Goal: Transaction & Acquisition: Purchase product/service

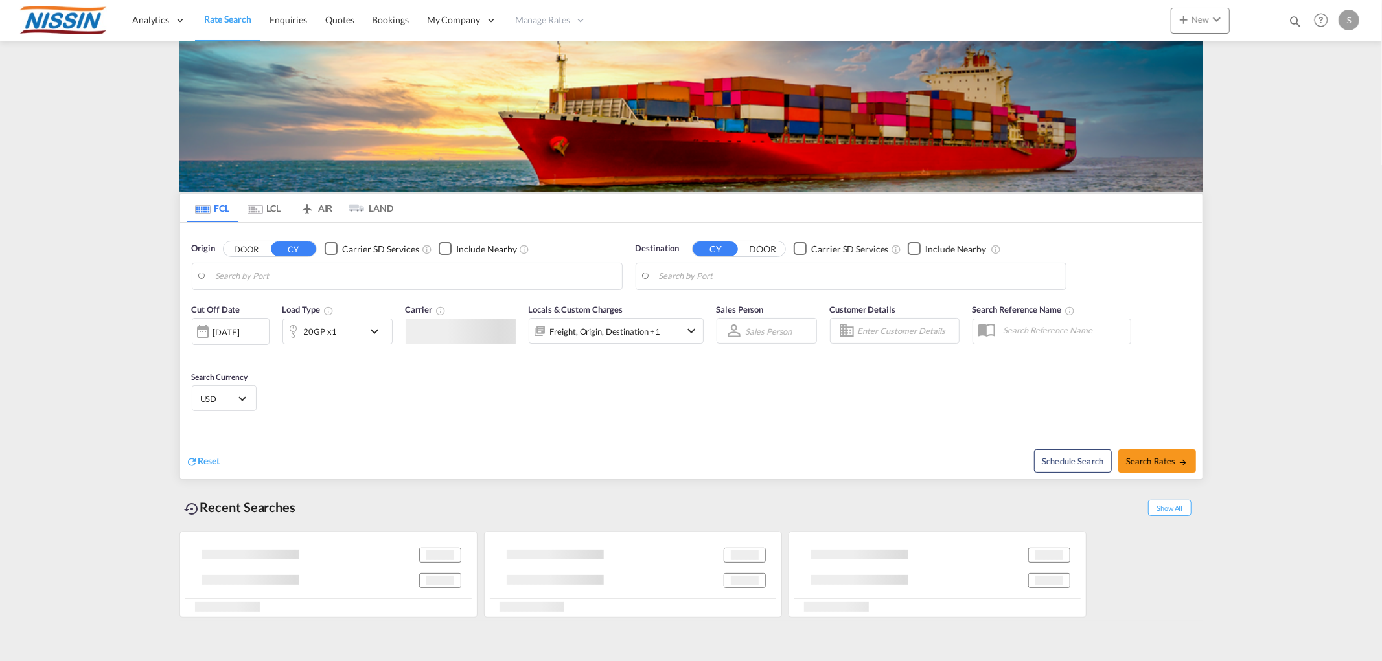
type input "[GEOGRAPHIC_DATA], [GEOGRAPHIC_DATA], USMEM"
type input "[GEOGRAPHIC_DATA], JPYOK"
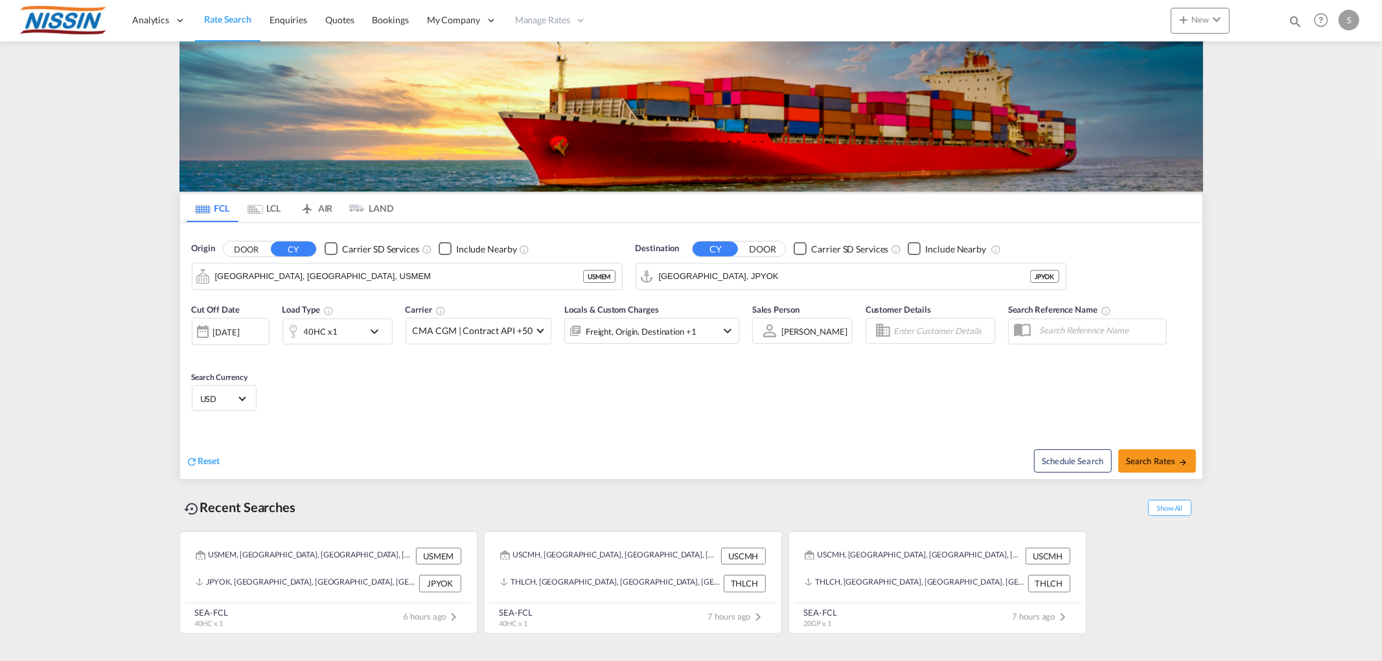
click at [267, 212] on md-tab-item "LCL" at bounding box center [264, 208] width 52 height 28
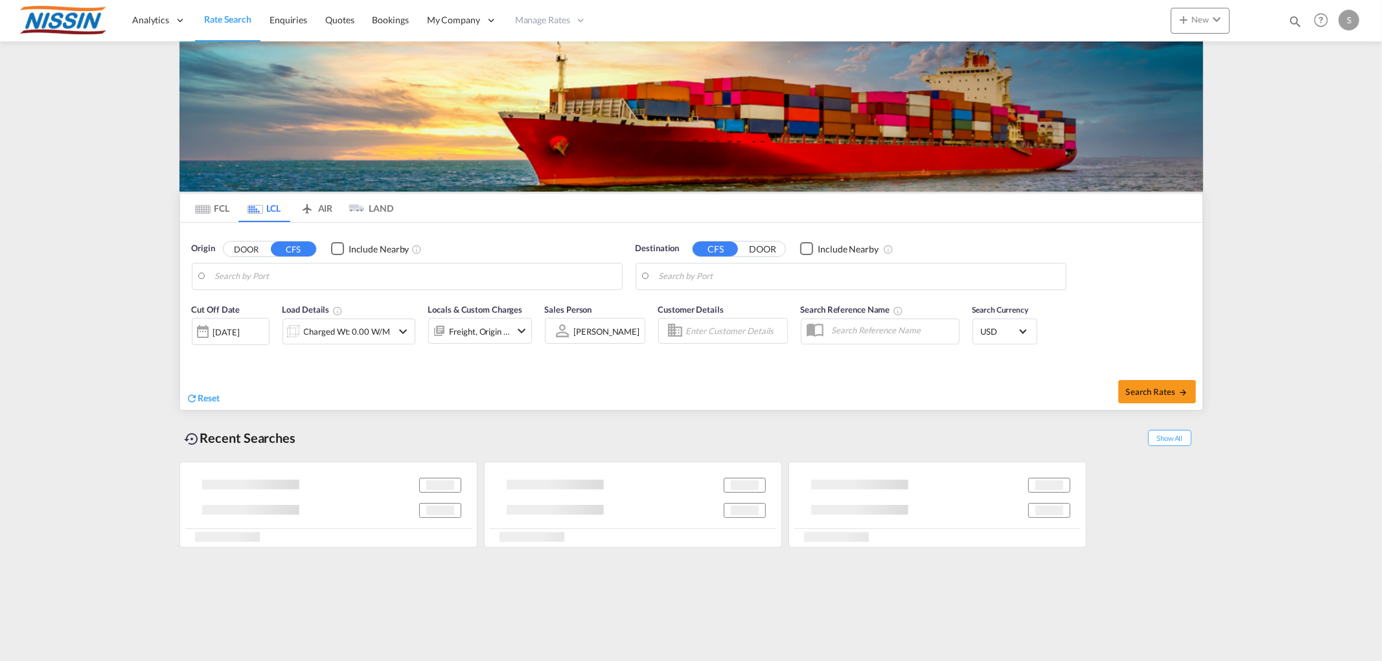
type input "[GEOGRAPHIC_DATA], [GEOGRAPHIC_DATA], USLAX"
type input "[GEOGRAPHIC_DATA], JPTYO"
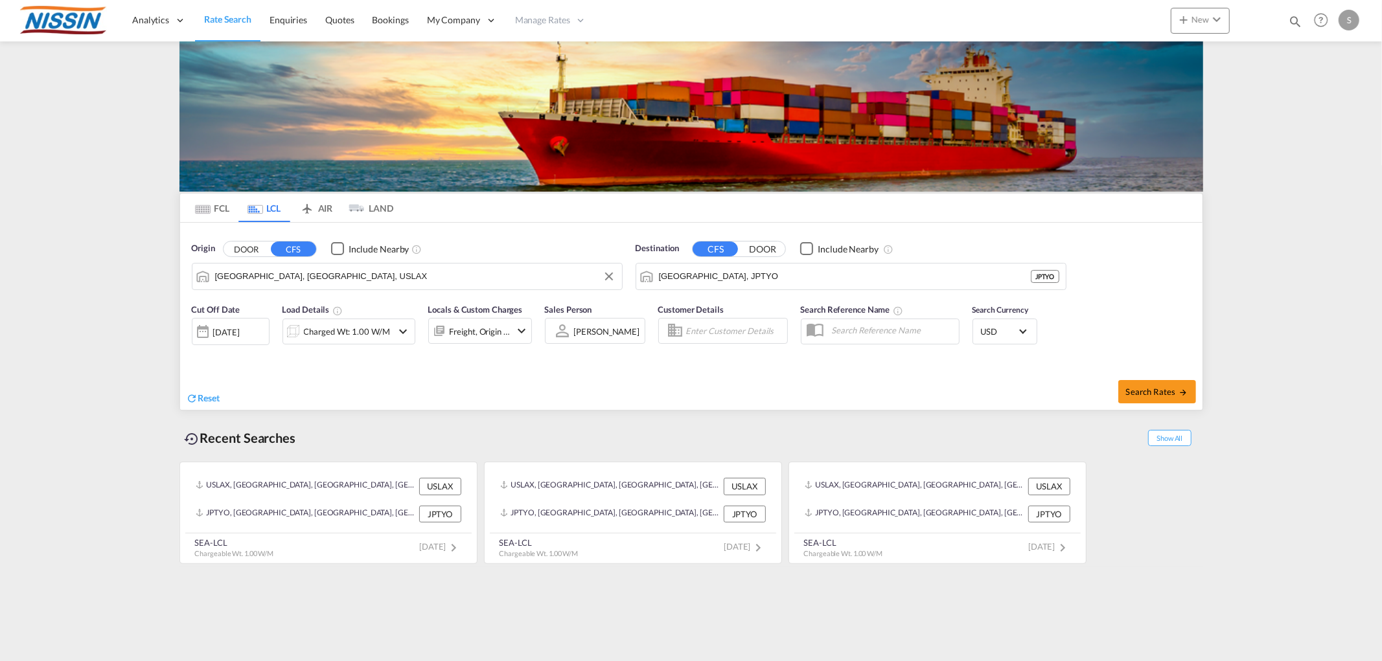
click at [337, 280] on input "Los Angeles, CA, USLAX" at bounding box center [415, 276] width 400 height 19
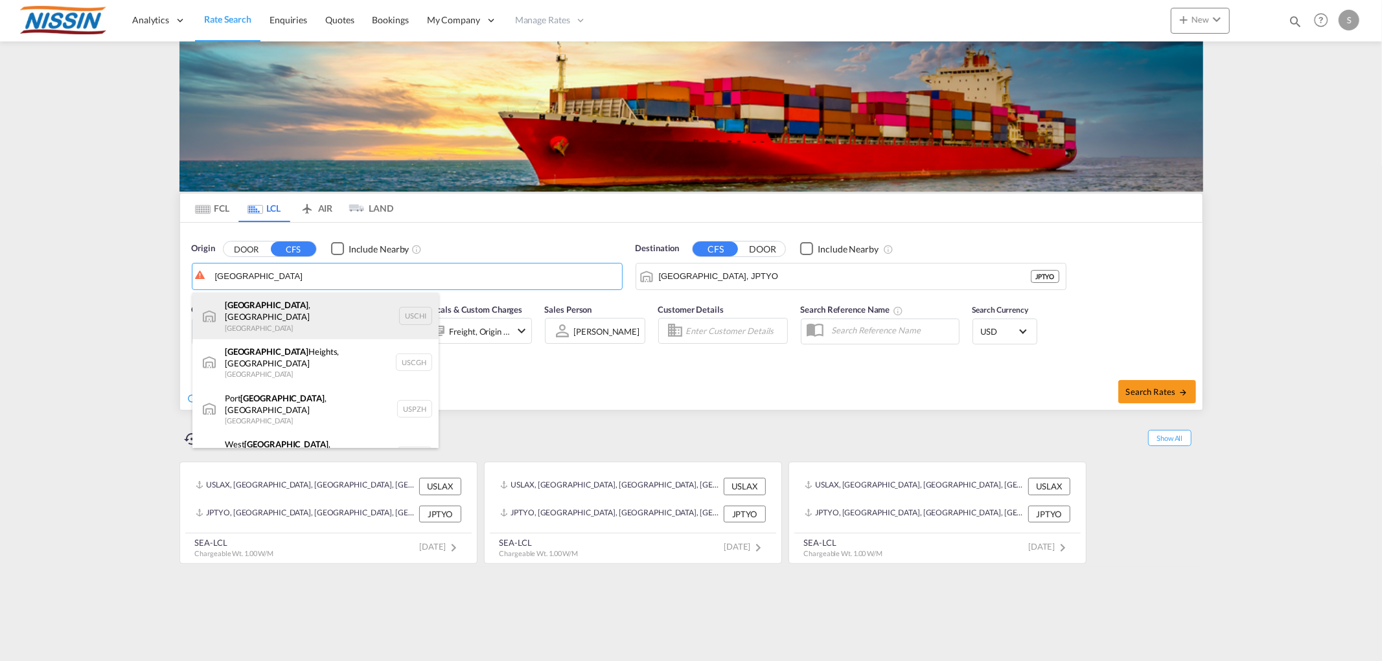
click at [326, 312] on div "Chicago , IL United States USCHI" at bounding box center [315, 316] width 246 height 47
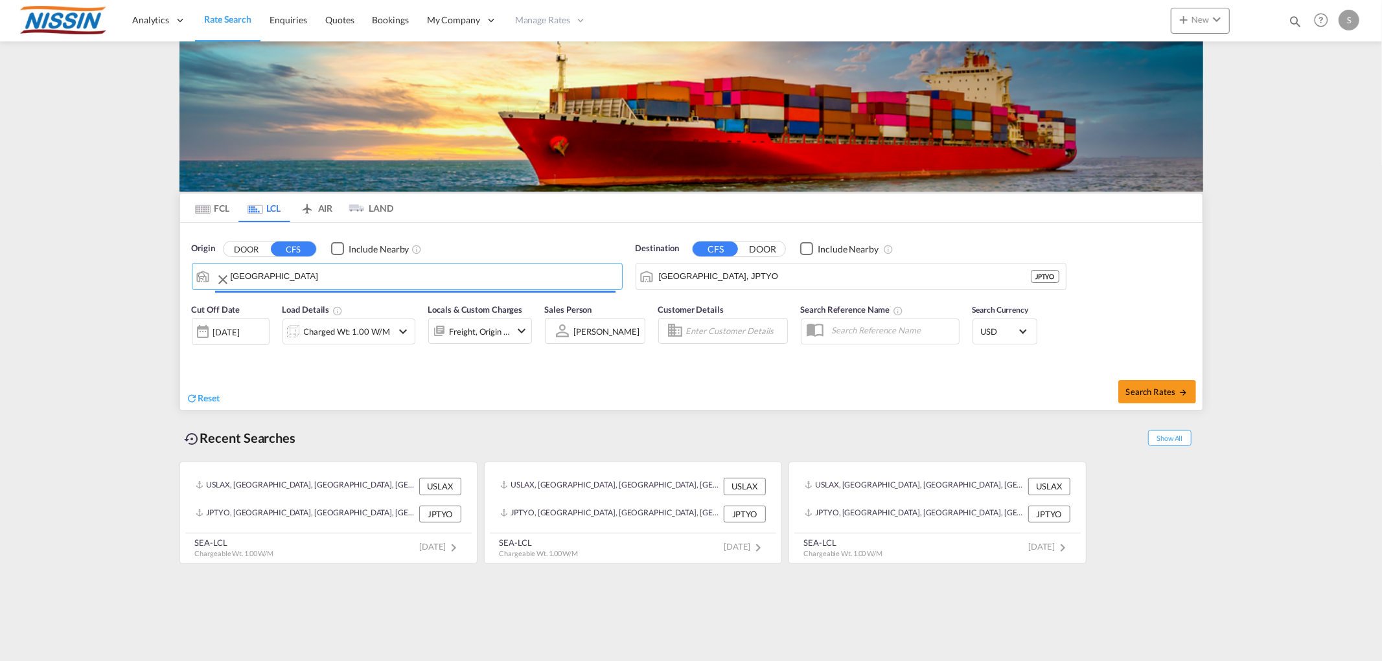
type input "Chicago, IL, USCHI"
click at [1150, 397] on button "Search Rates" at bounding box center [1157, 391] width 78 height 23
type input "USCHI to JPTYO / 26 Sep 2025"
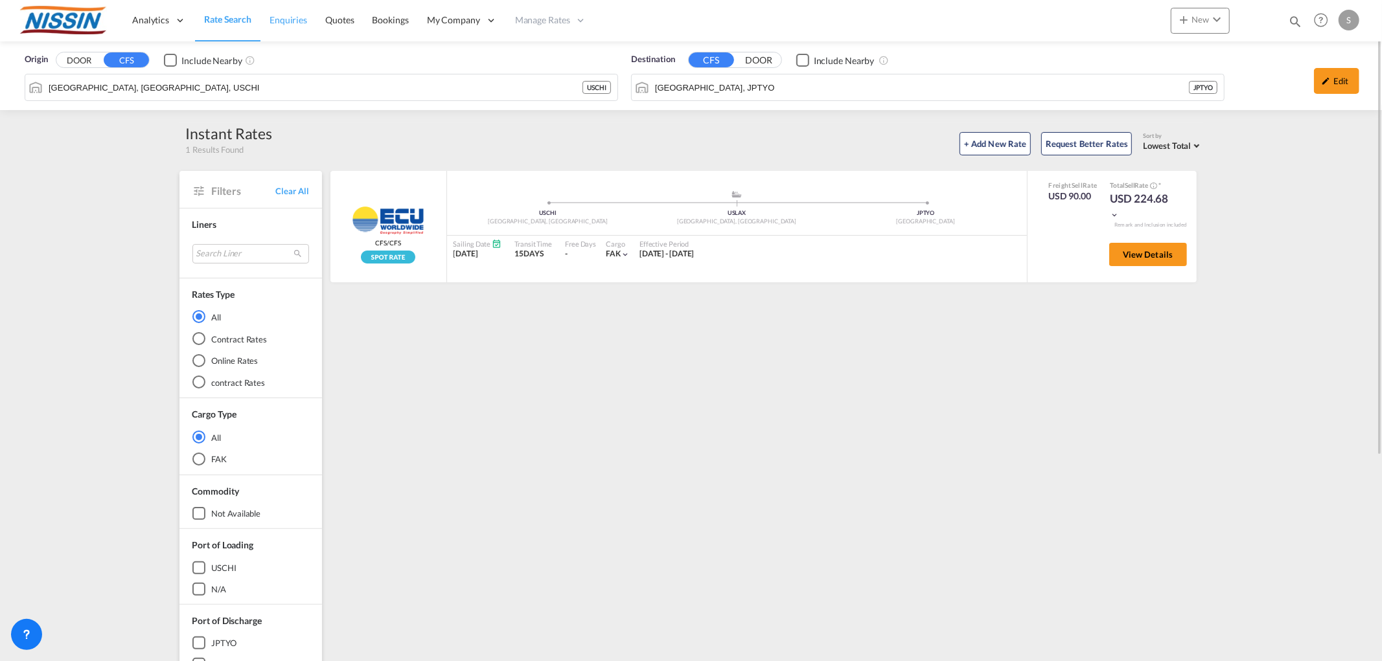
click at [286, 16] on span "Enquiries" at bounding box center [288, 19] width 38 height 11
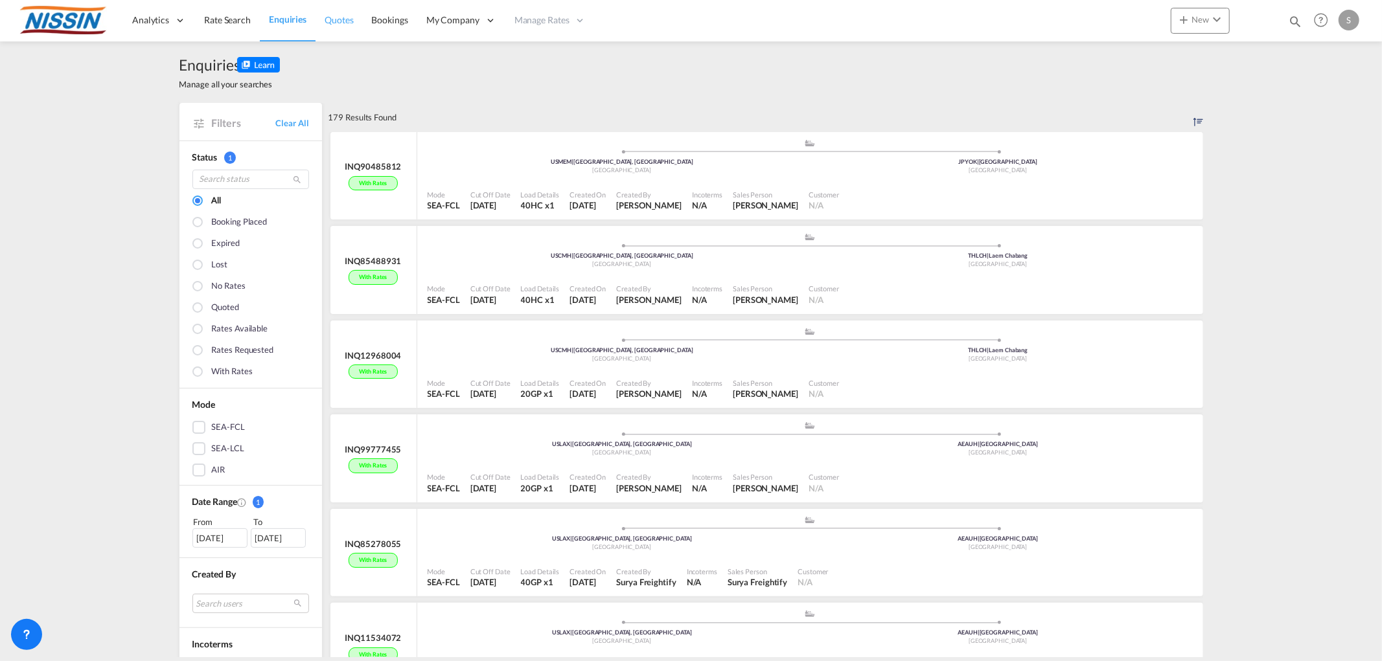
click at [338, 15] on span "Quotes" at bounding box center [339, 19] width 28 height 11
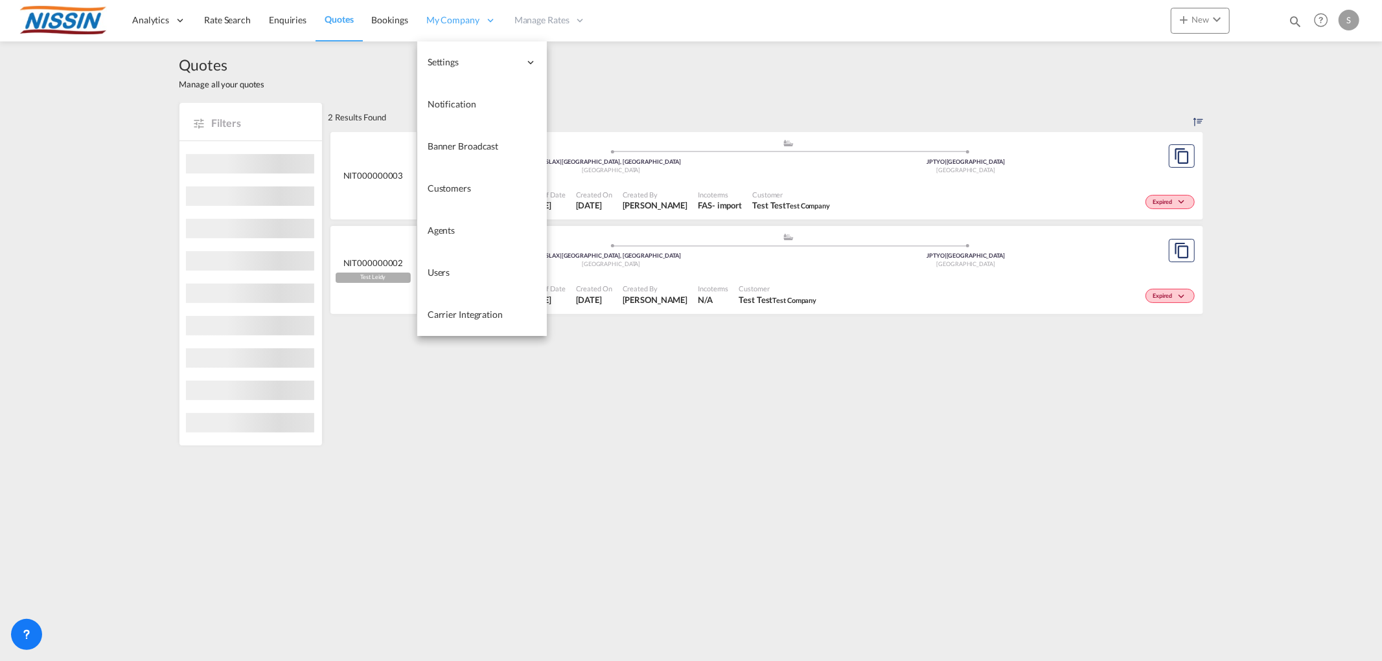
click at [417, 20] on div "My Company" at bounding box center [461, 20] width 88 height 42
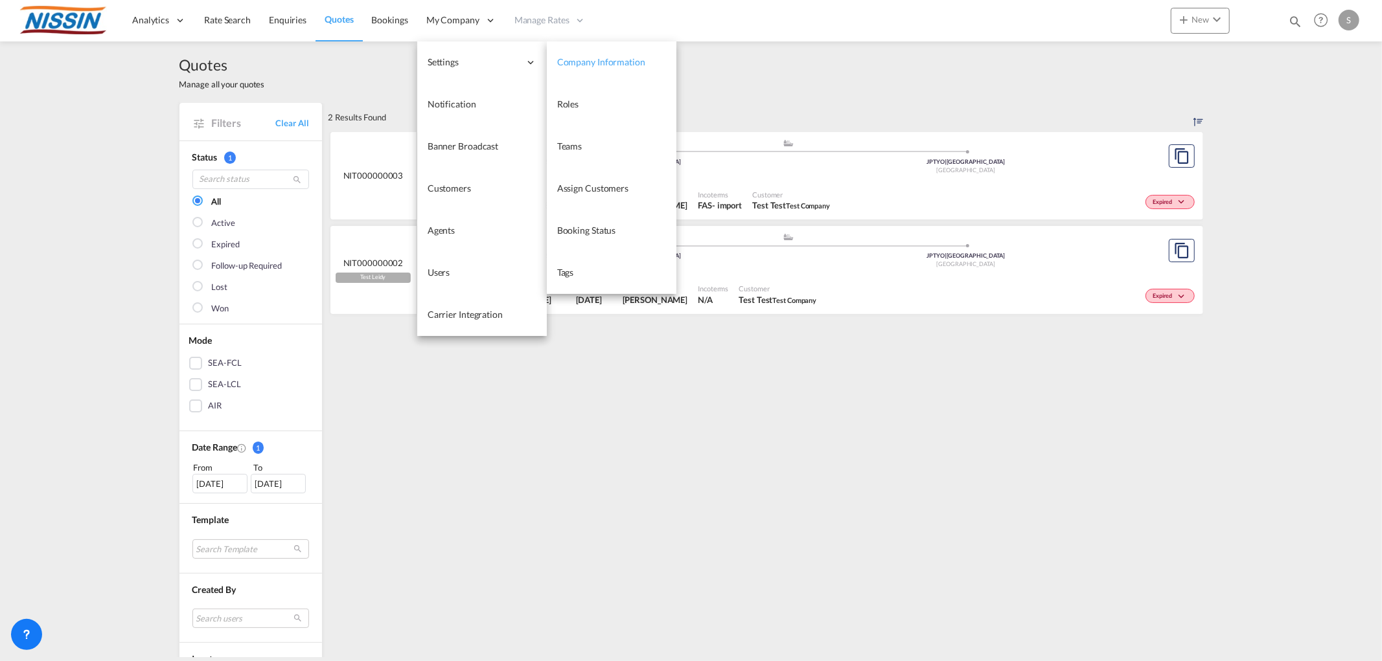
click at [561, 65] on span "Company Information" at bounding box center [601, 61] width 88 height 11
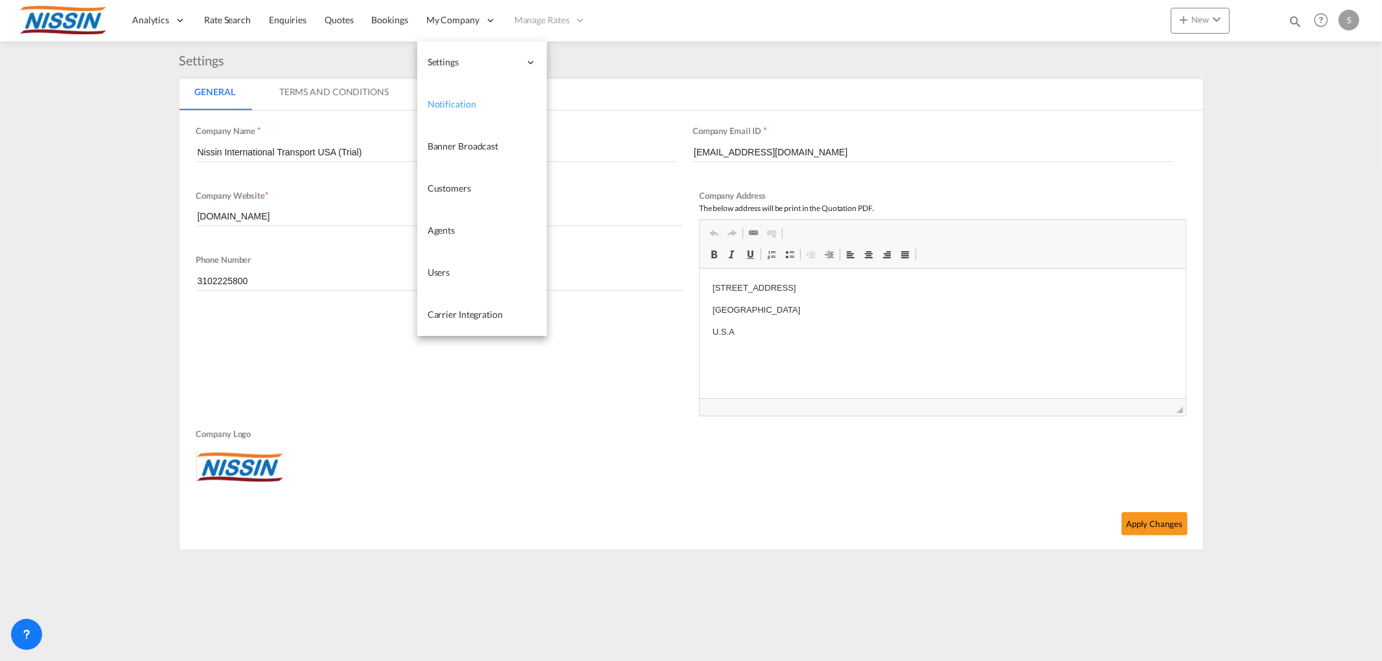
click at [456, 105] on span "Notification" at bounding box center [451, 103] width 49 height 11
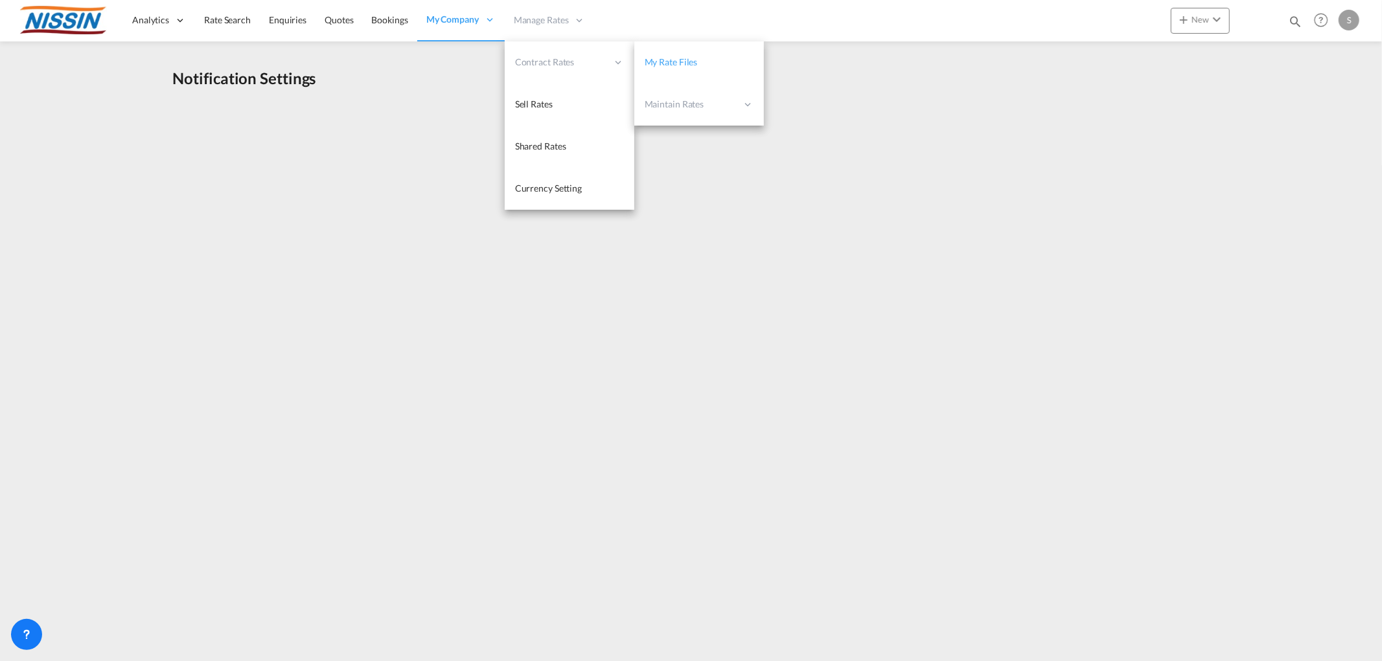
click at [652, 61] on span "My Rate Files" at bounding box center [670, 61] width 53 height 11
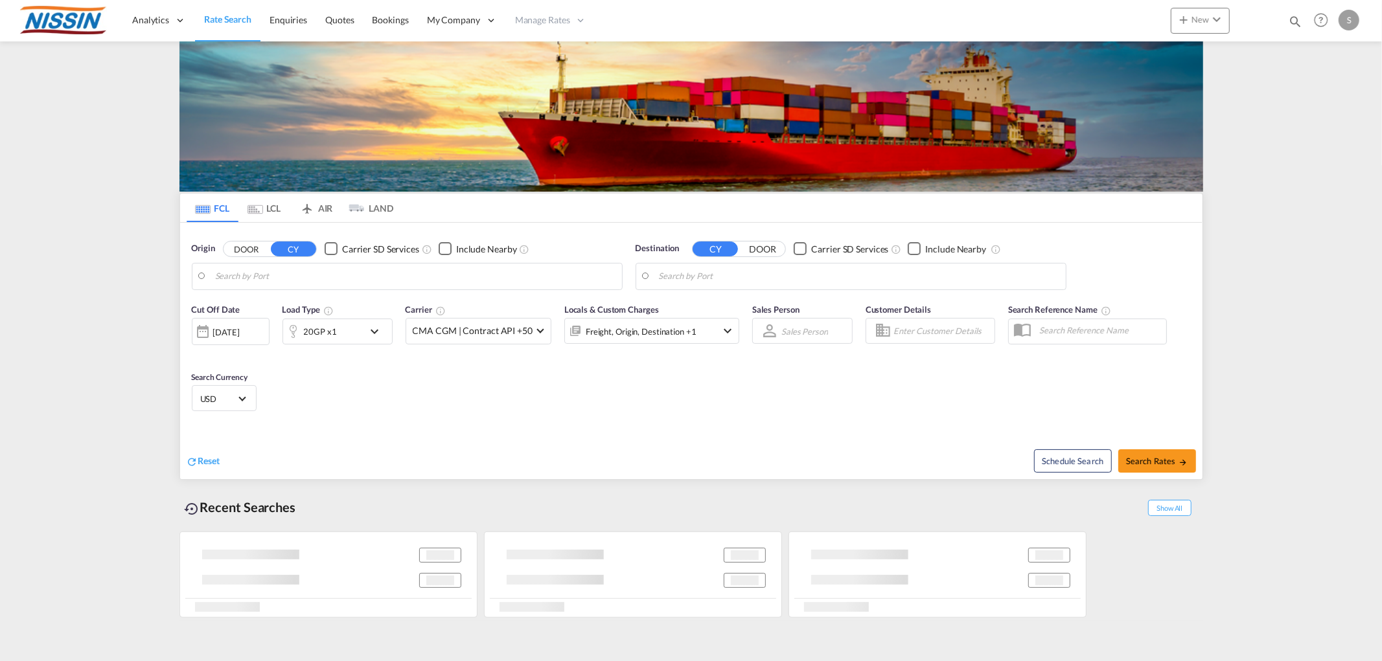
type input "[GEOGRAPHIC_DATA], [GEOGRAPHIC_DATA], USMEM"
type input "[GEOGRAPHIC_DATA], JPYOK"
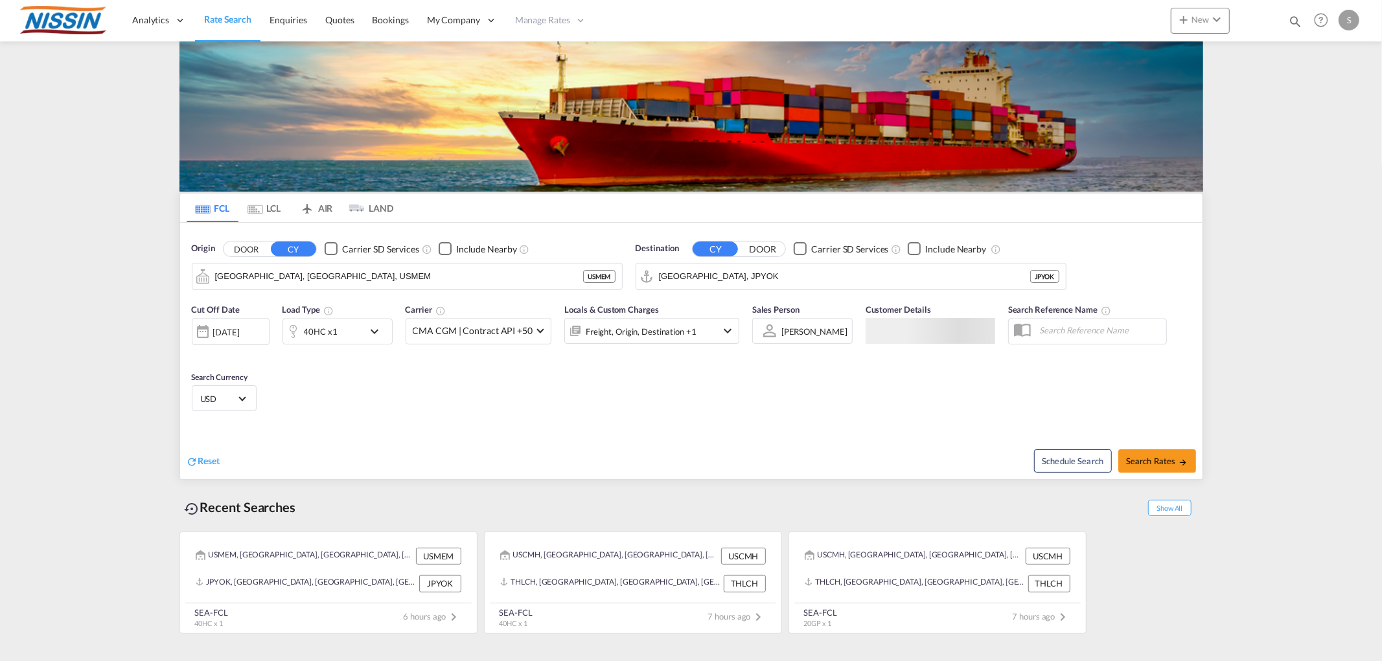
click at [269, 206] on md-tab-item "LCL" at bounding box center [264, 208] width 52 height 28
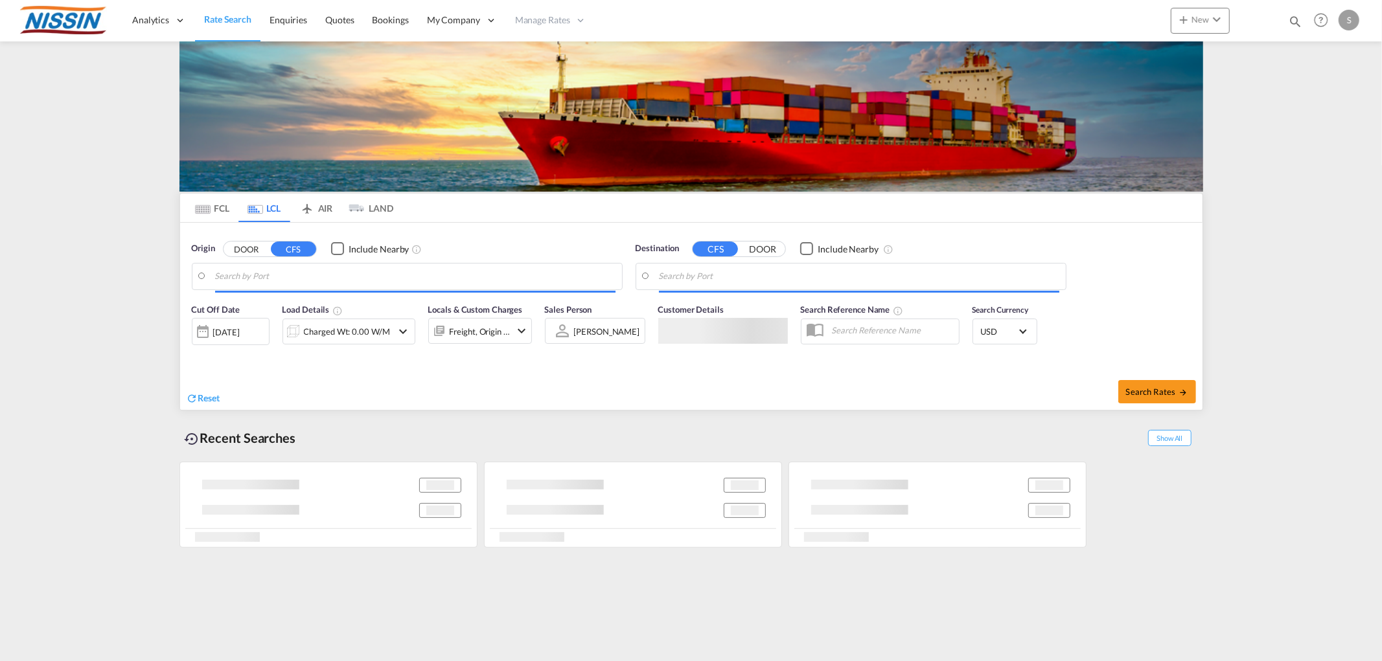
type input "Chicago, IL, USCHI"
type input "Tokyo, JPTYO"
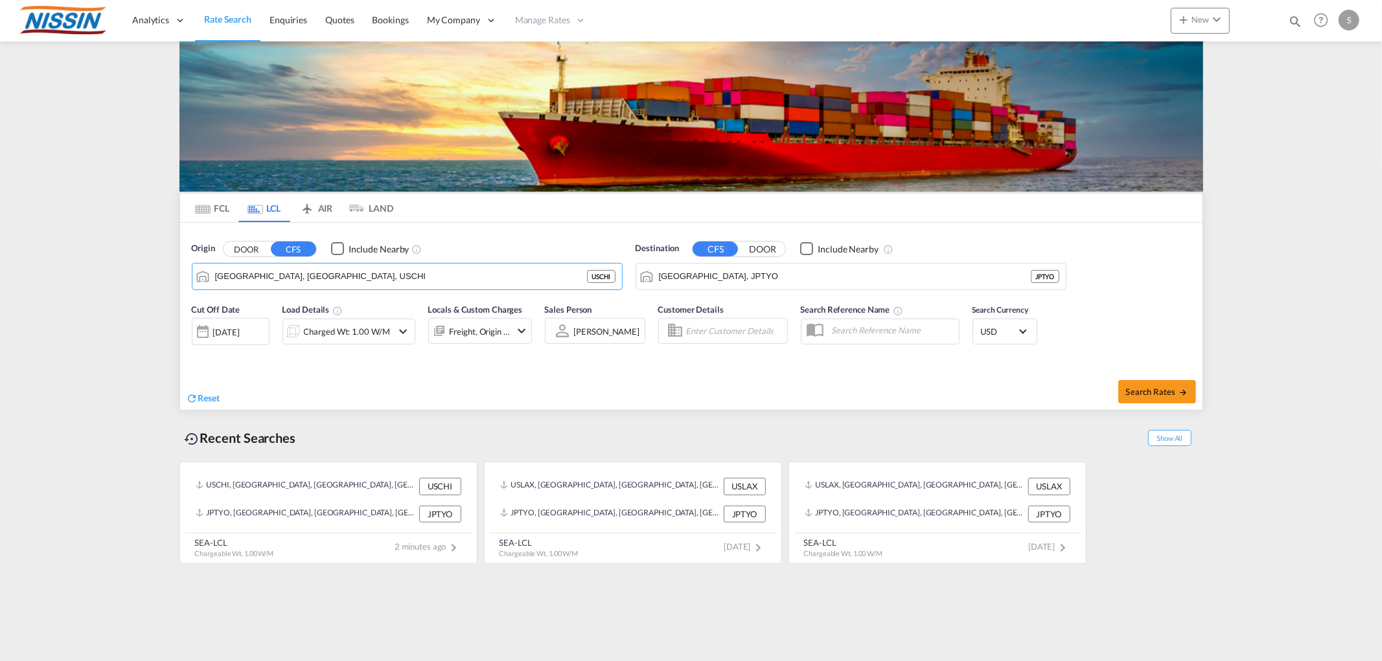
drag, startPoint x: 308, startPoint y: 283, endPoint x: 171, endPoint y: 280, distance: 137.3
click at [171, 280] on md-content "Analytics Reports Dashboard Rate Search Enquiries Quotes Bookings" at bounding box center [691, 330] width 1382 height 661
click at [287, 275] on input "Chicago, IL, USCHI" at bounding box center [415, 276] width 400 height 19
drag, startPoint x: 309, startPoint y: 275, endPoint x: 149, endPoint y: 276, distance: 160.0
click at [149, 276] on md-content "Analytics Reports Dashboard Rate Search Enquiries Quotes Bookings" at bounding box center [691, 330] width 1382 height 661
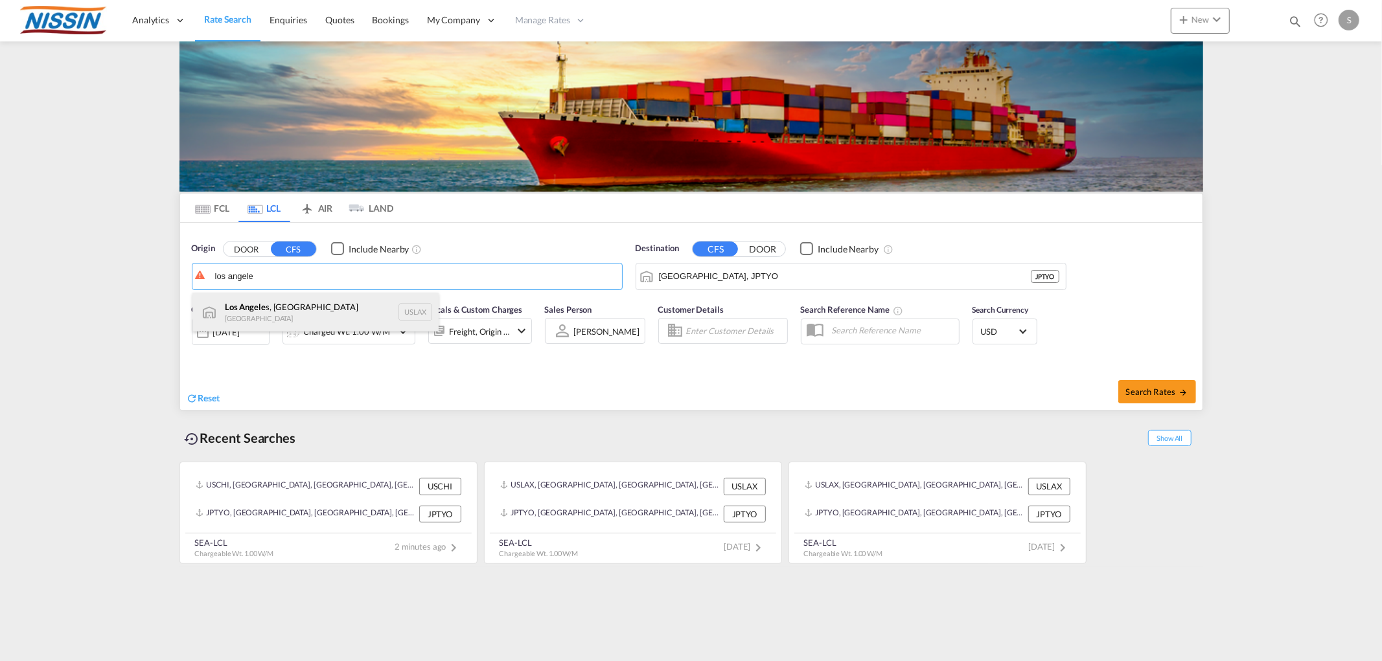
click at [223, 317] on div "Los Angele s, CA United States USLAX" at bounding box center [315, 312] width 246 height 39
type input "Los Angeles, CA, USLAX"
click at [522, 333] on md-icon "icon-chevron-down" at bounding box center [522, 331] width 16 height 16
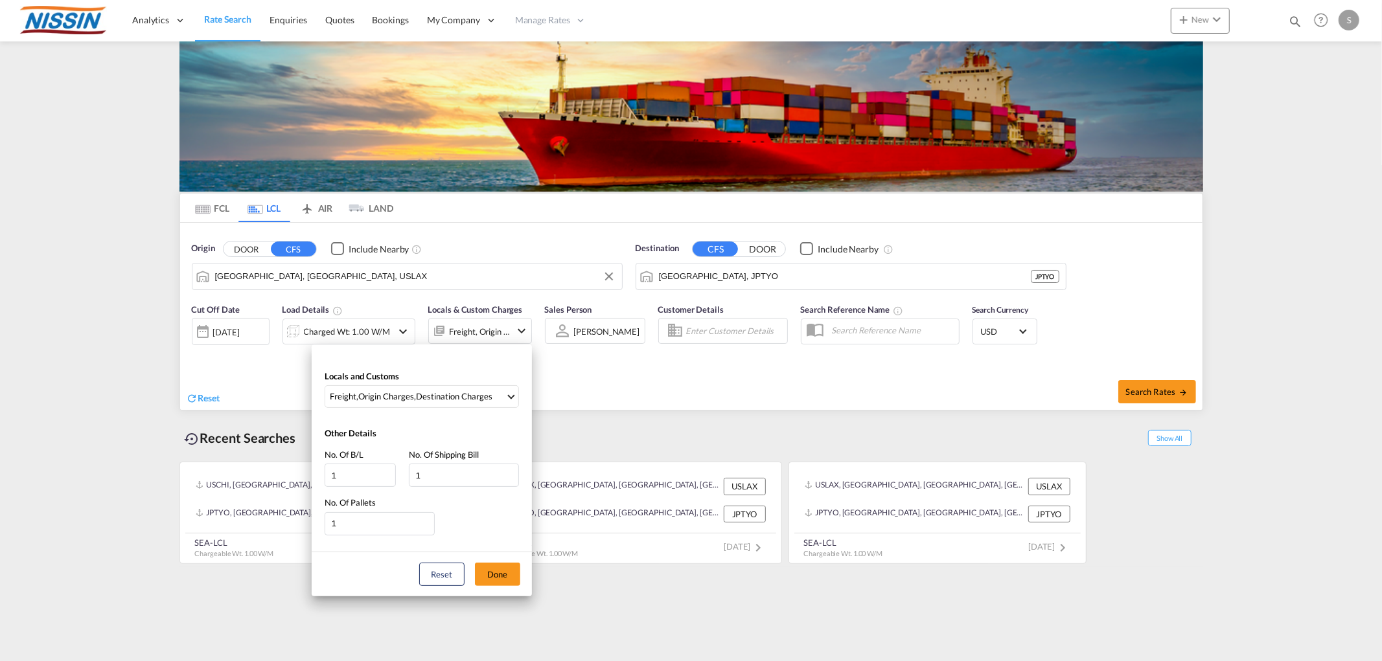
click at [402, 330] on div "Locals and Customs Freight , Origin Charges , Destination Charges Clear All Sel…" at bounding box center [691, 330] width 1382 height 661
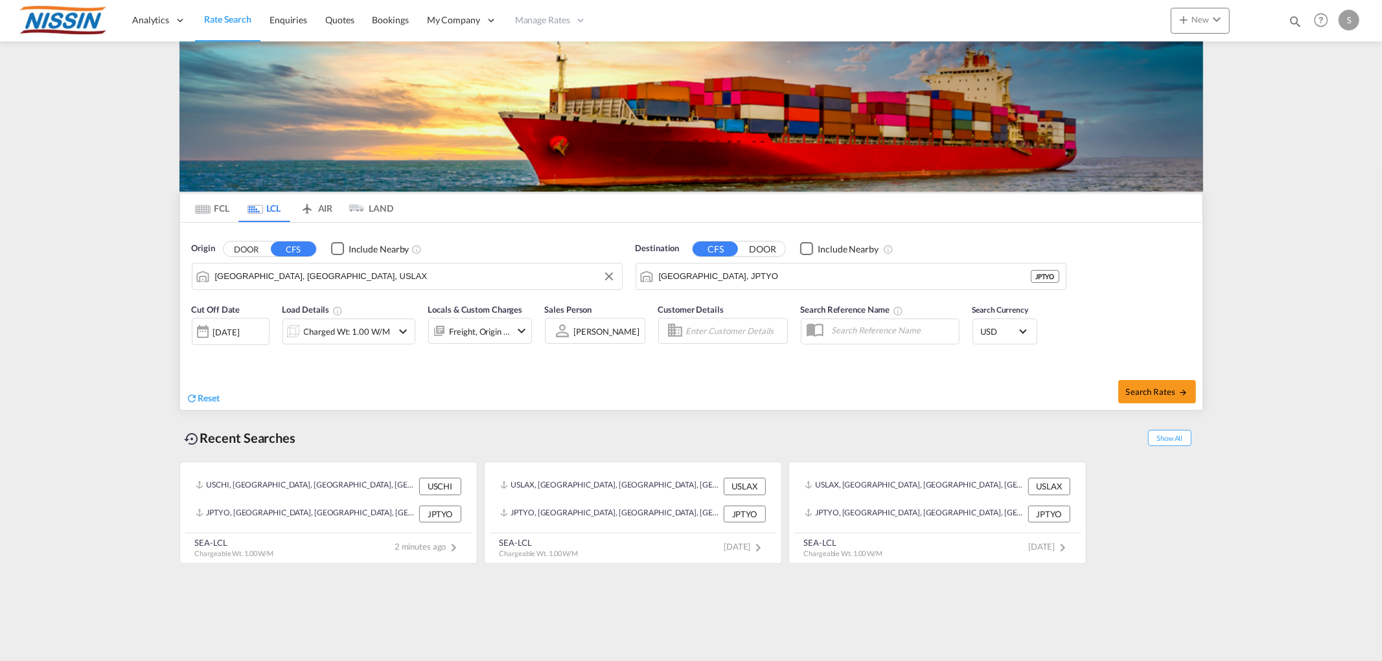
click at [402, 330] on md-icon "icon-chevron-down" at bounding box center [404, 332] width 16 height 16
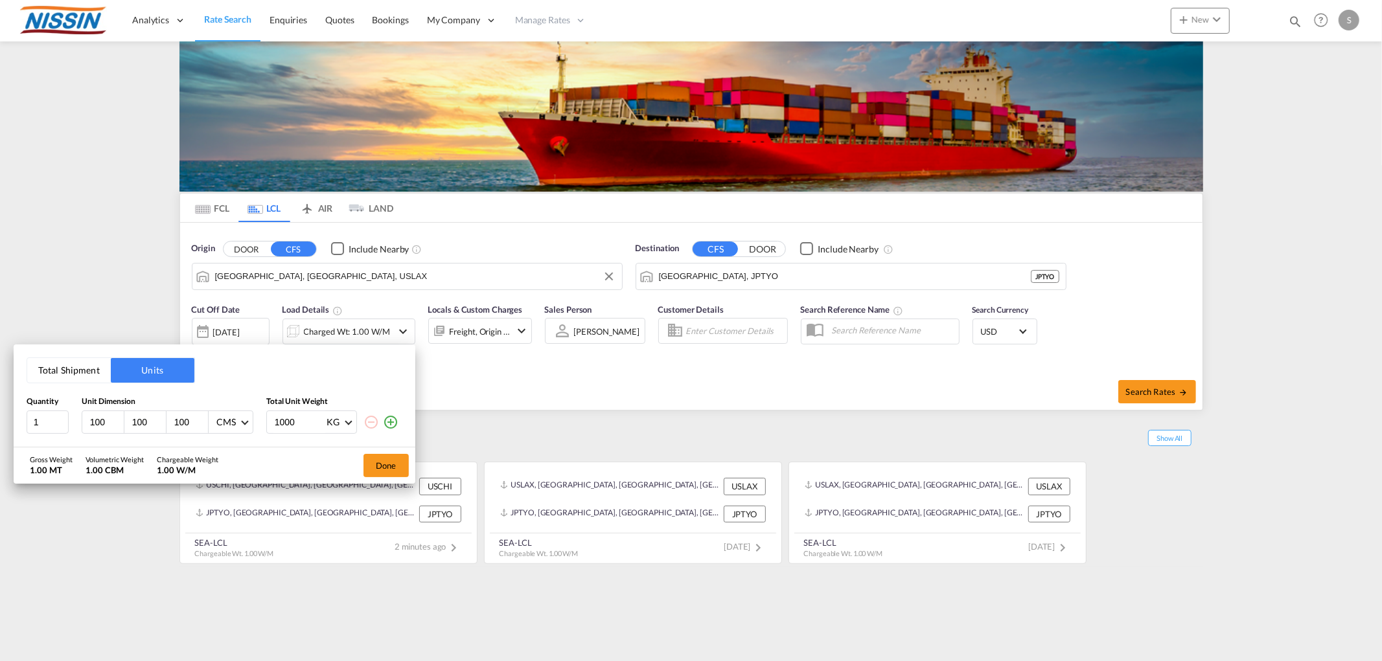
click at [505, 365] on div "Total Shipment Units Quantity Unit Dimension Total Unit Weight 1 100 100 100 CM…" at bounding box center [691, 330] width 1382 height 661
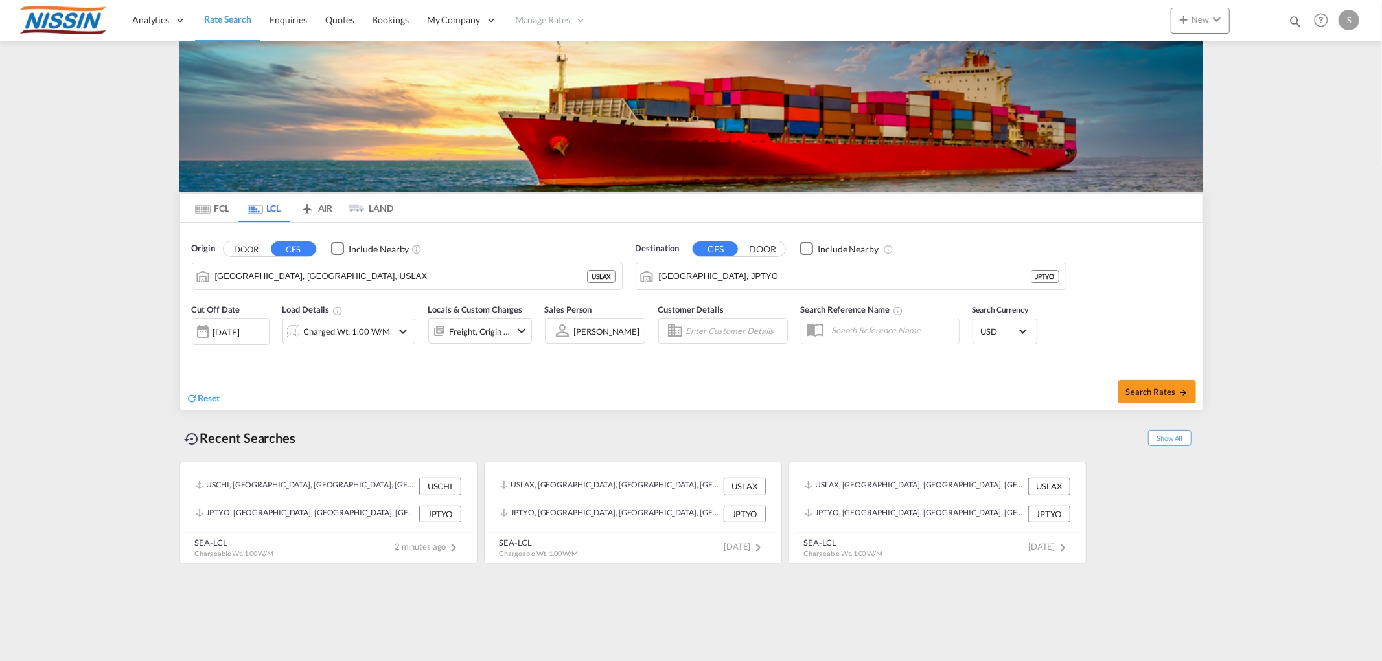
click at [223, 17] on span "Rate Search" at bounding box center [227, 19] width 47 height 11
click at [1174, 393] on span "Search Rates" at bounding box center [1157, 392] width 62 height 10
type input "USLAX to JPTYO / 26 Sep 2025"
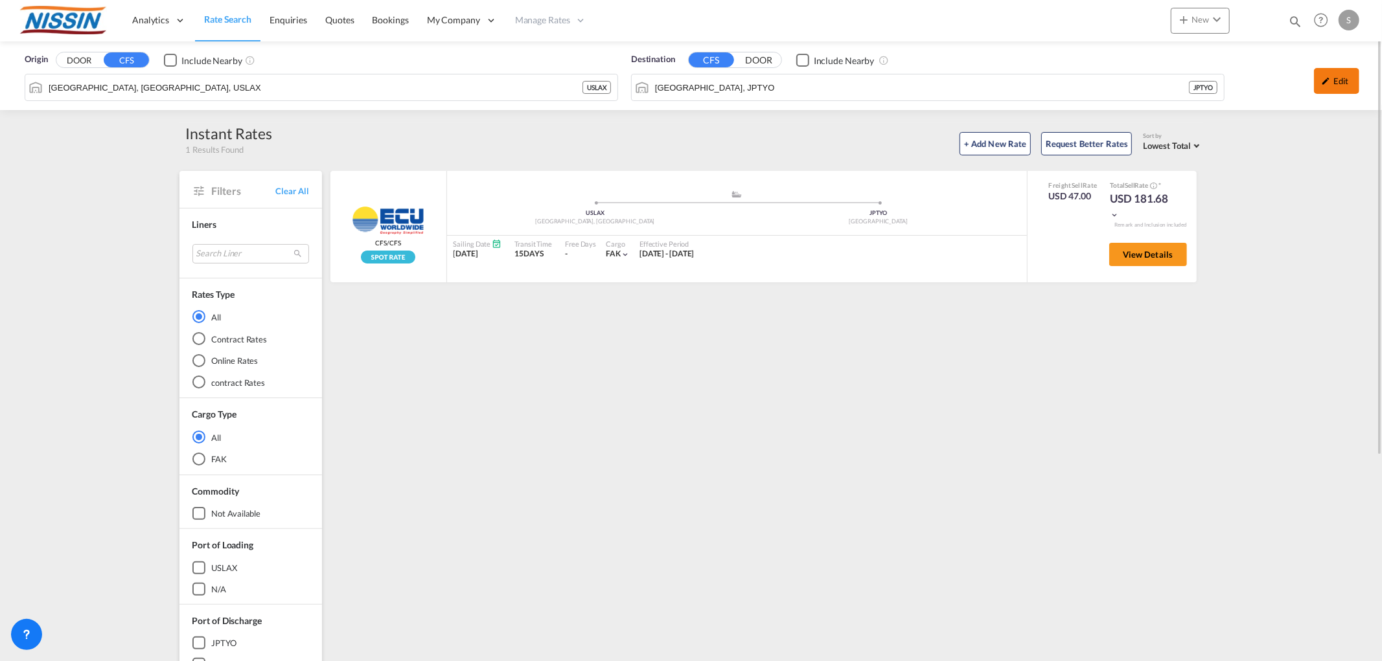
click at [1326, 79] on md-icon "icon-pencil" at bounding box center [1325, 80] width 9 height 9
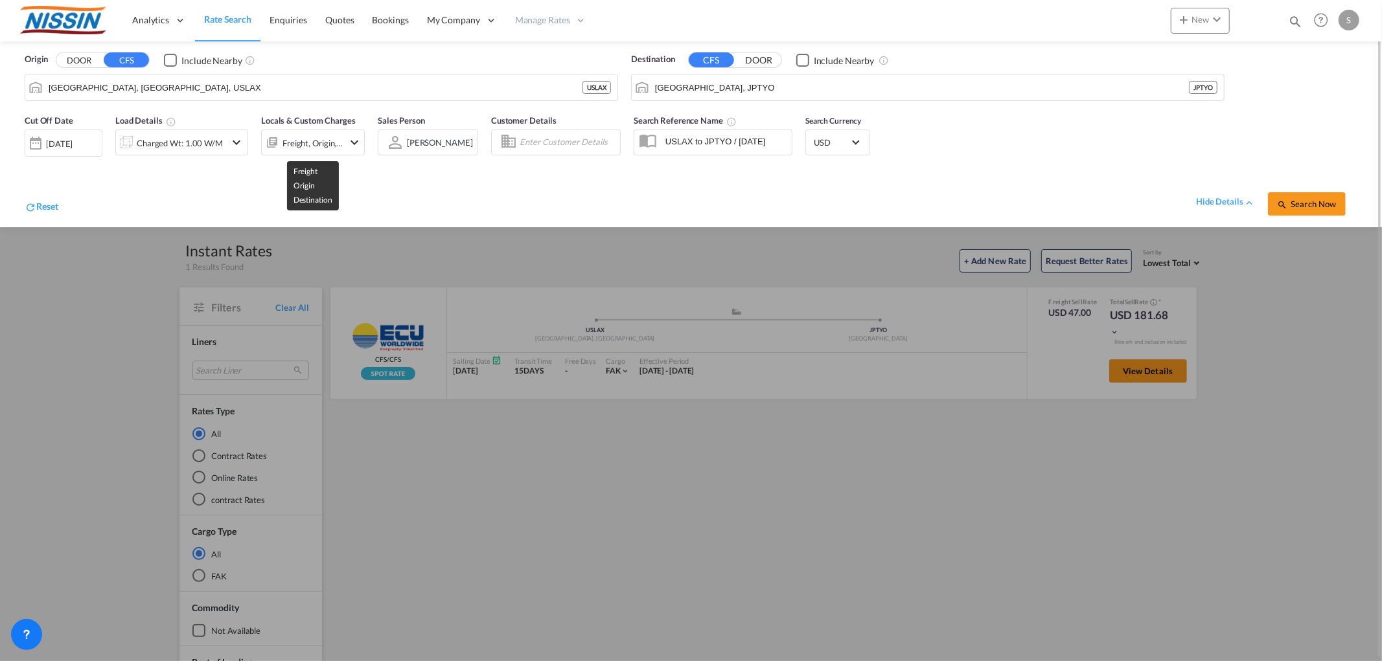
click at [295, 142] on div "Freight, Origin, Destination" at bounding box center [312, 143] width 61 height 18
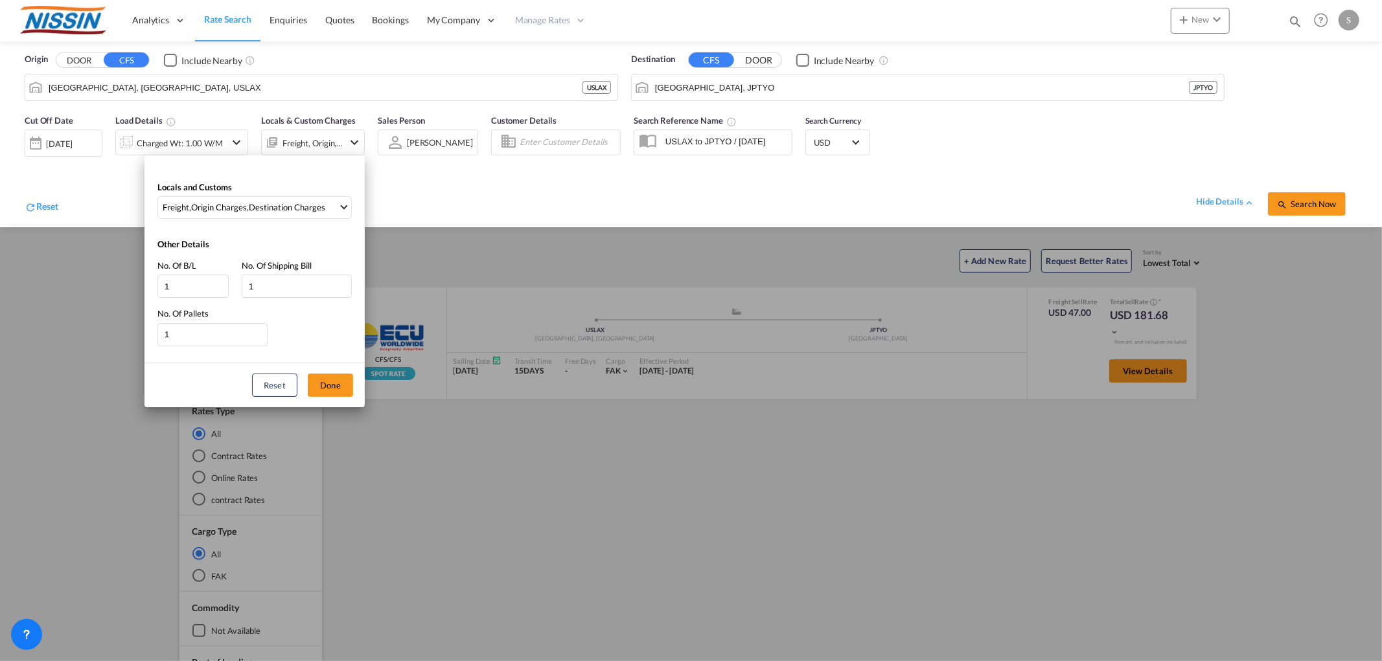
click at [422, 164] on div "Locals and Customs Freight , Origin Charges , Destination Charges Clear All Sel…" at bounding box center [691, 330] width 1382 height 661
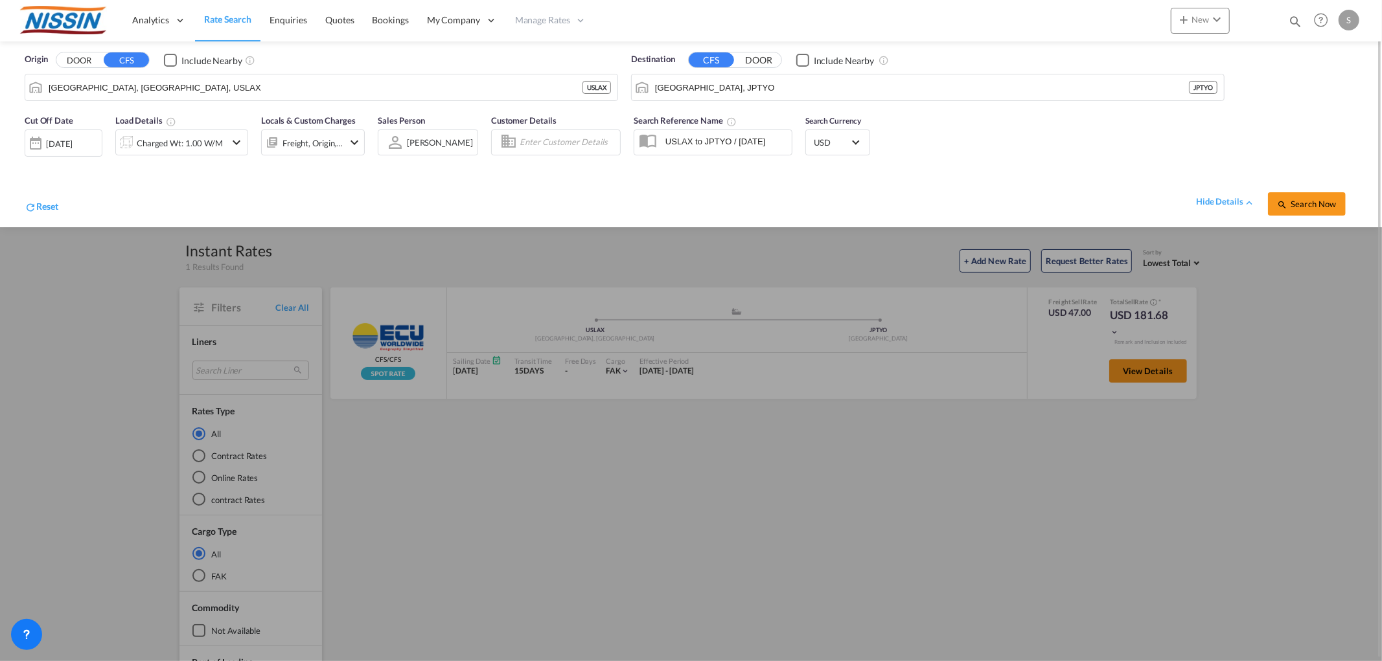
click at [419, 154] on div "Sayaka Nakanishi Select Sales Person Dinesh Kumar Karthik Sales Leidy Test Suga…" at bounding box center [428, 143] width 100 height 26
click at [417, 144] on div "[PERSON_NAME]" at bounding box center [440, 143] width 66 height 10
click at [294, 177] on md-backdrop at bounding box center [691, 330] width 1382 height 661
click at [214, 195] on div "hide details Search Now" at bounding box center [707, 197] width 1299 height 36
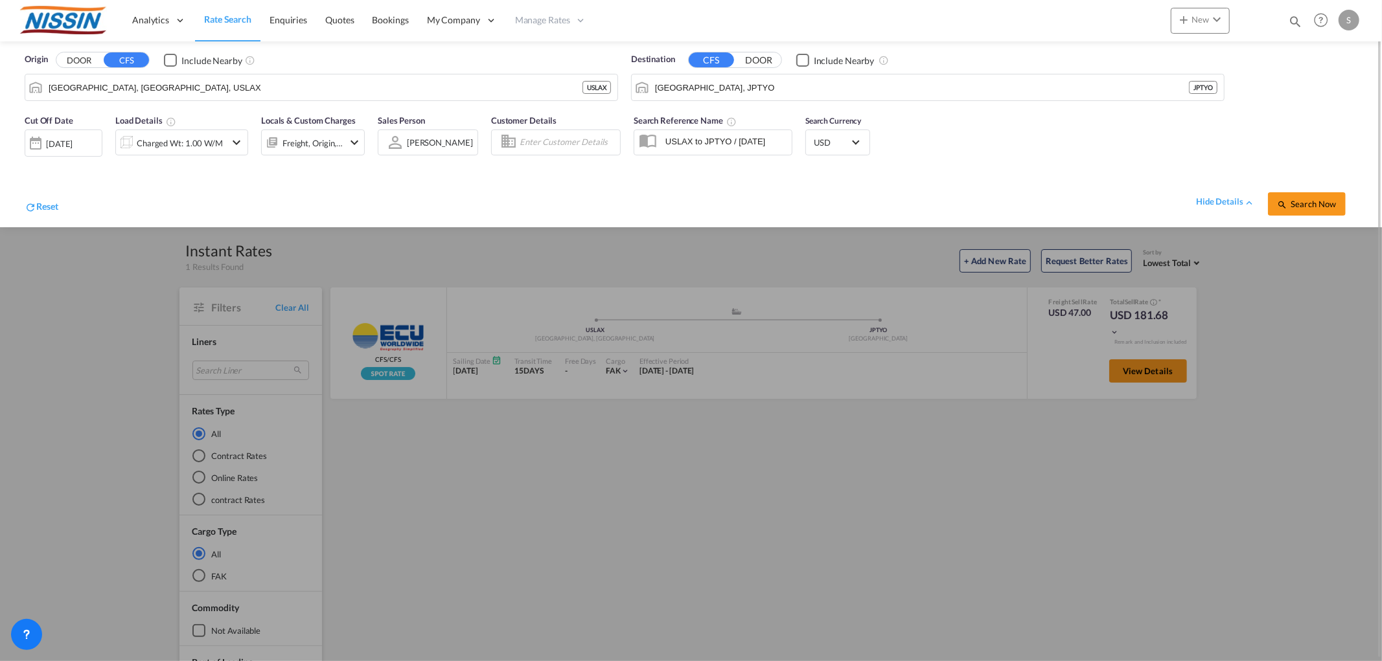
click at [75, 328] on div at bounding box center [691, 330] width 1382 height 661
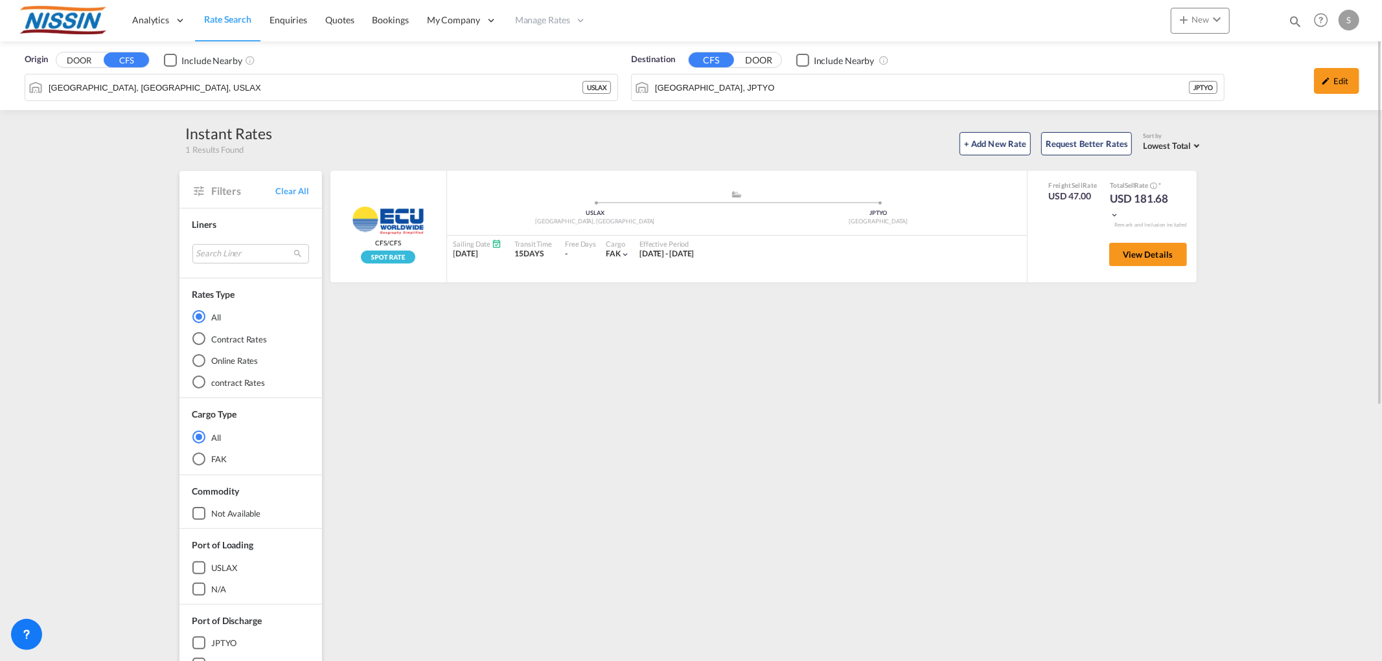
scroll to position [72, 0]
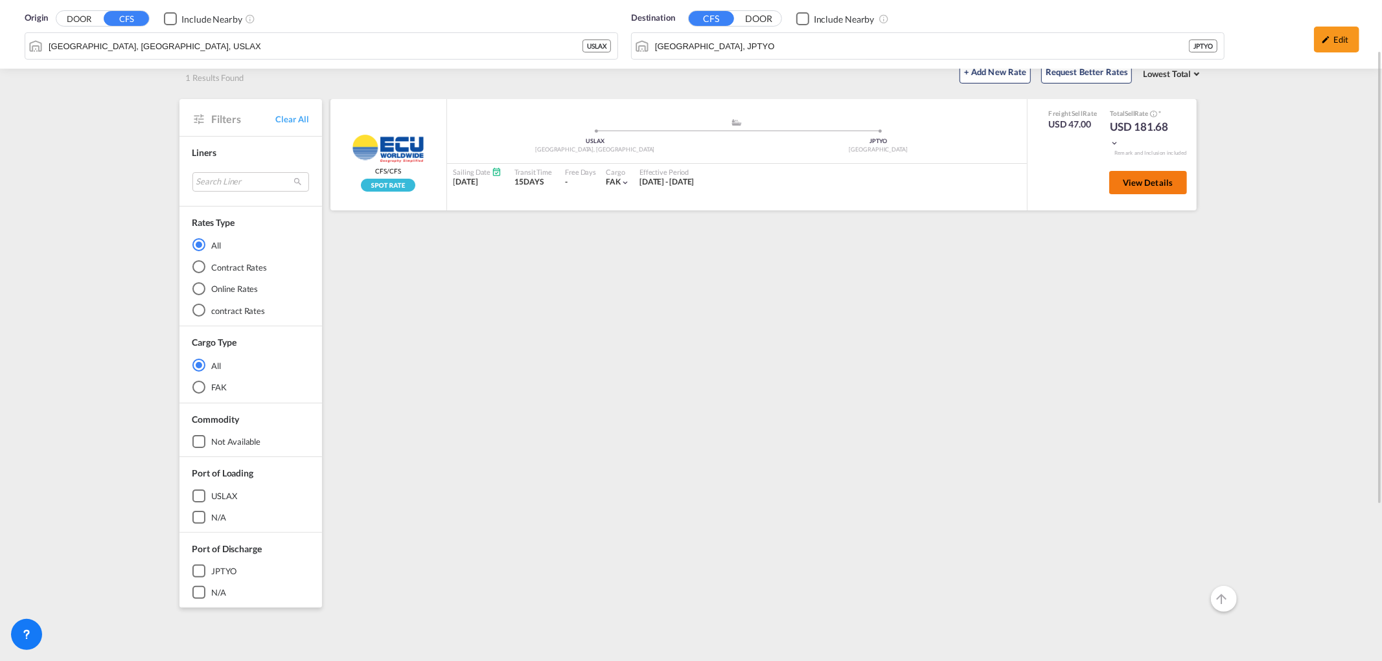
click at [1146, 177] on span "View Details" at bounding box center [1148, 182] width 51 height 10
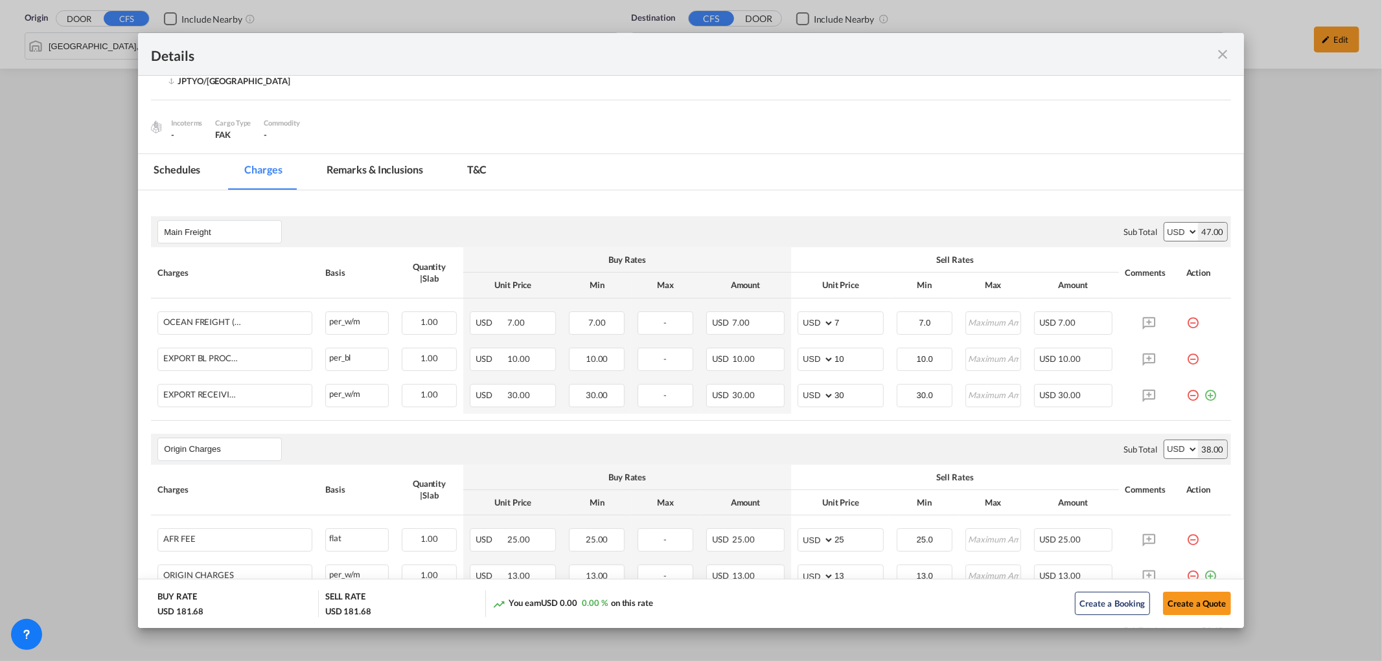
scroll to position [0, 0]
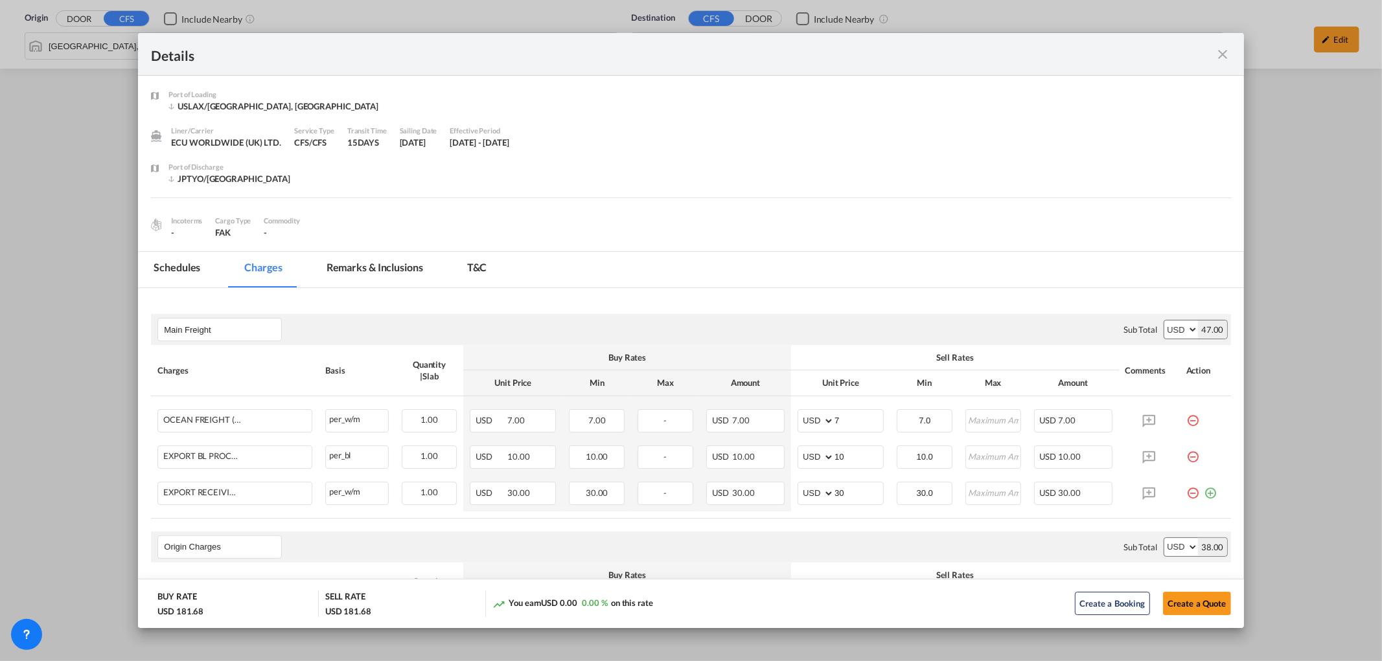
click at [1218, 54] on md-icon "icon-close fg-AAA8AD m-0 cursor" at bounding box center [1223, 55] width 16 height 16
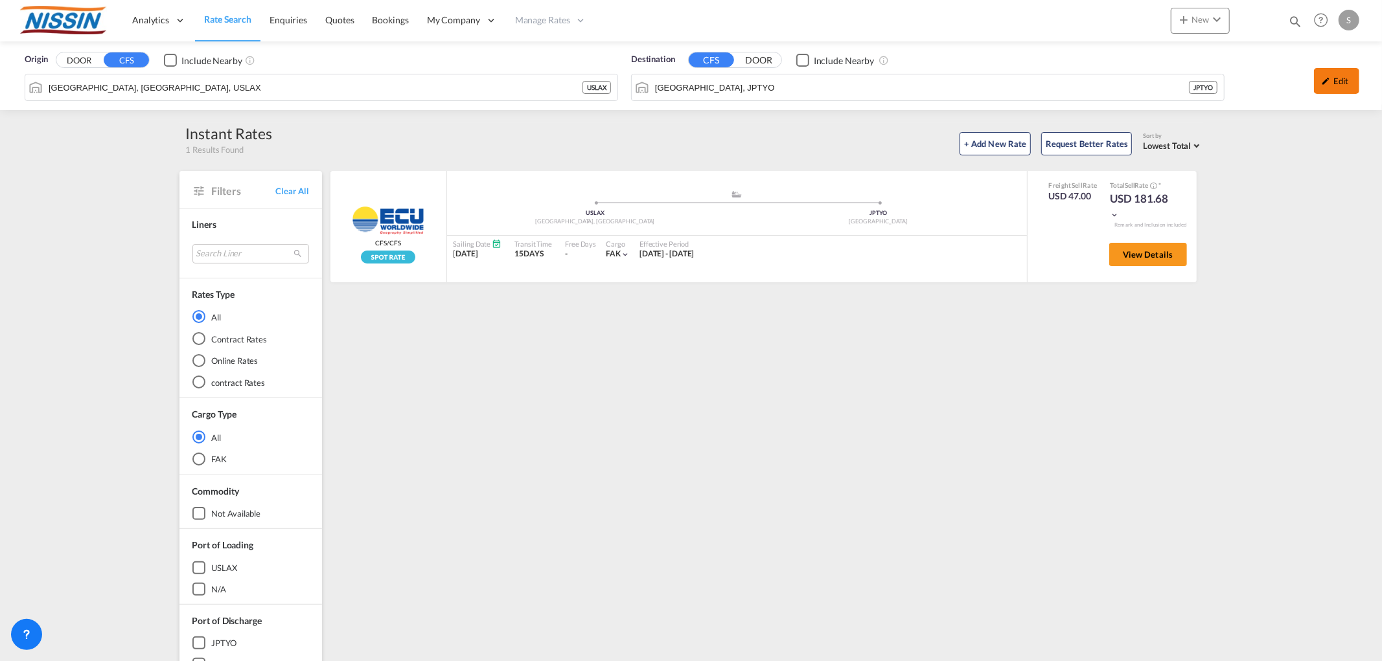
click at [1318, 82] on div "Edit" at bounding box center [1336, 81] width 45 height 26
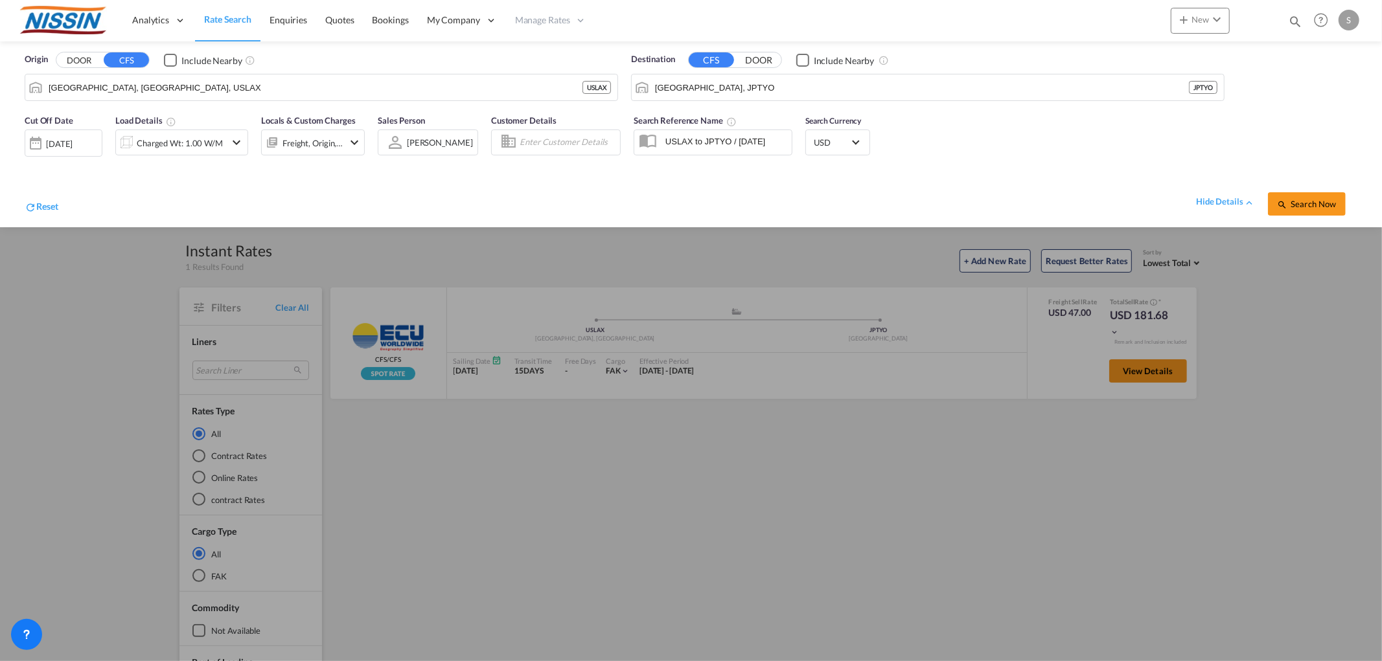
click at [73, 140] on div "[DATE]" at bounding box center [59, 144] width 27 height 12
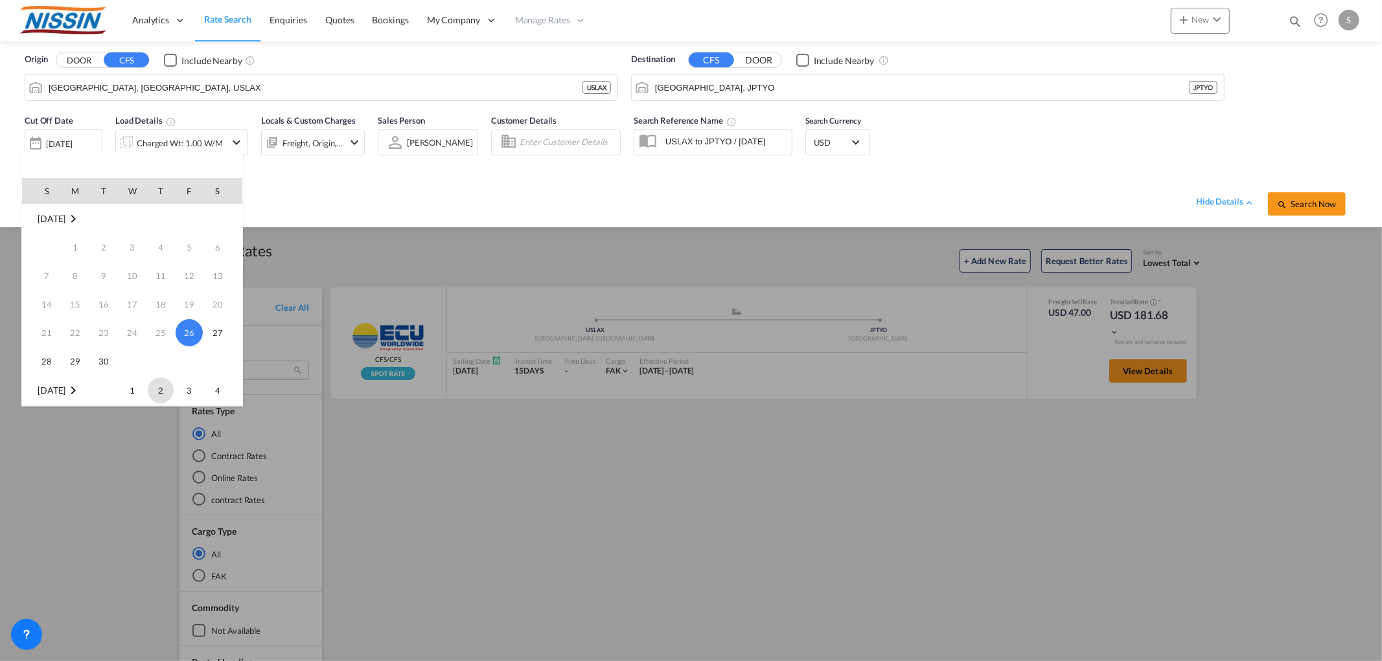
click at [158, 392] on span "2" at bounding box center [161, 391] width 26 height 26
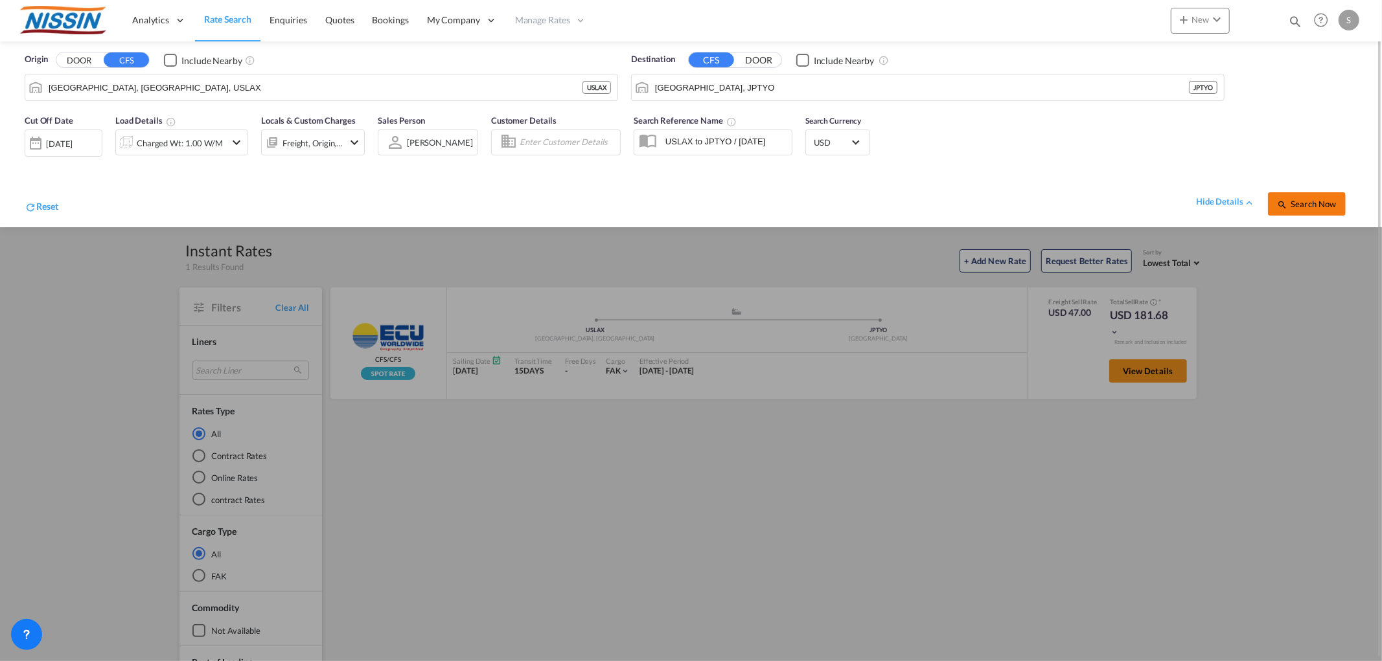
click at [1327, 204] on span "Search Now" at bounding box center [1306, 204] width 59 height 10
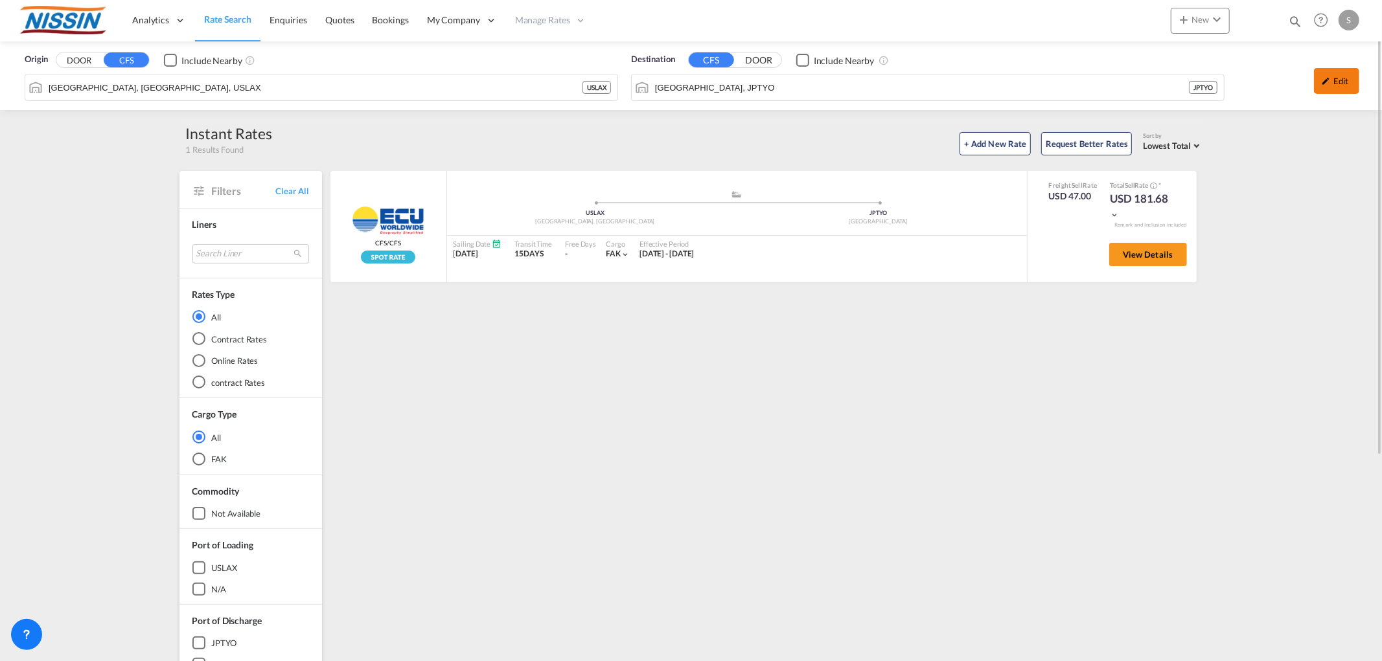
click at [1322, 86] on div "Edit" at bounding box center [1336, 81] width 45 height 26
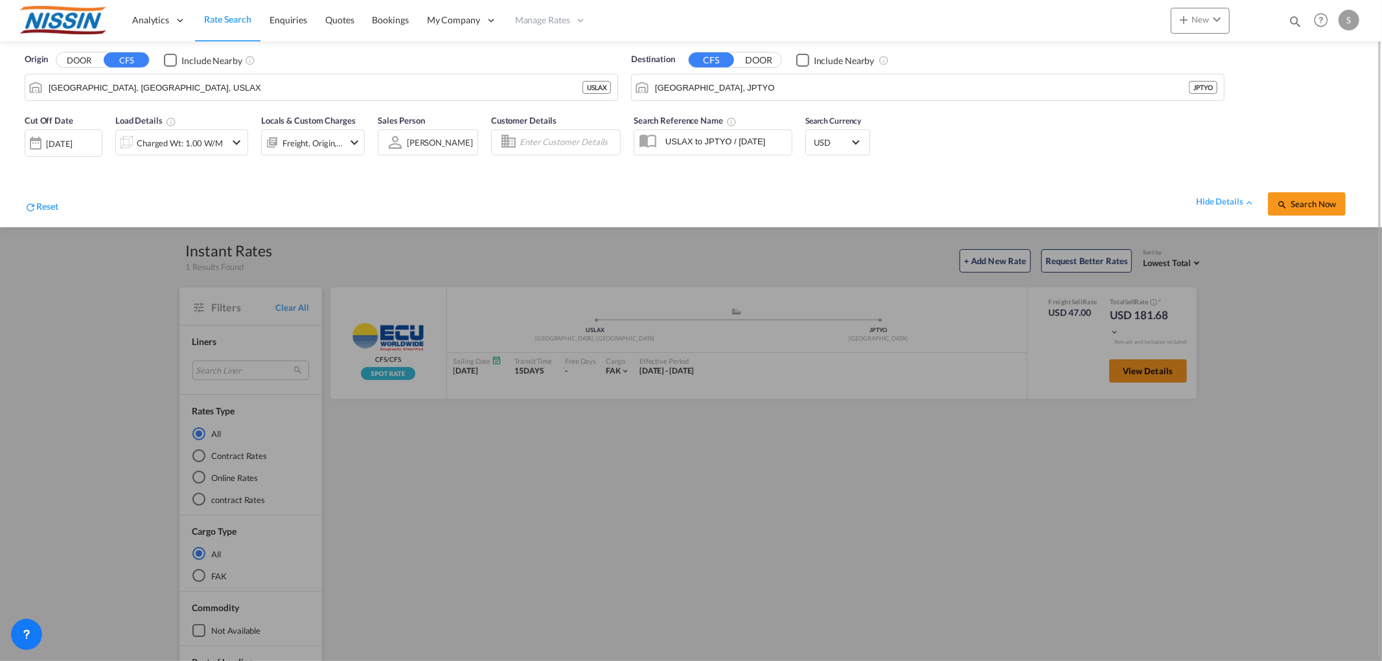
click at [1058, 300] on div at bounding box center [691, 330] width 1382 height 661
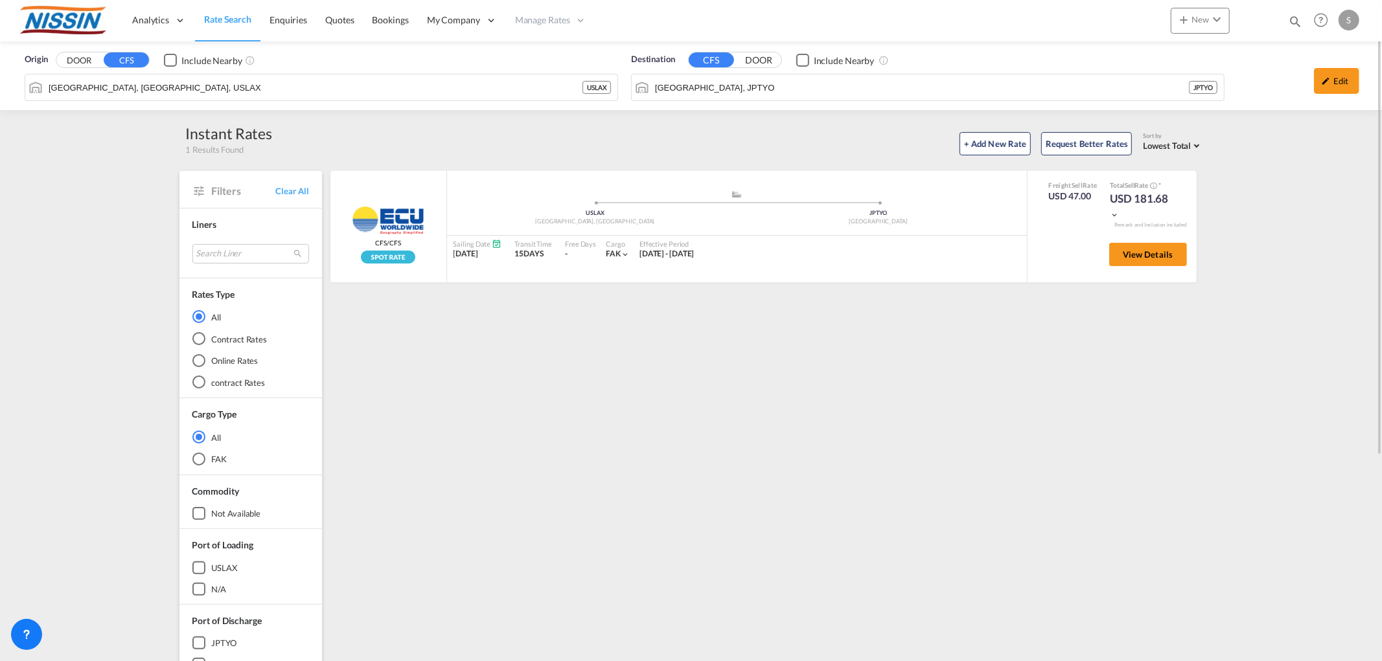
click at [218, 19] on span "Rate Search" at bounding box center [227, 19] width 47 height 11
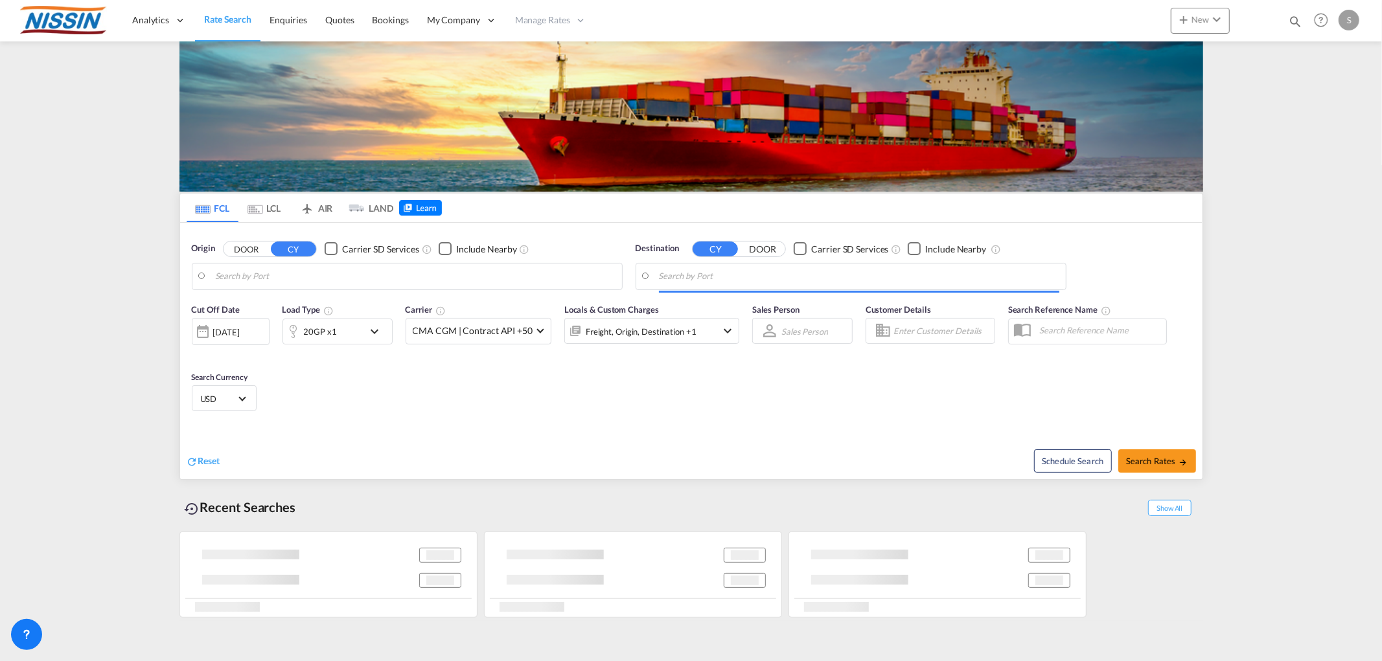
type input "Memphis, TN, USMEM"
type input "Yokohama, JPYOK"
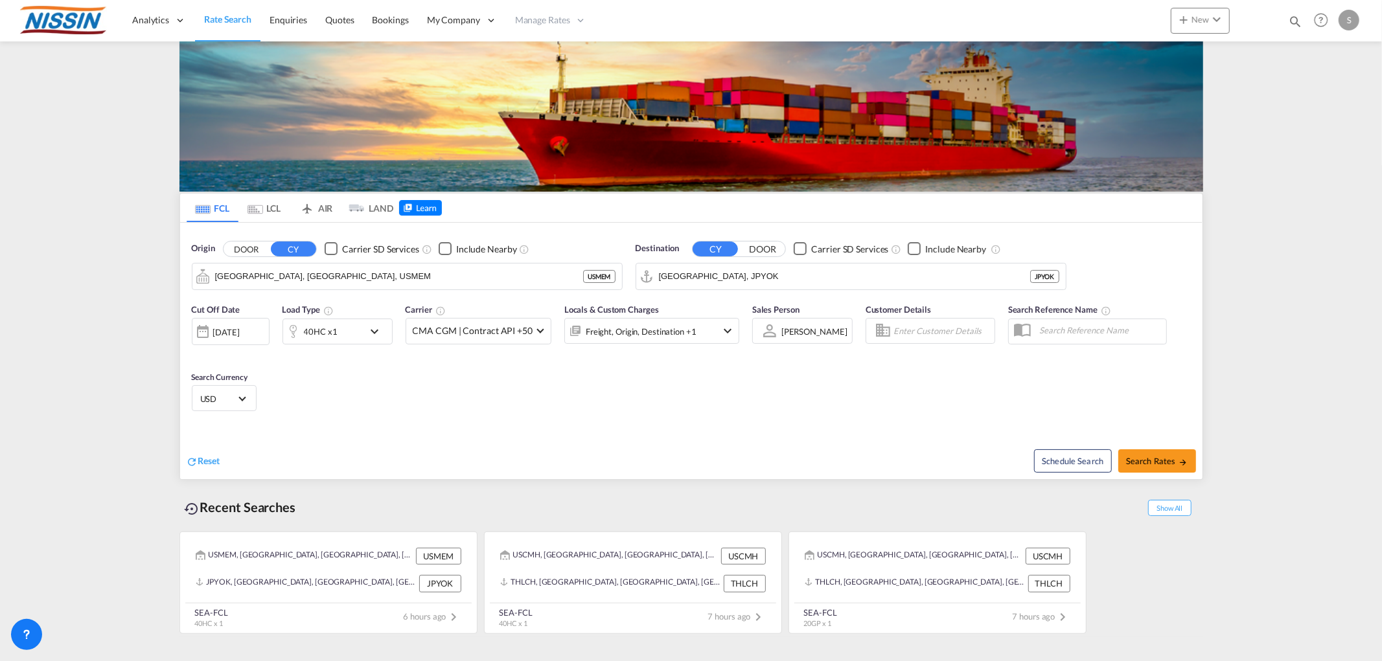
click at [334, 206] on md-tab-item "AIR" at bounding box center [316, 208] width 52 height 28
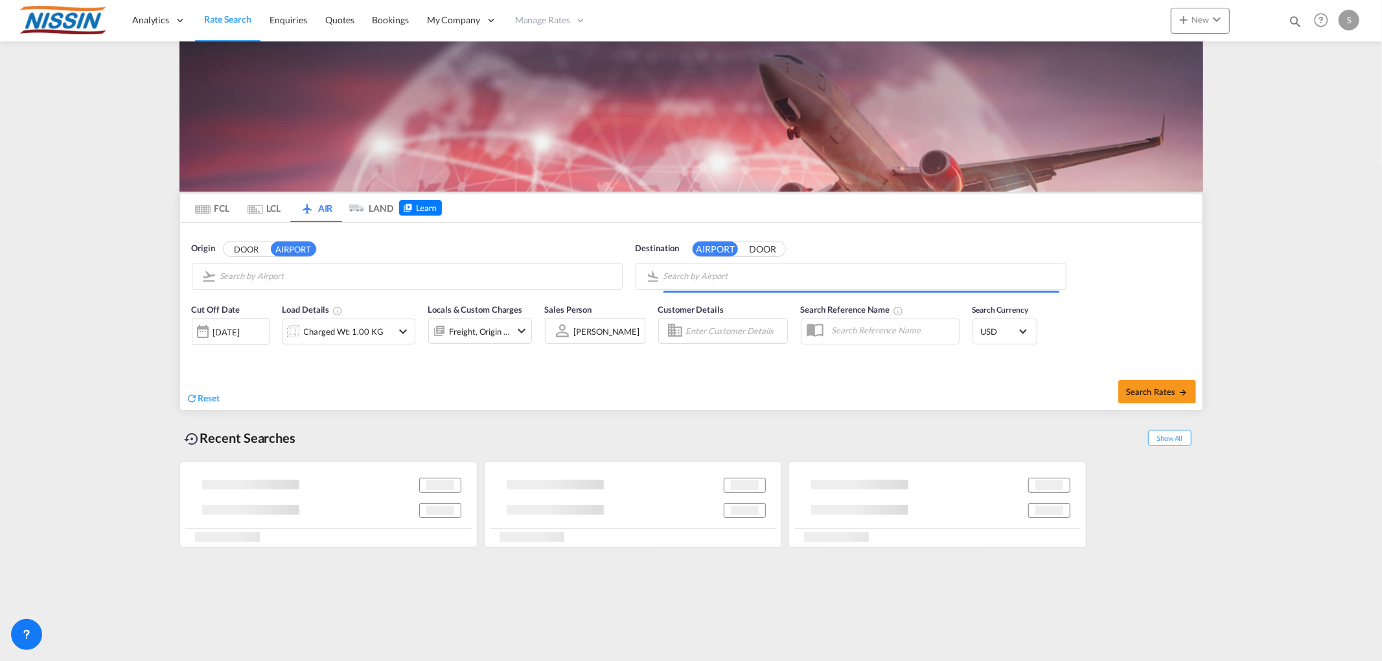
type input "Los Angeles International, [GEOGRAPHIC_DATA], [GEOGRAPHIC_DATA]"
type input "Kansai International, [GEOGRAPHIC_DATA], KIX"
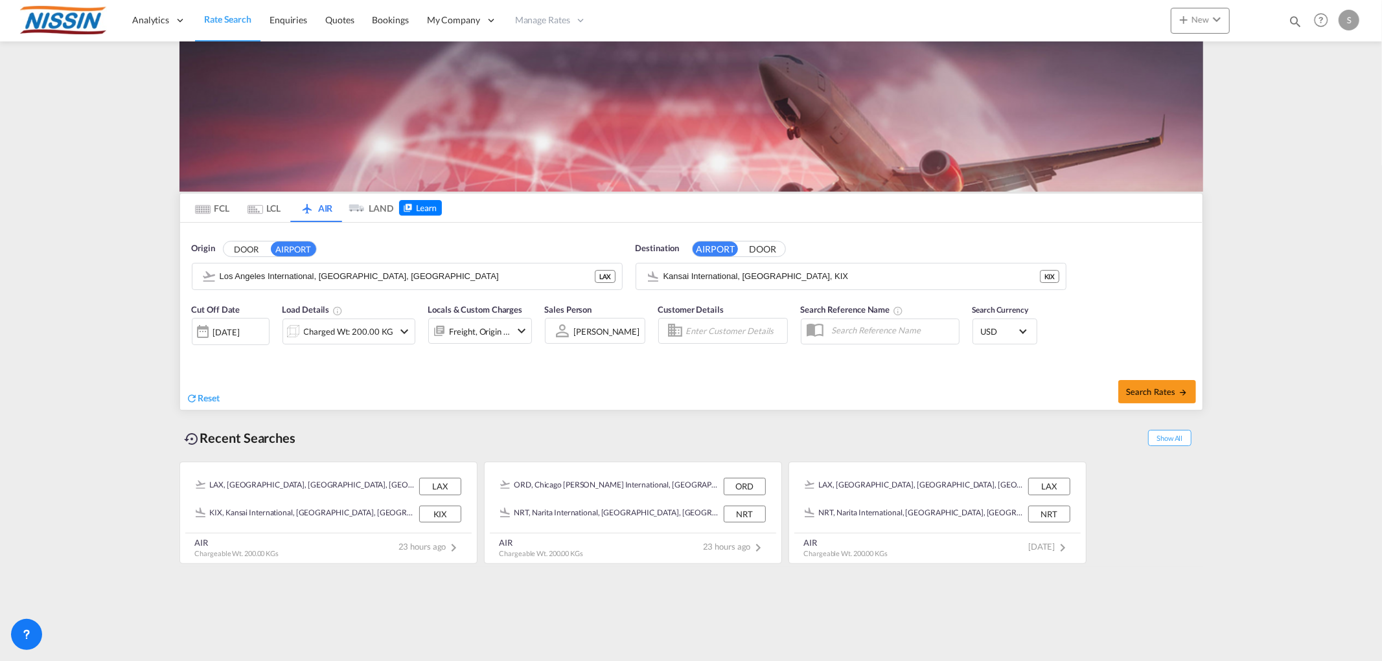
click at [230, 206] on md-tab-item "FCL" at bounding box center [213, 208] width 52 height 28
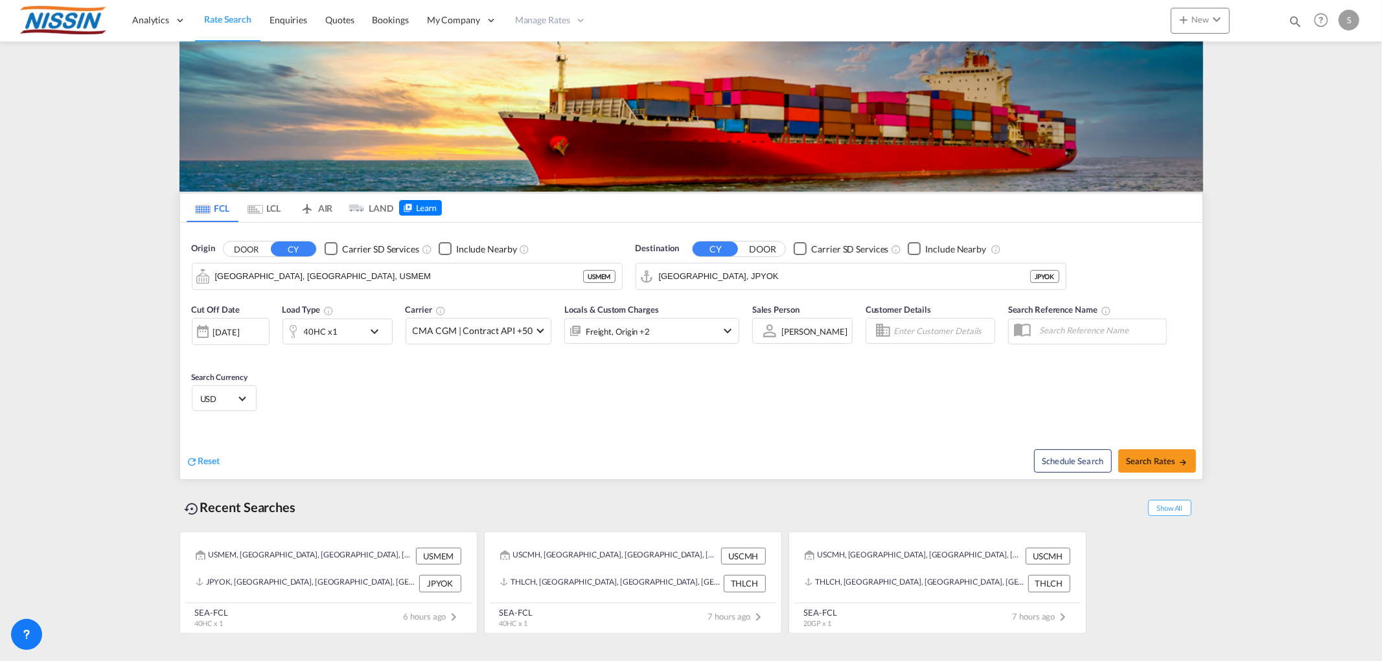
click at [329, 210] on md-tab-item "AIR" at bounding box center [316, 208] width 52 height 28
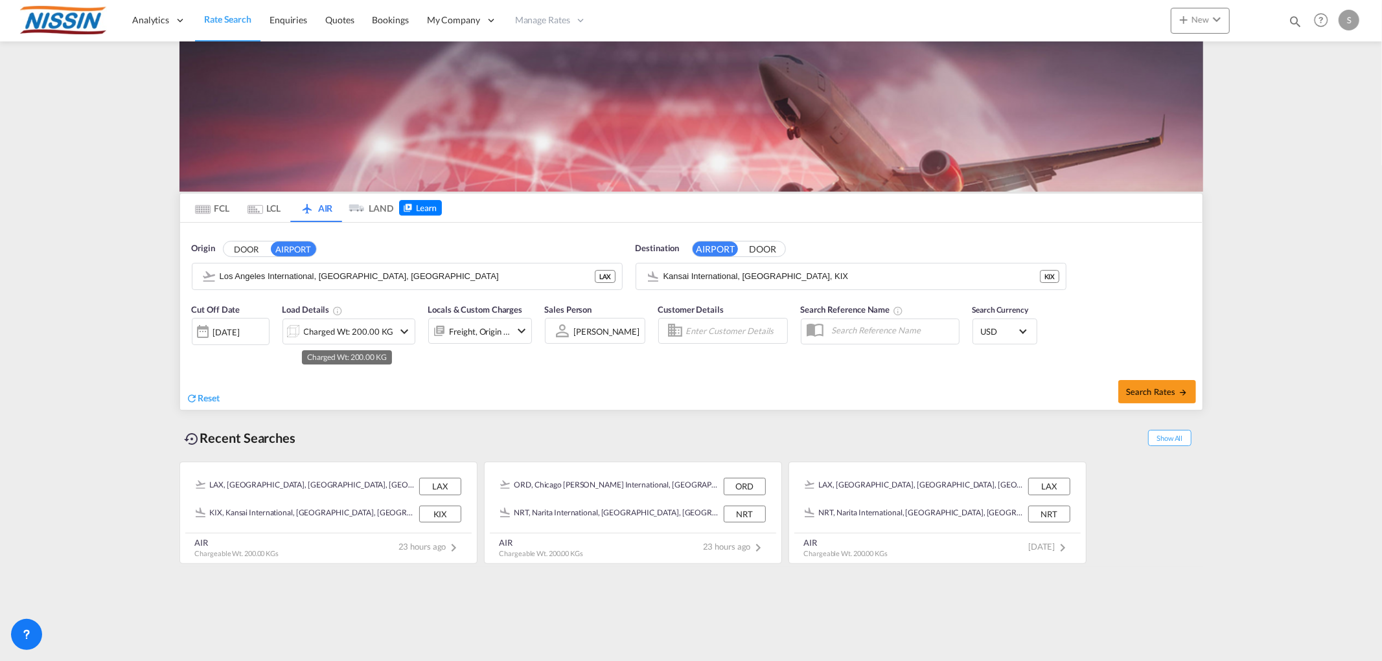
click at [373, 328] on div "Charged Wt: 200.00 KG" at bounding box center [349, 332] width 90 height 18
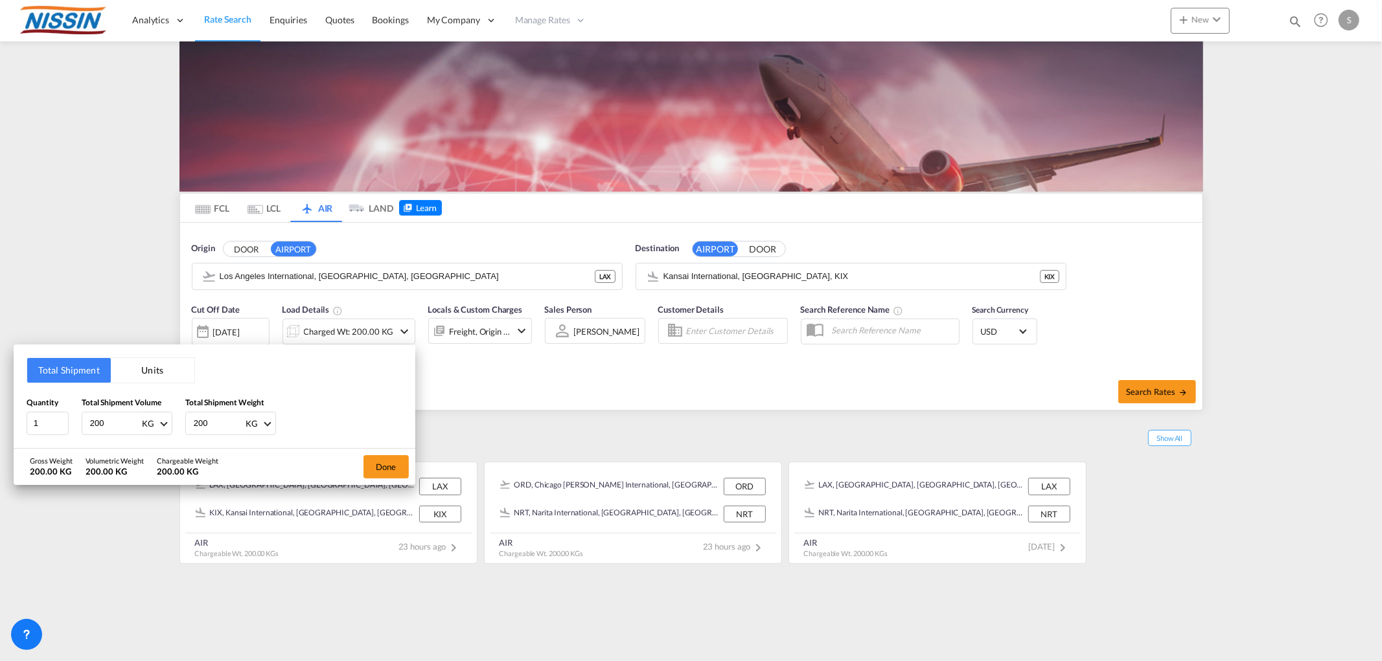
click at [486, 332] on div "Total Shipment Units Quantity 1 Total Shipment Volume 200 KG CBM CFT KG LB Tota…" at bounding box center [691, 330] width 1382 height 661
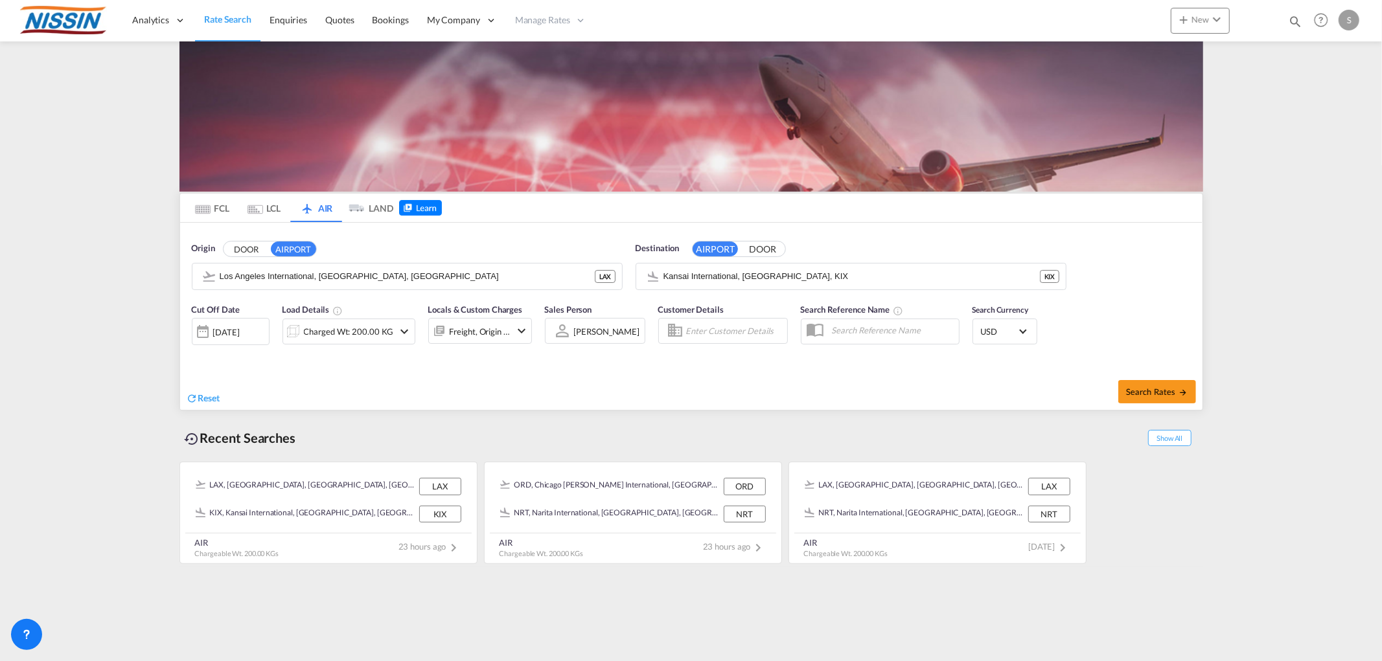
click at [591, 337] on span "[PERSON_NAME]" at bounding box center [607, 332] width 66 height 12
click at [253, 17] on md-backdrop at bounding box center [691, 330] width 1382 height 661
click at [215, 202] on md-tab-item "FCL" at bounding box center [213, 208] width 52 height 28
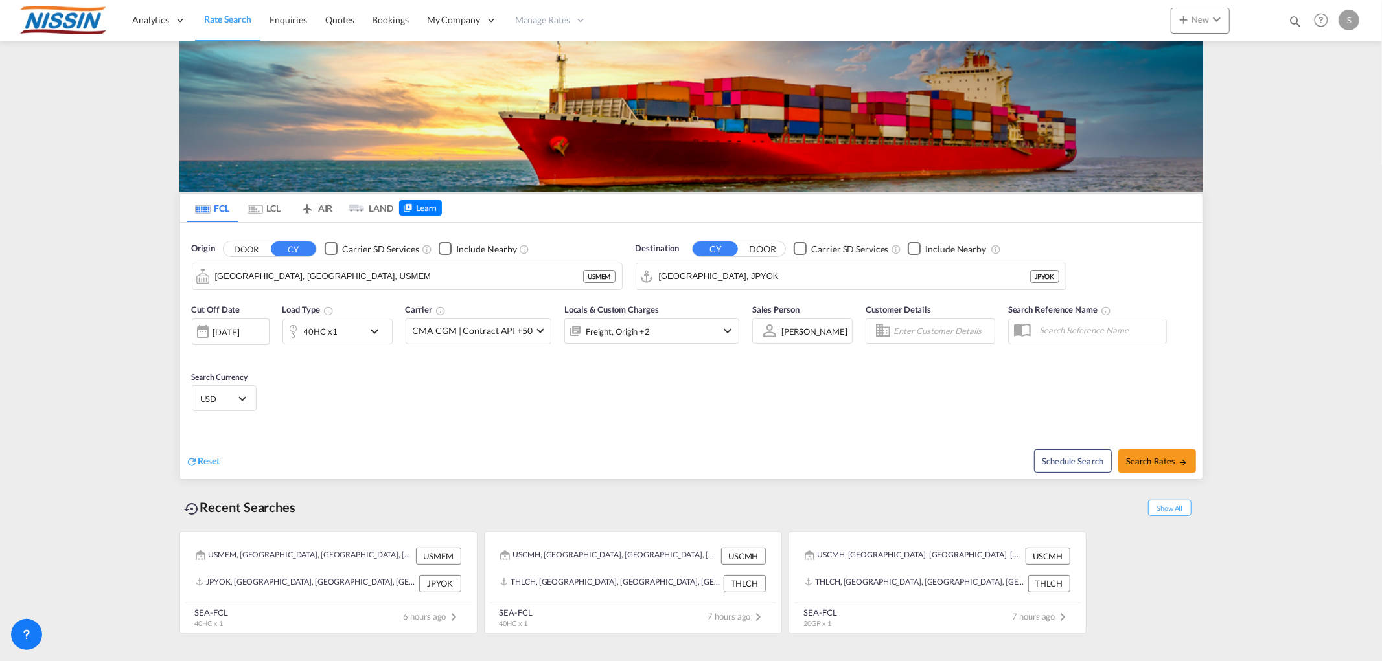
click at [263, 207] on md-tab-item "LCL" at bounding box center [264, 208] width 52 height 28
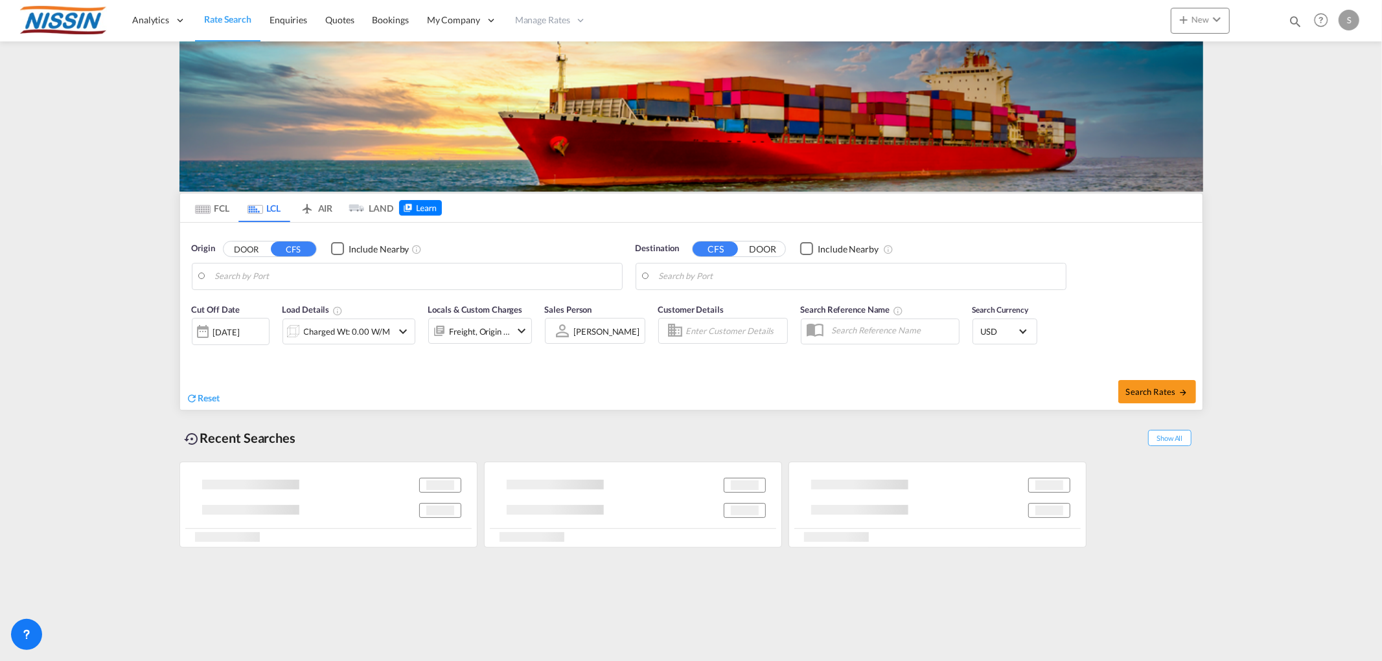
type input "Los Angeles, CA, USLAX"
type input "Tokyo, JPTYO"
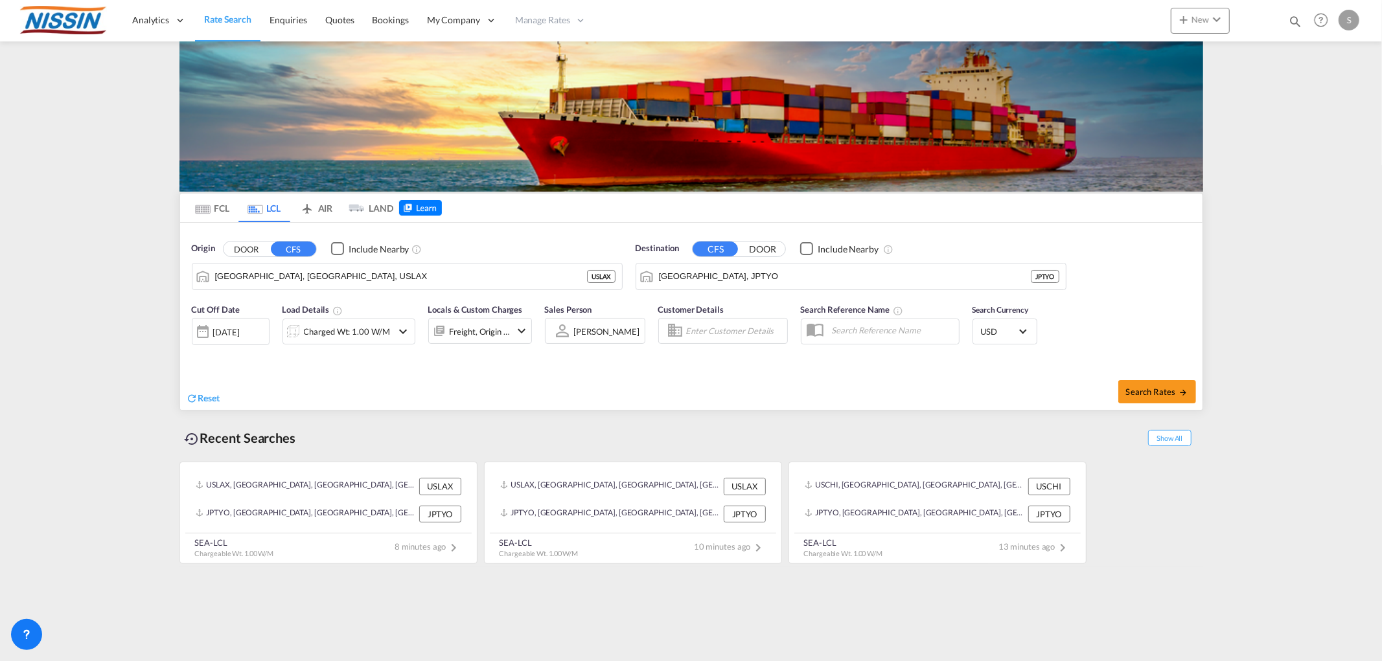
click at [334, 203] on md-tab-item "AIR" at bounding box center [316, 208] width 52 height 28
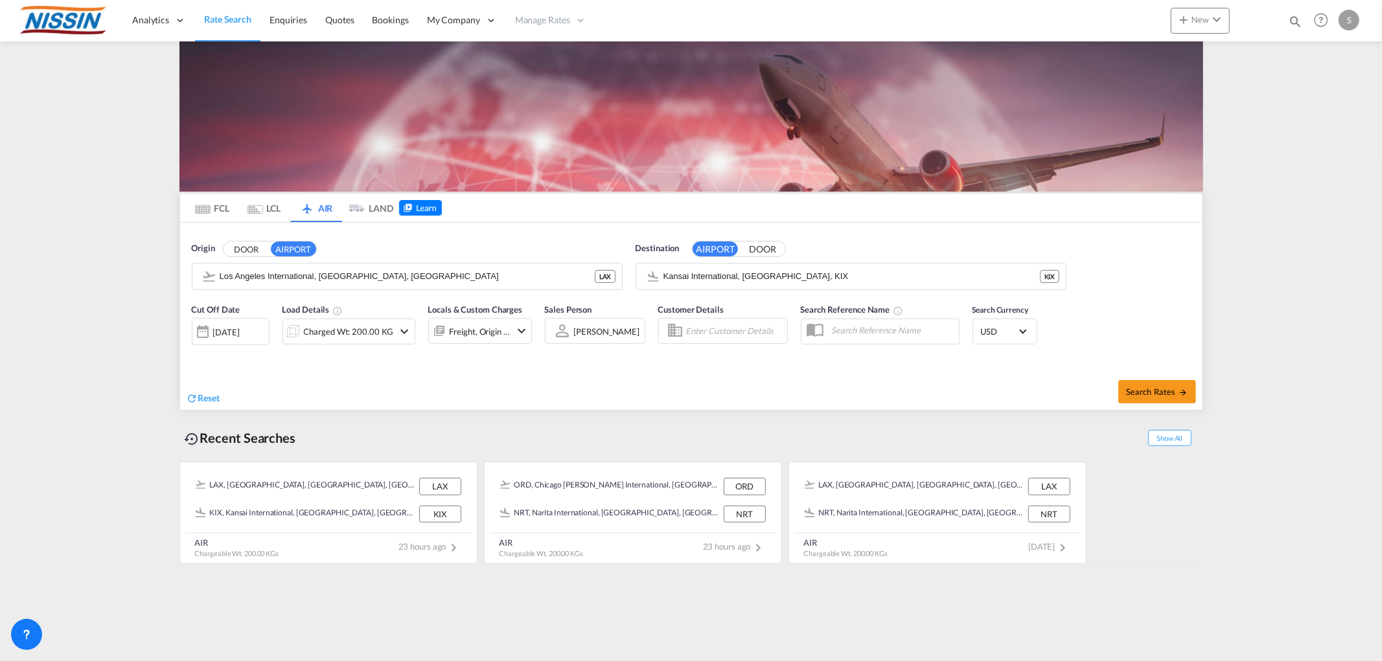
click at [237, 19] on span "Rate Search" at bounding box center [227, 19] width 47 height 11
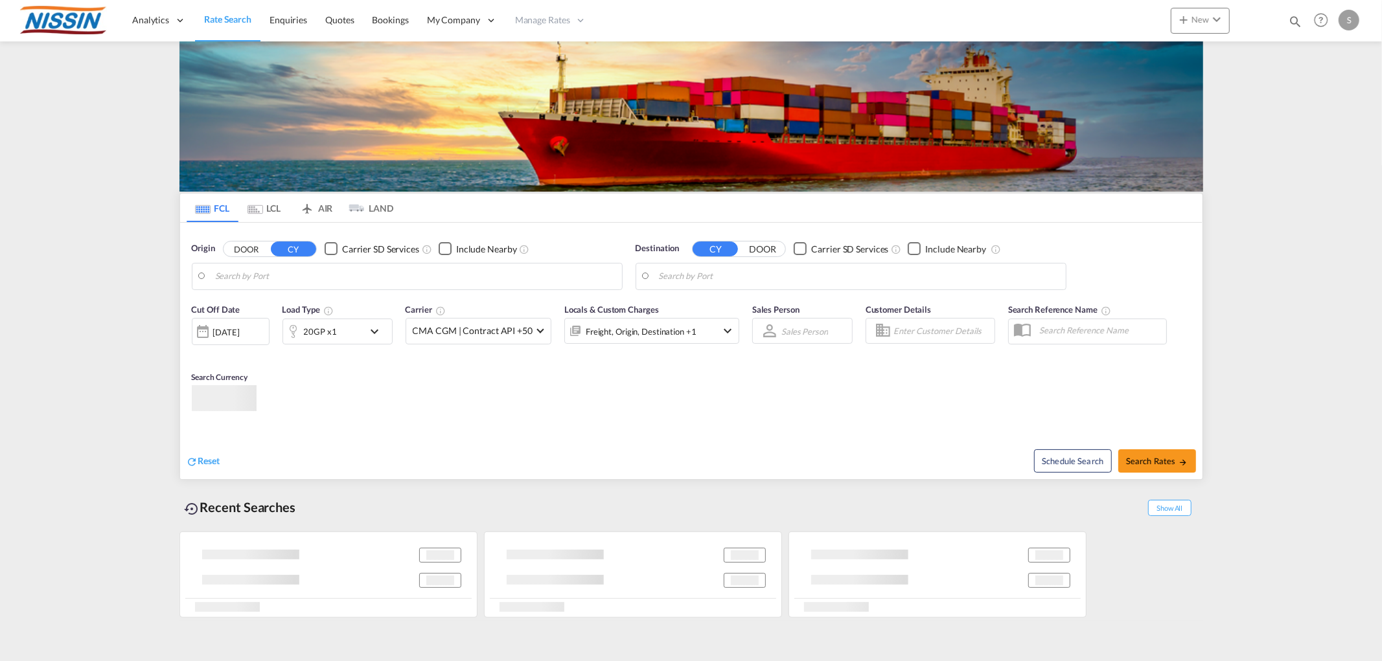
type input "[GEOGRAPHIC_DATA], [GEOGRAPHIC_DATA], USMEM"
type input "[GEOGRAPHIC_DATA], JPYOK"
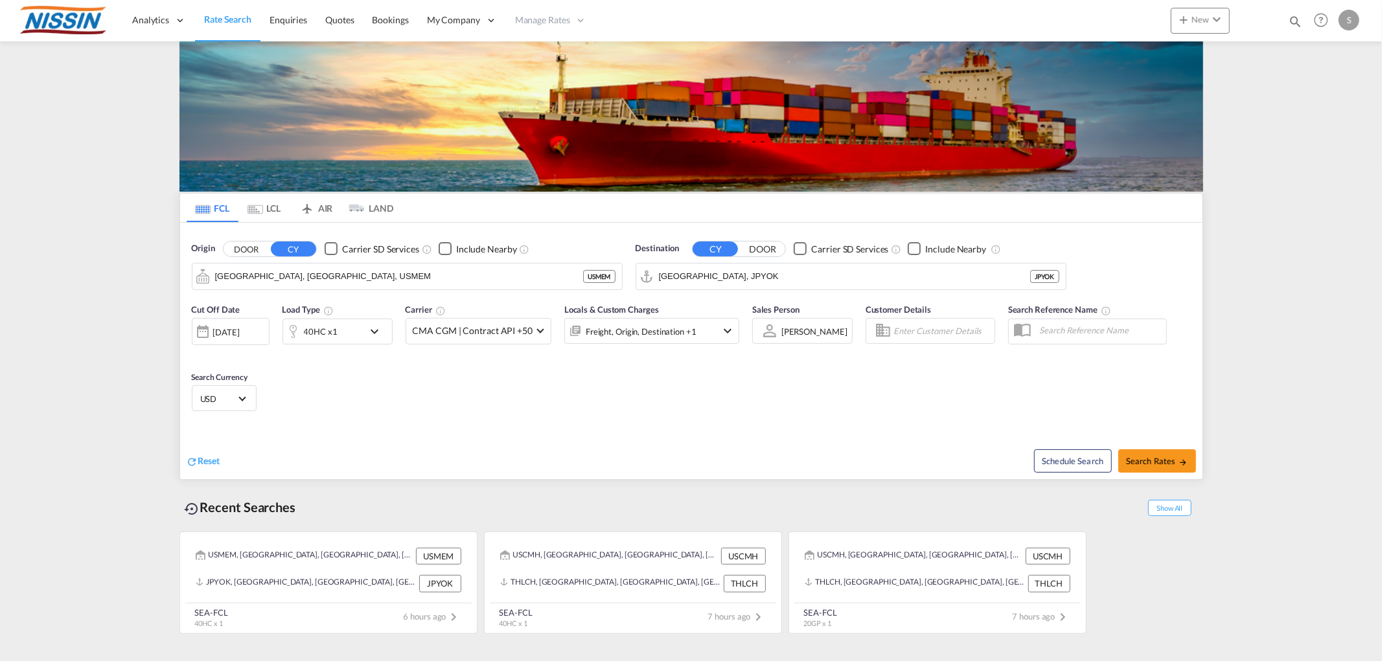
click at [322, 208] on md-tab-item "AIR" at bounding box center [316, 208] width 52 height 28
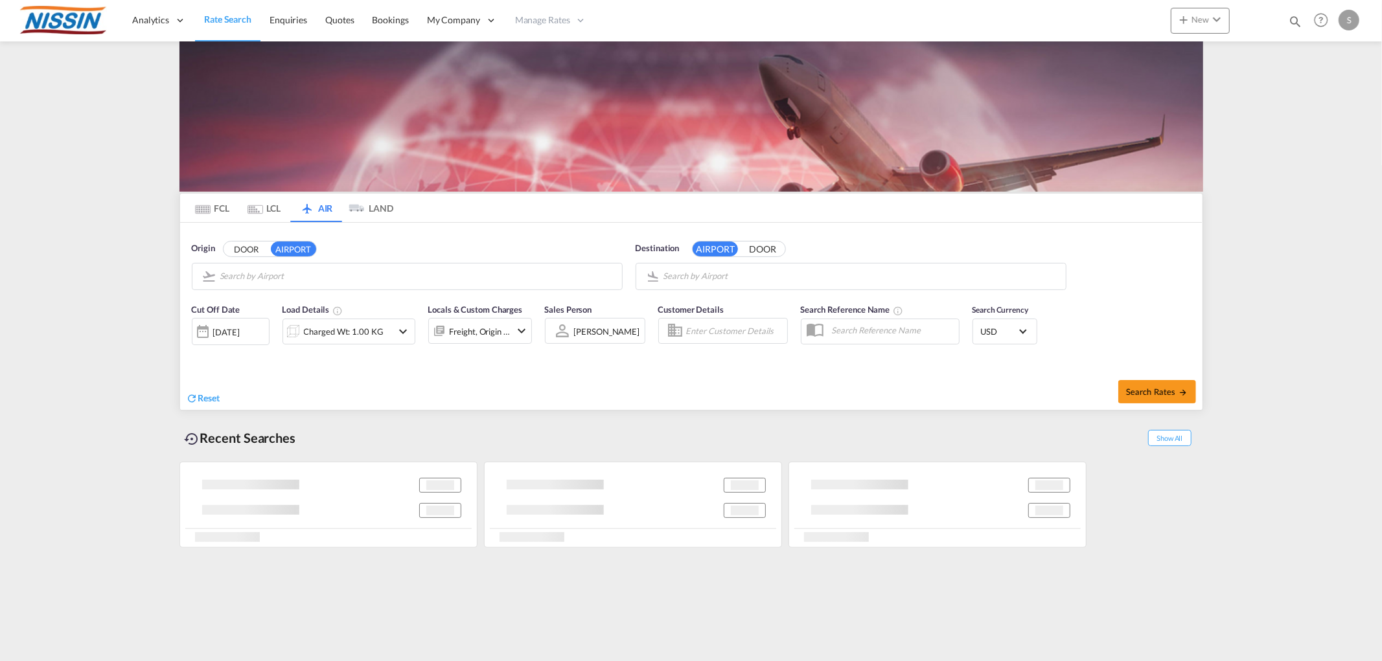
type input "Los Angeles International, [GEOGRAPHIC_DATA], [GEOGRAPHIC_DATA]"
type input "Kansai International, Osaka, KIX"
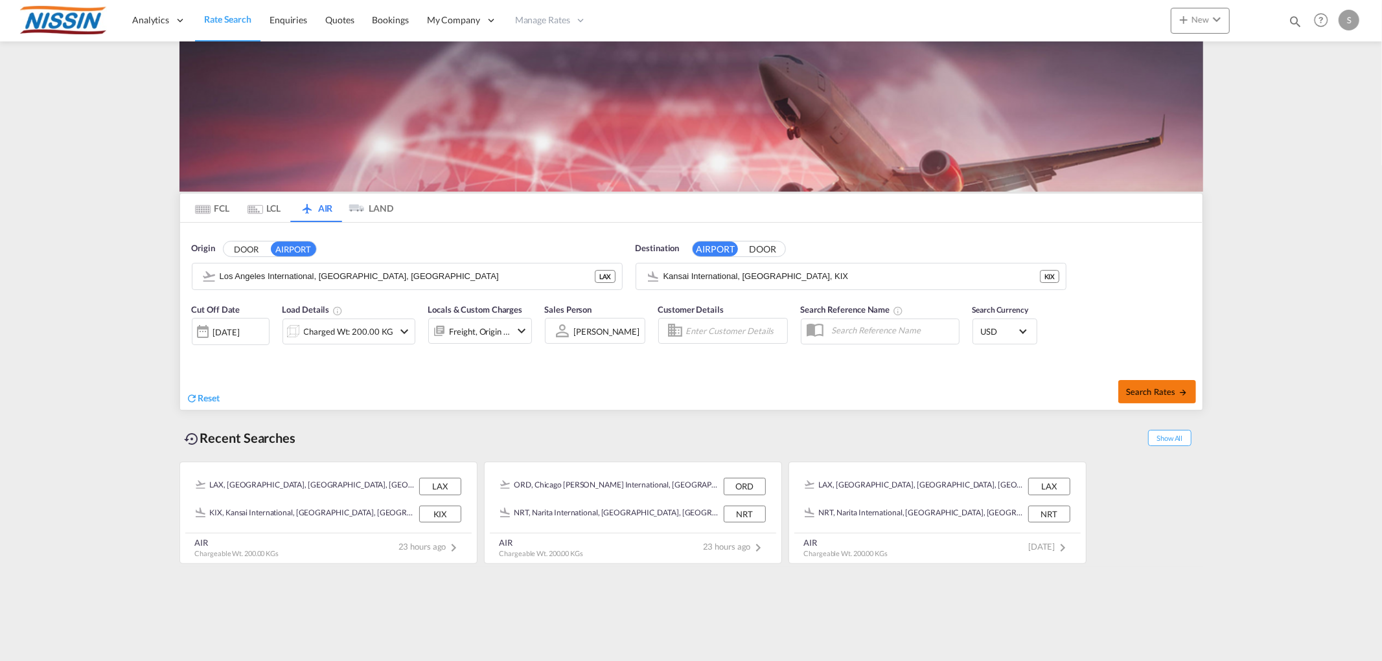
click at [1157, 398] on button "Search Rates" at bounding box center [1157, 391] width 78 height 23
type input "LAX to KIX / 26 Sep 2025"
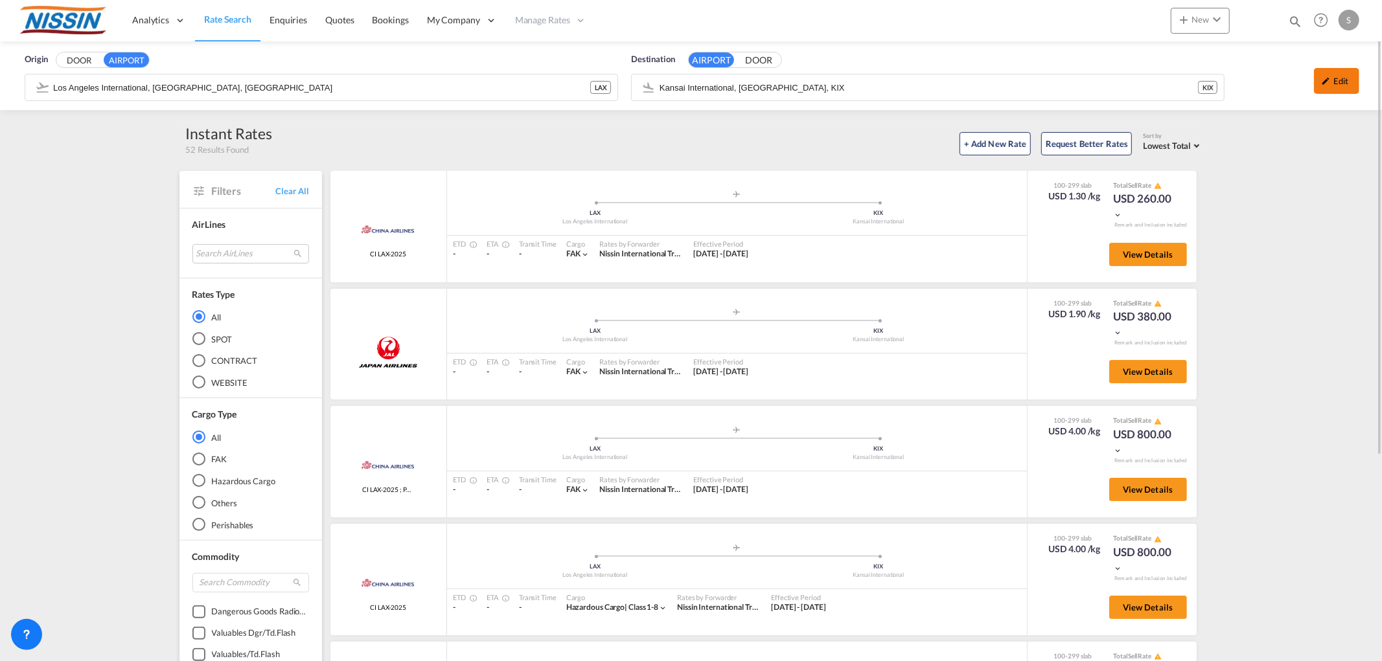
click at [1328, 78] on md-icon "icon-pencil" at bounding box center [1325, 80] width 9 height 9
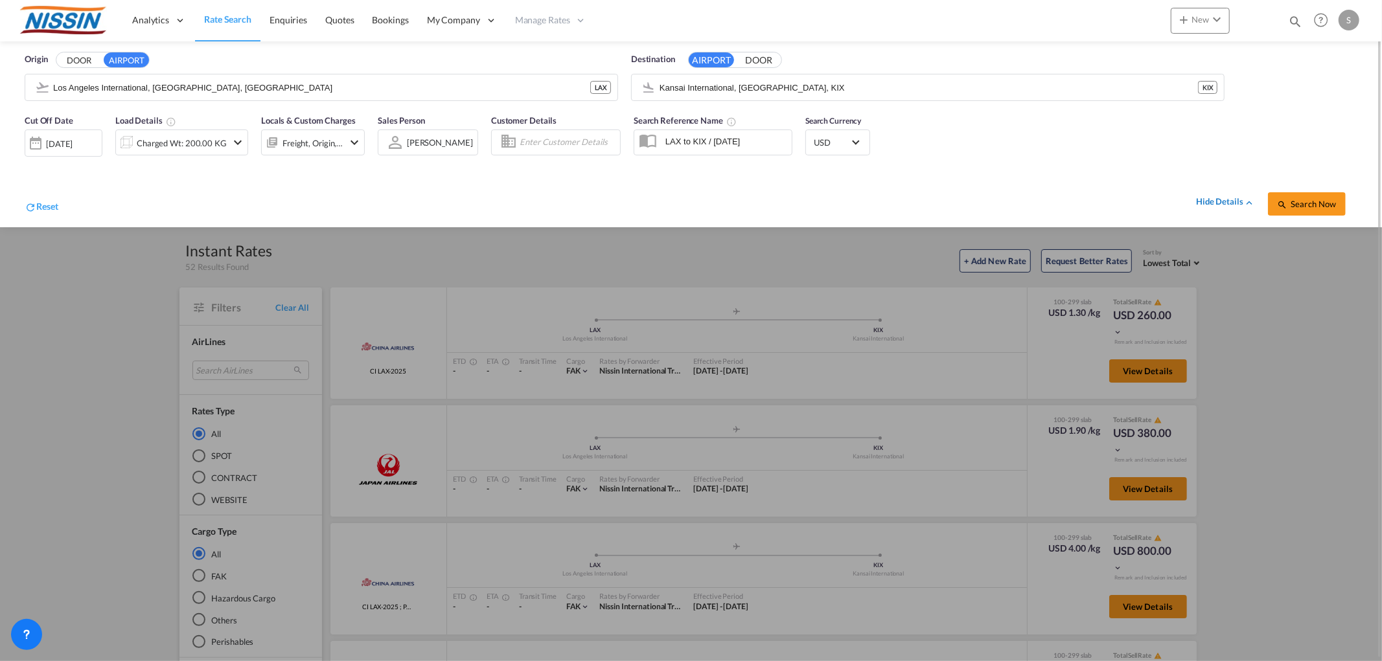
click at [1225, 201] on div "hide details" at bounding box center [1225, 202] width 59 height 13
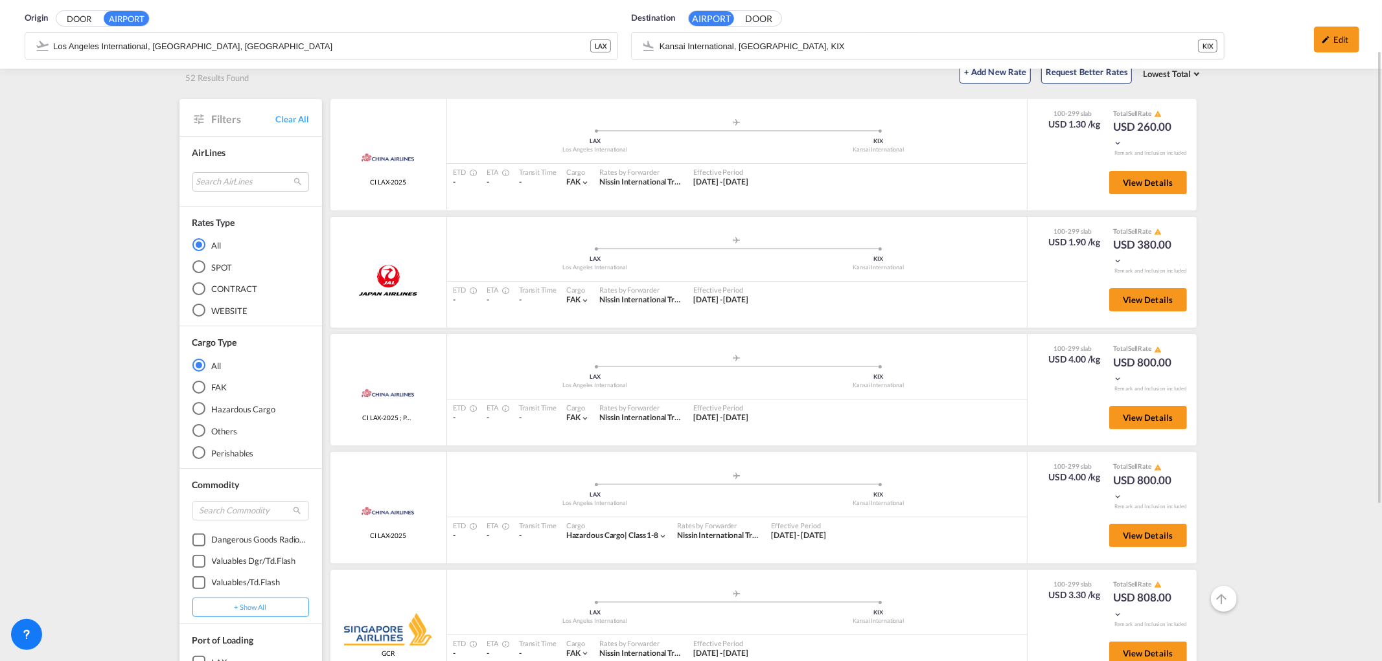
scroll to position [216, 0]
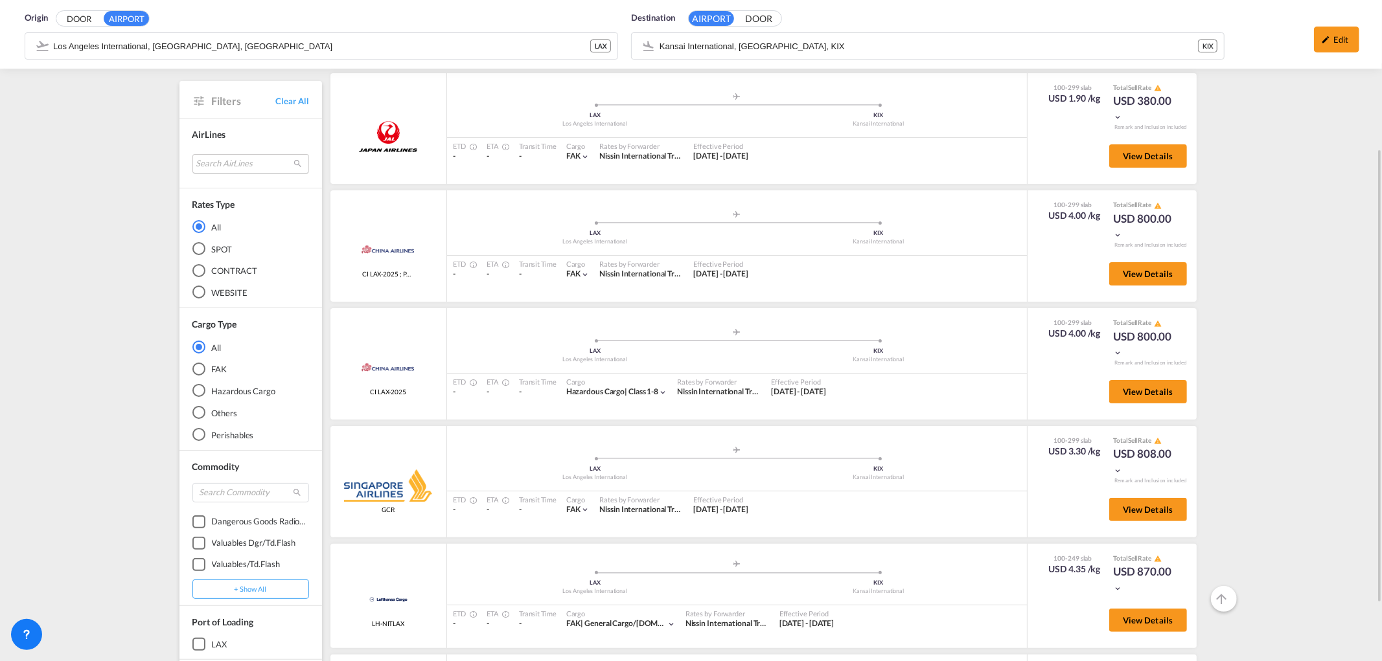
click at [236, 158] on md-select "Search AirLines air express s.a. cma cgm air cargo ddwl logistics fast logistic…" at bounding box center [250, 163] width 117 height 19
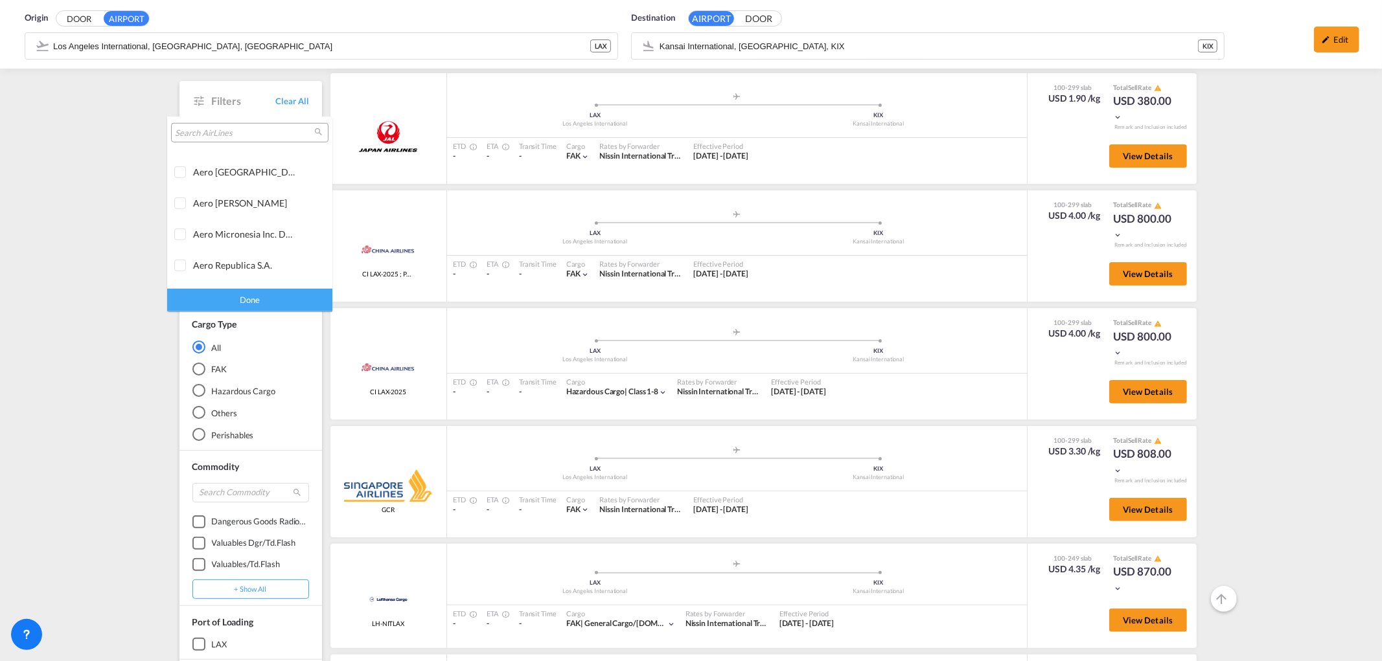
scroll to position [863, 0]
click at [76, 248] on md-backdrop at bounding box center [691, 330] width 1382 height 661
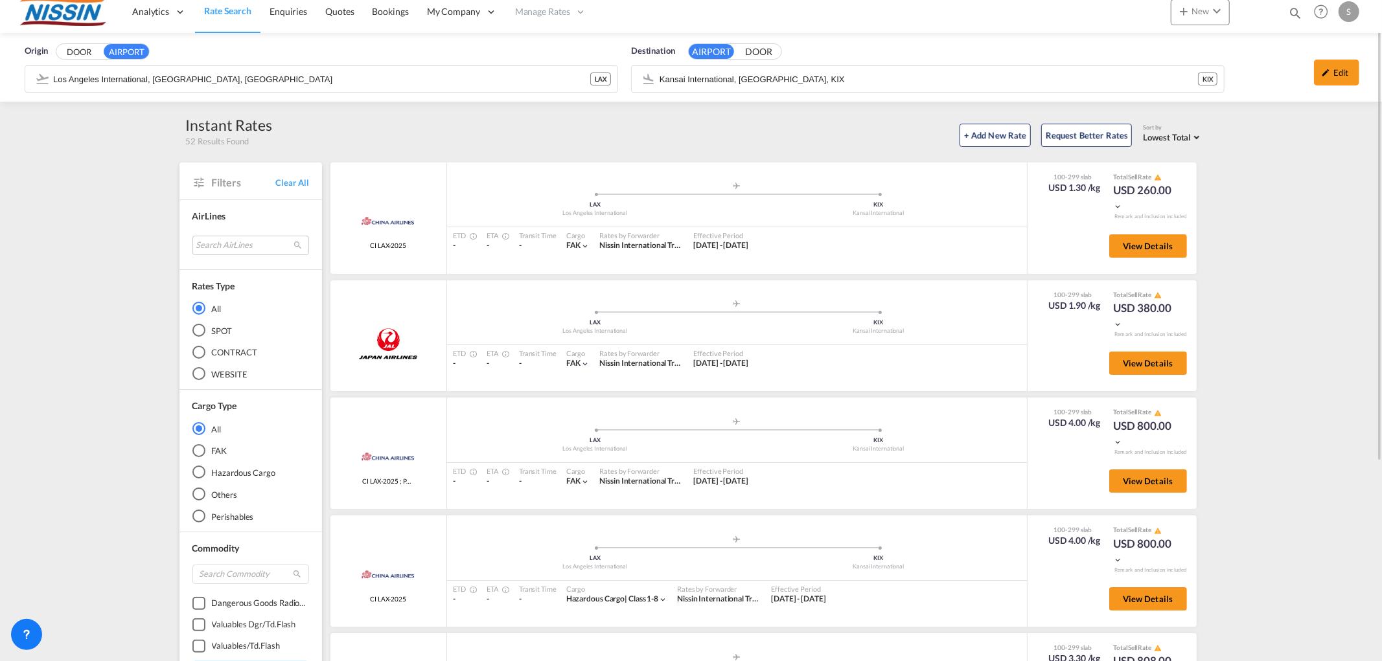
scroll to position [0, 0]
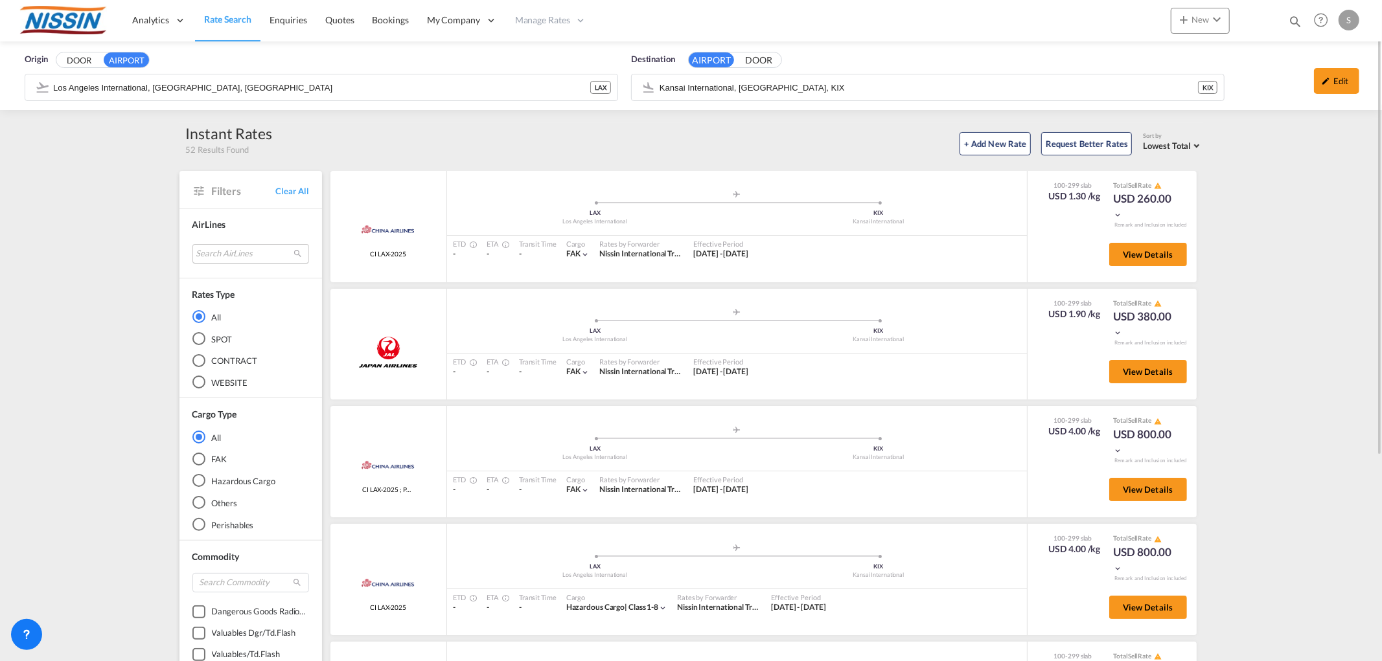
click at [203, 250] on md-select "Search AirLines" at bounding box center [250, 253] width 117 height 19
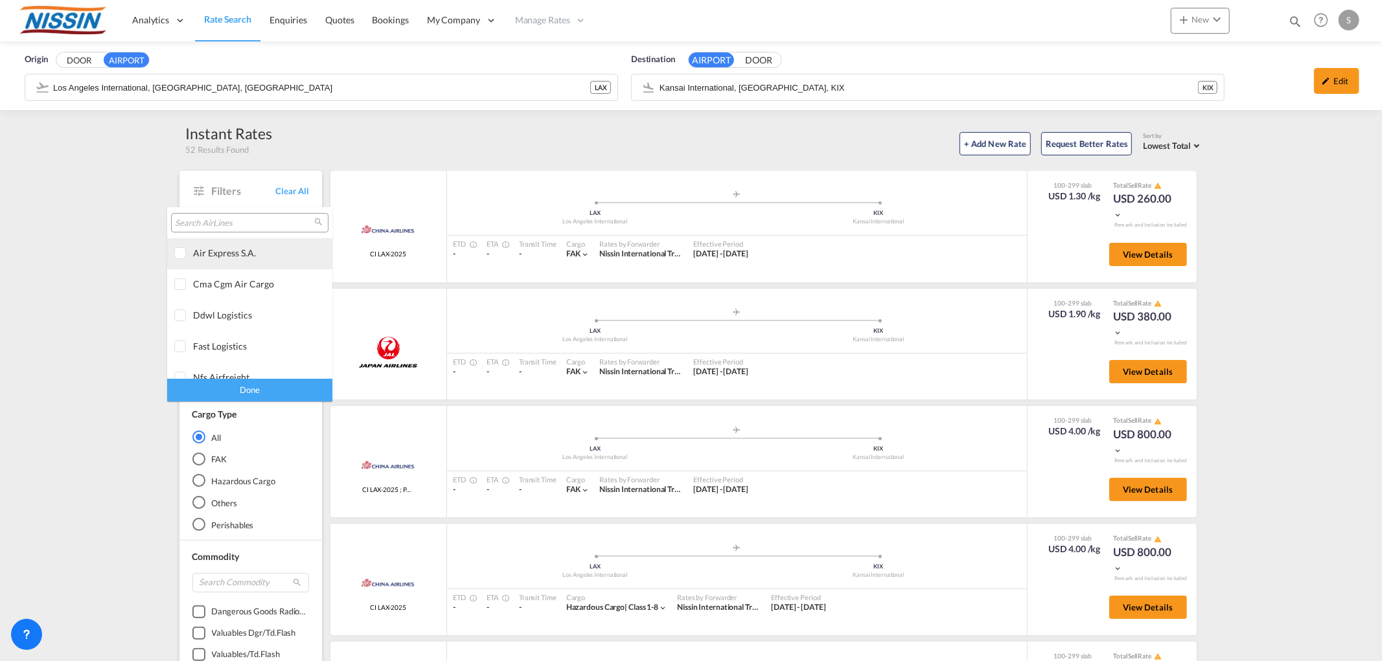
type md-option "[object Object]"
click at [211, 222] on input "search" at bounding box center [244, 224] width 139 height 12
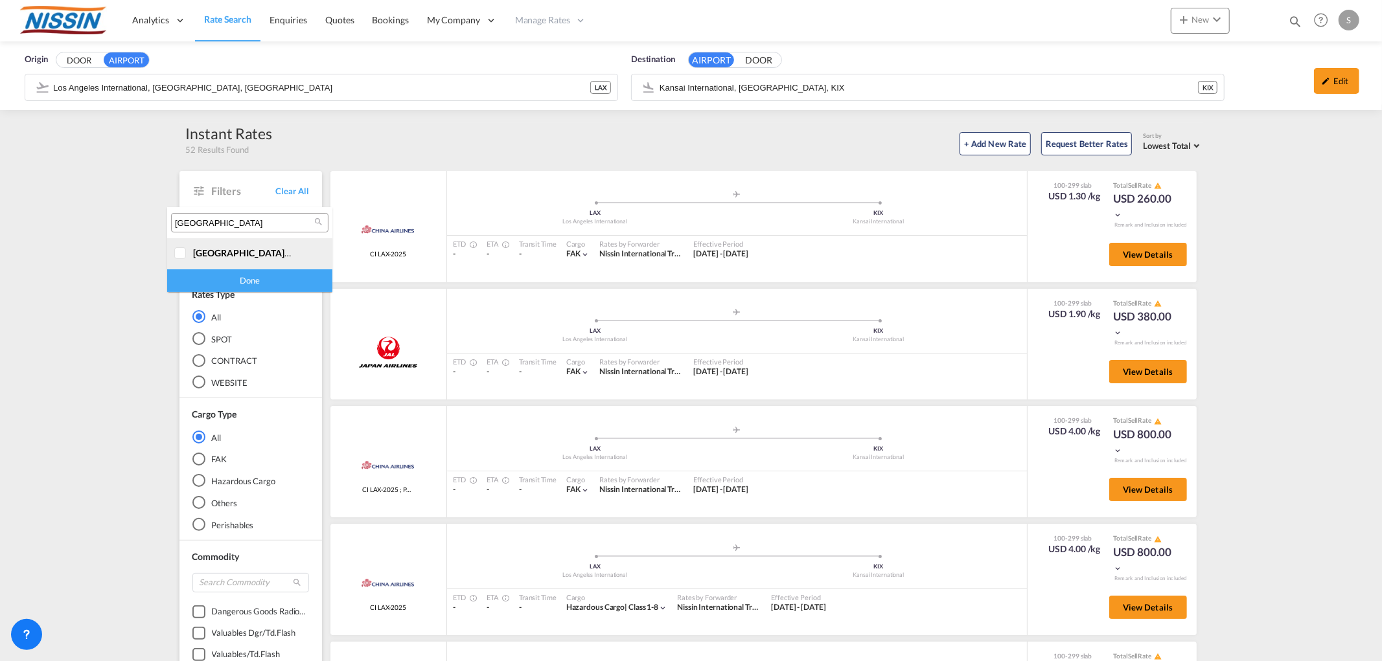
type input "singapore"
click at [212, 249] on span "singapore" at bounding box center [242, 252] width 98 height 11
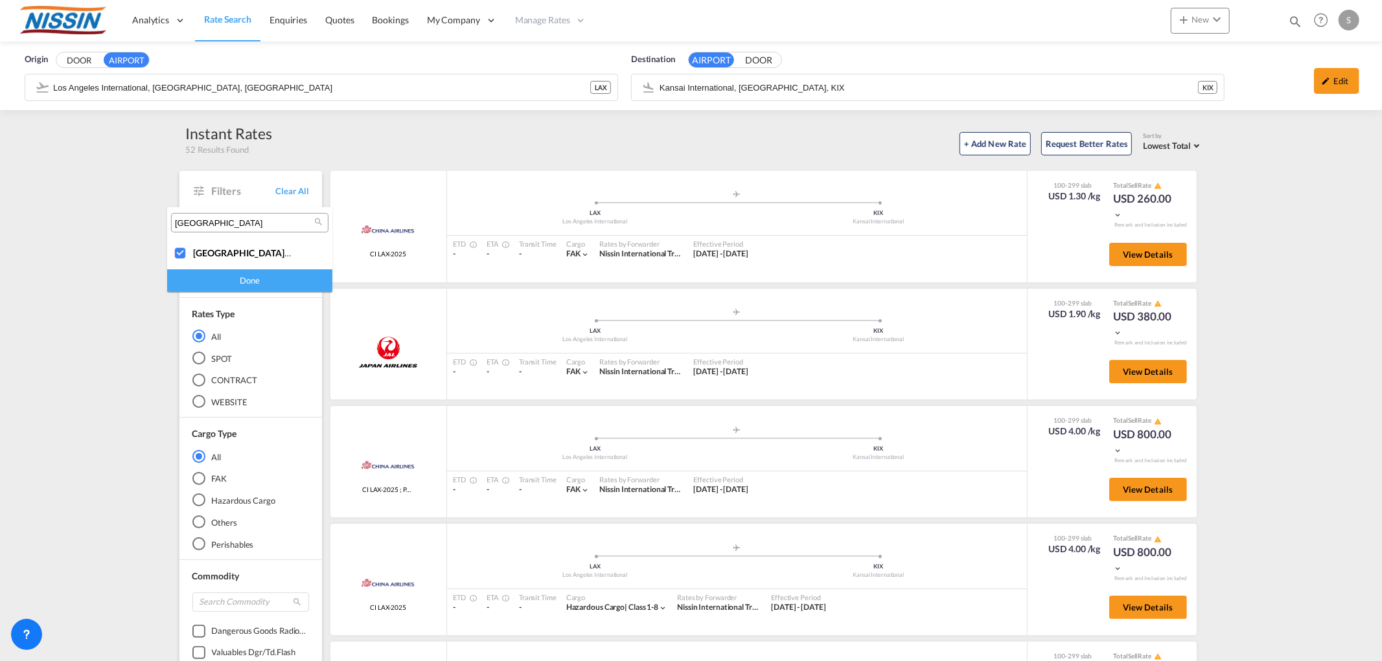
click at [212, 275] on div "Done" at bounding box center [249, 280] width 165 height 23
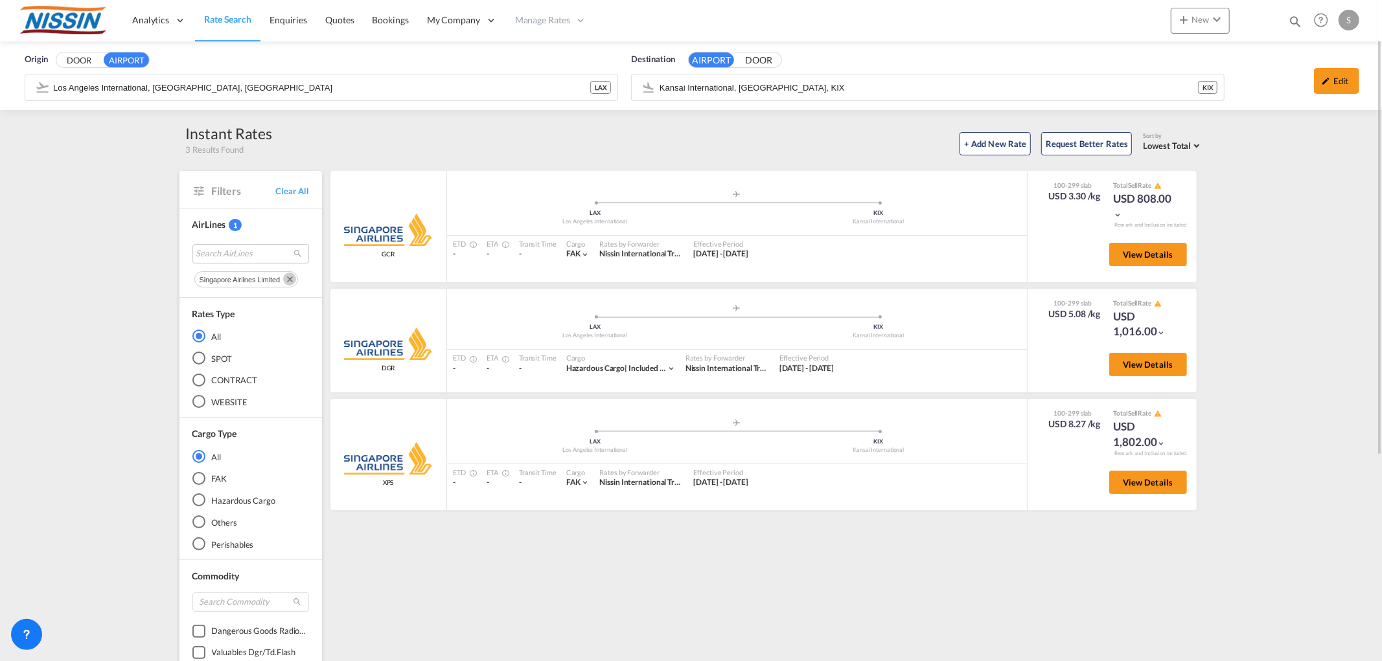
click at [222, 20] on span "Rate Search" at bounding box center [227, 19] width 47 height 11
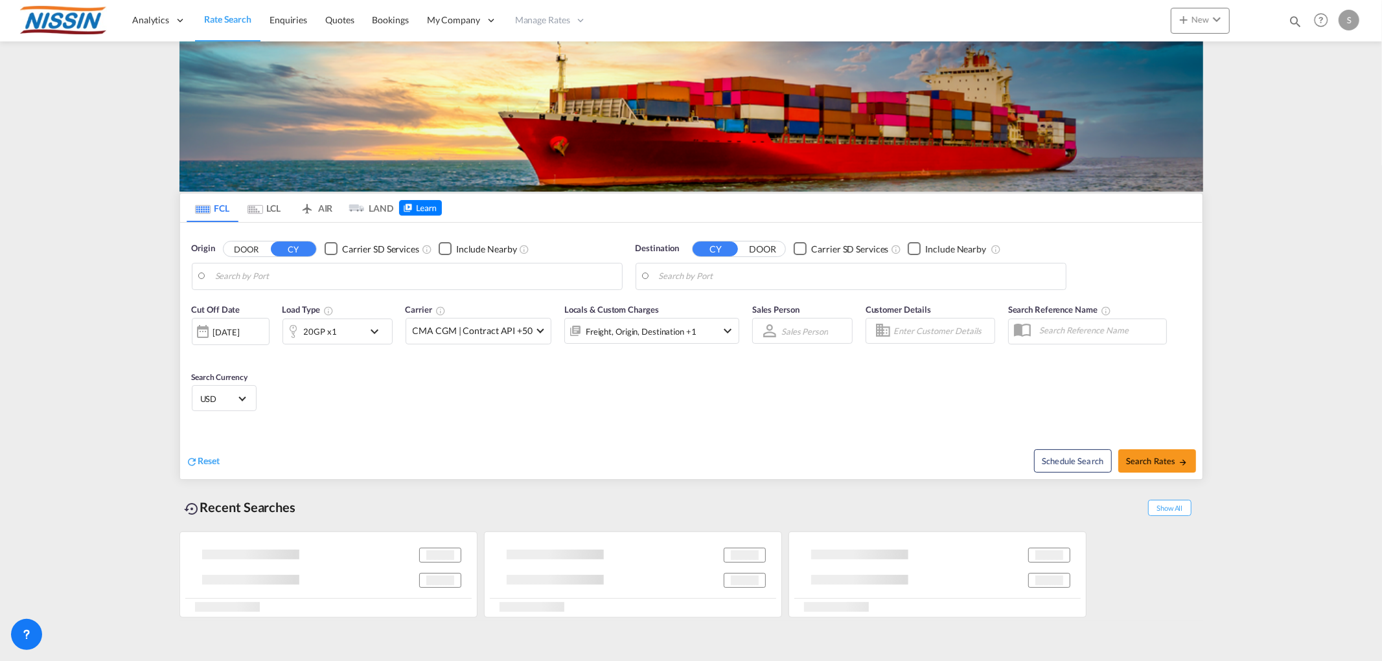
type input "Memphis, TN, USMEM"
type input "Yokohama, JPYOK"
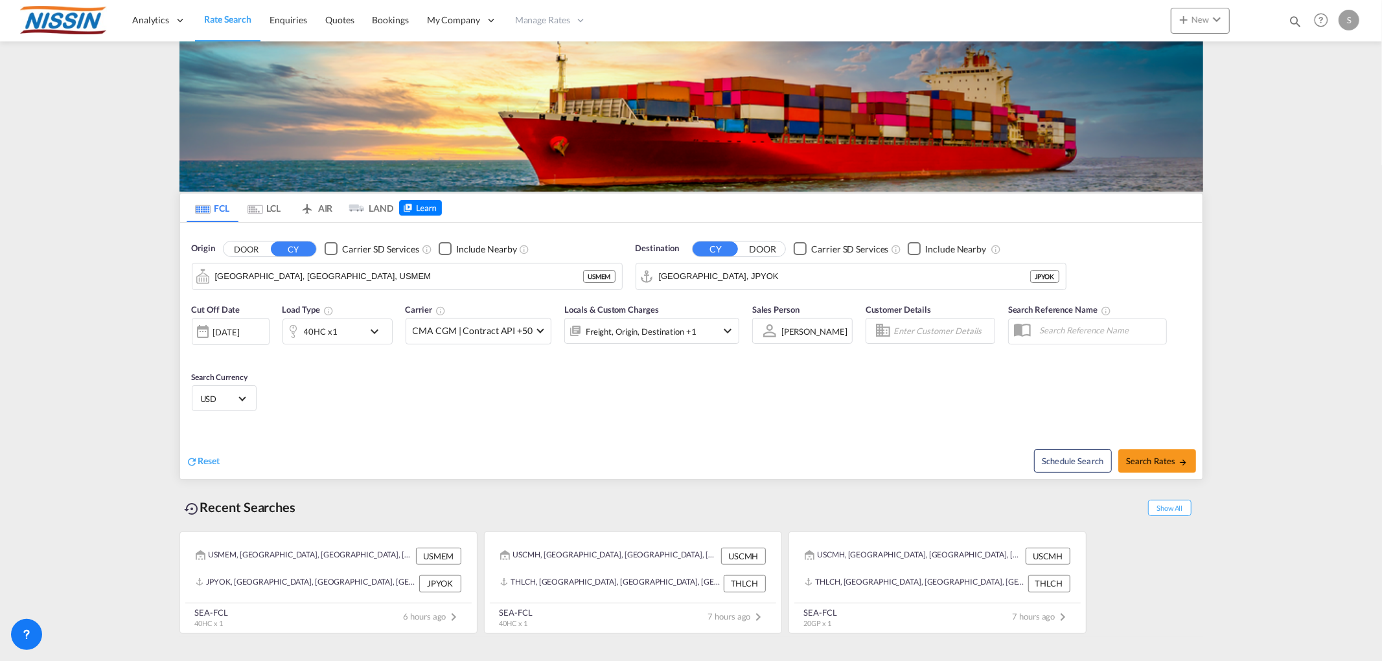
click at [279, 208] on md-tab-item "LCL" at bounding box center [264, 208] width 52 height 28
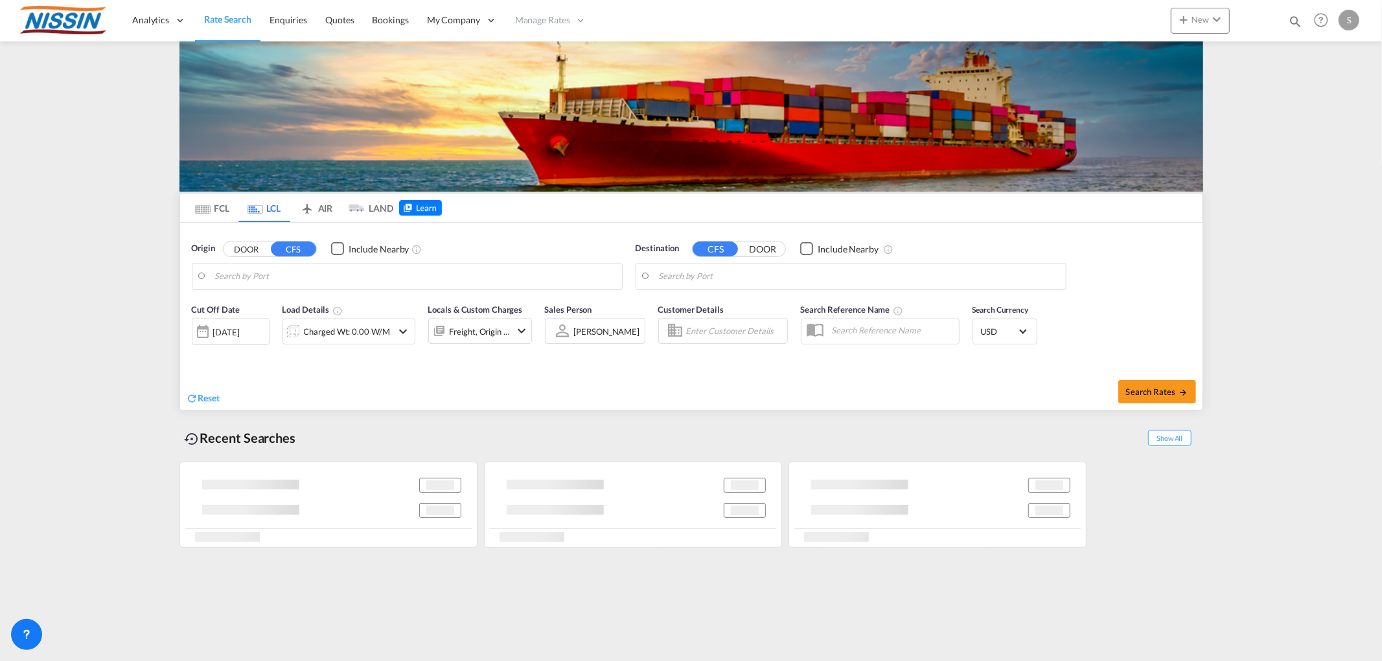
type input "Los Angeles, CA, USLAX"
type input "Tokyo, JPTYO"
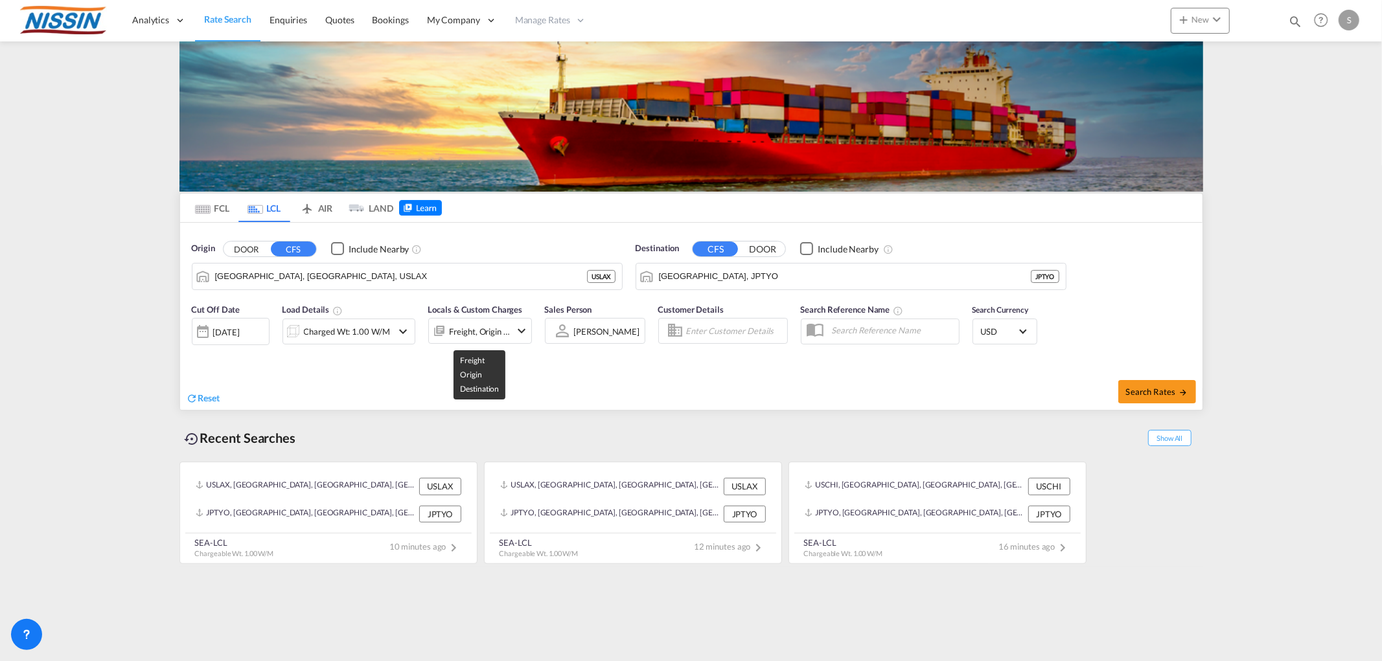
click at [469, 325] on div "Freight, Origin +1" at bounding box center [480, 332] width 61 height 18
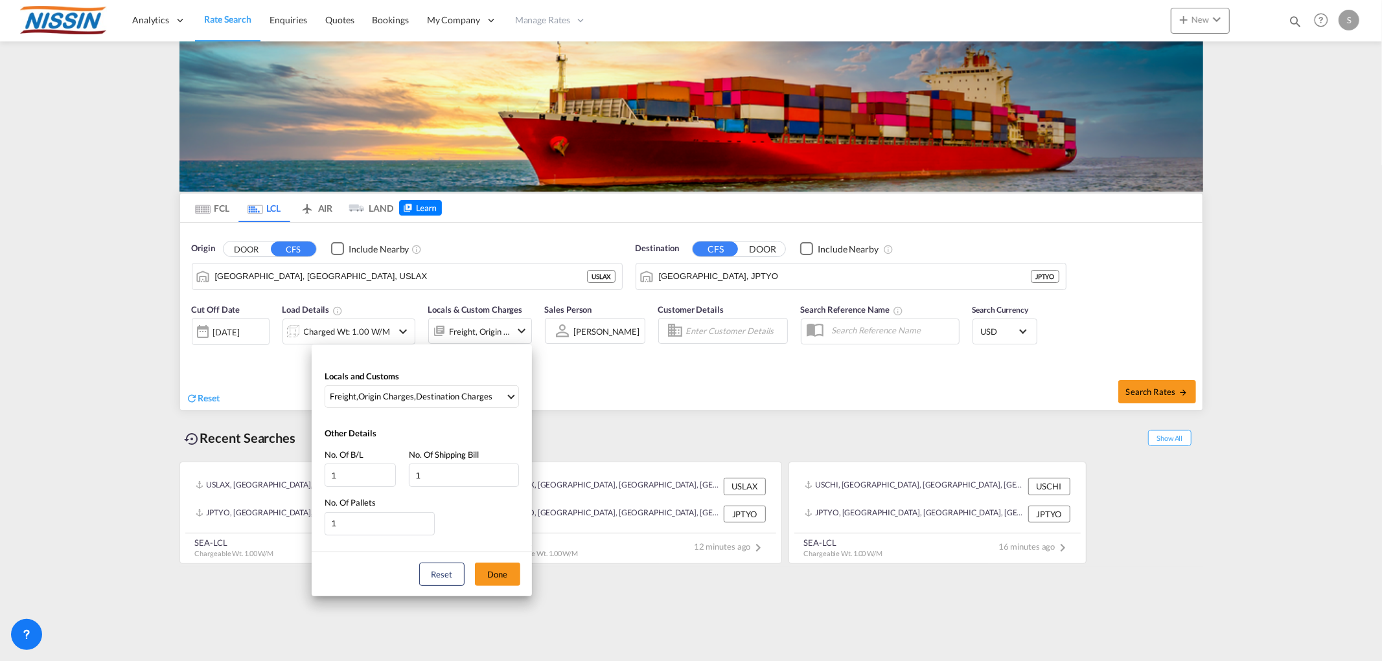
click at [469, 325] on div "Locals and Customs Freight , Origin Charges , Destination Charges Clear All Sel…" at bounding box center [691, 330] width 1382 height 661
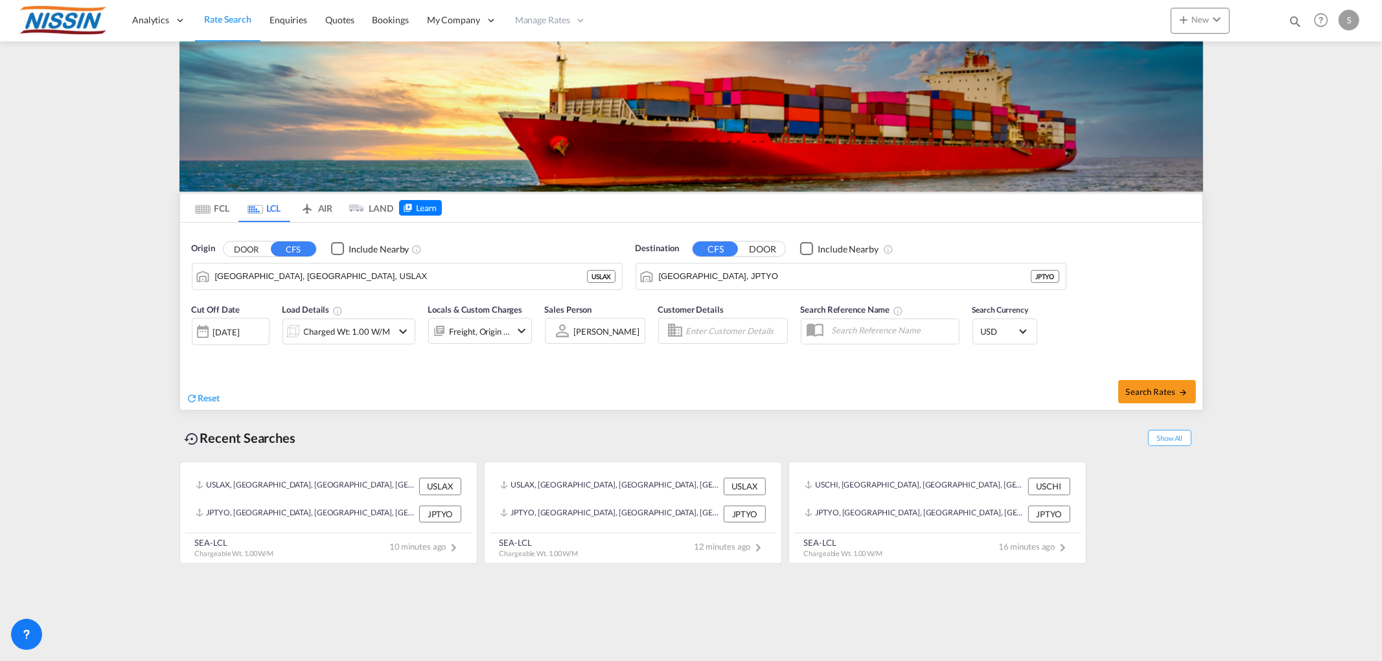
click at [380, 321] on div "Charged Wt: 1.00 W/M" at bounding box center [337, 332] width 109 height 26
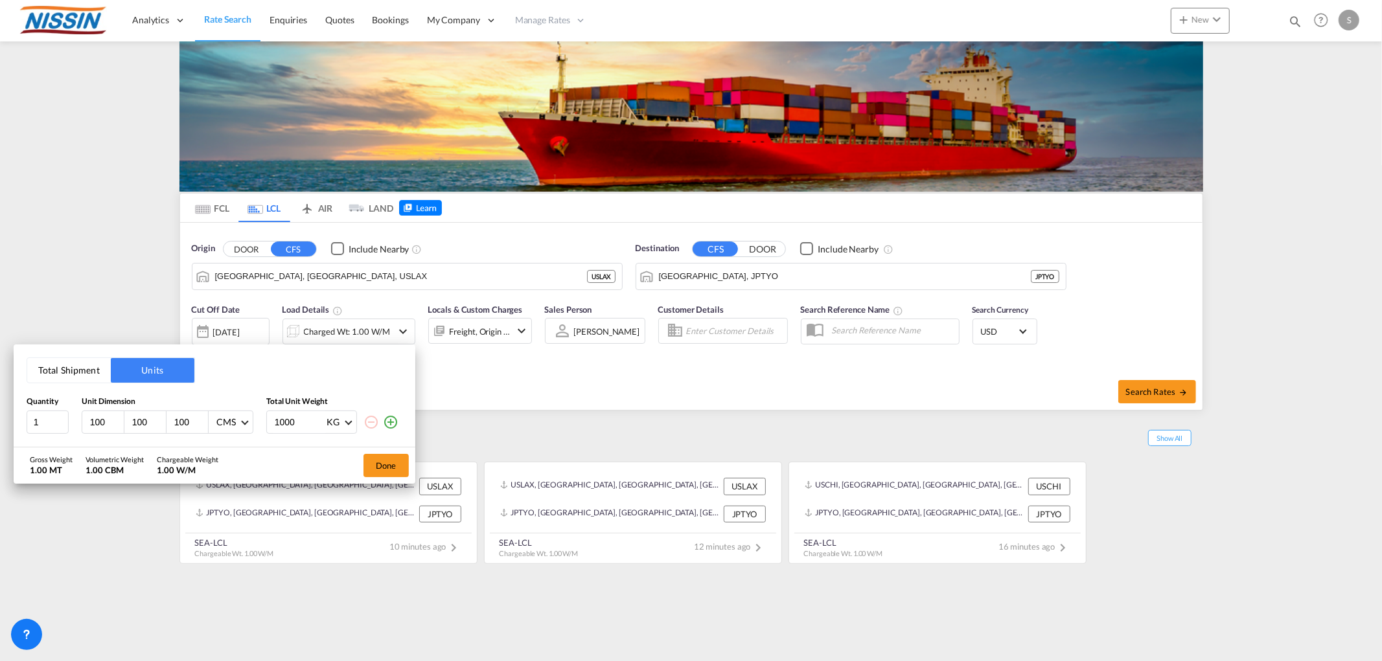
click at [380, 321] on div "Total Shipment Units Quantity Unit Dimension Total Unit Weight 1 100 100 100 CM…" at bounding box center [691, 330] width 1382 height 661
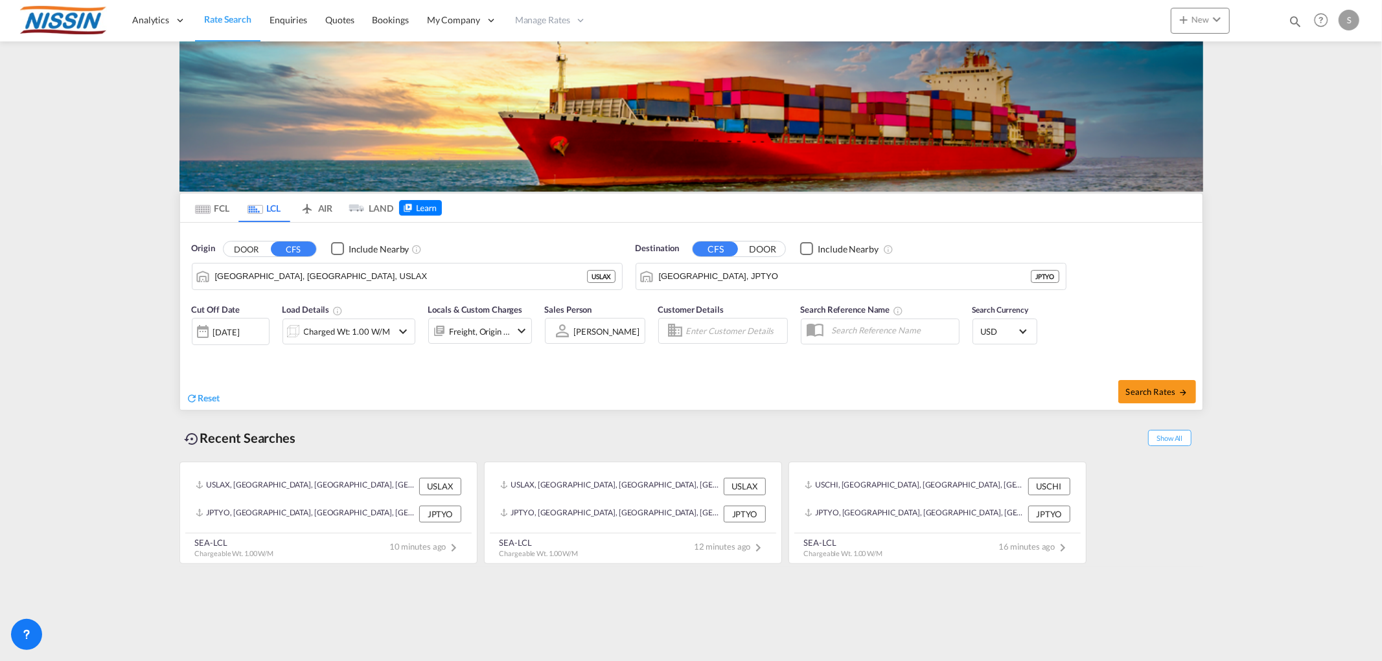
click at [841, 341] on md-input-container at bounding box center [880, 332] width 159 height 26
click at [323, 211] on md-tab-item "AIR" at bounding box center [316, 208] width 52 height 28
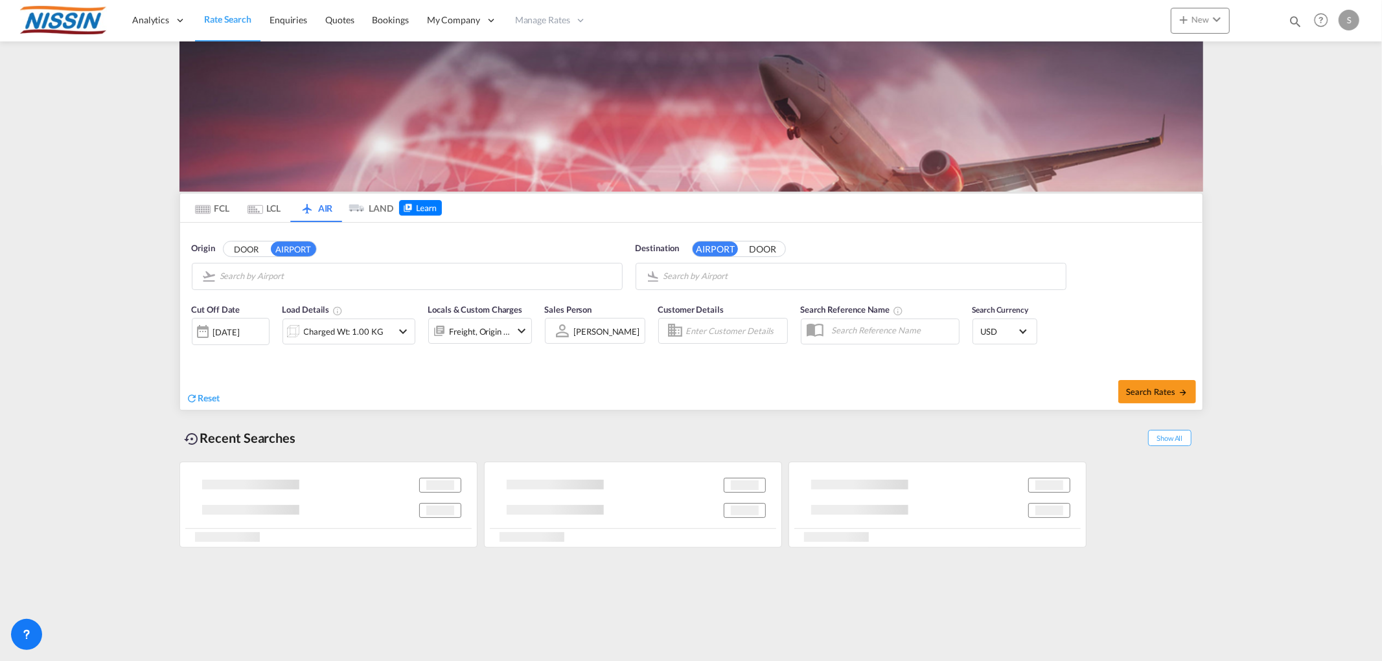
type input "Los Angeles International, [GEOGRAPHIC_DATA], [GEOGRAPHIC_DATA]"
type input "Kansai International, [GEOGRAPHIC_DATA], KIX"
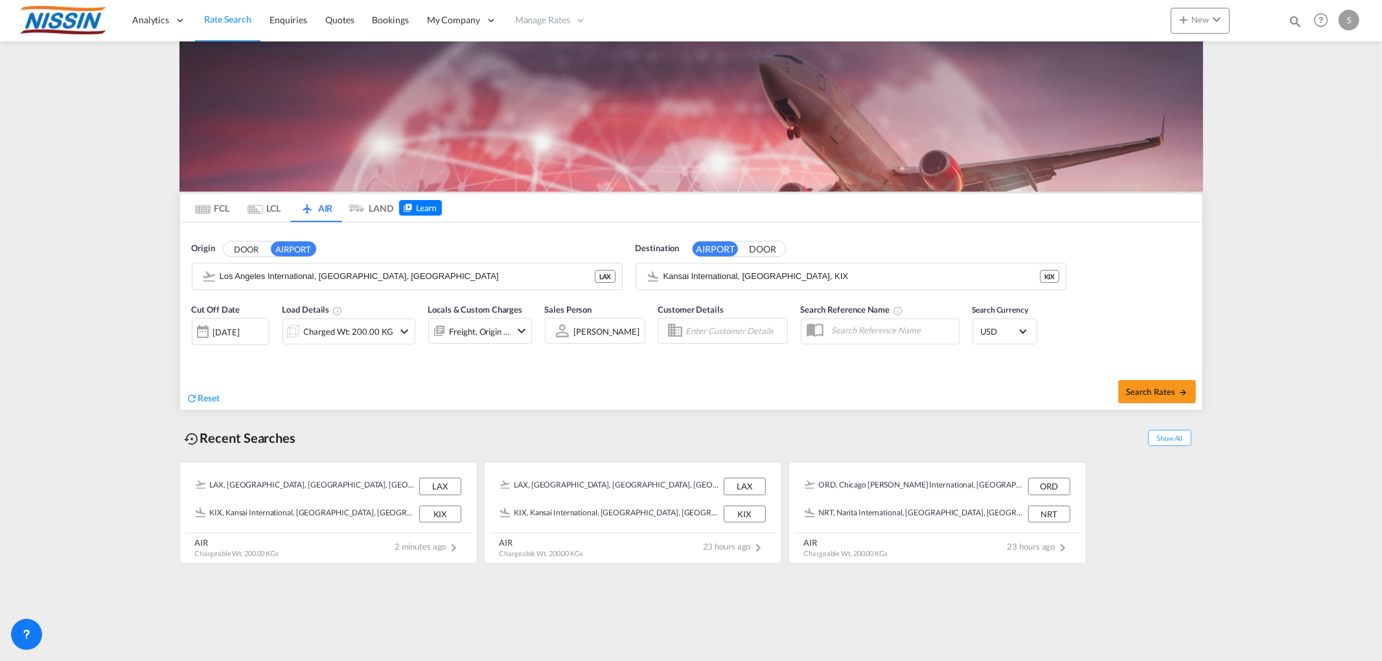
click at [198, 209] on md-icon "Use the left and right arrow keys to navigate between tabs" at bounding box center [203, 210] width 16 height 10
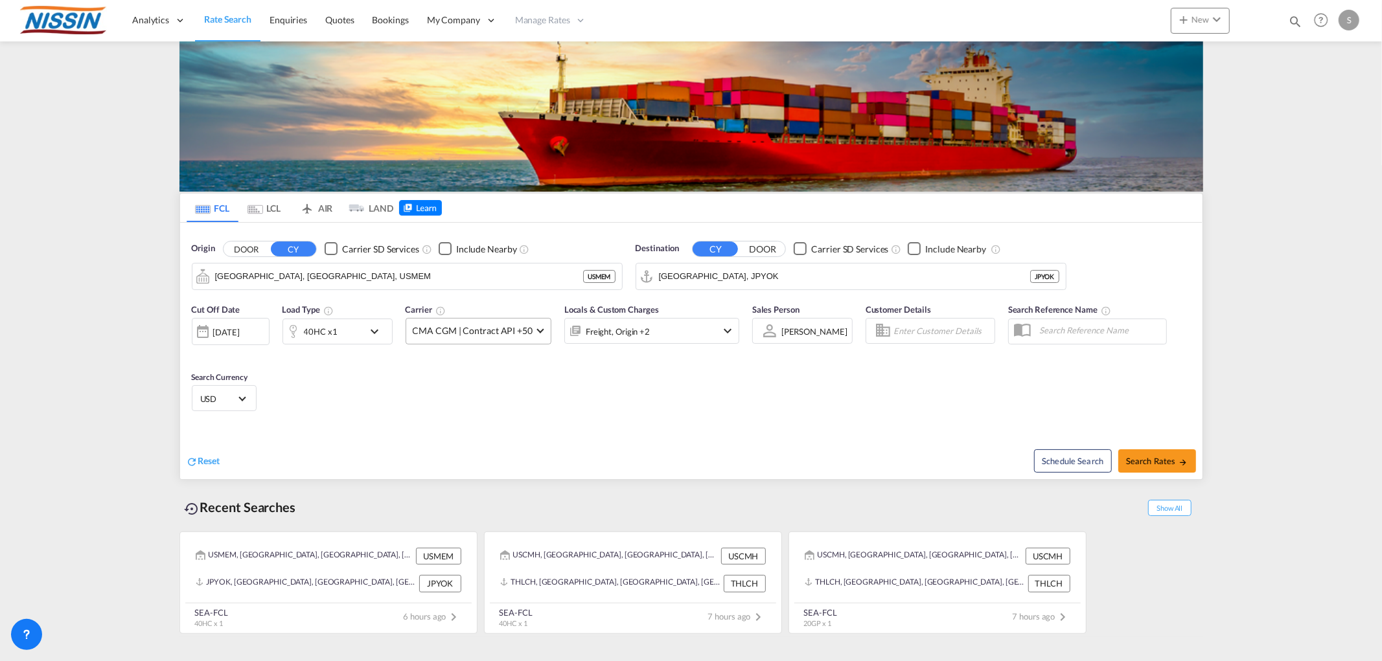
click at [463, 332] on span "CMA CGM | Contract API +50" at bounding box center [473, 331] width 120 height 13
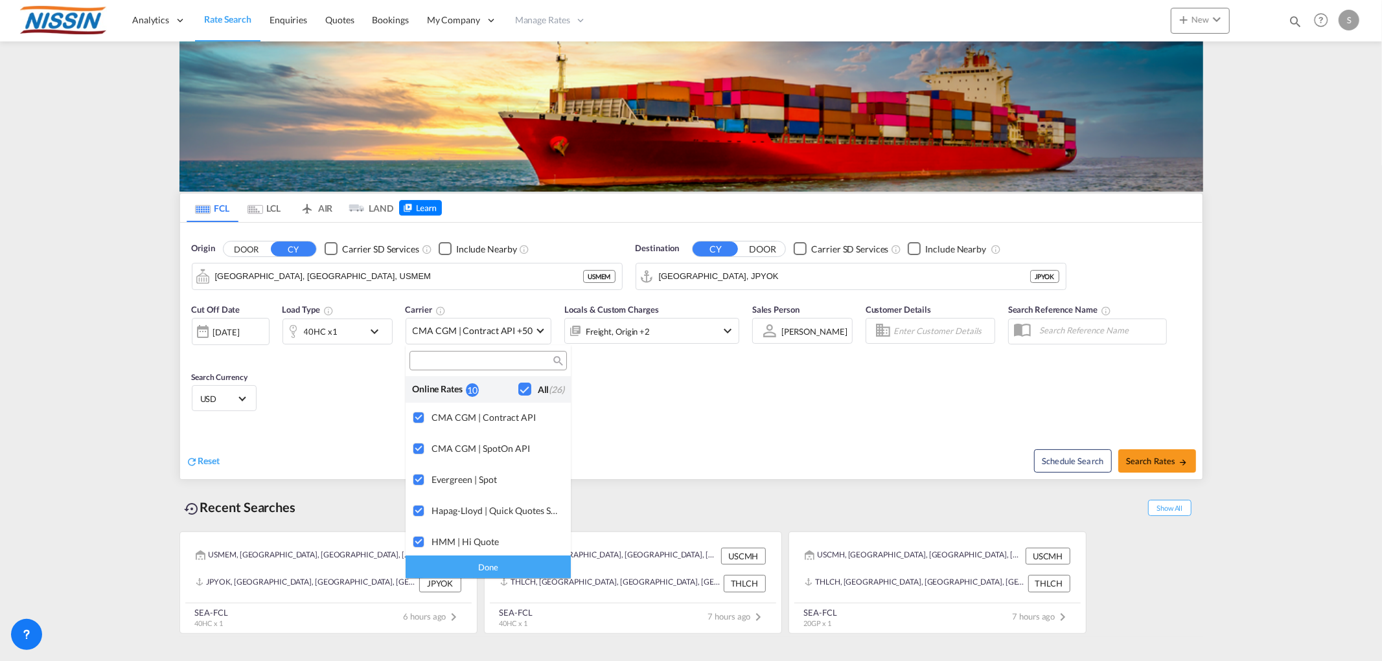
click at [522, 387] on md-checkbox "All (26)" at bounding box center [541, 390] width 46 height 14
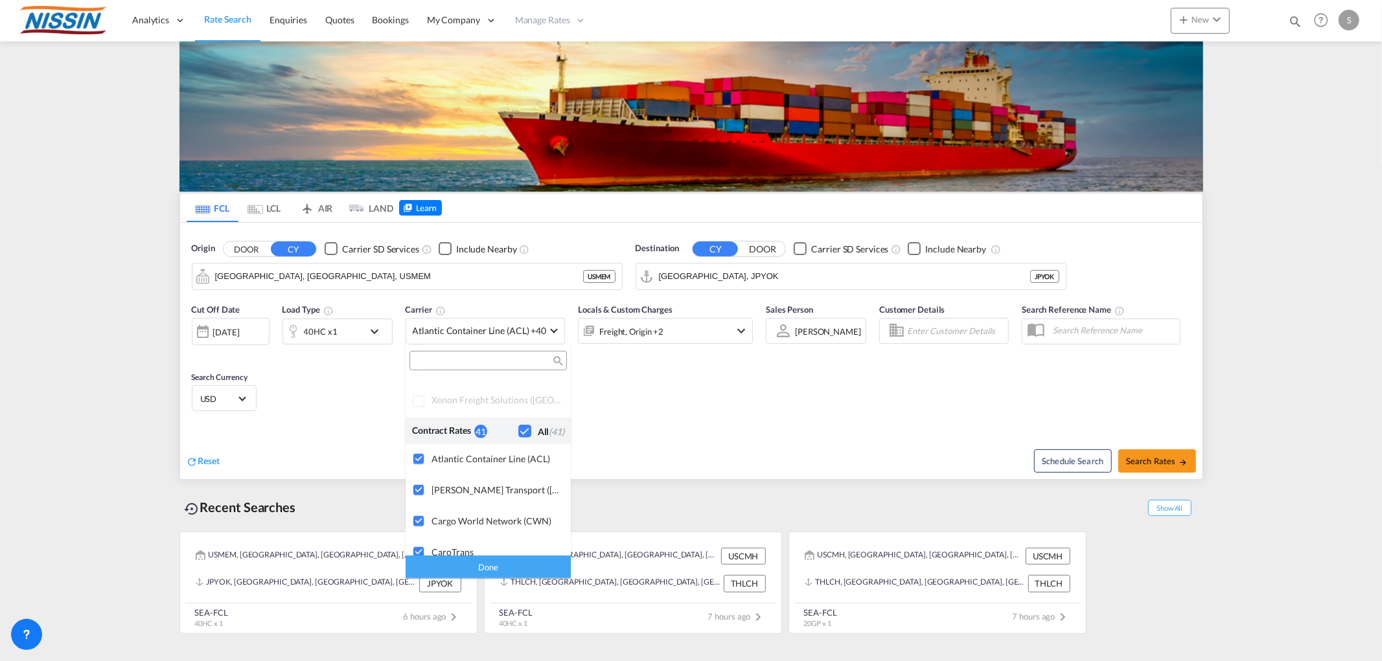
scroll to position [792, 0]
click at [518, 428] on div "Checkbox No Ink" at bounding box center [524, 433] width 13 height 13
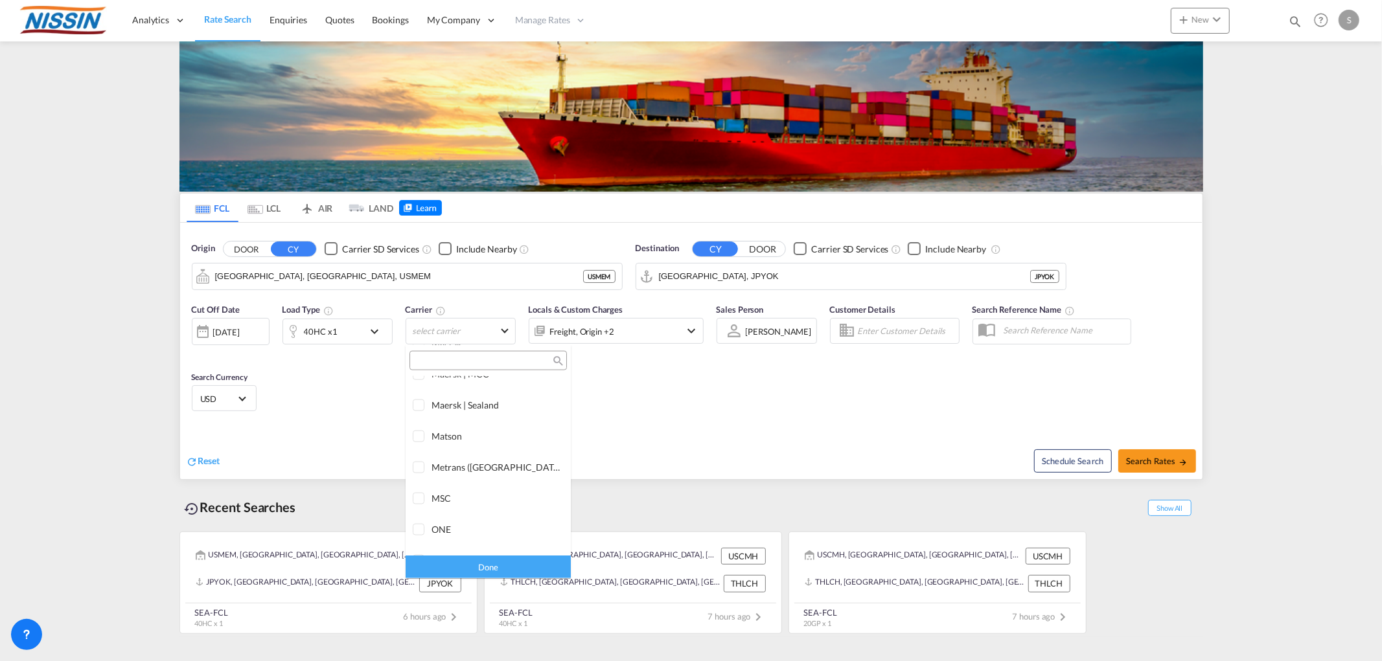
scroll to position [1583, 0]
click at [450, 473] on div "ONE" at bounding box center [495, 477] width 129 height 11
click at [1174, 457] on md-backdrop at bounding box center [691, 330] width 1382 height 661
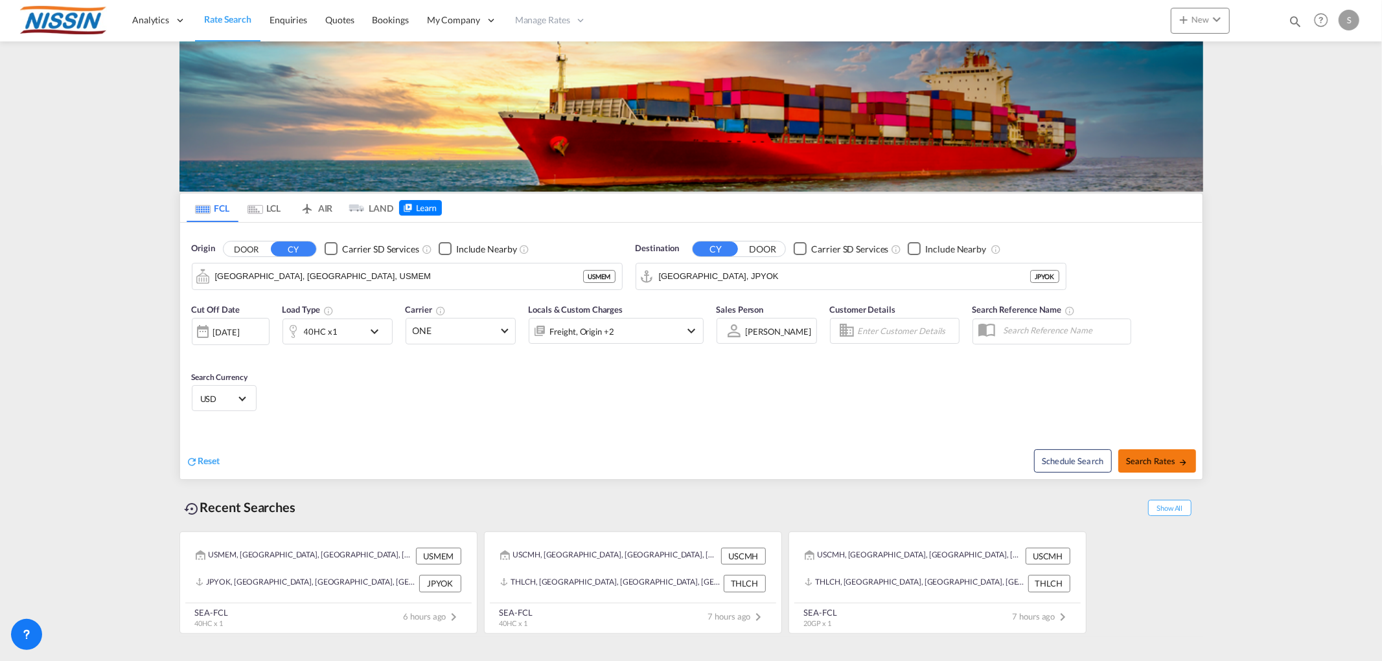
click at [1160, 458] on span "Search Rates" at bounding box center [1157, 461] width 62 height 10
type input "USMEM to JPYOK / 26 Sep 2025"
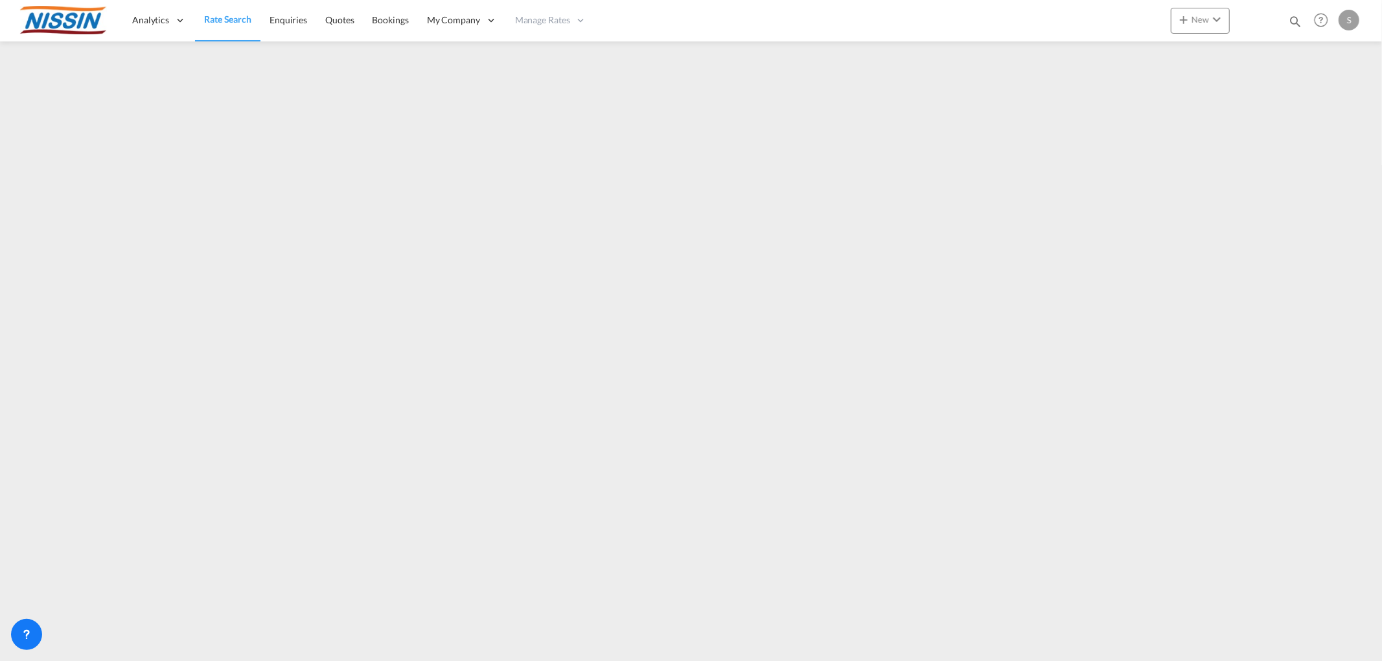
click at [231, 17] on span "Rate Search" at bounding box center [227, 19] width 47 height 11
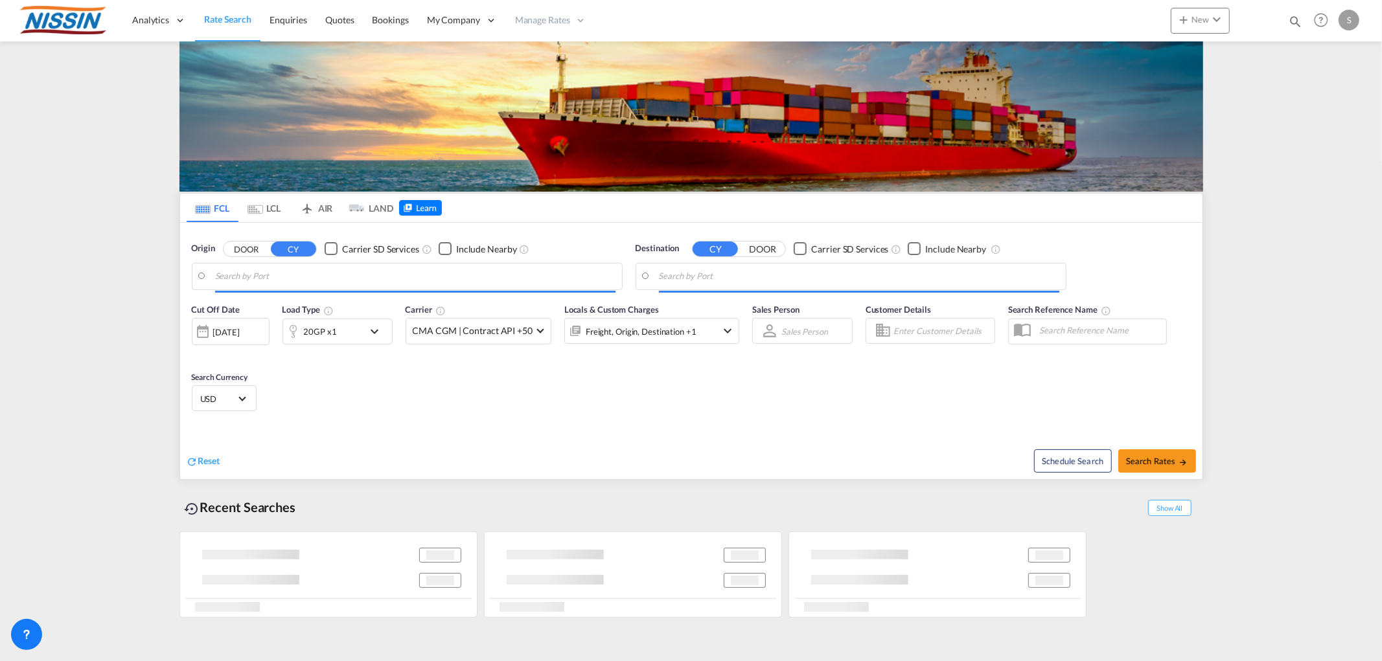
type input "Memphis, TN, USMEM"
type input "Yokohama, JPYOK"
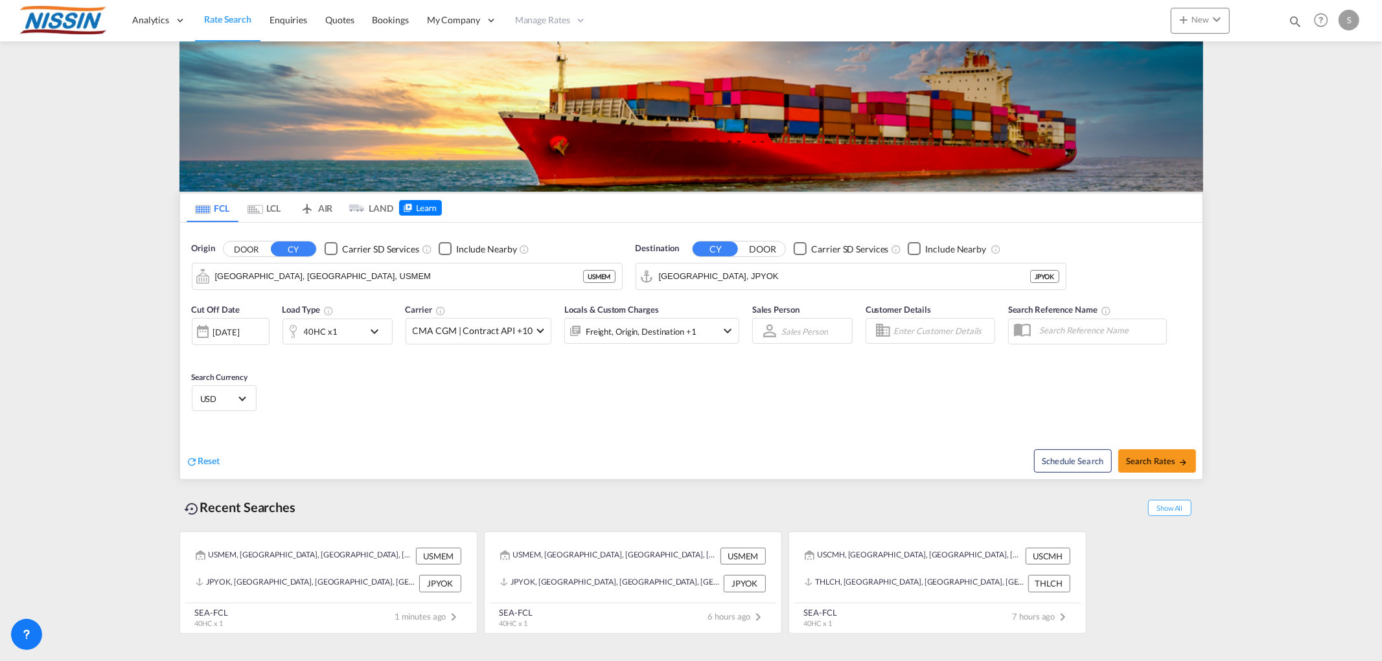
click at [276, 203] on md-tab-item "LCL" at bounding box center [264, 208] width 52 height 28
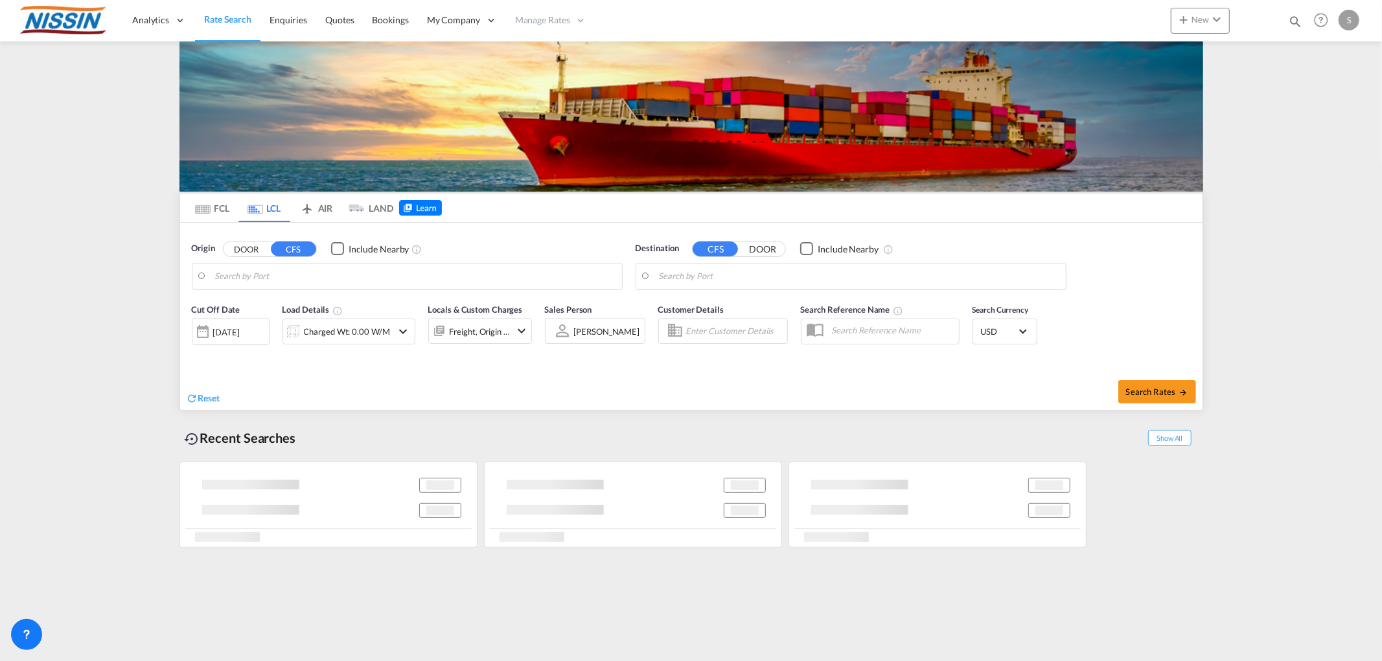
type input "Los Angeles, CA, USLAX"
type input "Tokyo, JPTYO"
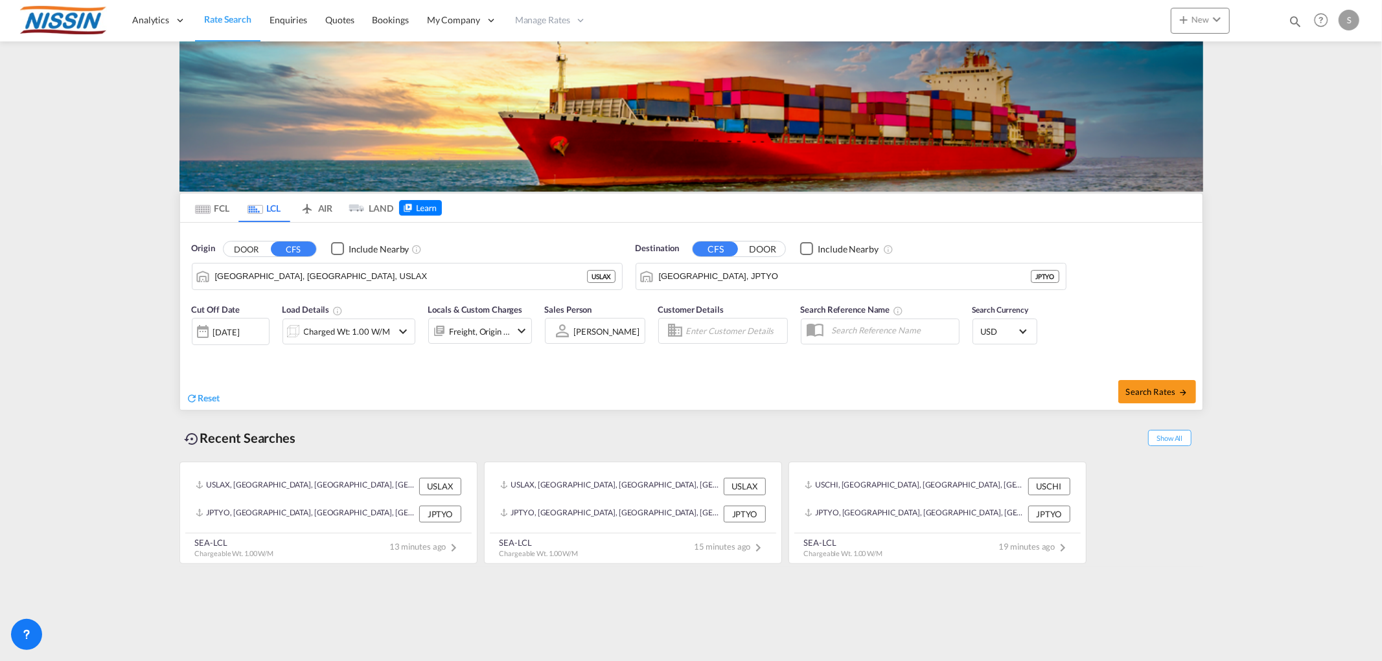
click at [315, 204] on md-tab-item "AIR" at bounding box center [316, 208] width 52 height 28
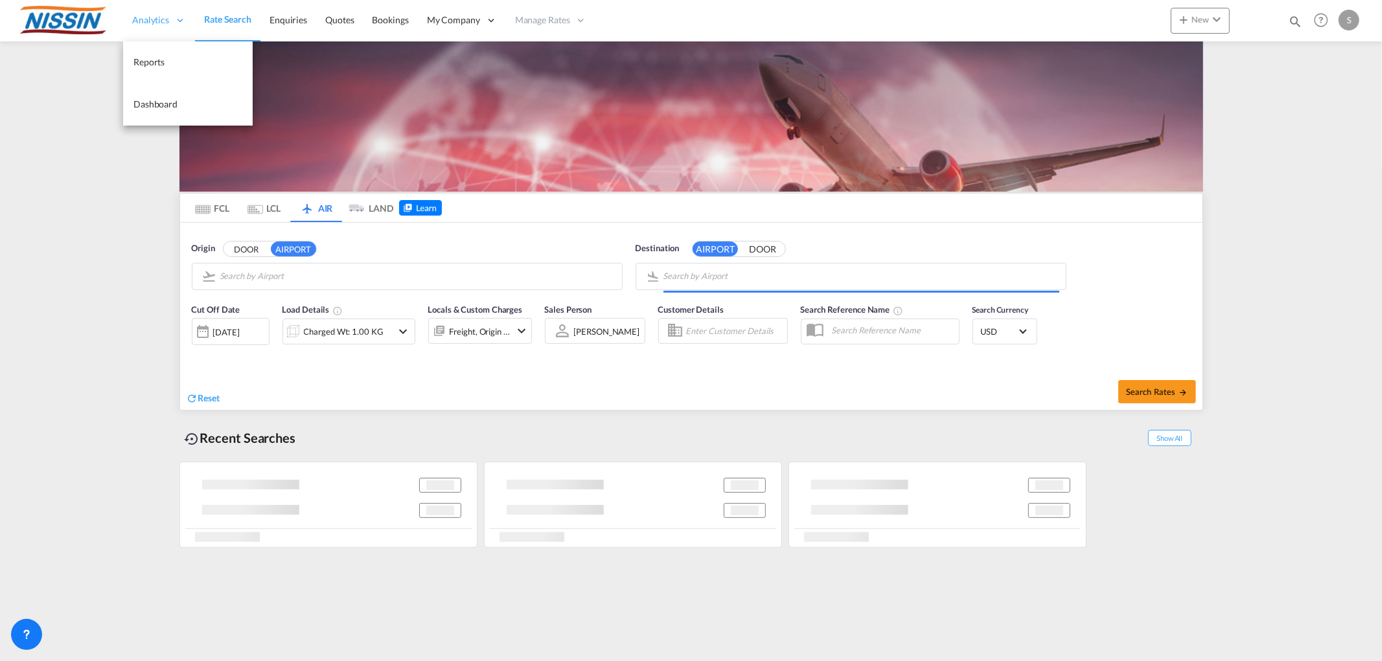
type input "Los Angeles International, [GEOGRAPHIC_DATA], [GEOGRAPHIC_DATA]"
type input "Kansai International, [GEOGRAPHIC_DATA], KIX"
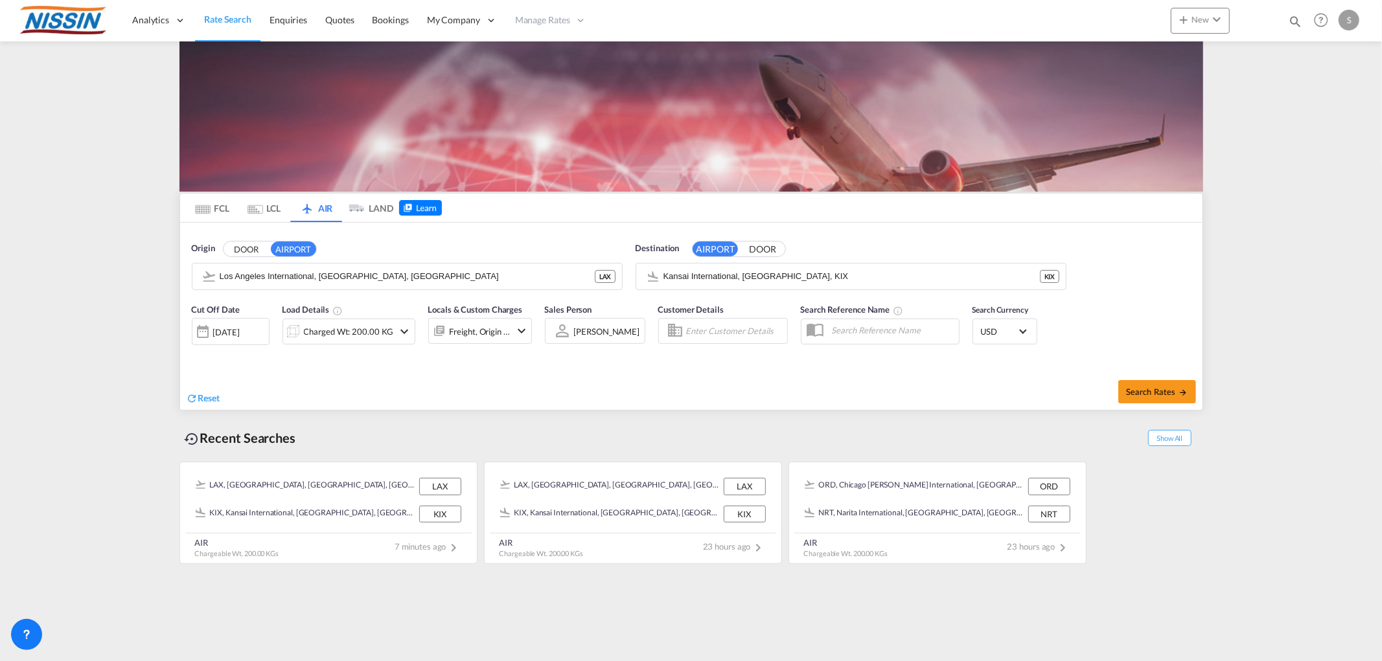
click at [203, 212] on md-icon "Use the left and right arrow keys to navigate between tabs" at bounding box center [203, 210] width 16 height 10
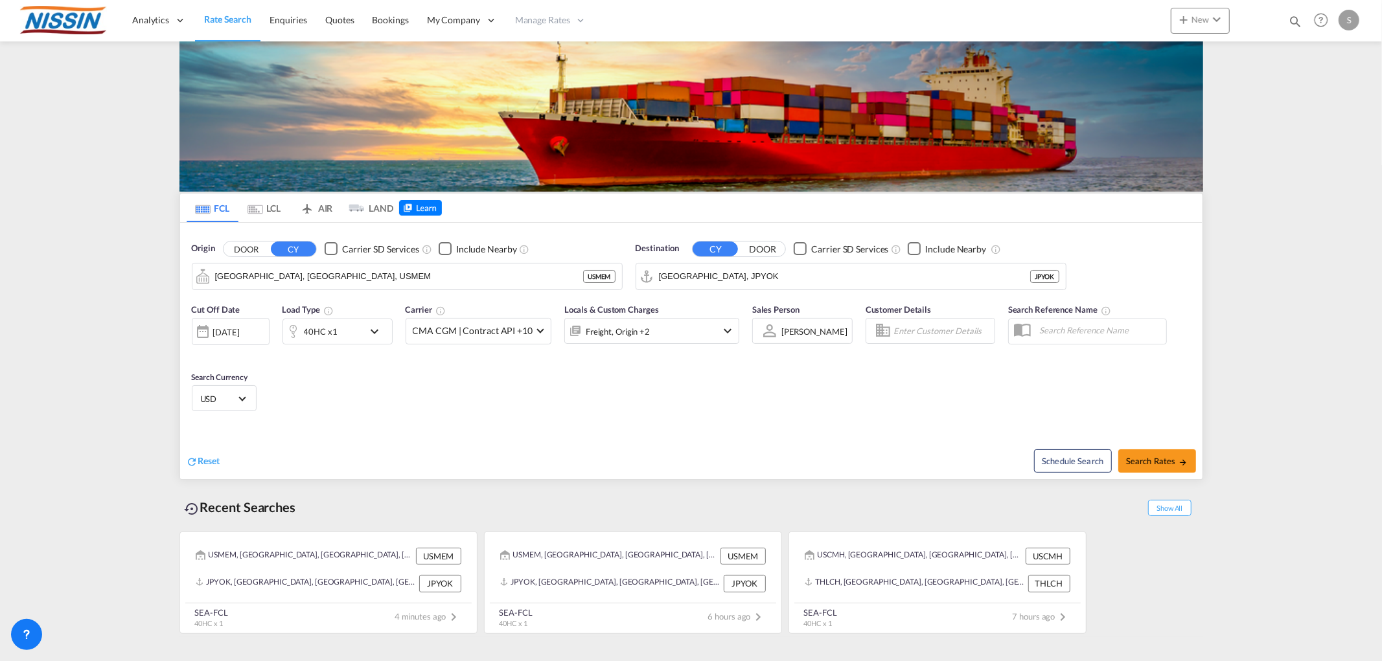
click at [262, 209] on md-icon "Use the left and right arrow keys to navigate between tabs" at bounding box center [255, 210] width 16 height 10
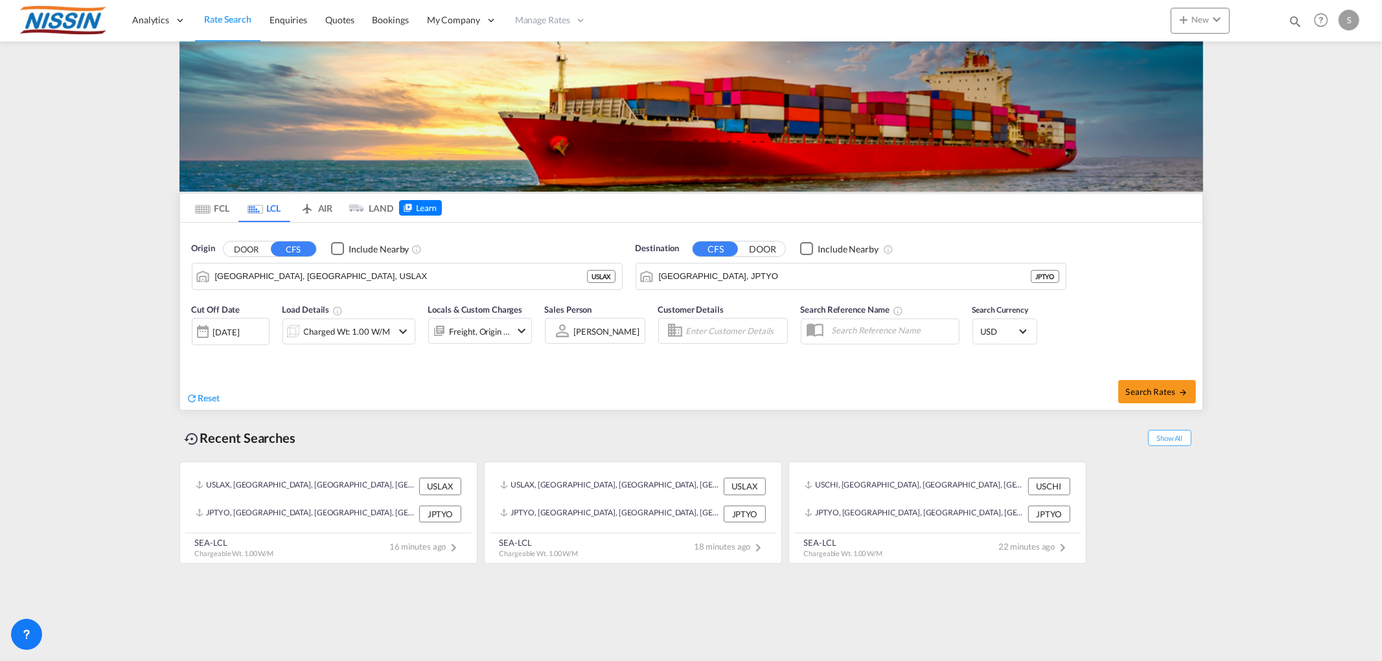
click at [224, 210] on md-tab-item "FCL" at bounding box center [213, 208] width 52 height 28
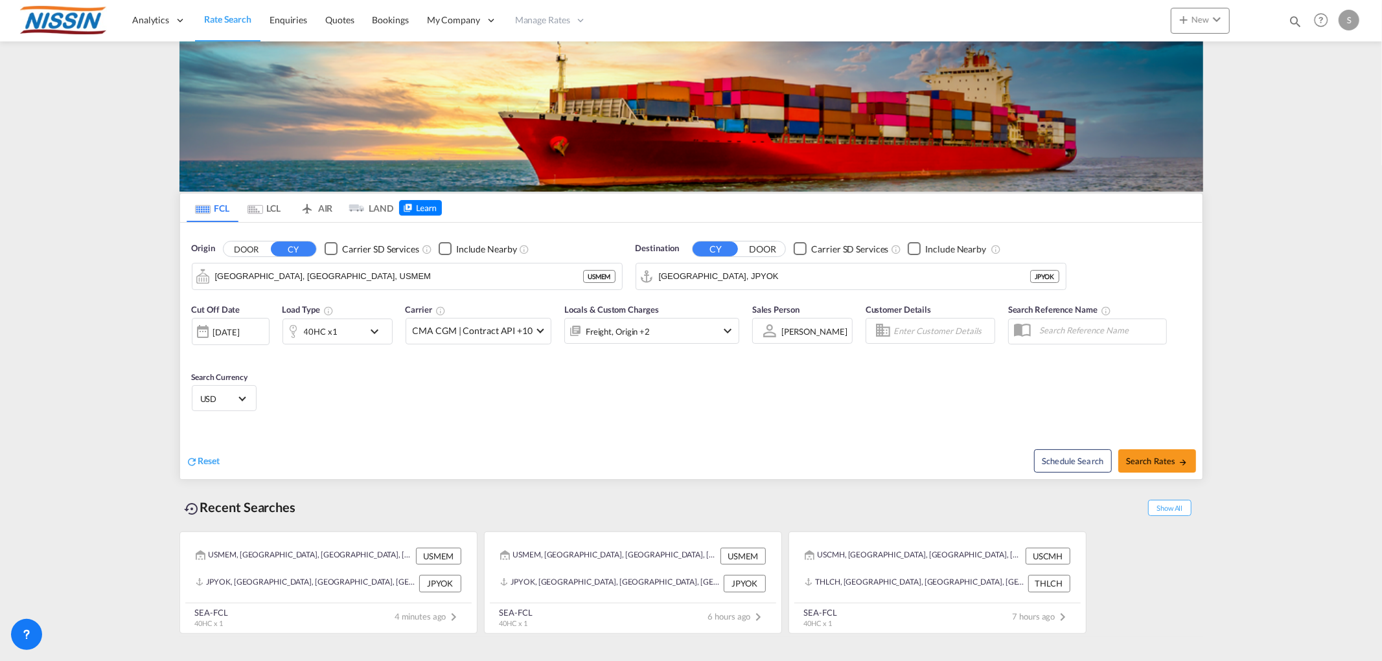
click at [720, 331] on md-icon "icon-chevron-down" at bounding box center [728, 331] width 16 height 16
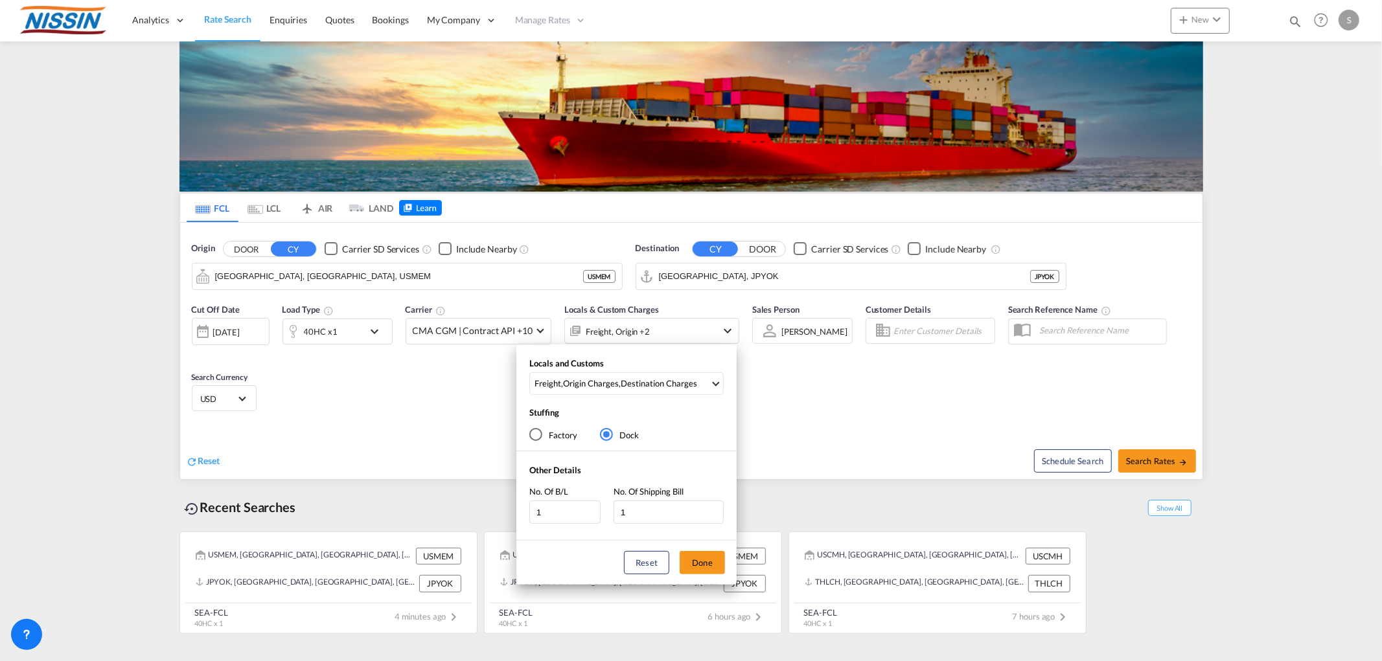
click at [717, 331] on div "Locals and Customs Freight , Origin Charges , Destination Charges Clear All Sel…" at bounding box center [691, 330] width 1382 height 661
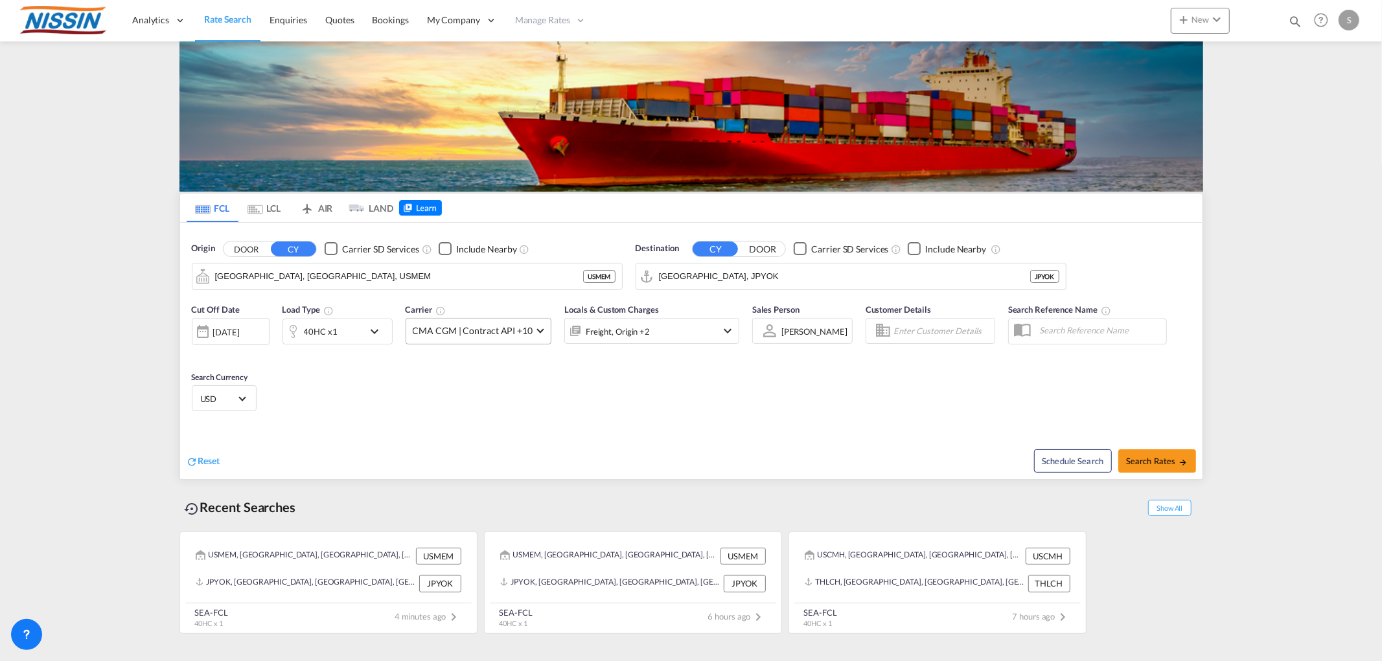
click at [525, 334] on span "CMA CGM | Contract API +10" at bounding box center [473, 331] width 120 height 13
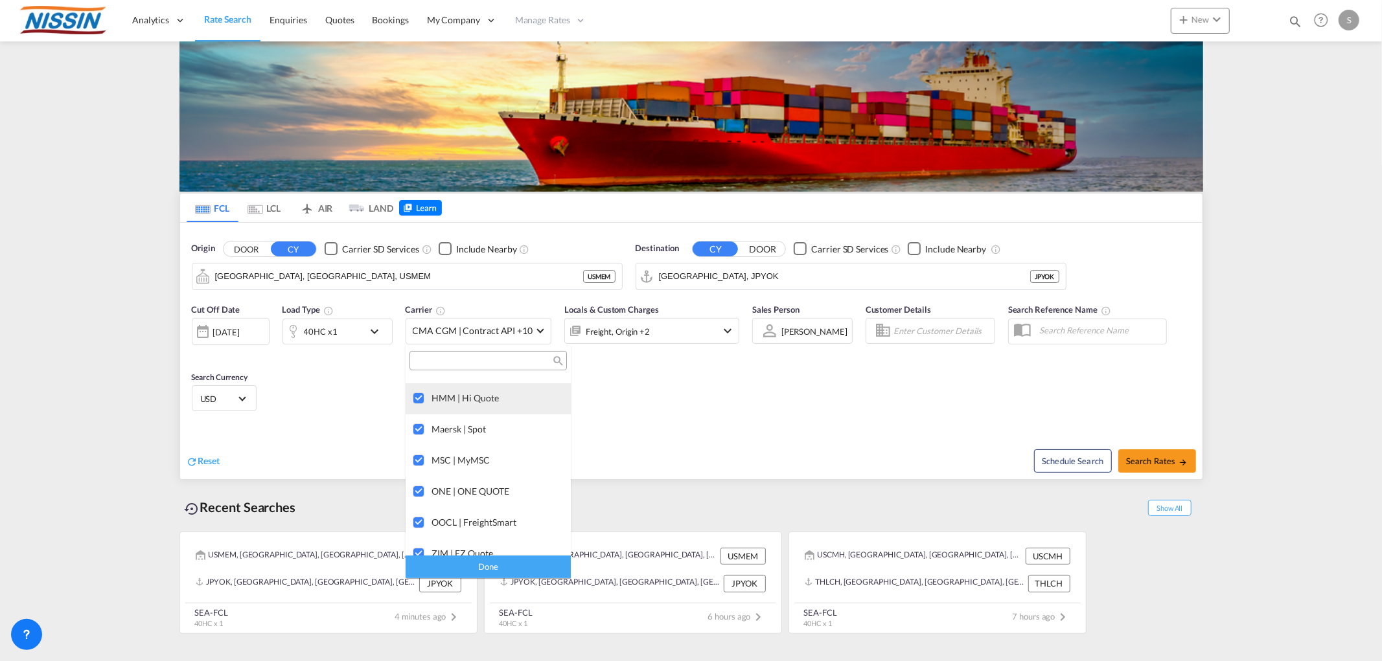
scroll to position [288, 0]
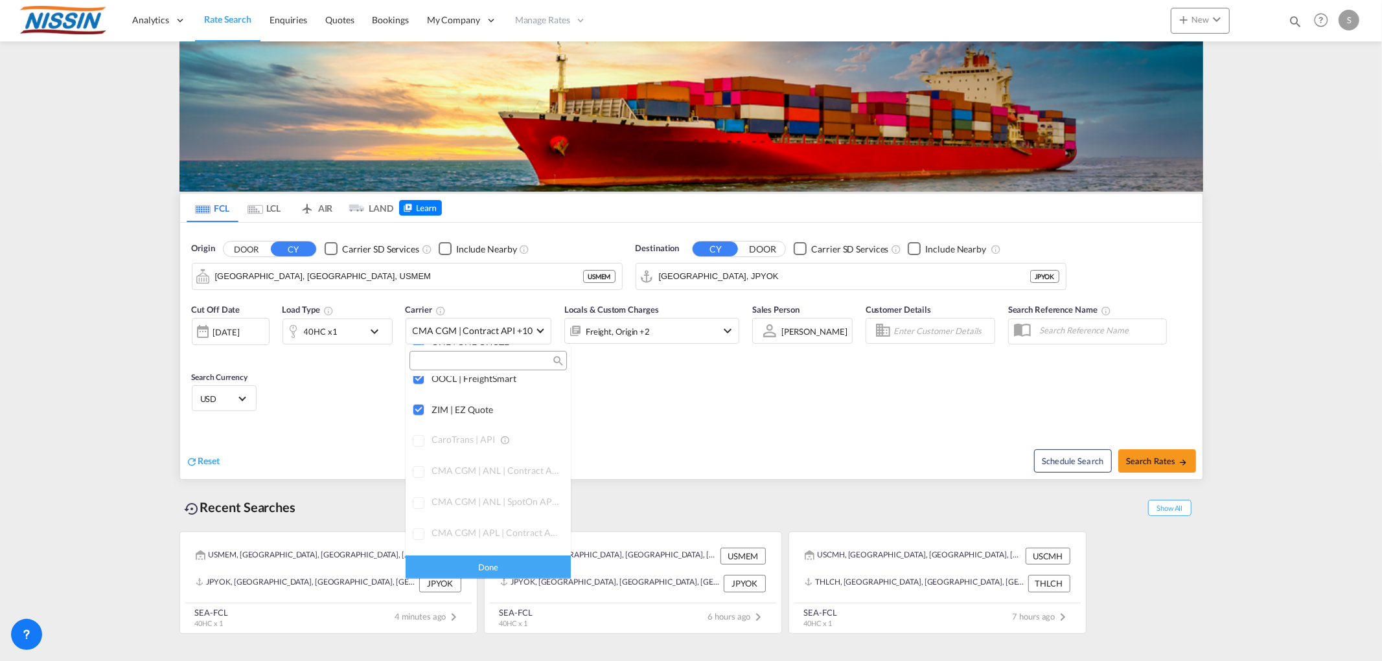
click at [741, 418] on md-backdrop at bounding box center [691, 330] width 1382 height 661
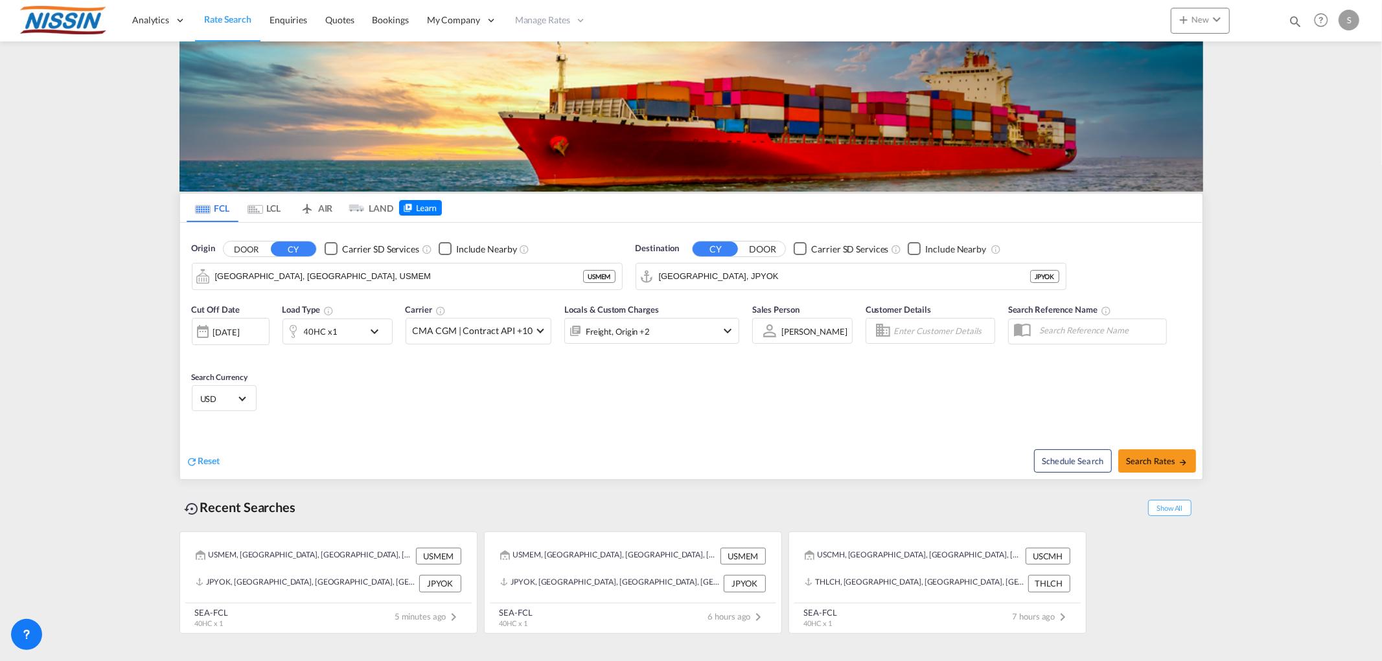
click at [1347, 22] on div "S" at bounding box center [1348, 20] width 21 height 21
click at [1334, 53] on button "My Profile" at bounding box center [1334, 57] width 84 height 26
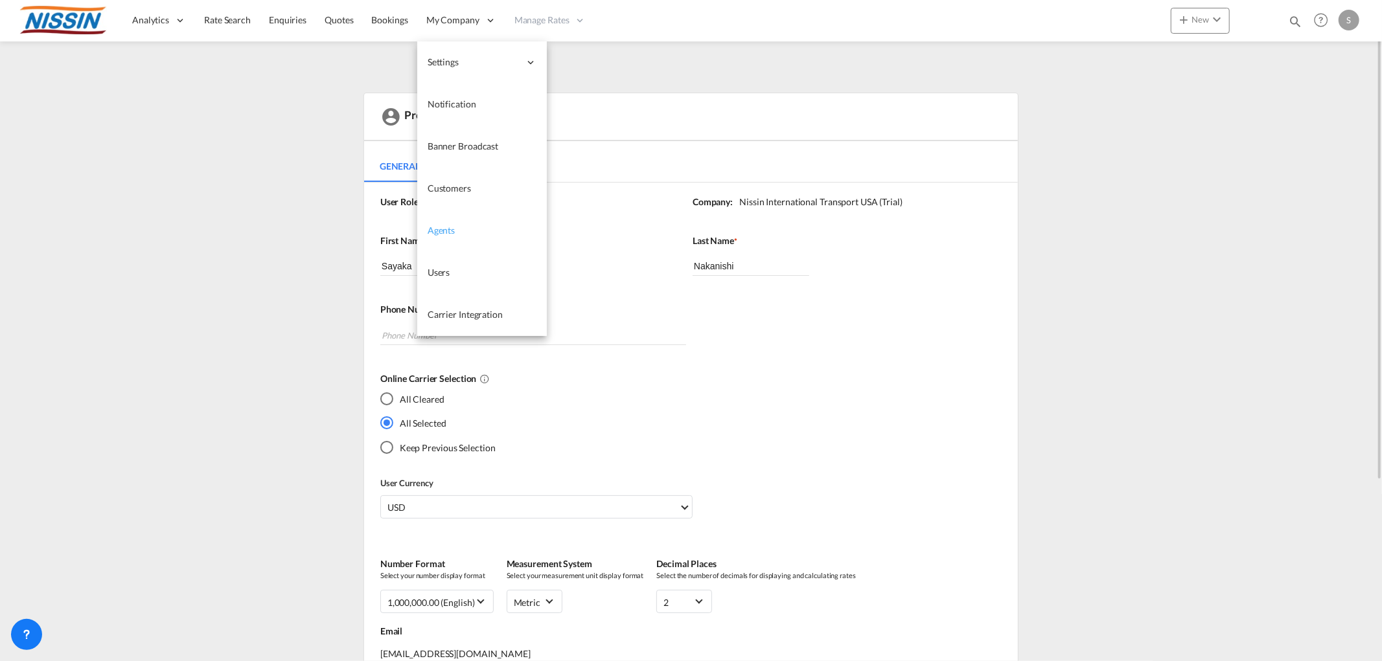
click at [463, 240] on link "Agents" at bounding box center [482, 231] width 130 height 42
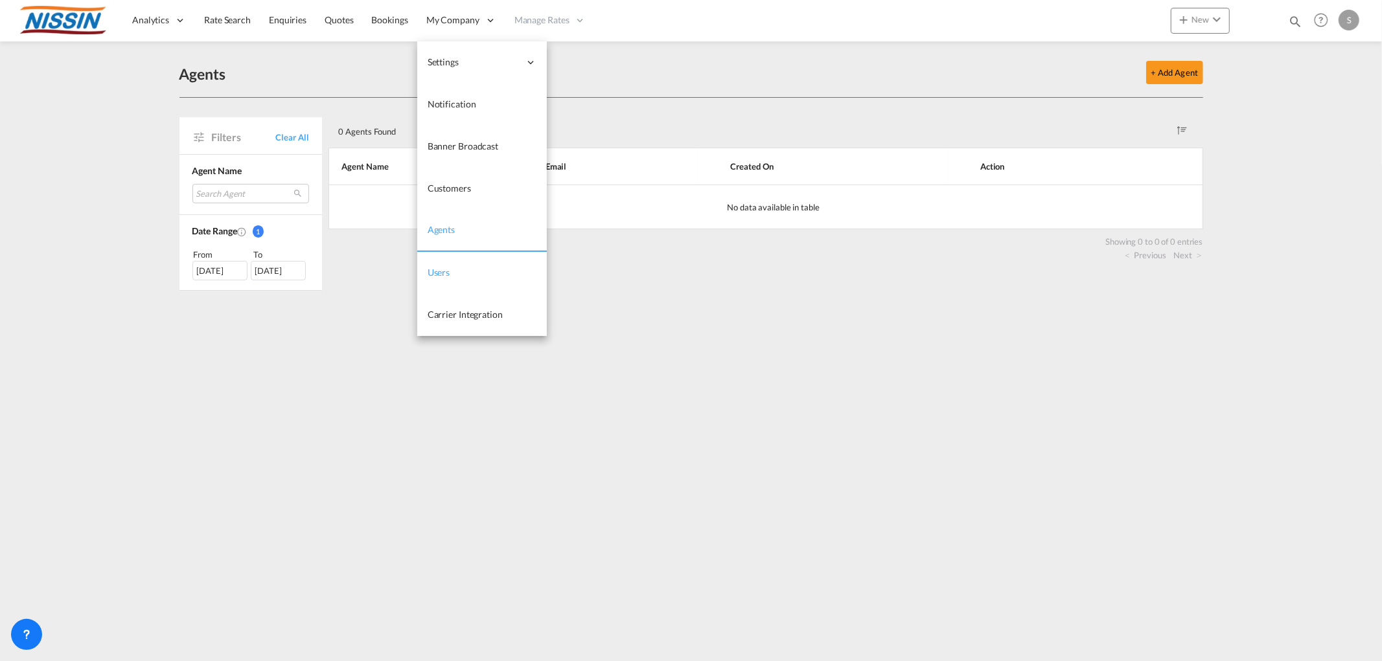
click at [460, 266] on link "Users" at bounding box center [482, 273] width 130 height 42
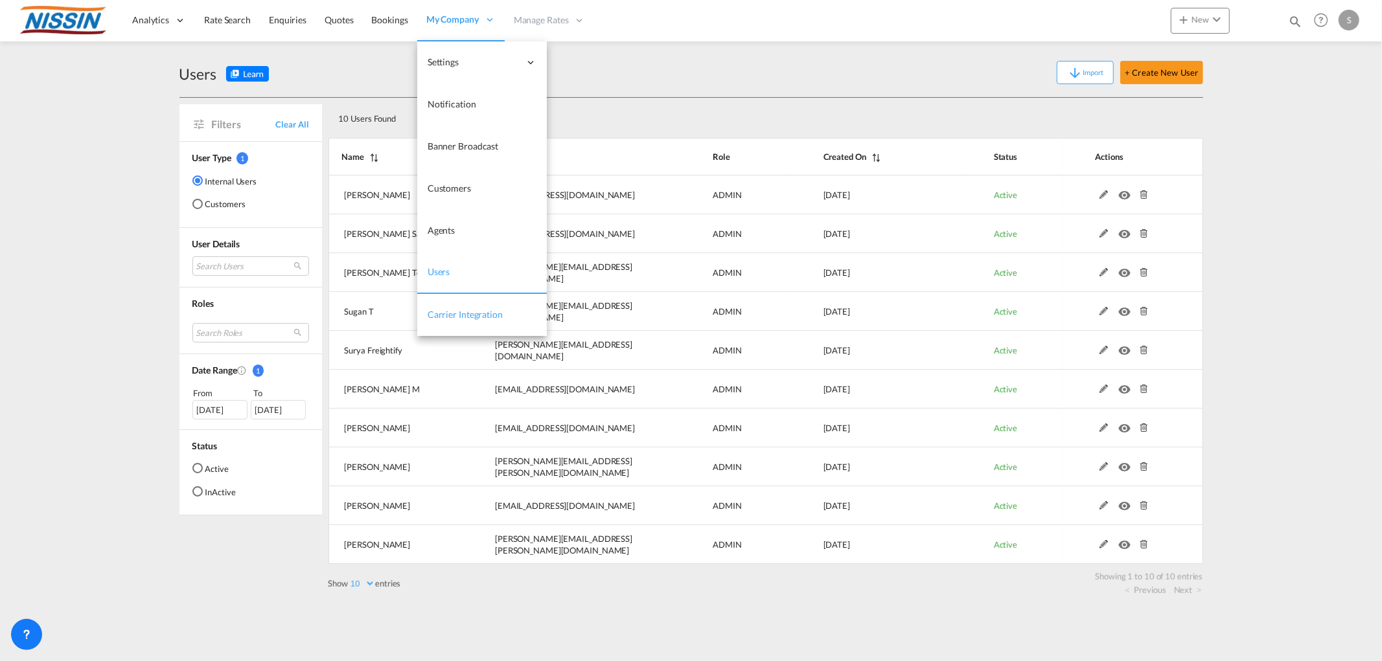
click at [464, 316] on span "Carrier Integration" at bounding box center [464, 314] width 75 height 11
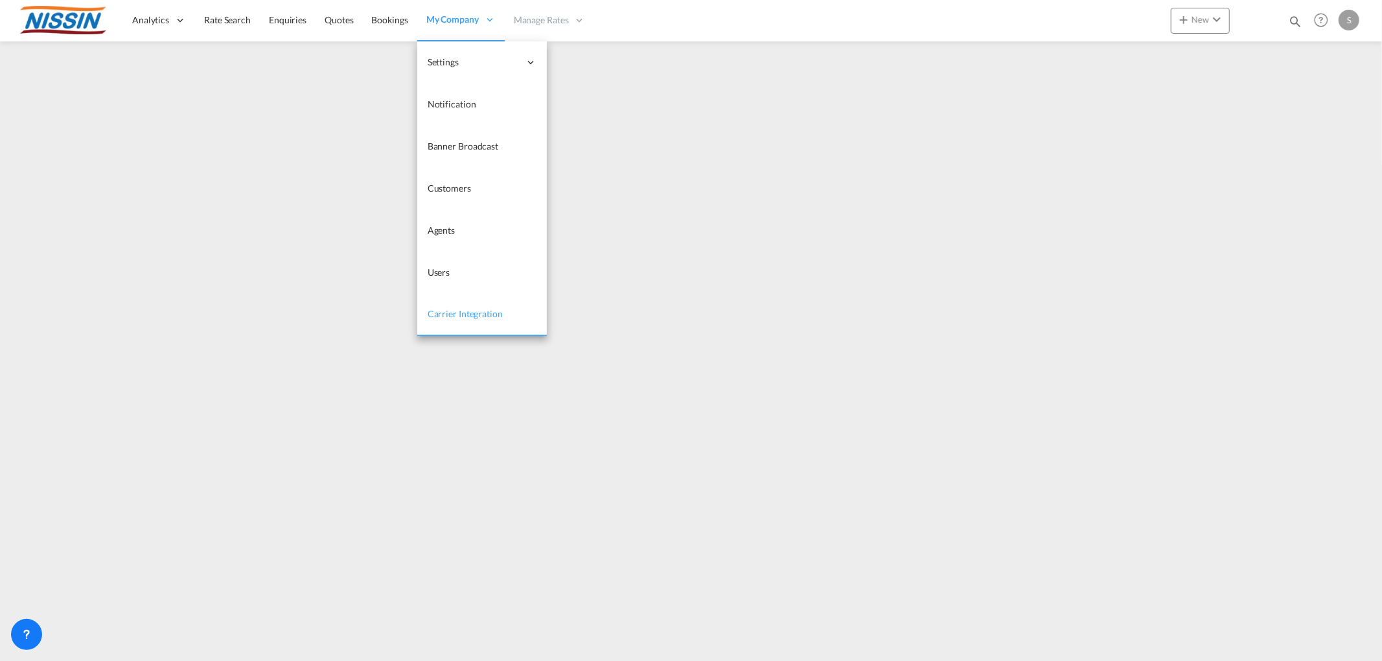
click at [446, 313] on span "Carrier Integration" at bounding box center [464, 313] width 75 height 11
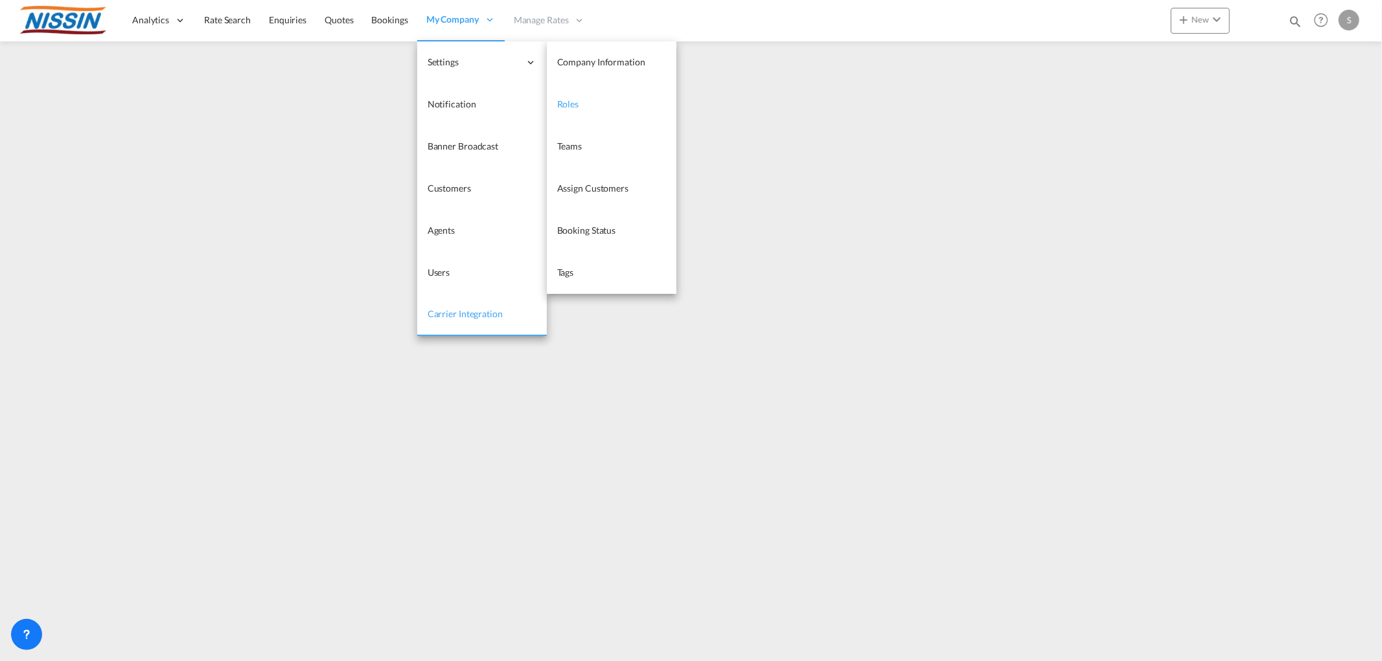
click at [566, 105] on span "Roles" at bounding box center [568, 103] width 22 height 11
select select "10"
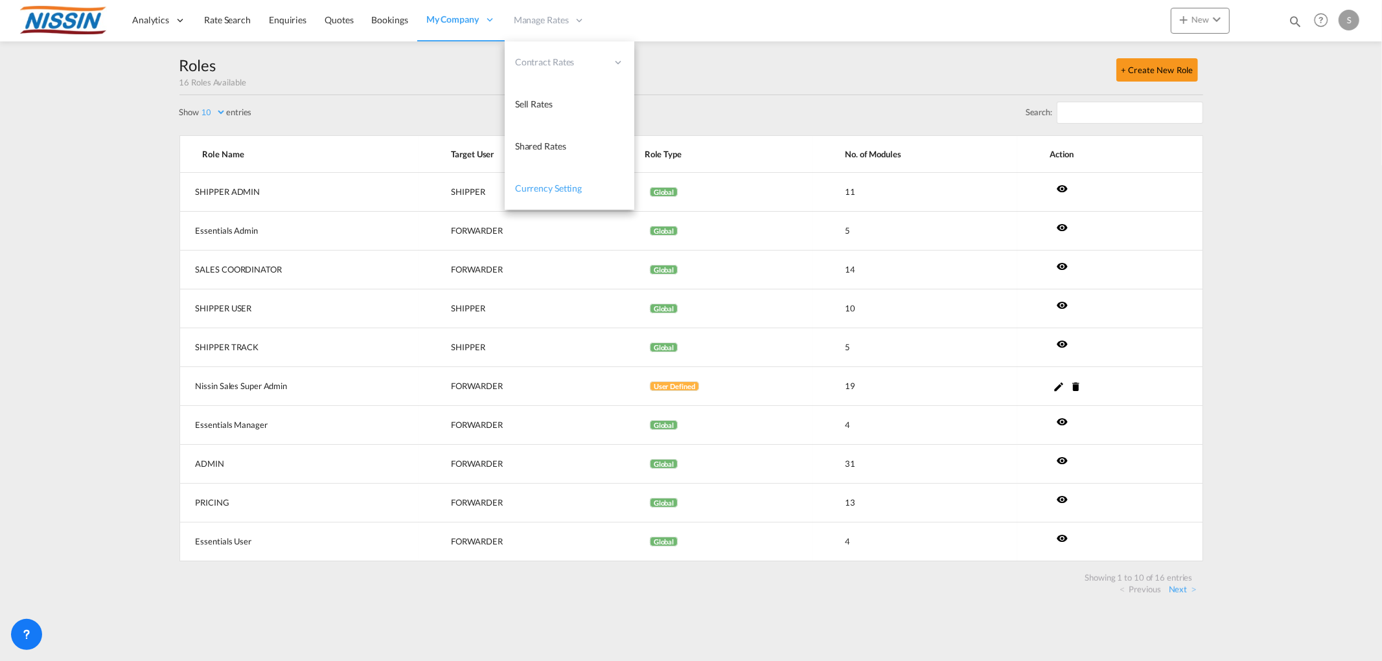
click at [536, 193] on span "Currency Setting" at bounding box center [548, 188] width 67 height 11
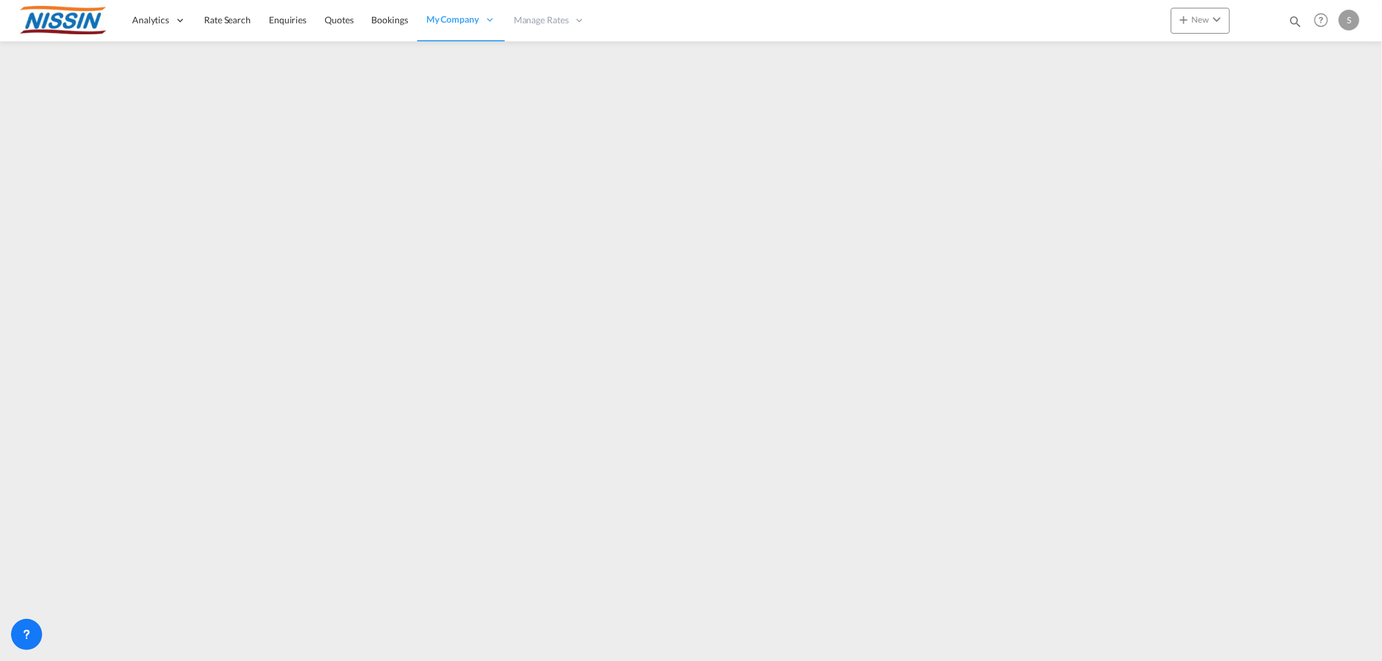
click at [1343, 18] on div "S" at bounding box center [1348, 20] width 21 height 21
click at [1323, 57] on button "My Profile" at bounding box center [1334, 57] width 84 height 26
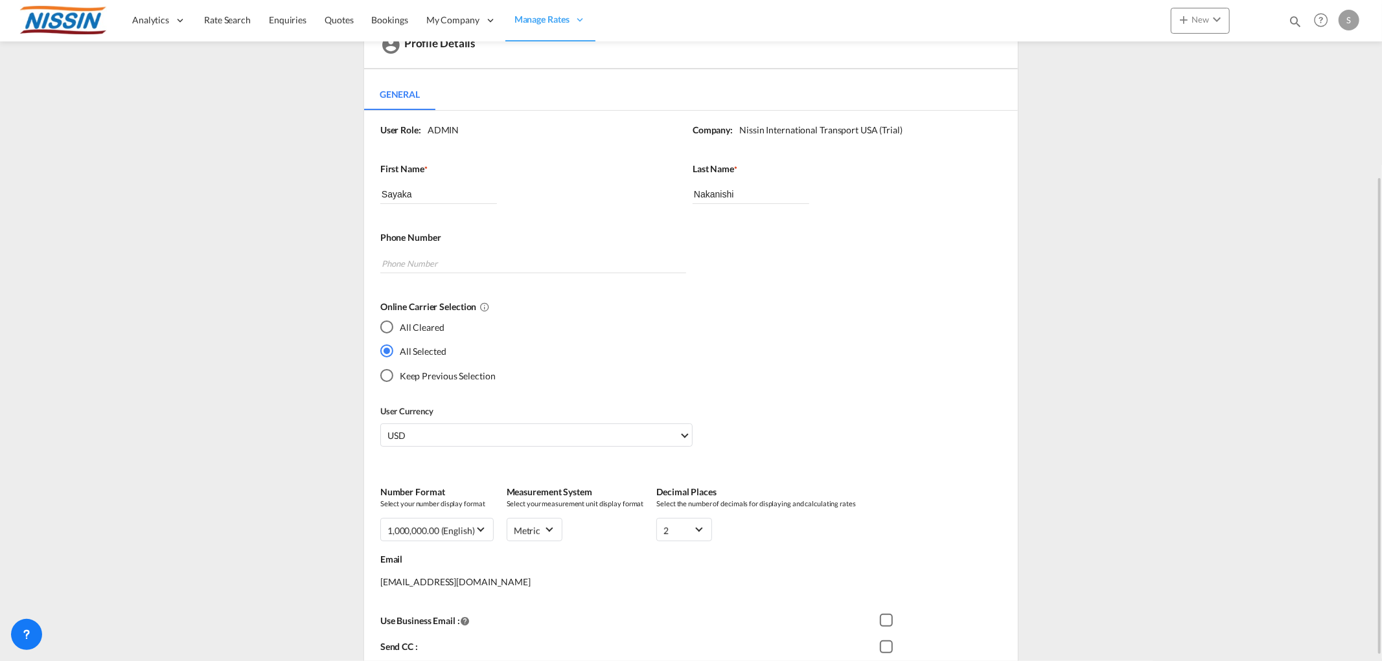
scroll to position [144, 0]
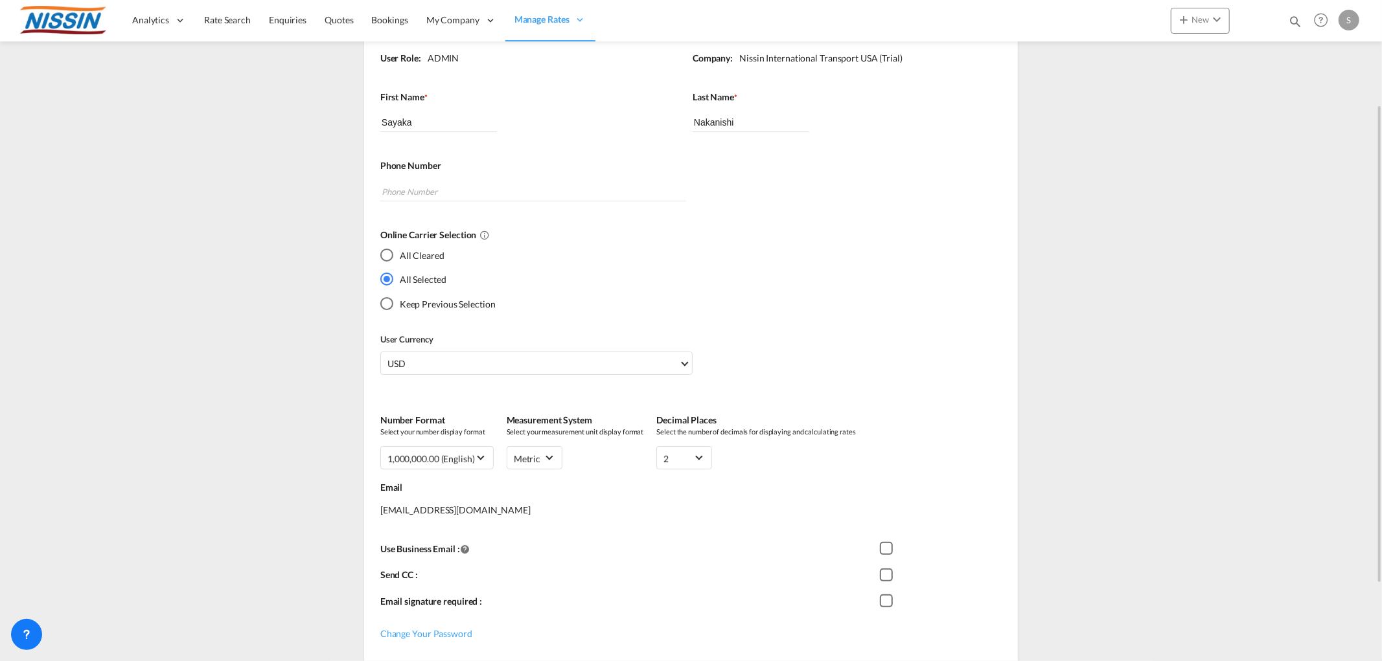
click at [479, 308] on md-radio-group "All Cleared All Selected Keep Previous Selection" at bounding box center [437, 284] width 115 height 73
click at [463, 305] on md-radio-button "Keep Previous Selection" at bounding box center [437, 304] width 115 height 14
click at [420, 279] on md-radio-button "All Selected" at bounding box center [437, 280] width 115 height 14
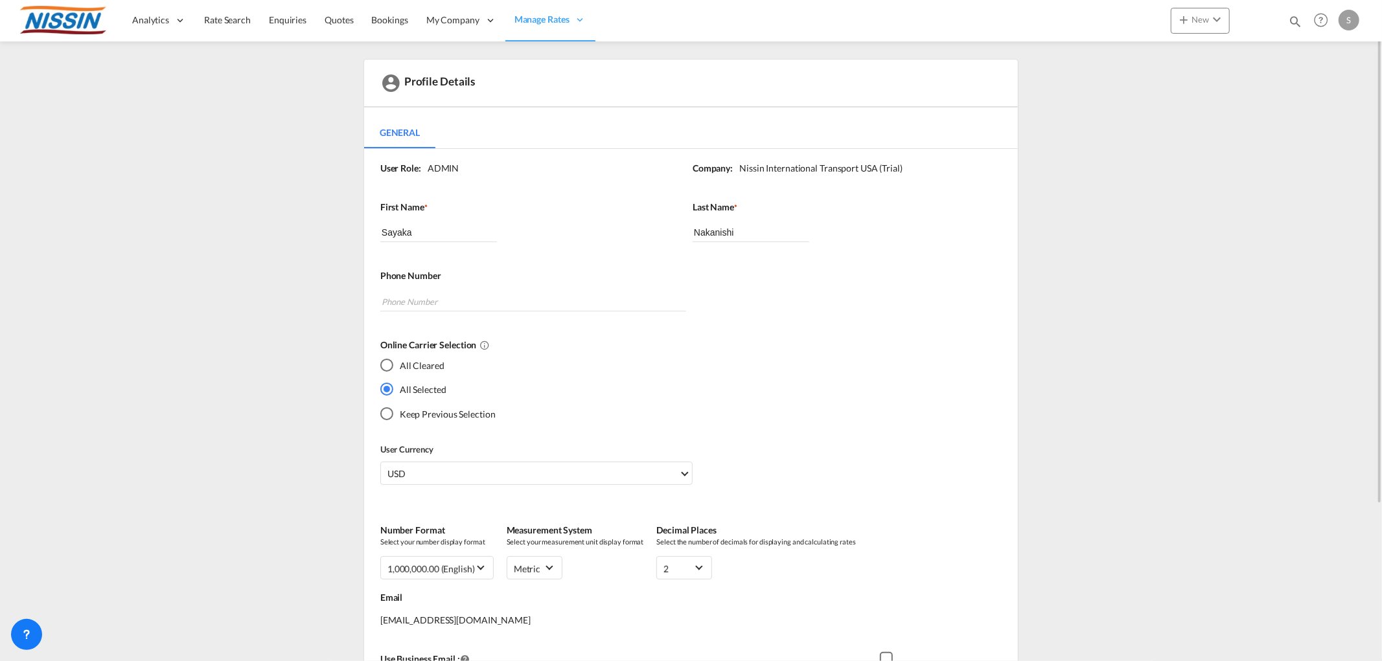
scroll to position [0, 0]
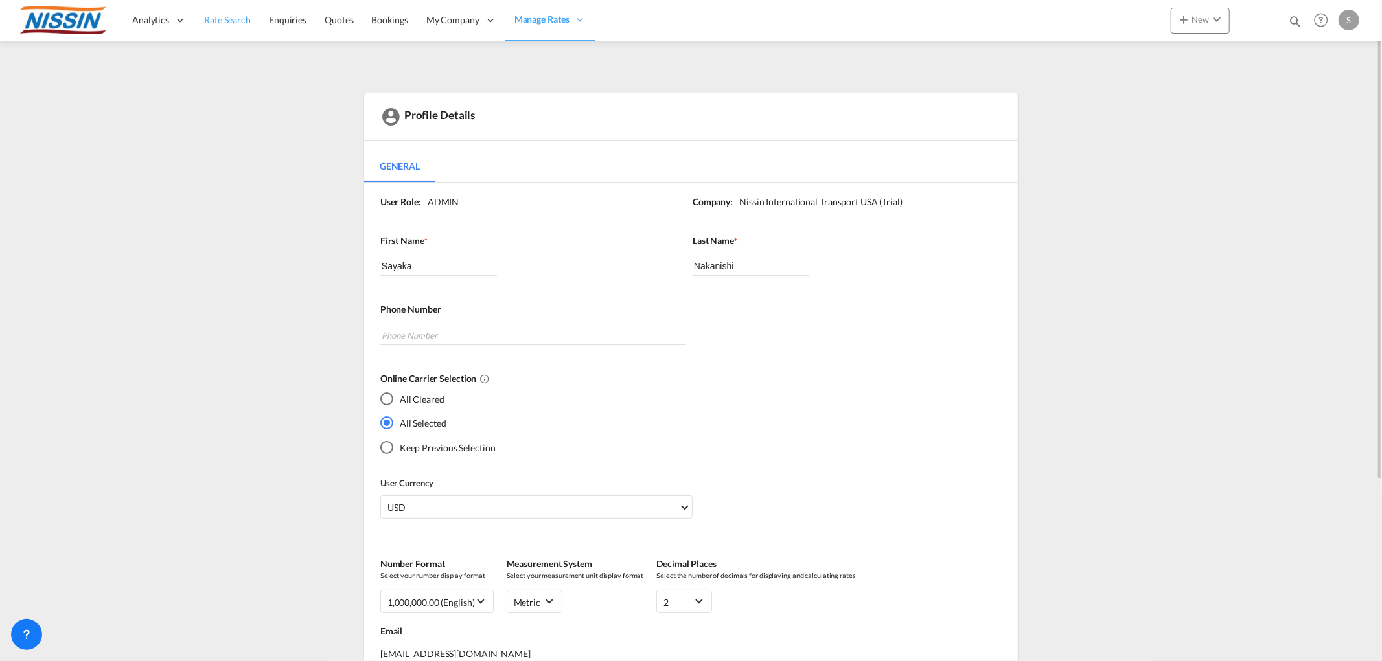
click at [227, 20] on span "Rate Search" at bounding box center [227, 19] width 47 height 11
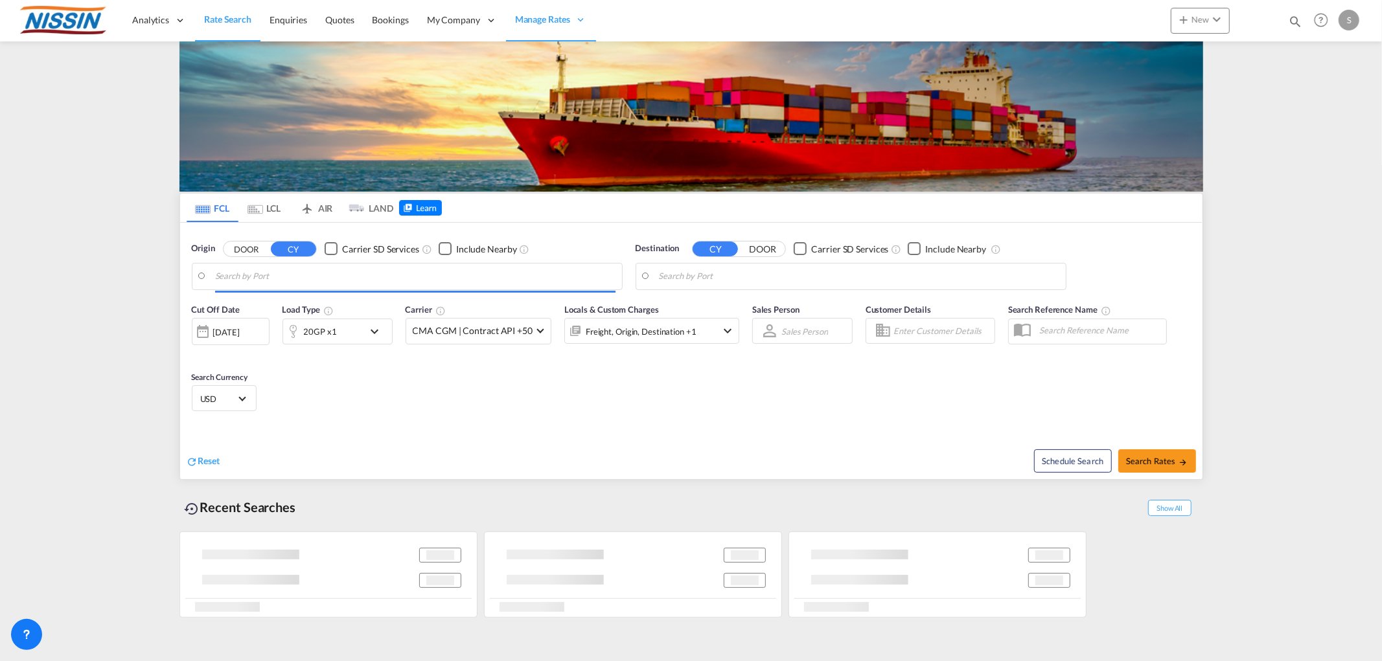
type input "Memphis, TN, USMEM"
type input "Yokohama, JPYOK"
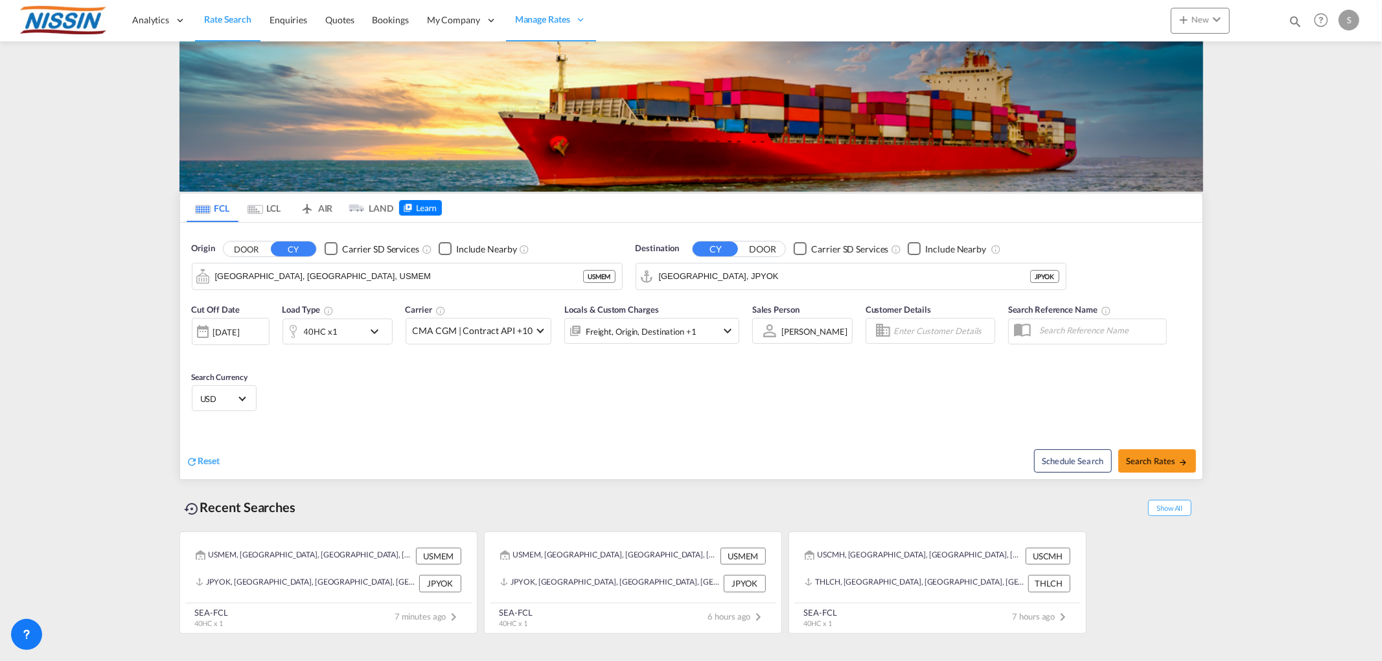
click at [429, 204] on div at bounding box center [420, 208] width 43 height 43
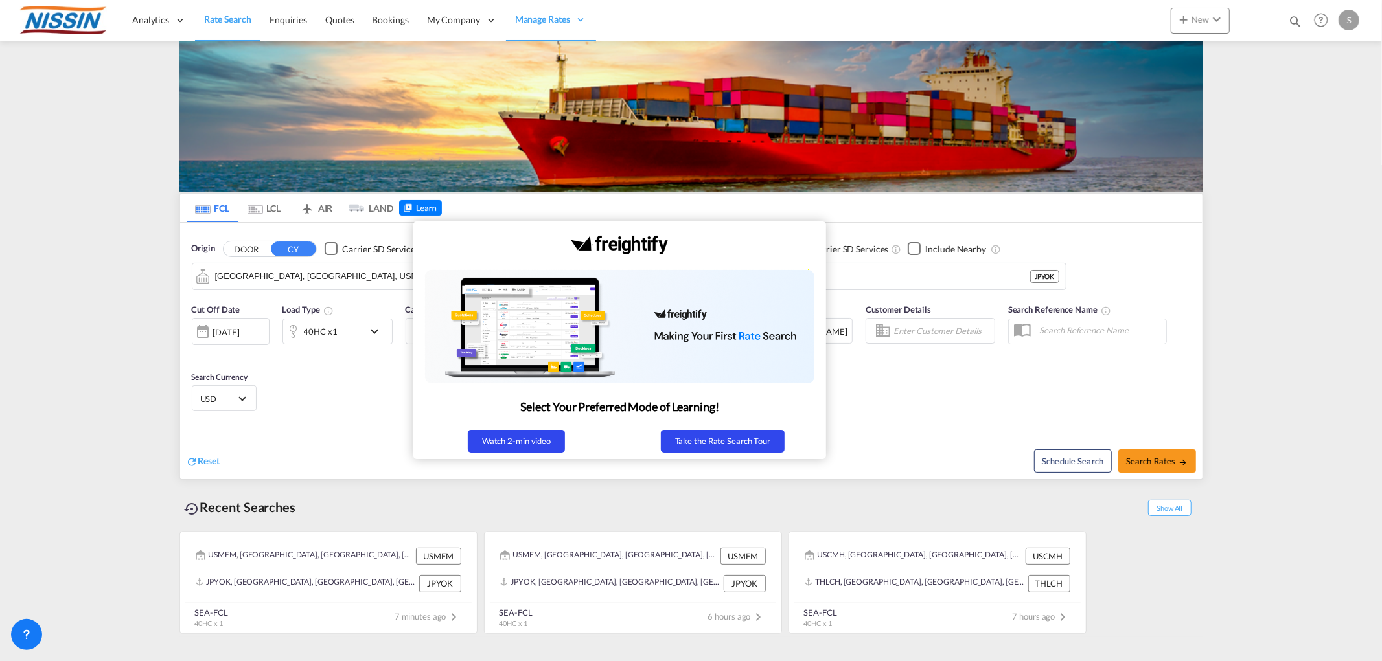
click at [75, 159] on div at bounding box center [691, 330] width 1382 height 661
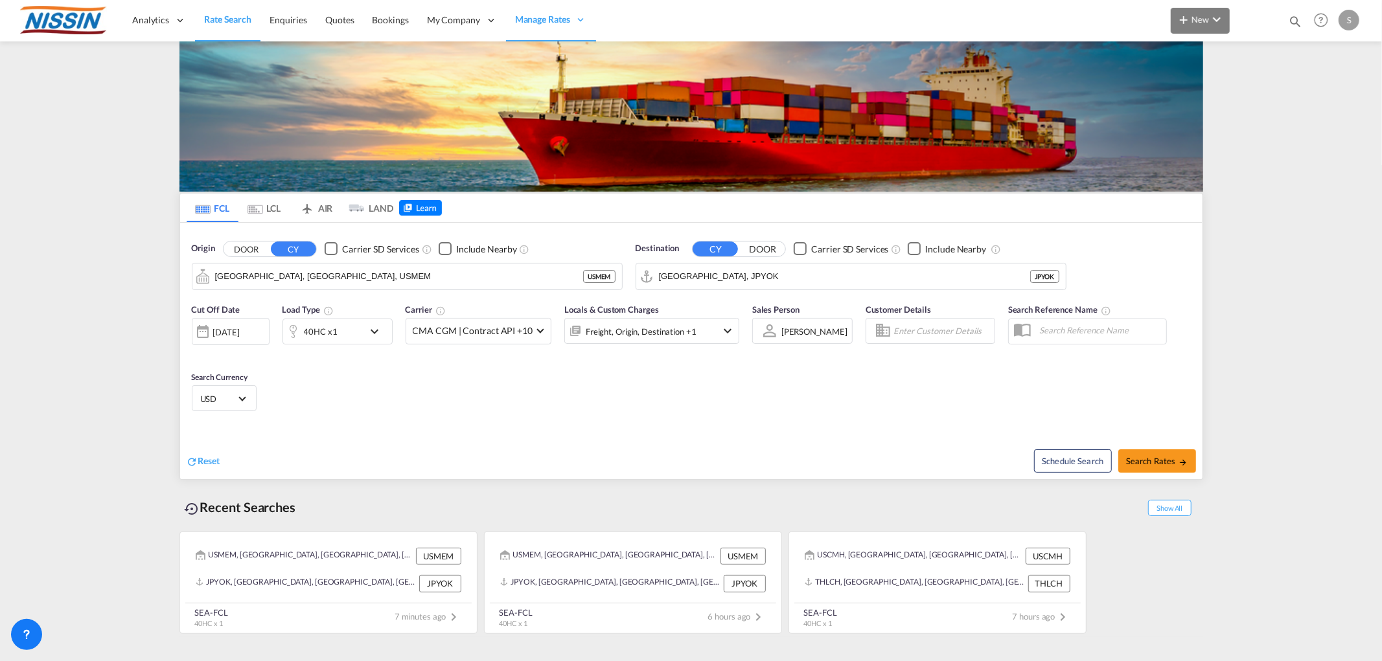
click at [1216, 22] on md-icon "icon-chevron-down" at bounding box center [1217, 20] width 16 height 16
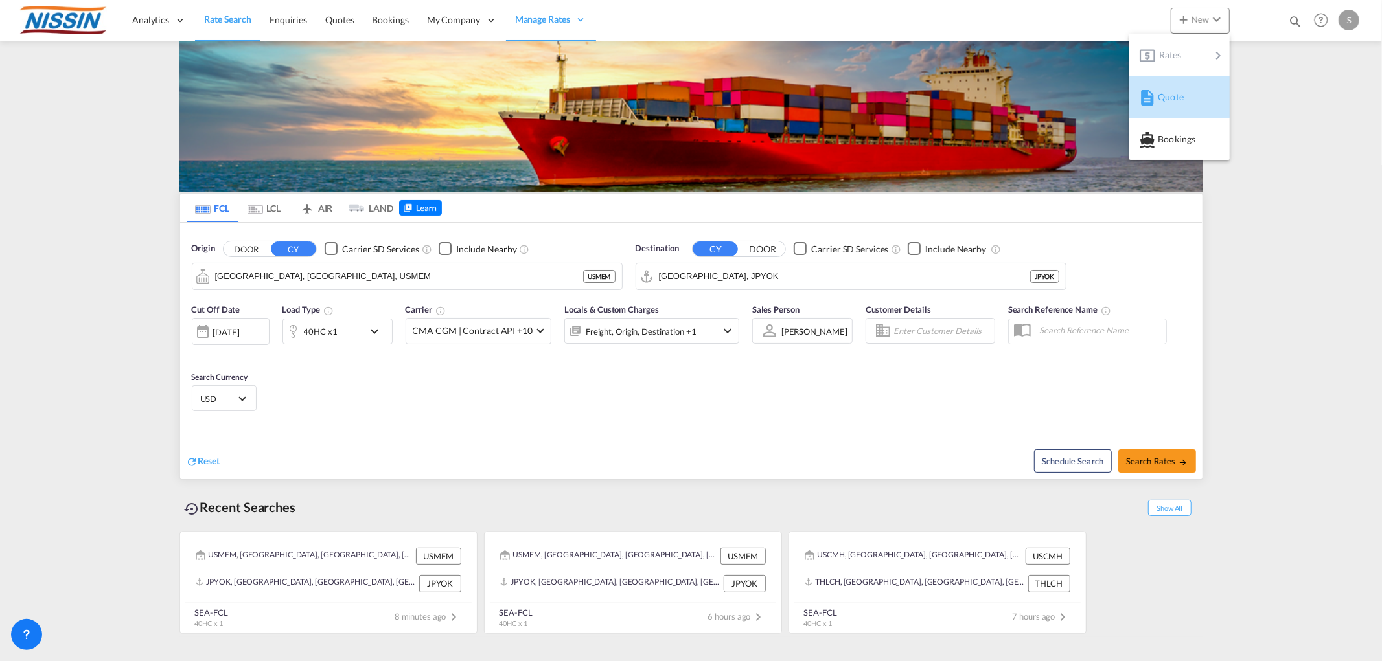
click at [1180, 104] on div "Quote" at bounding box center [1181, 97] width 48 height 32
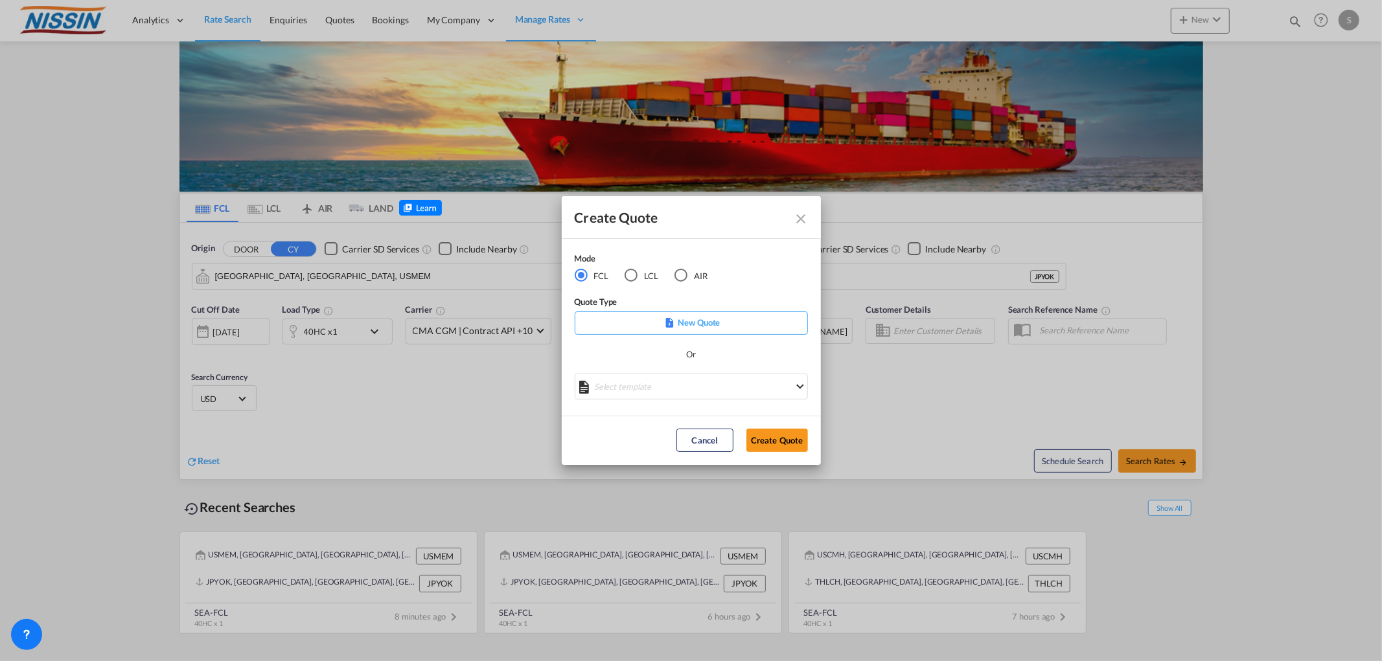
click at [800, 220] on md-icon "Close dialog" at bounding box center [801, 219] width 16 height 16
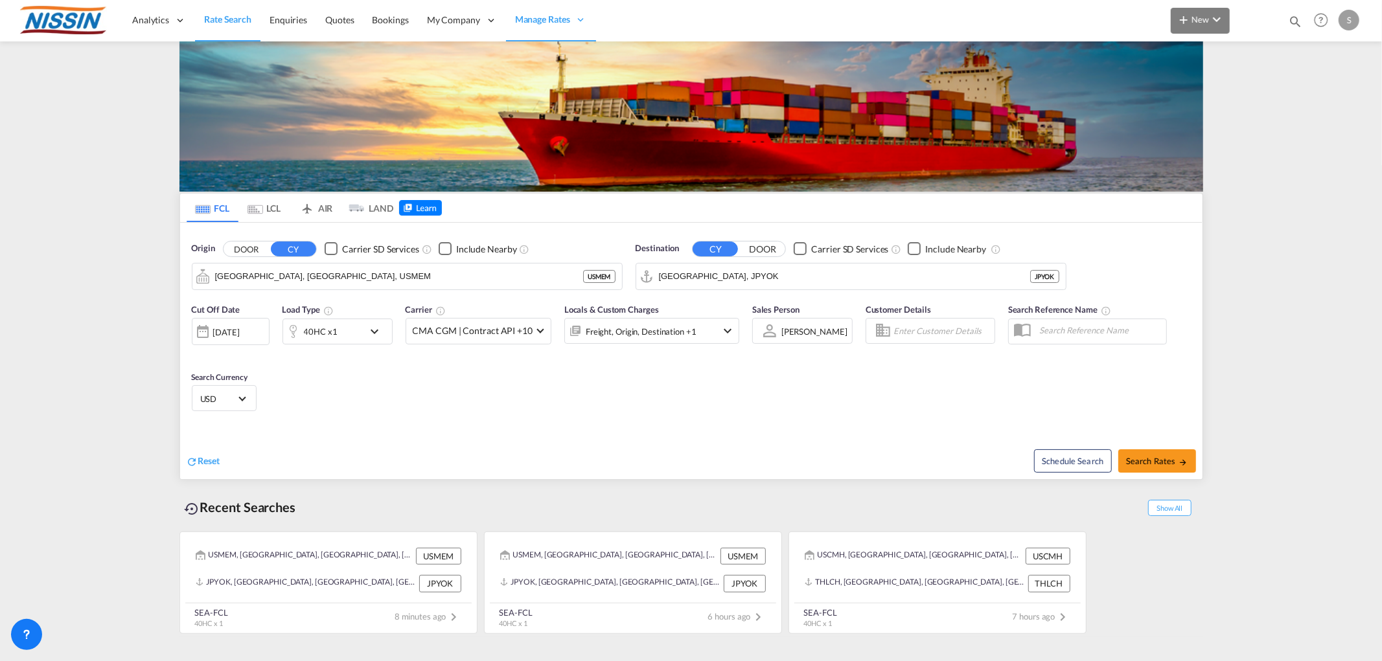
click at [1182, 27] on button "New" at bounding box center [1199, 21] width 59 height 26
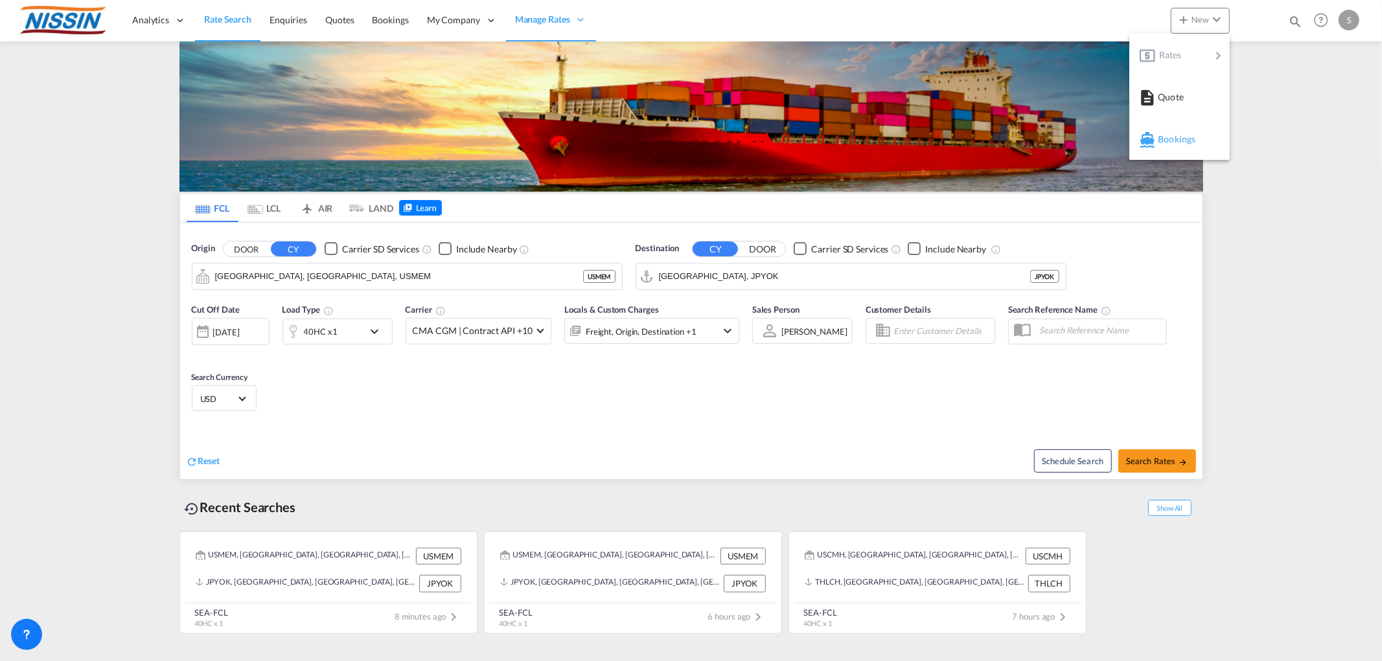
click at [1172, 139] on span "Bookings" at bounding box center [1164, 139] width 14 height 26
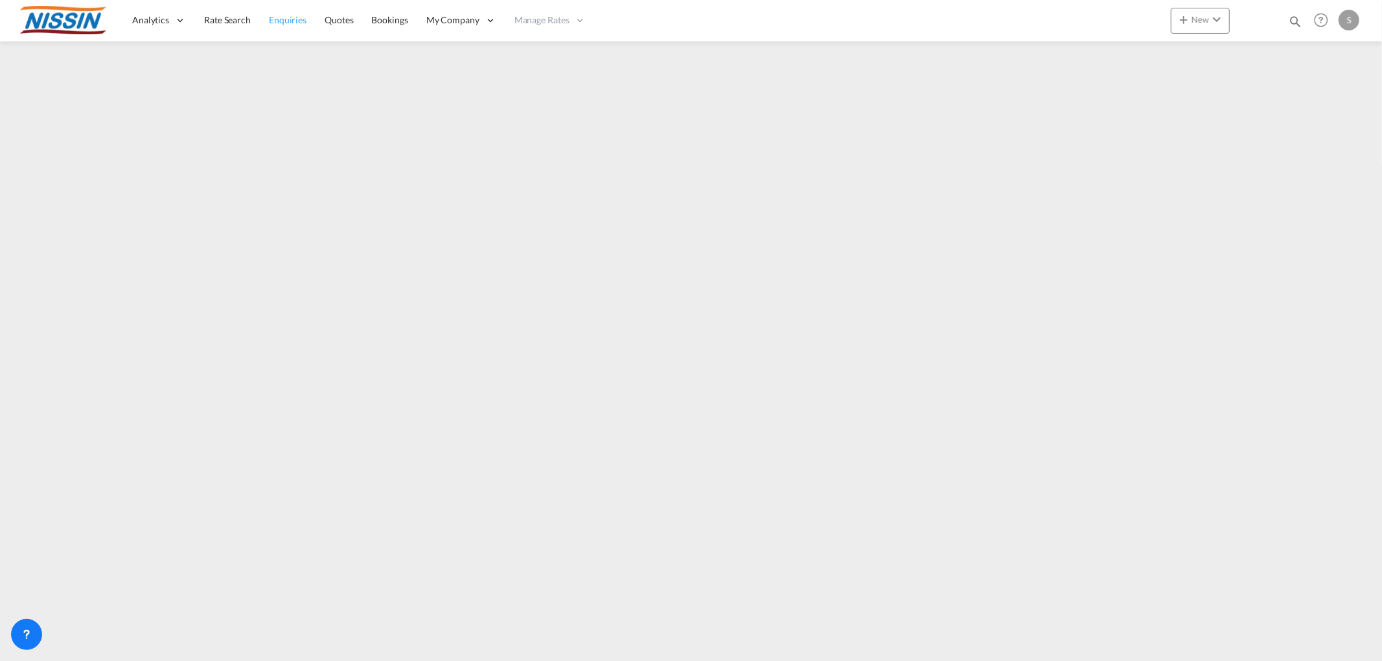
click at [275, 17] on span "Enquiries" at bounding box center [288, 19] width 38 height 11
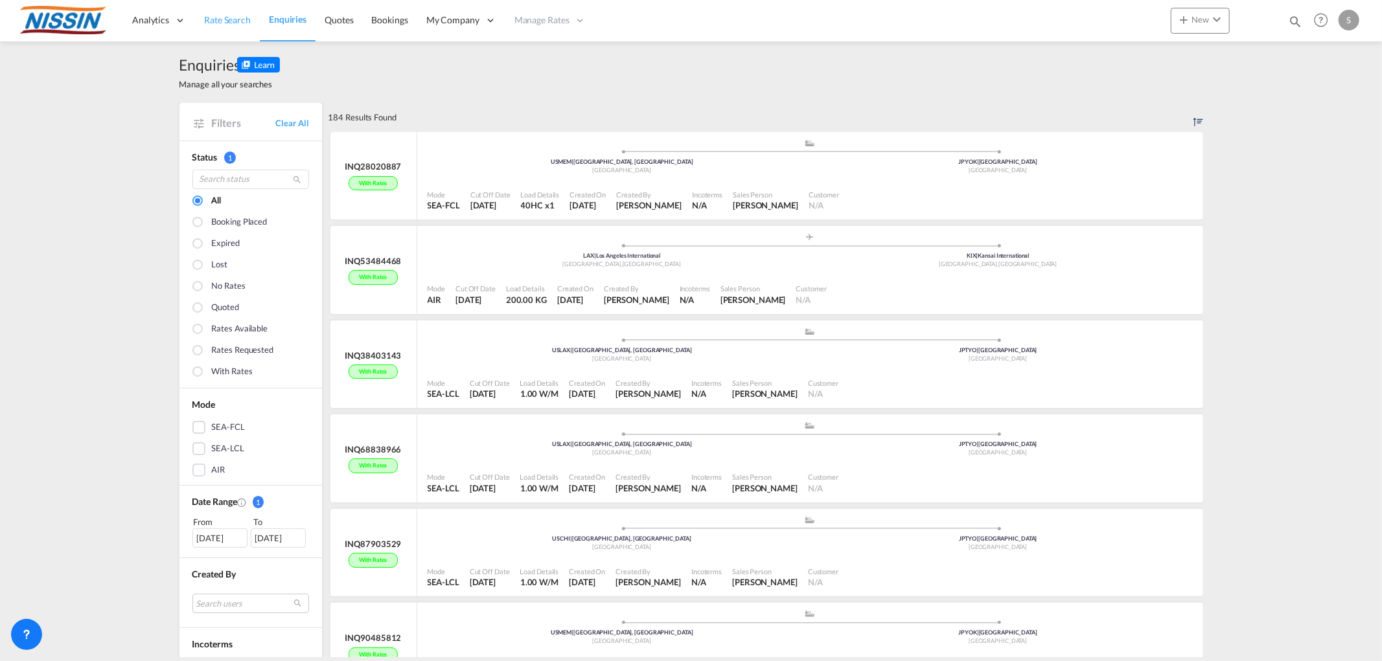
click at [251, 17] on link "Rate Search" at bounding box center [227, 20] width 65 height 42
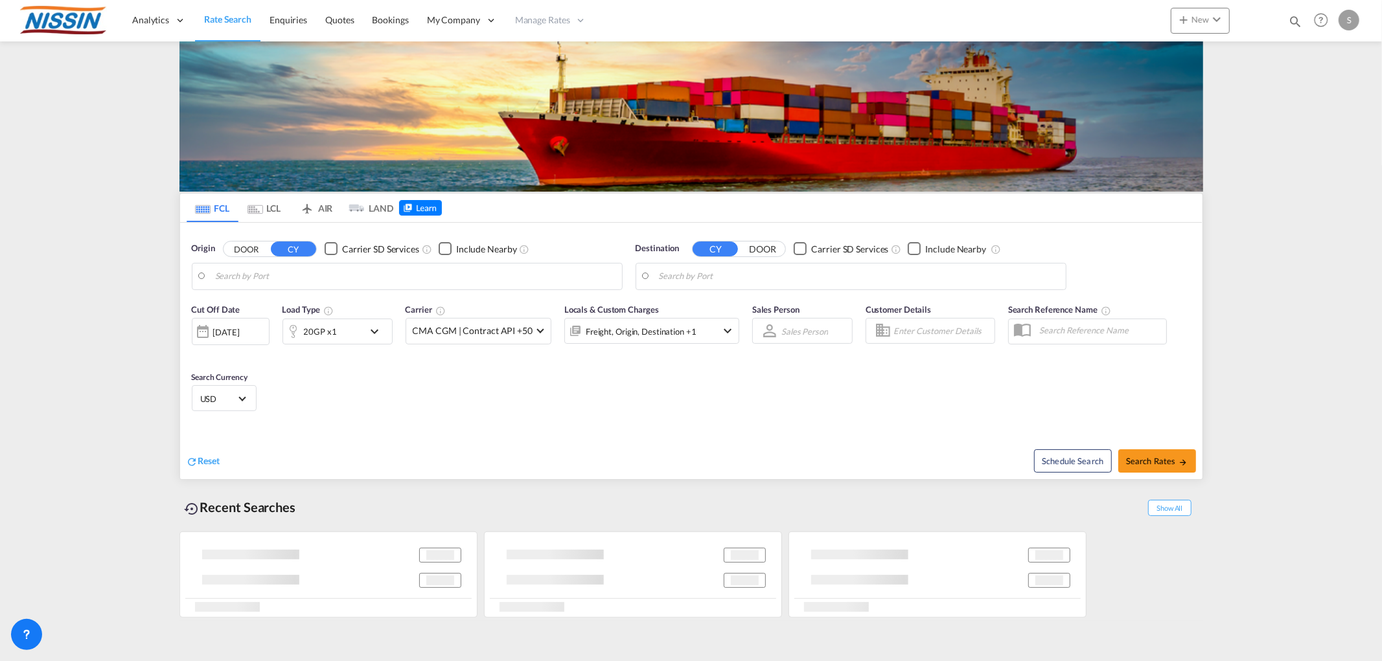
type input "Memphis, TN, USMEM"
type input "Yokohama, JPYOK"
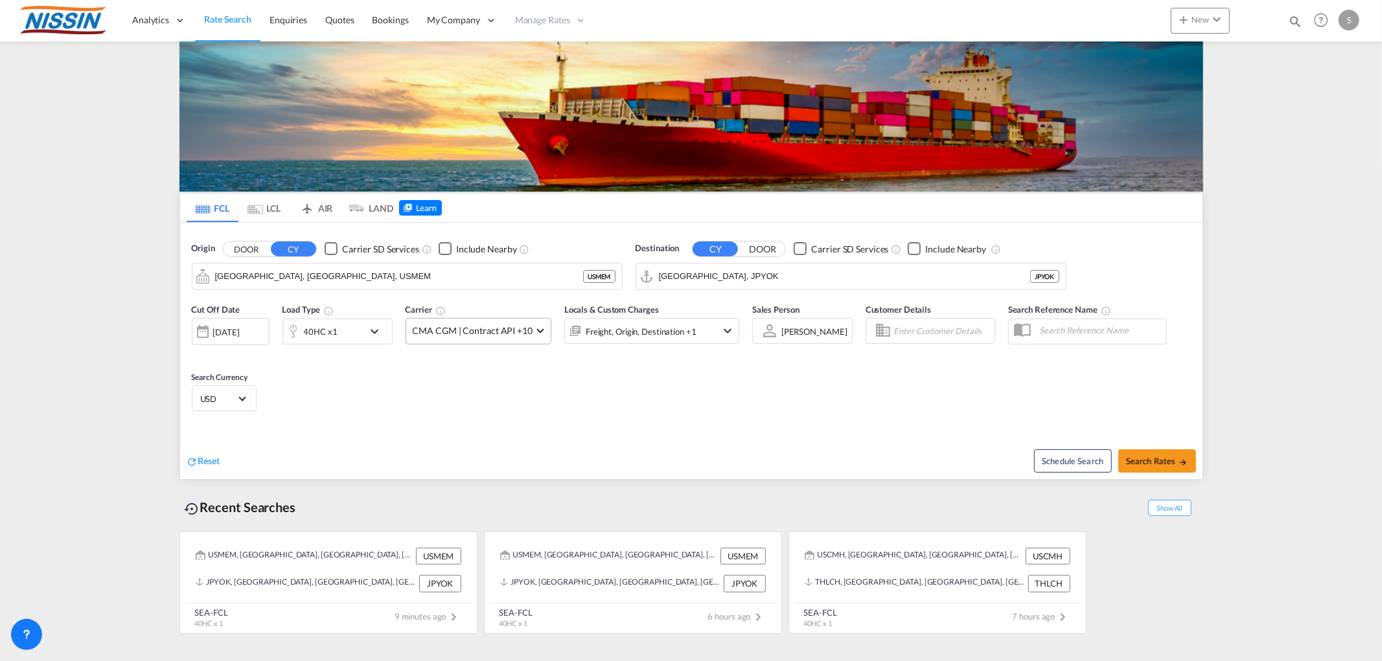
click at [547, 328] on md-select-value "CMA CGM | Contract API +10" at bounding box center [478, 331] width 144 height 25
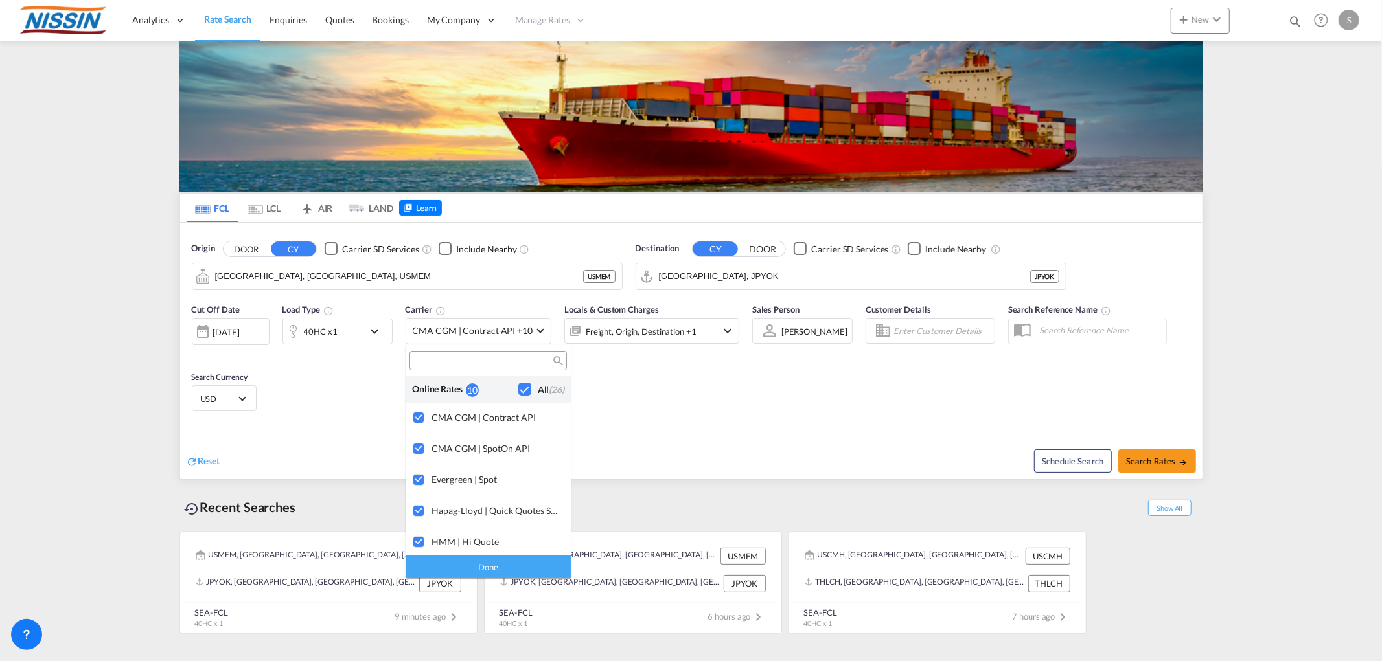
click at [438, 312] on md-backdrop at bounding box center [691, 330] width 1382 height 661
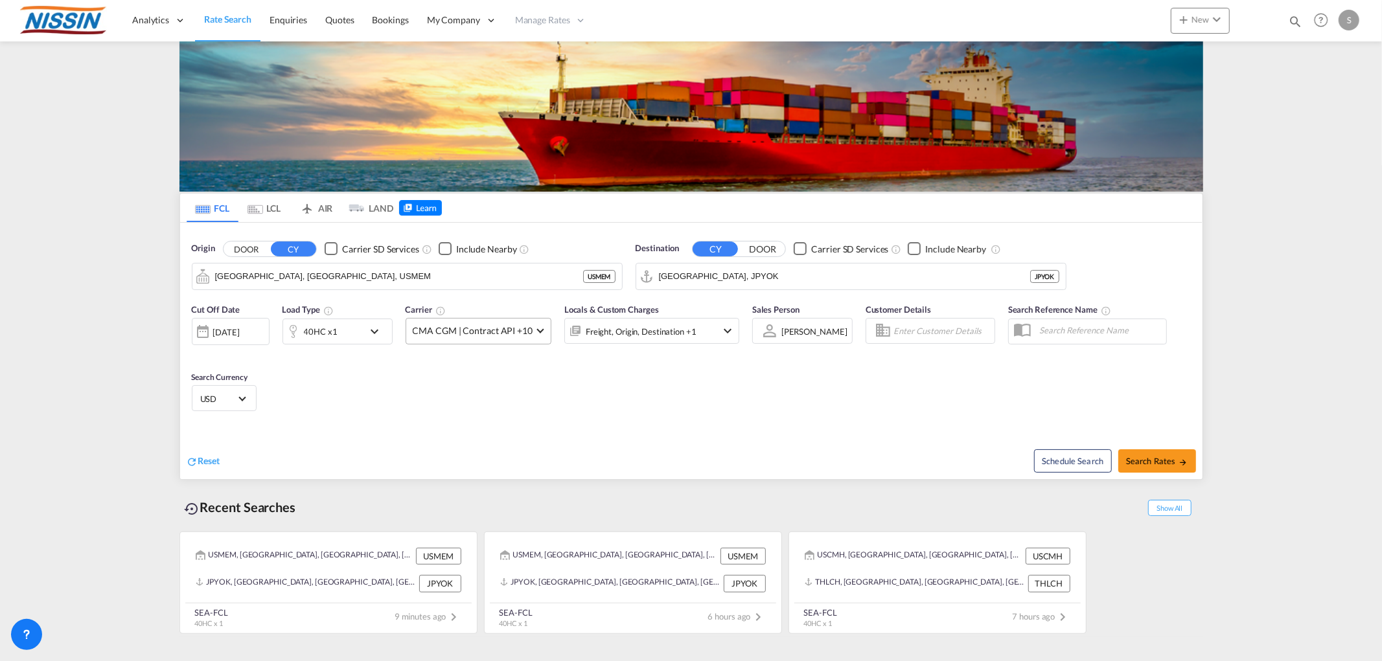
click at [439, 325] on span "CMA CGM | Contract API +10" at bounding box center [473, 331] width 120 height 13
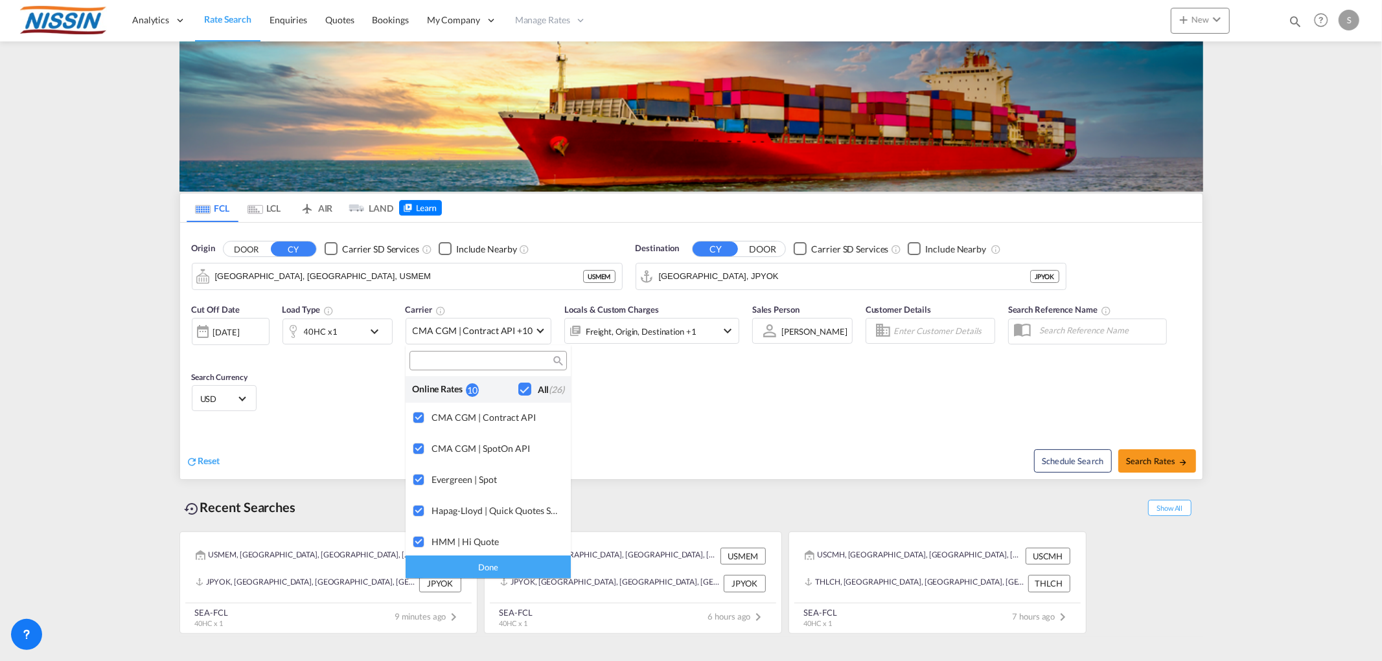
click at [518, 389] on div "Checkbox No Ink" at bounding box center [524, 389] width 13 height 13
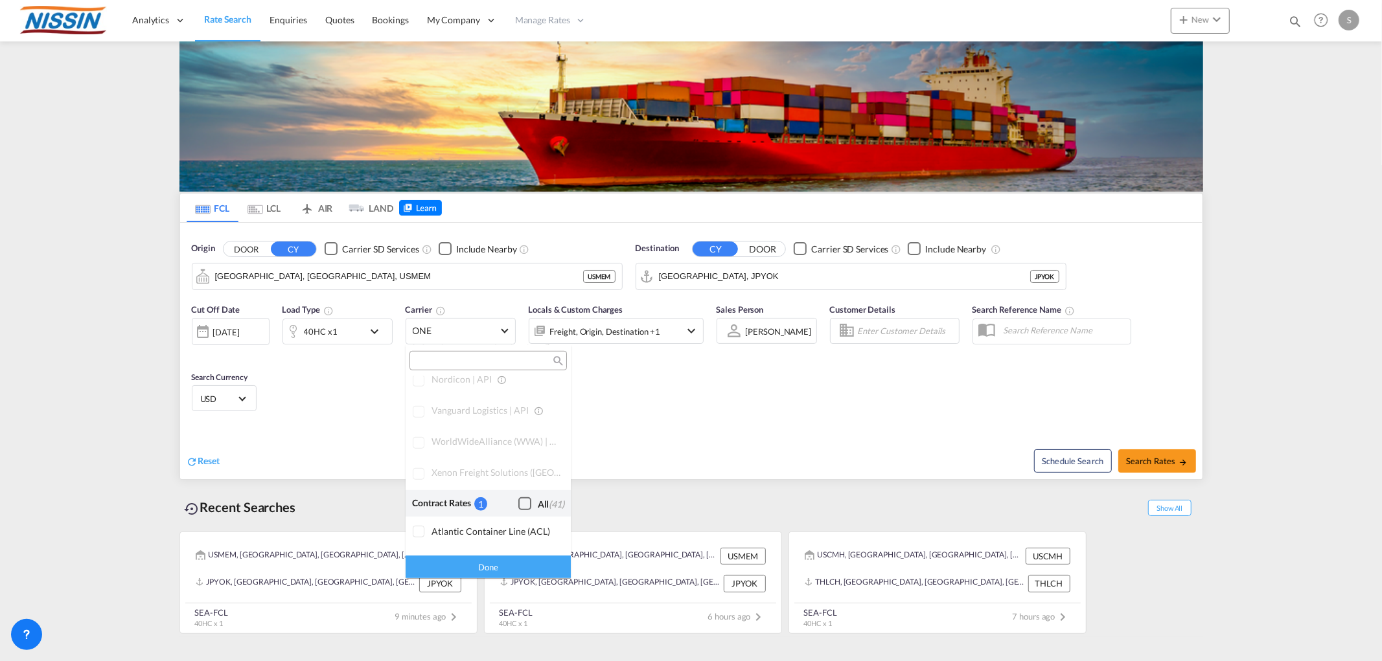
scroll to position [720, 0]
click at [518, 504] on div "Checkbox No Ink" at bounding box center [524, 505] width 13 height 13
click at [479, 573] on div "Done" at bounding box center [487, 567] width 165 height 23
click at [761, 329] on div "[PERSON_NAME]" at bounding box center [779, 331] width 66 height 10
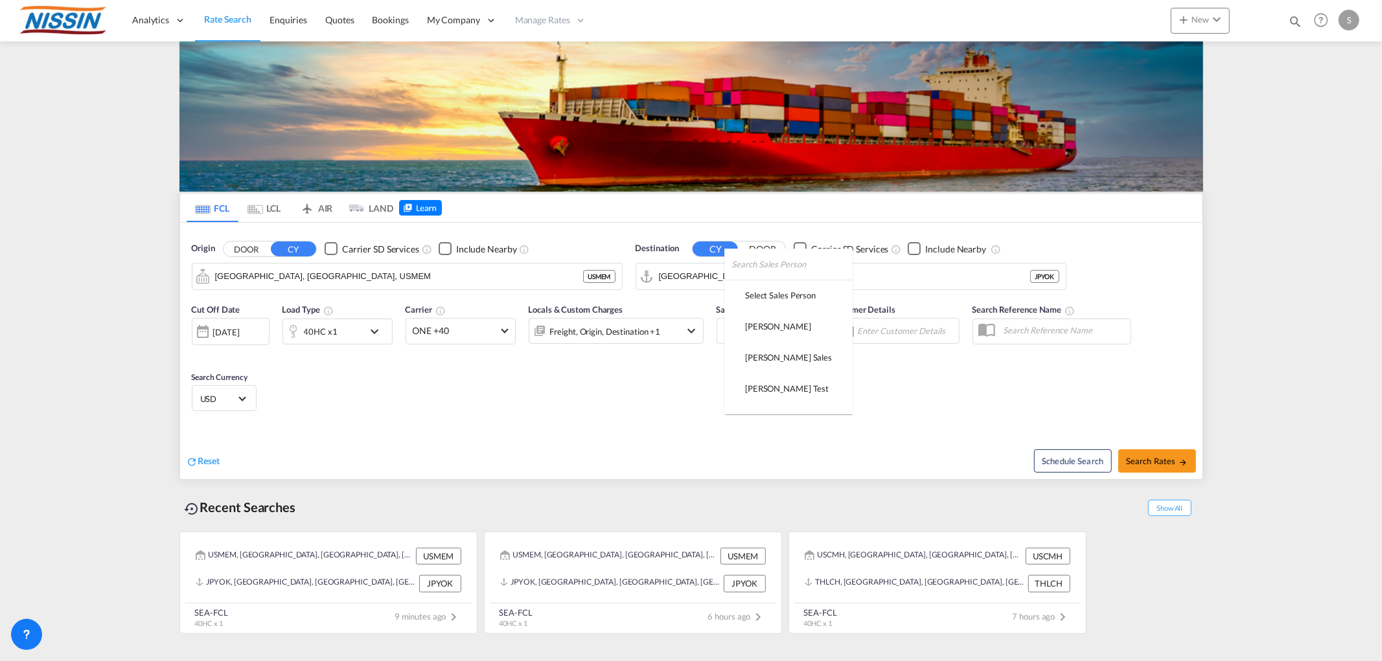
scroll to position [181, 0]
click at [973, 382] on md-backdrop at bounding box center [691, 330] width 1382 height 661
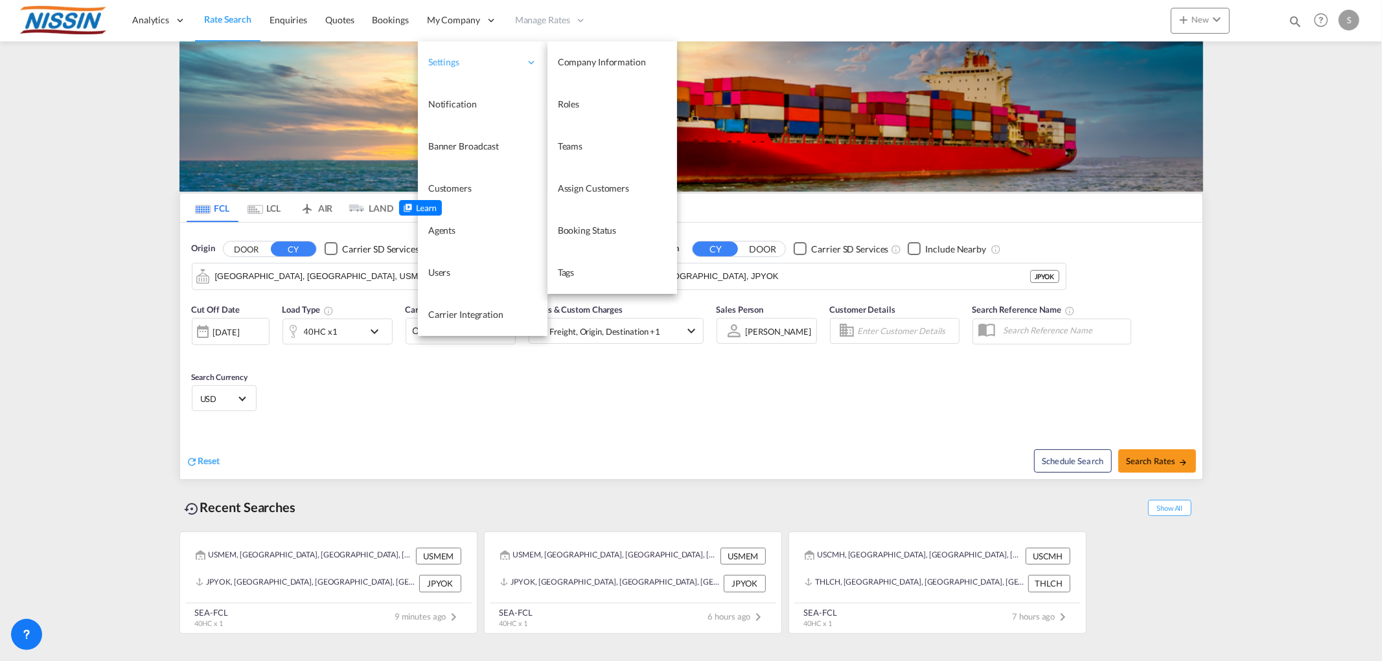
click at [446, 48] on div "Settings" at bounding box center [483, 62] width 130 height 42
click at [440, 54] on div "Settings" at bounding box center [483, 62] width 130 height 42
click at [440, 56] on span "Settings" at bounding box center [474, 62] width 92 height 13
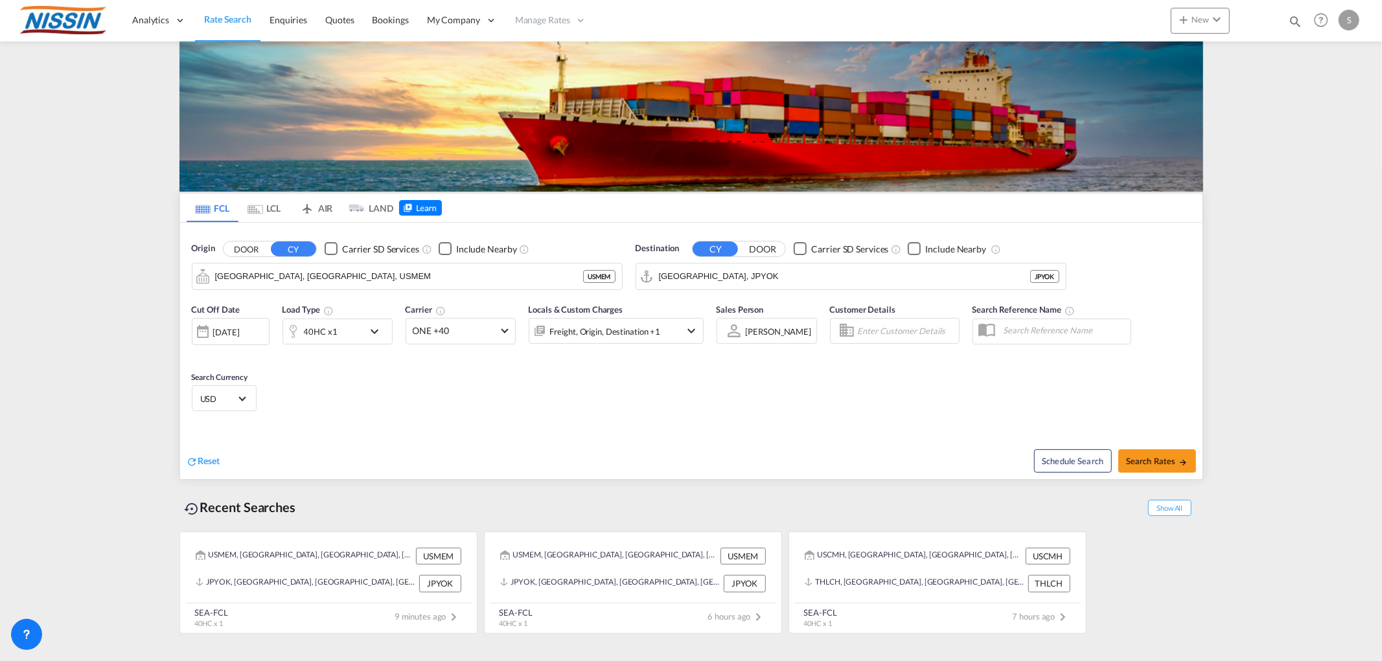
click at [34, 27] on img at bounding box center [62, 20] width 87 height 29
click at [215, 26] on span "Rate Search" at bounding box center [227, 19] width 47 height 13
click at [480, 334] on span "ONE +40" at bounding box center [455, 331] width 84 height 13
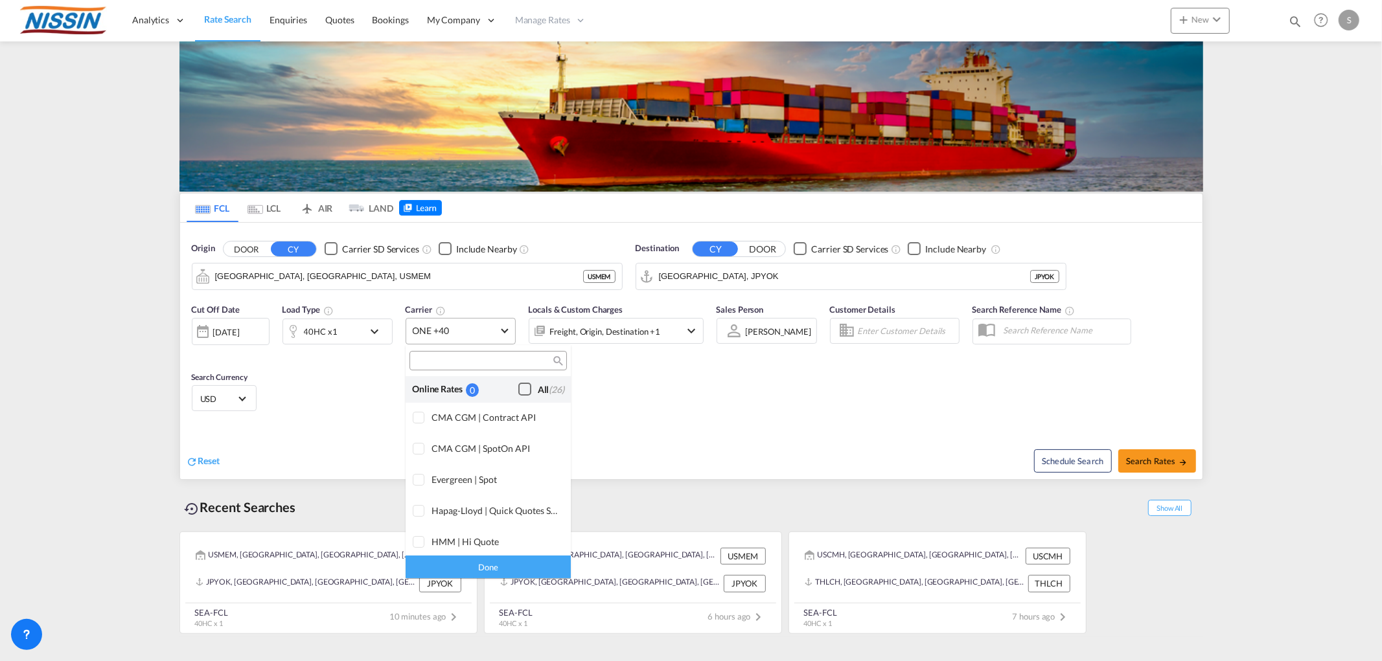
scroll to position [790, 0]
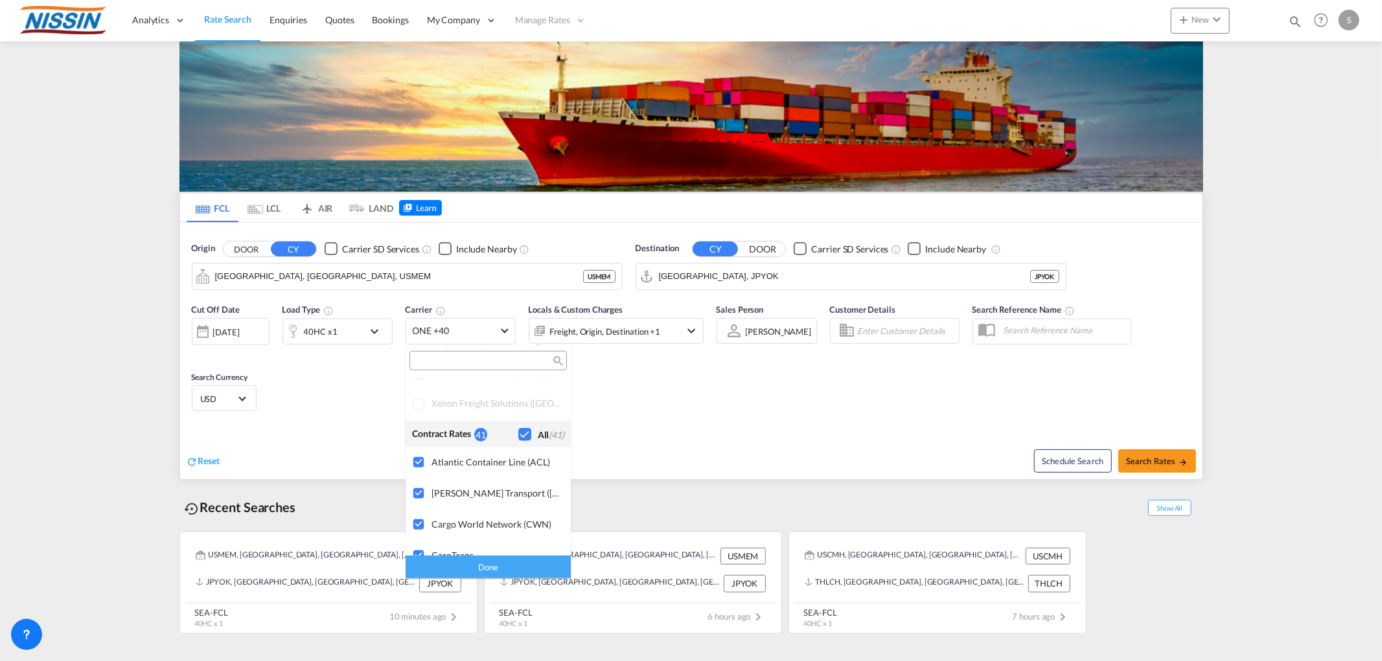
click at [812, 444] on md-backdrop at bounding box center [691, 330] width 1382 height 661
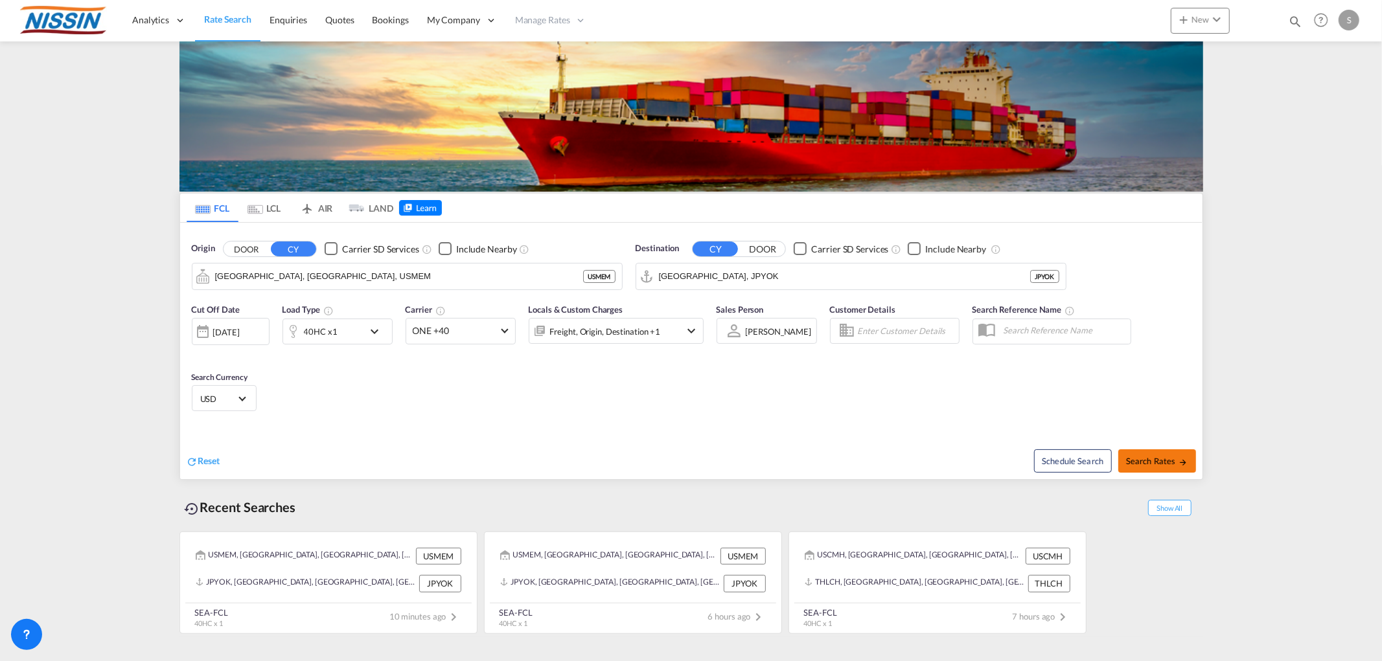
click at [1189, 462] on div "Schedule Search Search Rates" at bounding box center [948, 454] width 508 height 50
click at [1171, 459] on span "Search Rates" at bounding box center [1157, 461] width 62 height 10
type input "USMEM to JPYOK / 26 Sep 2025"
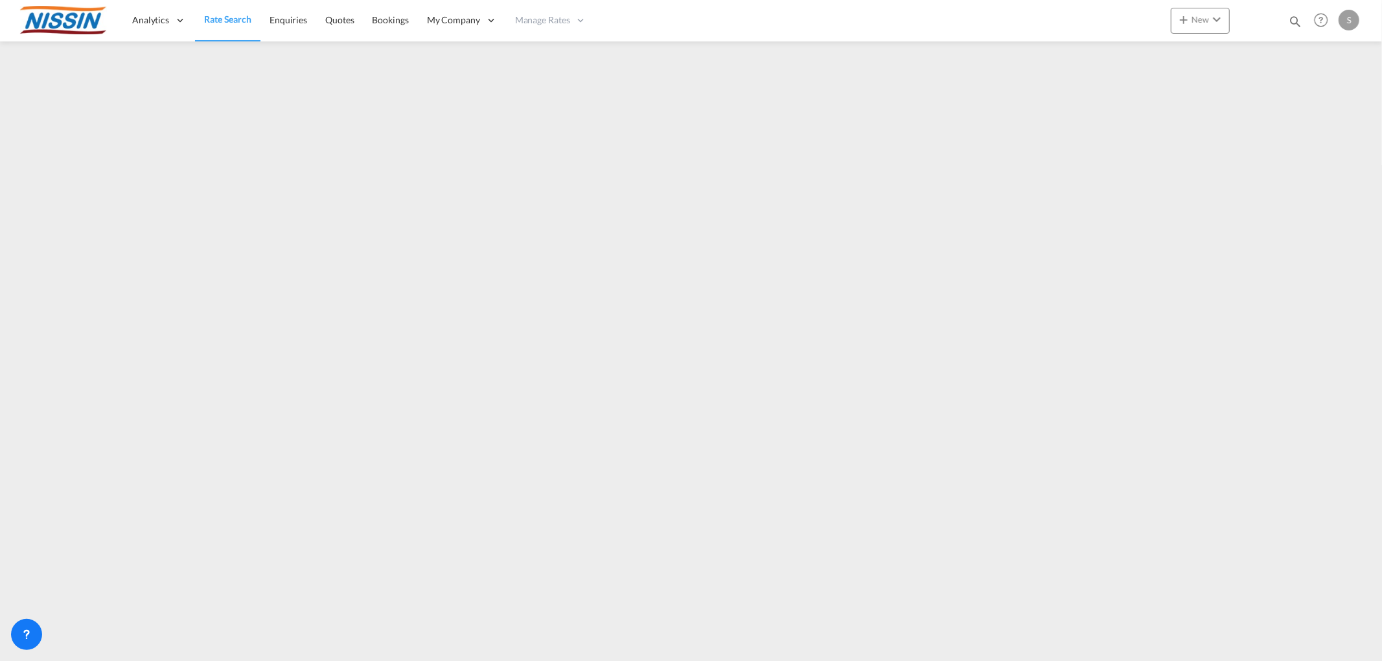
click at [1356, 27] on div "S" at bounding box center [1348, 20] width 21 height 21
click at [1330, 54] on button "My Profile" at bounding box center [1334, 57] width 84 height 26
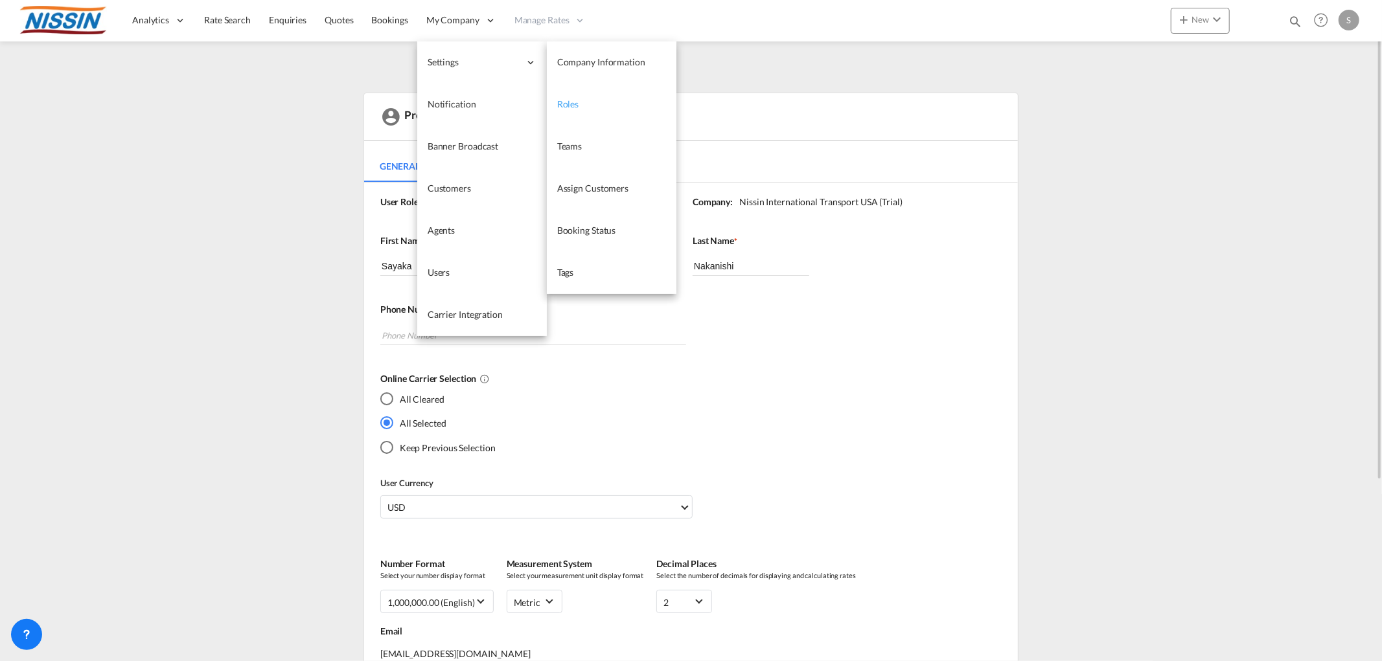
click at [573, 106] on span "Roles" at bounding box center [568, 103] width 22 height 11
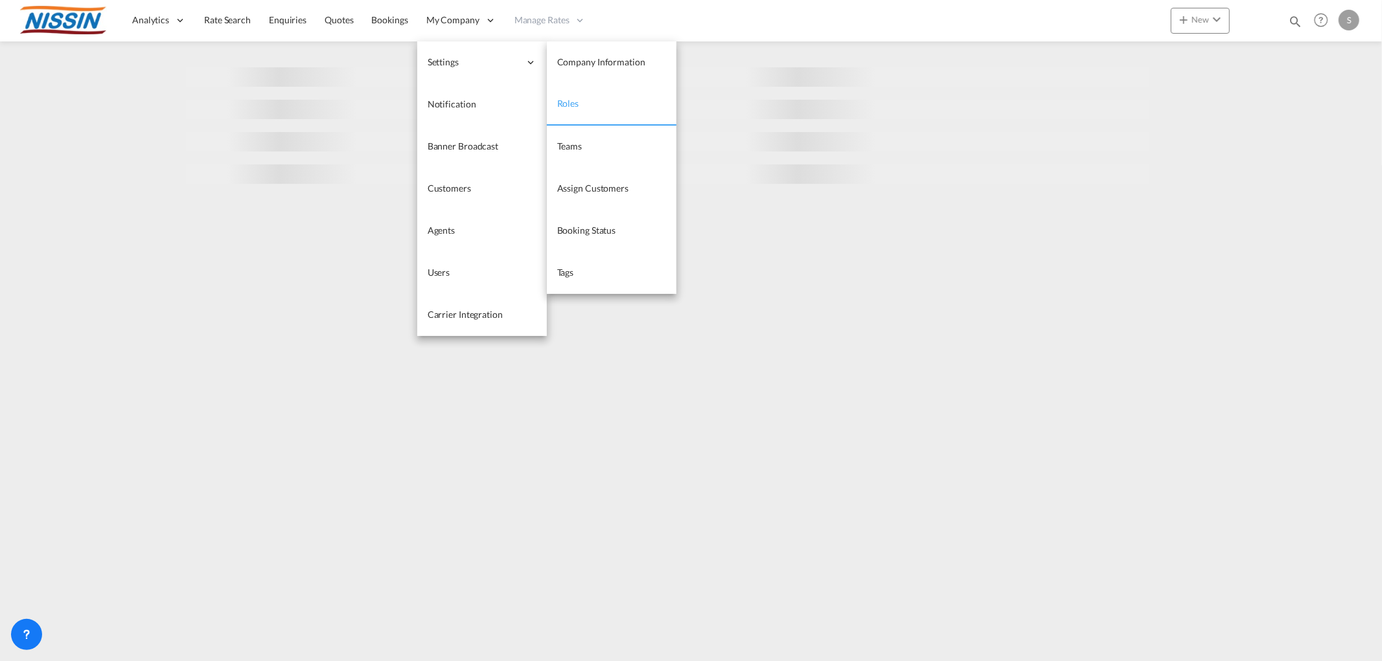
select select "10"
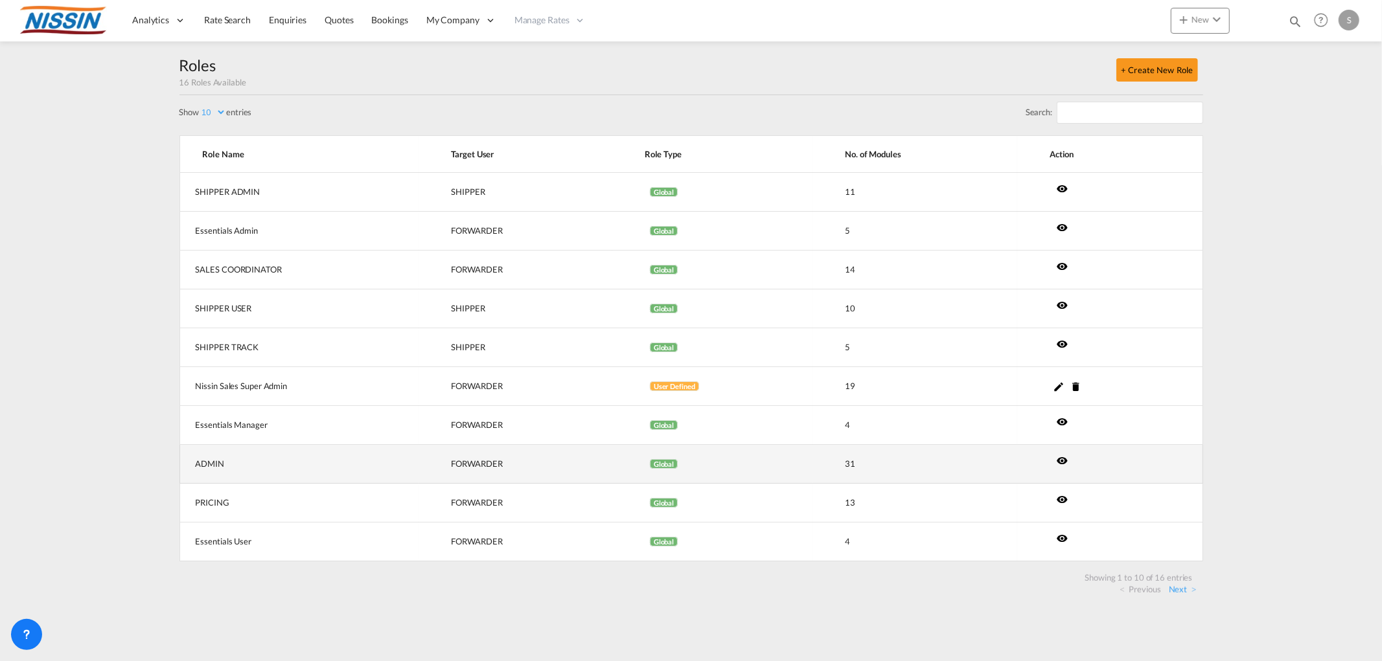
click at [361, 474] on td "ADMIN" at bounding box center [299, 464] width 240 height 39
click at [1060, 458] on md-icon "icon-eye" at bounding box center [1062, 461] width 12 height 12
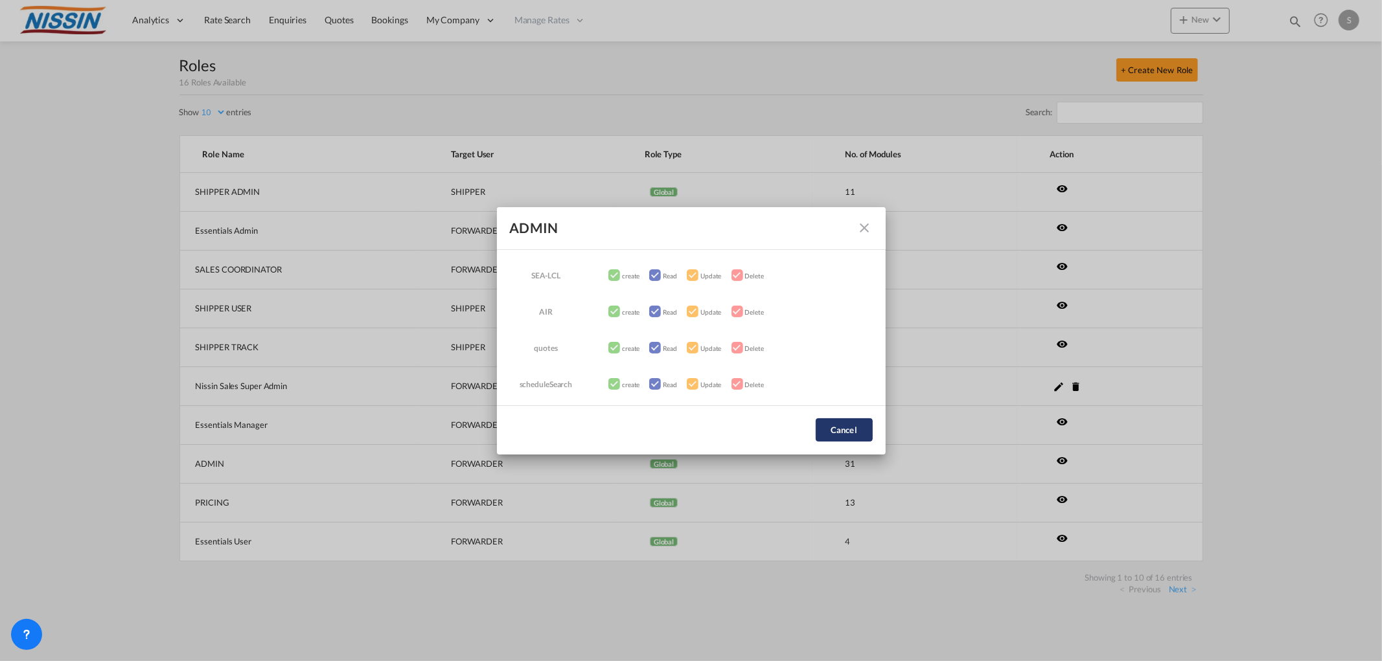
scroll to position [431, 0]
click at [850, 430] on button "Cancel" at bounding box center [843, 429] width 57 height 23
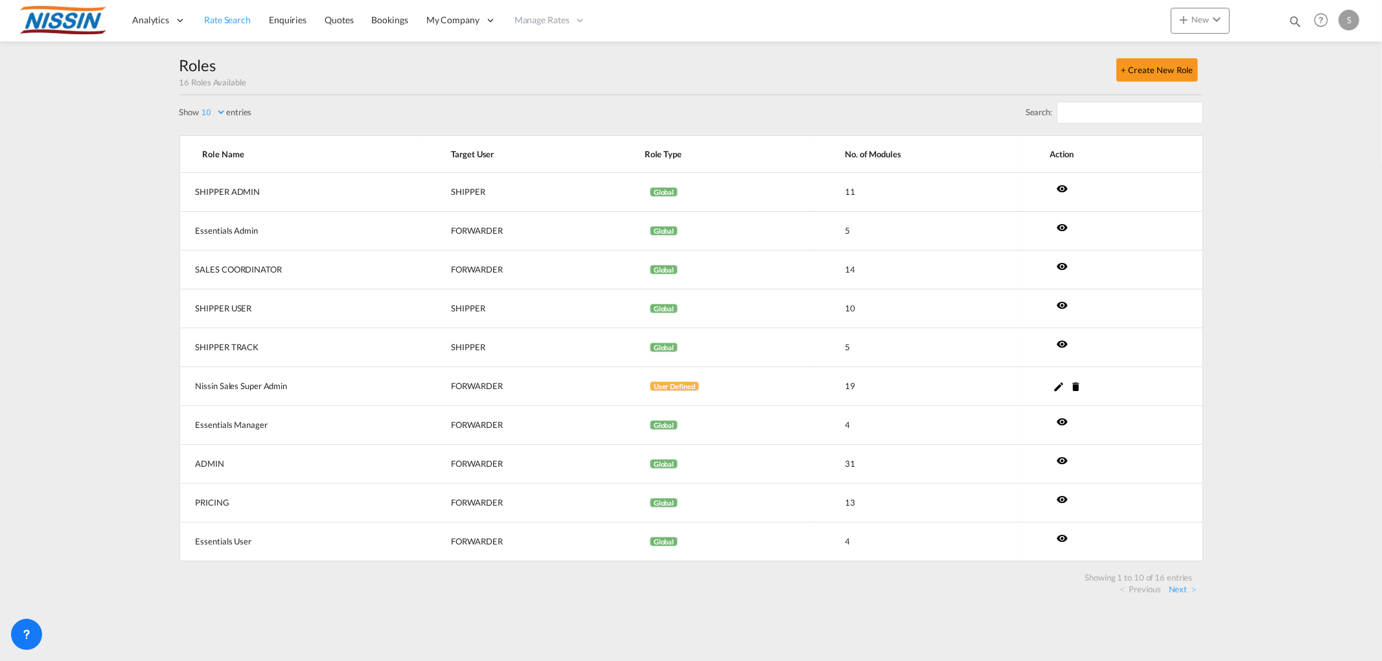
click at [240, 18] on span "Rate Search" at bounding box center [227, 19] width 47 height 11
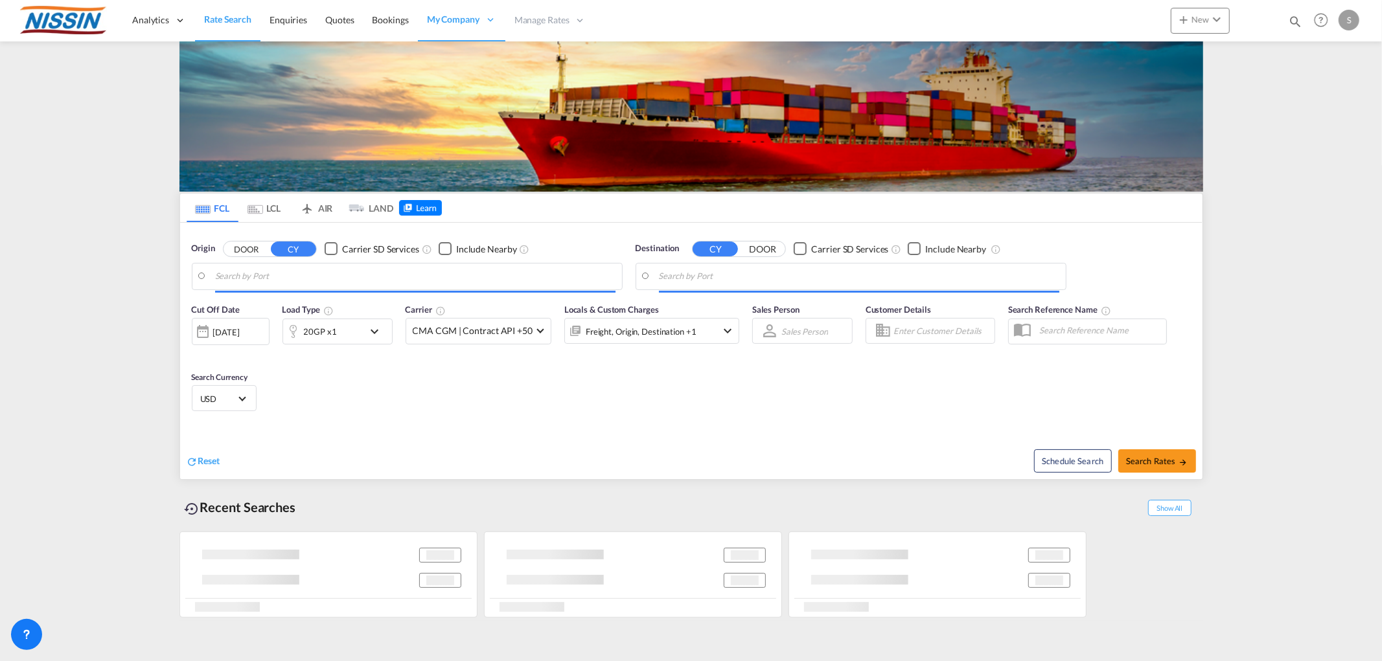
type input "Memphis, TN, USMEM"
type input "Yokohama, JPYOK"
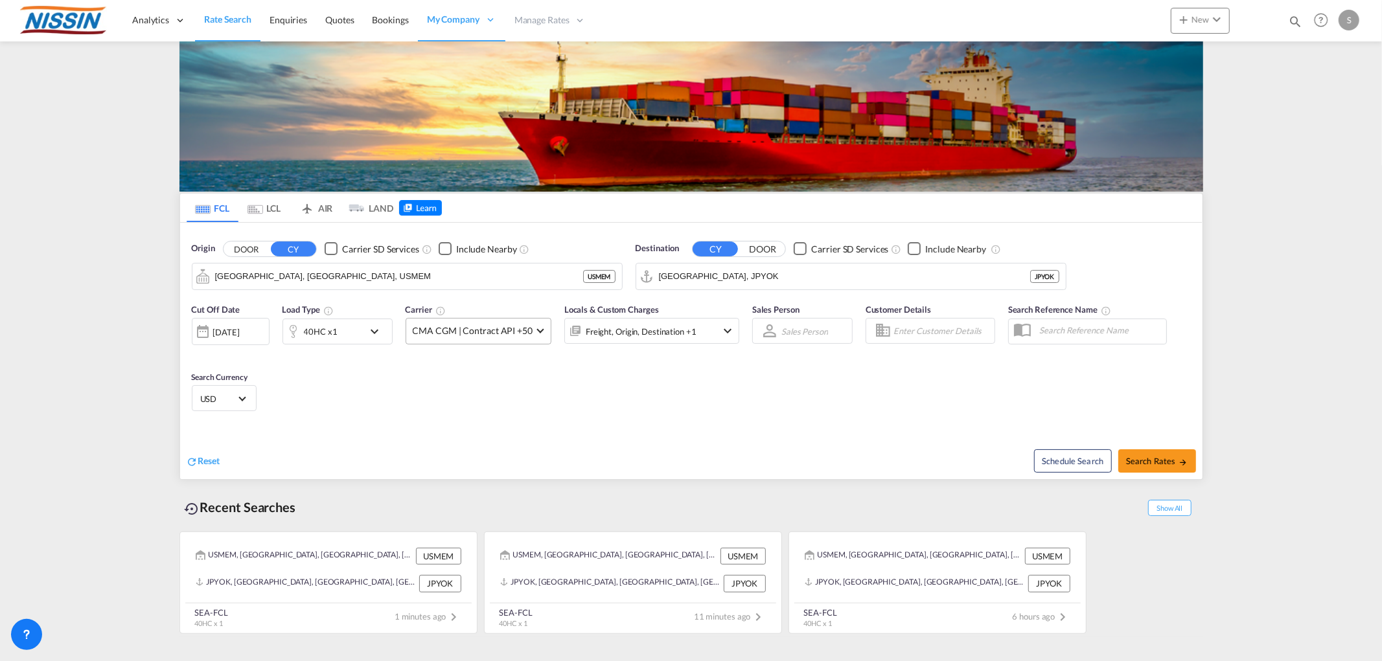
click at [541, 330] on md-select-value "CMA CGM | Contract API +50" at bounding box center [478, 331] width 144 height 25
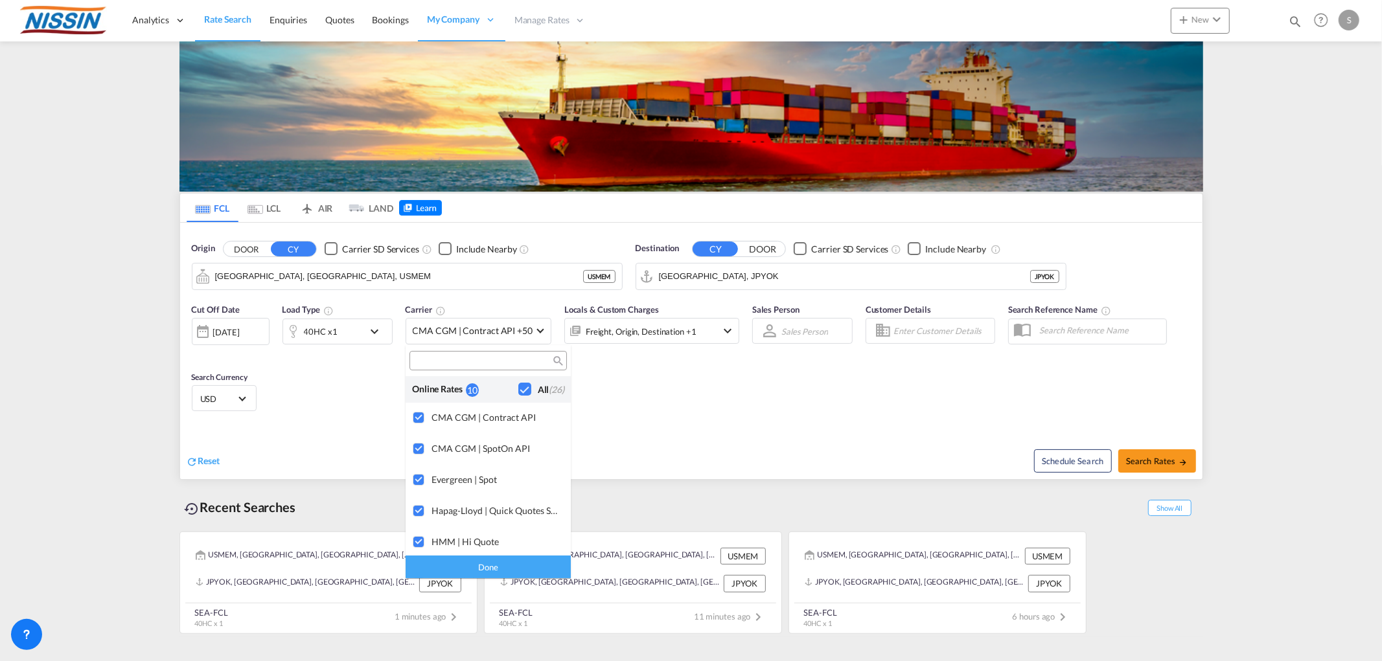
click at [1321, 16] on md-backdrop at bounding box center [691, 330] width 1382 height 661
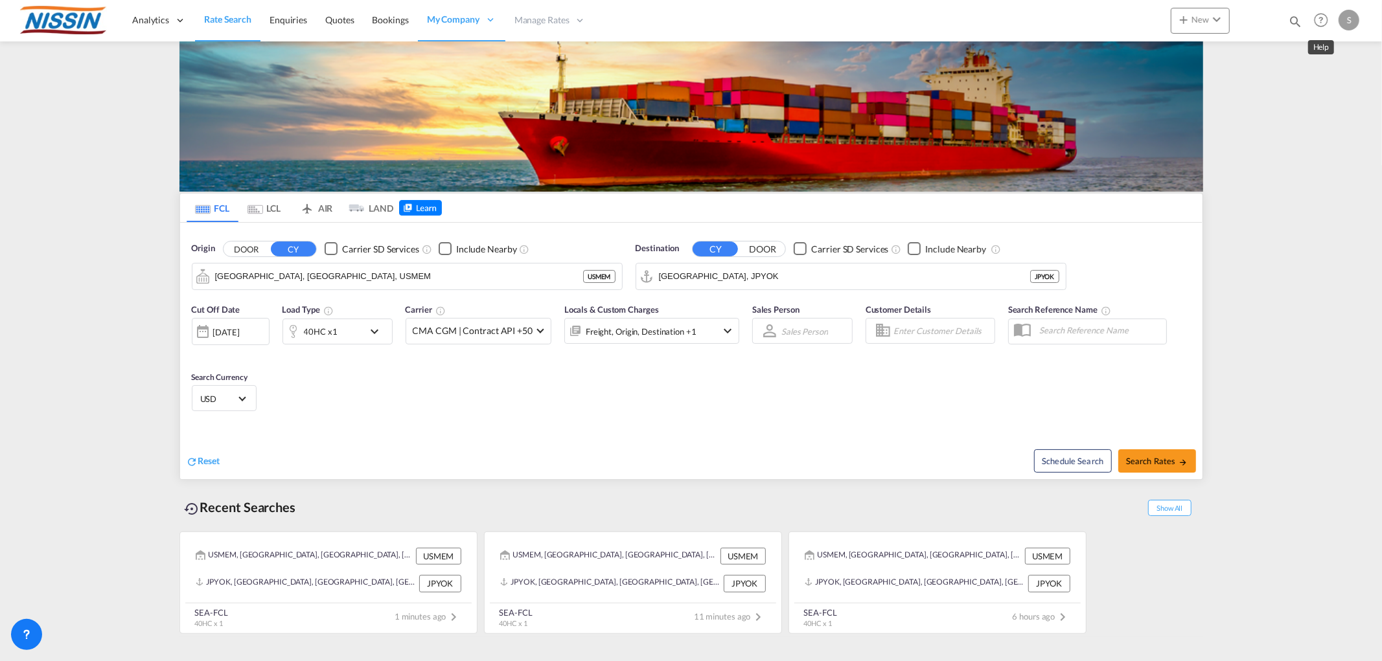
click at [1319, 19] on md-icon "Help" at bounding box center [1321, 20] width 22 height 22
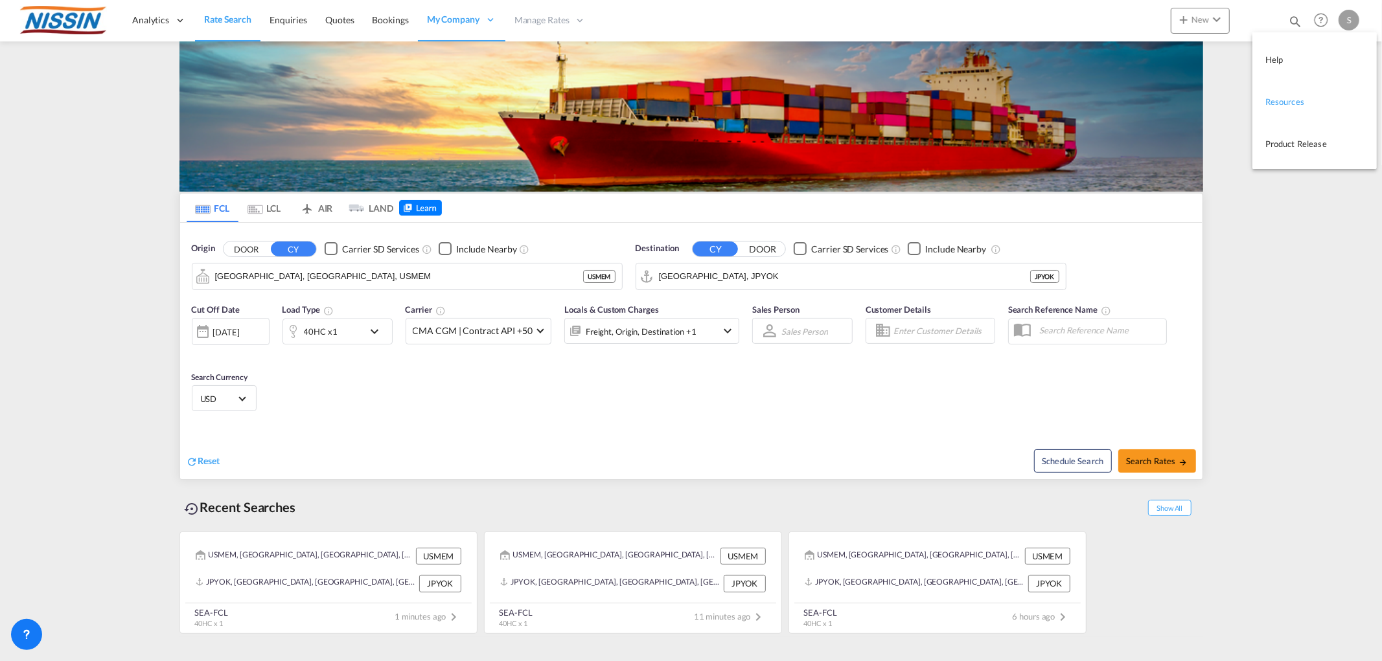
click at [1285, 97] on link "Resources" at bounding box center [1304, 101] width 79 height 32
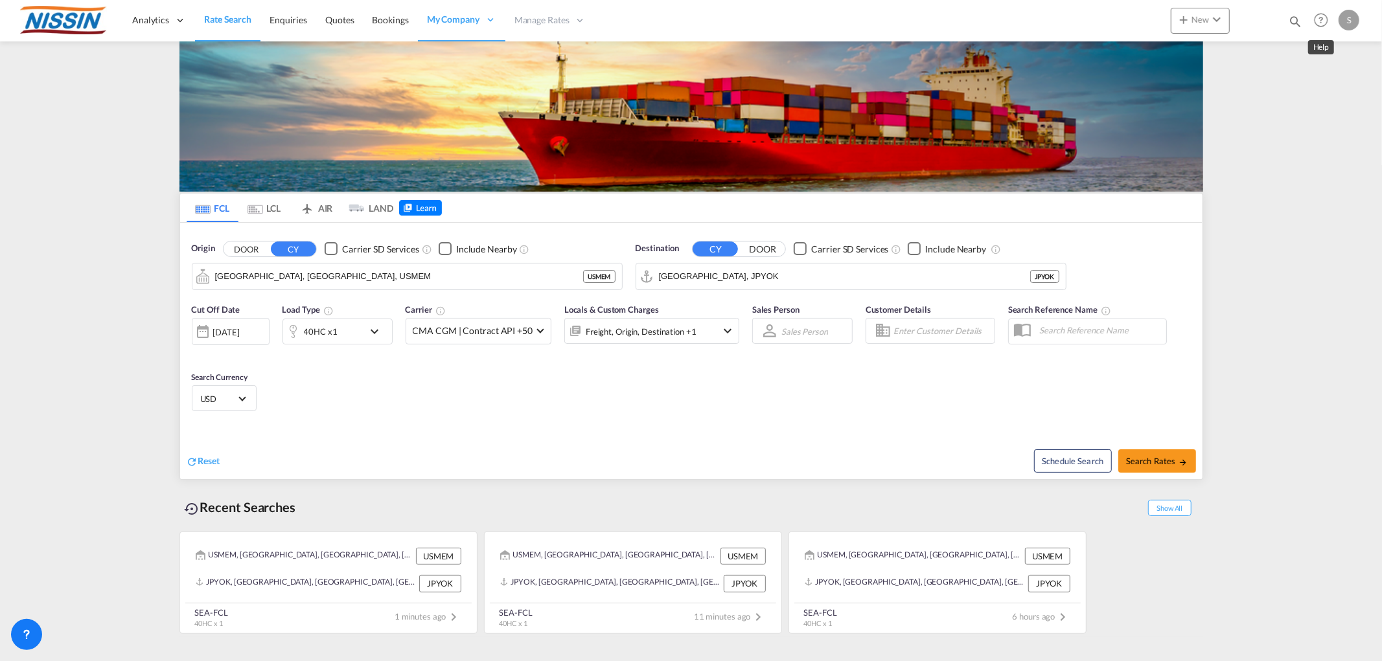
click at [1319, 23] on md-icon "Help" at bounding box center [1321, 20] width 22 height 22
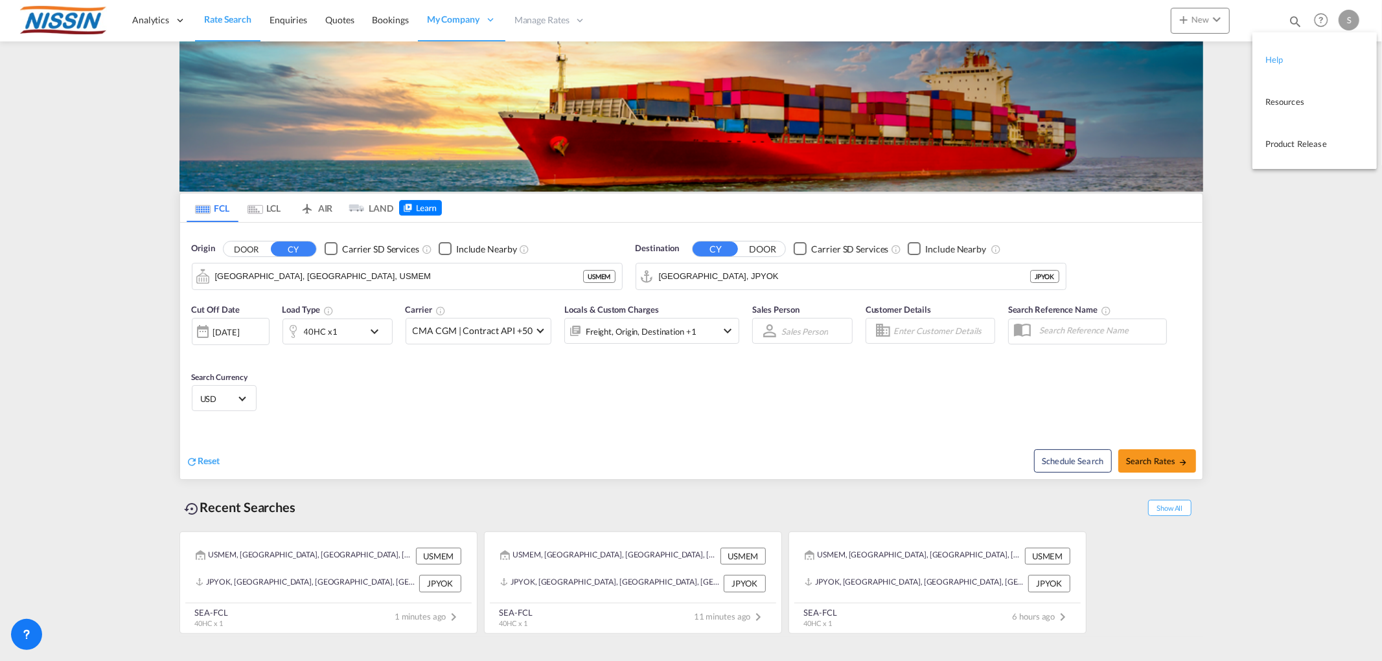
click at [1297, 56] on link "Help" at bounding box center [1304, 59] width 79 height 32
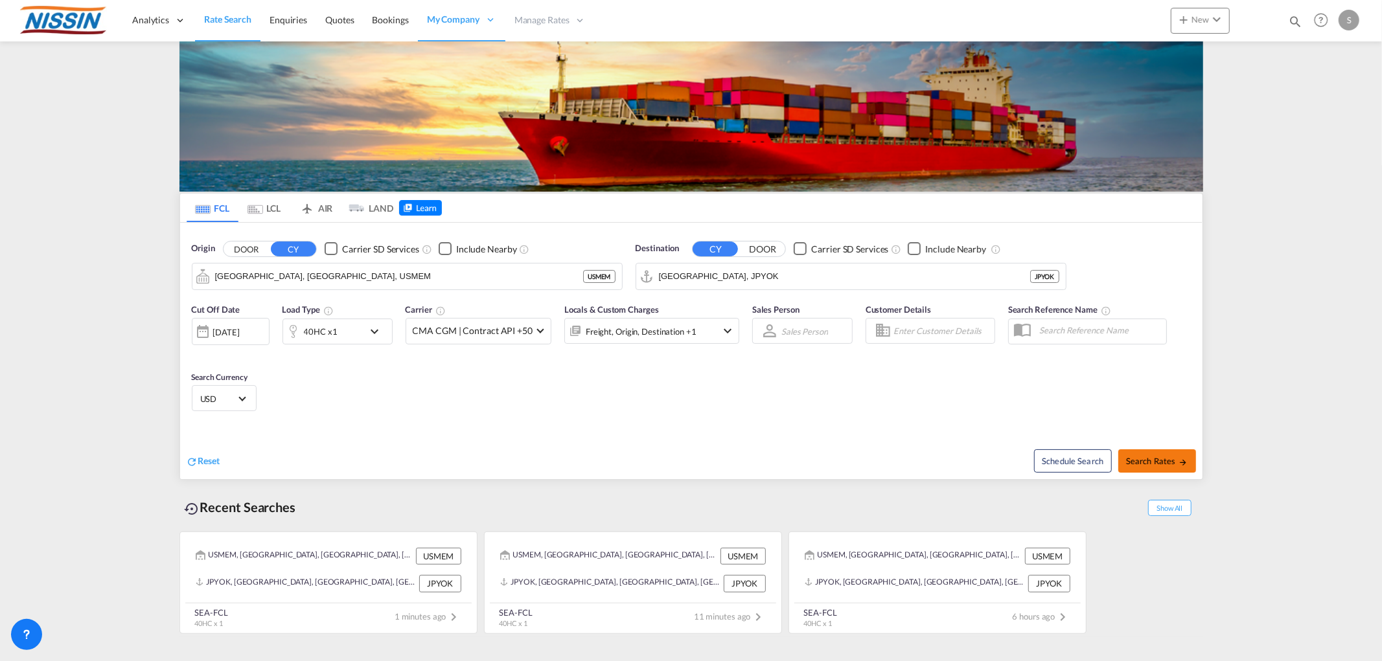
click at [1141, 463] on span "Search Rates" at bounding box center [1157, 461] width 62 height 10
type input "USMEM to JPYOK / 26 Sep 2025"
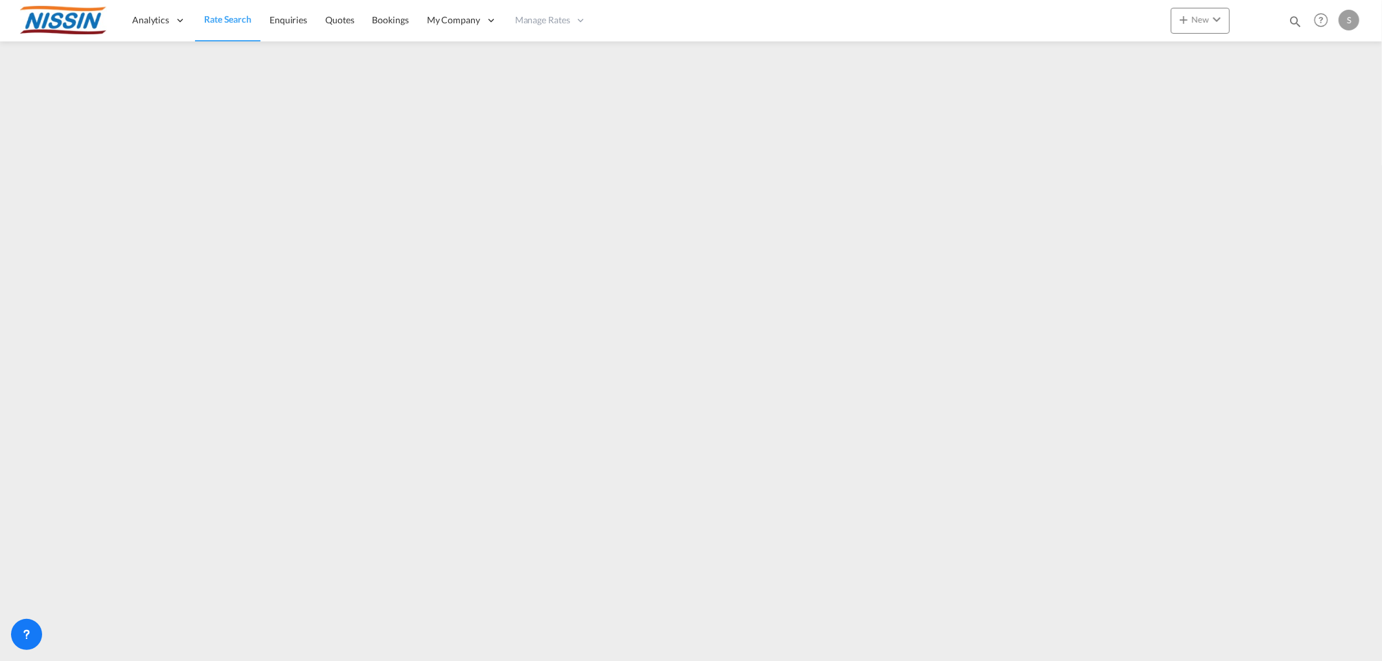
click at [218, 33] on link "Rate Search" at bounding box center [227, 20] width 65 height 42
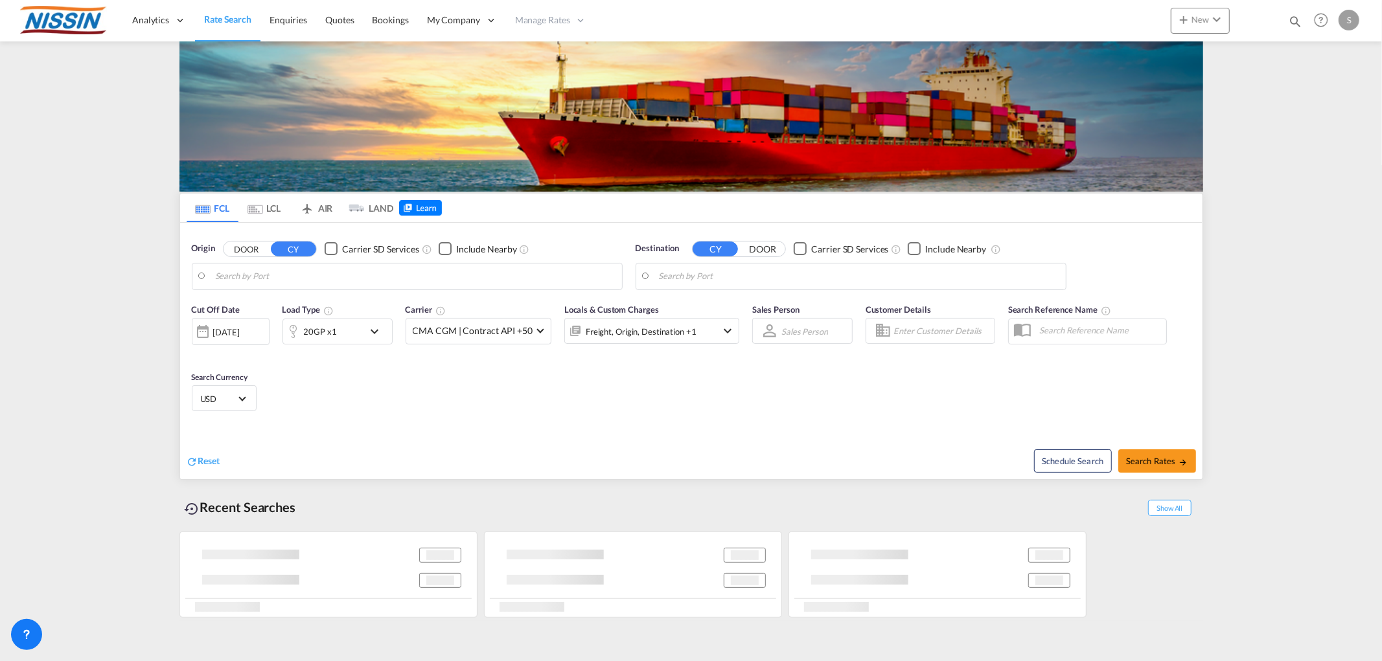
type input "Memphis, TN, USMEM"
type input "Yokohama, JPYOK"
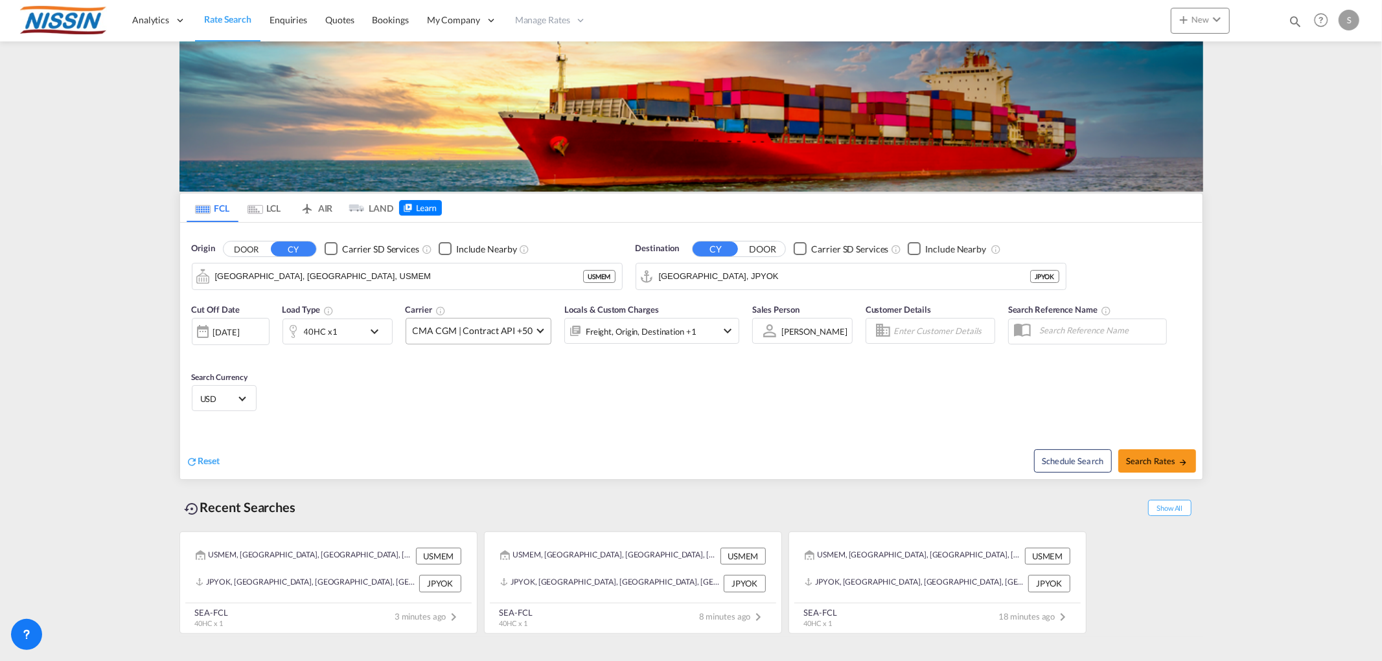
click at [519, 331] on span "CMA CGM | Contract API +50" at bounding box center [473, 331] width 120 height 13
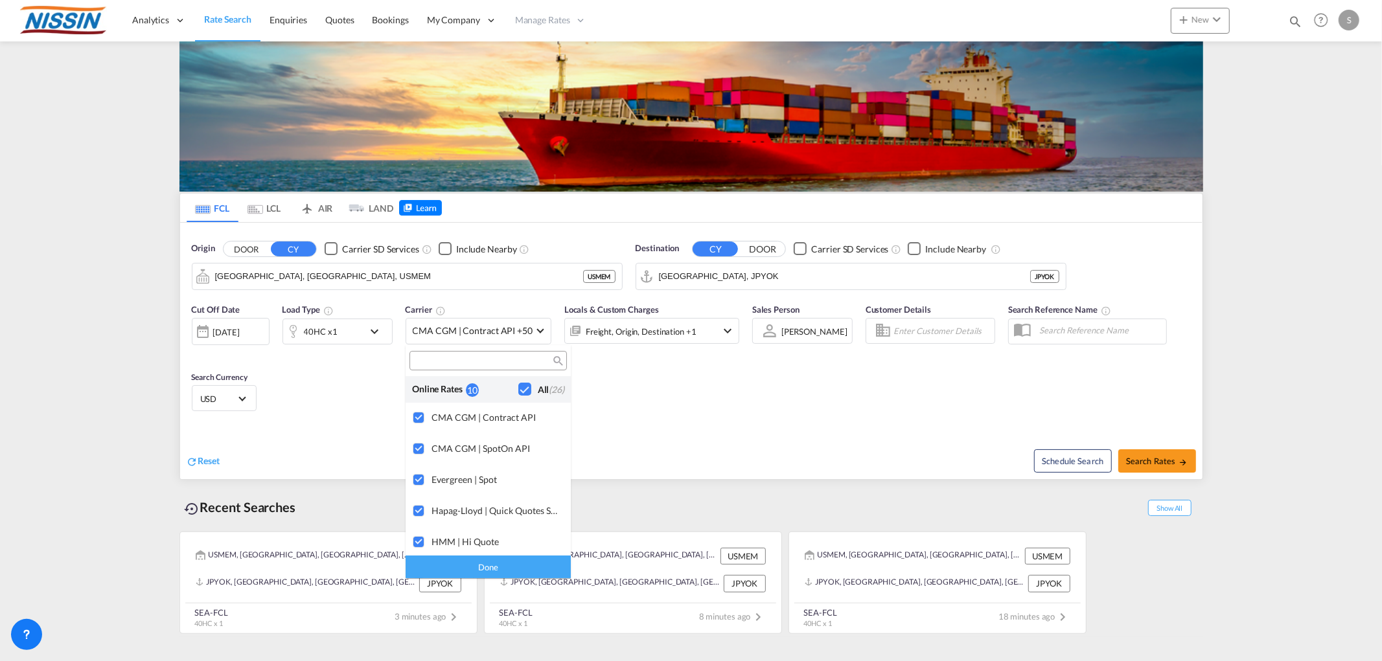
click at [461, 387] on div "Online Rates" at bounding box center [439, 390] width 54 height 14
click at [470, 387] on div "10" at bounding box center [472, 390] width 13 height 14
click at [1352, 13] on md-backdrop at bounding box center [691, 330] width 1382 height 661
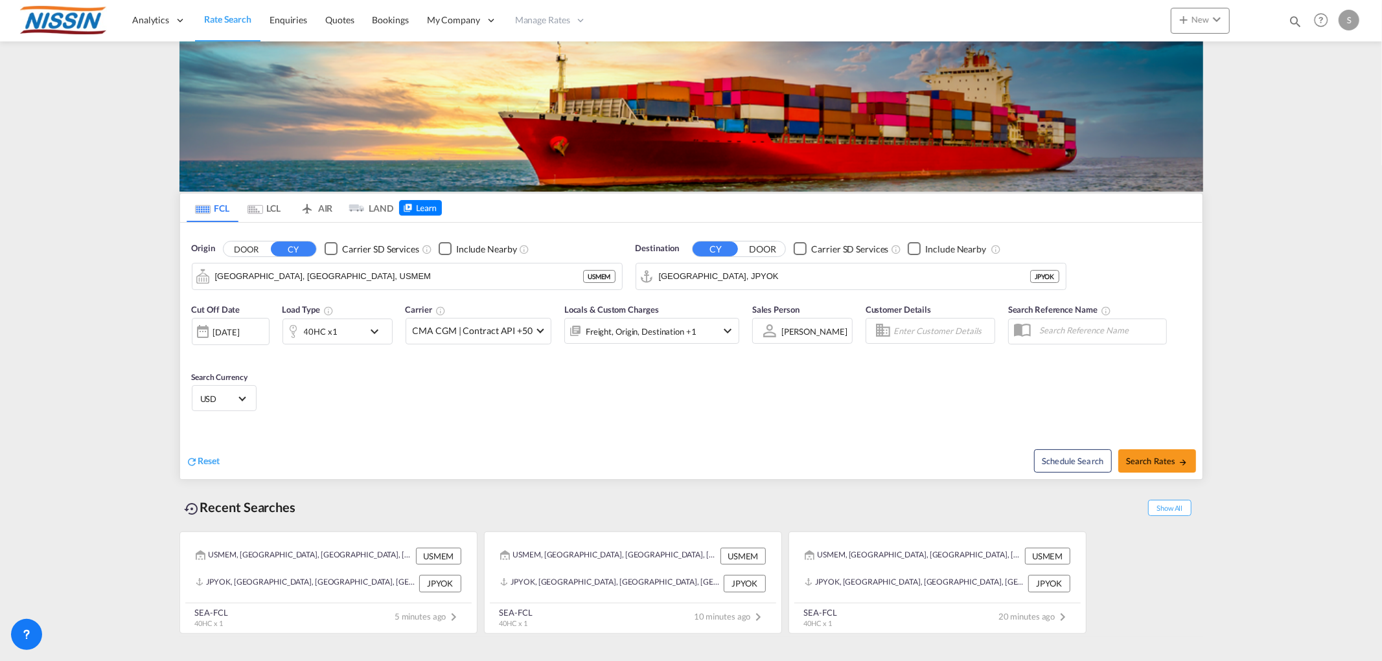
click at [1348, 19] on div "S" at bounding box center [1348, 20] width 21 height 21
click at [1330, 63] on button "My Profile" at bounding box center [1334, 57] width 84 height 26
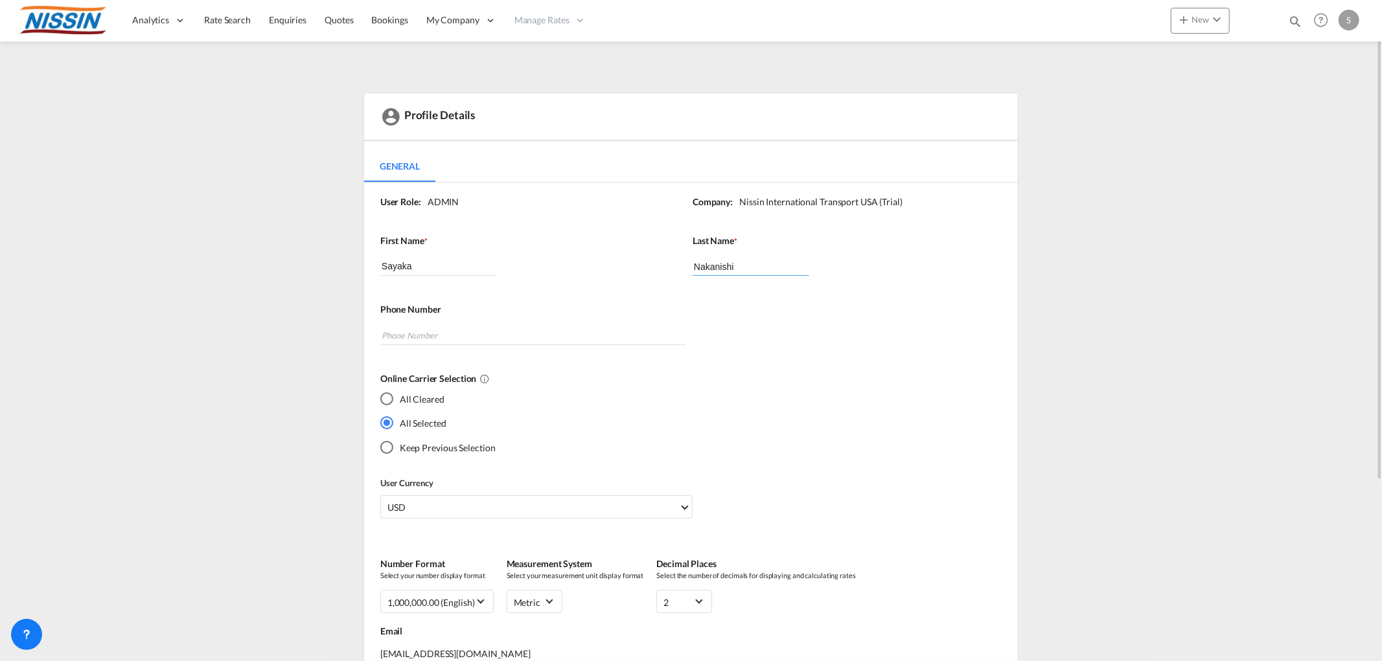
click at [707, 268] on input "Nakanishi" at bounding box center [750, 265] width 117 height 19
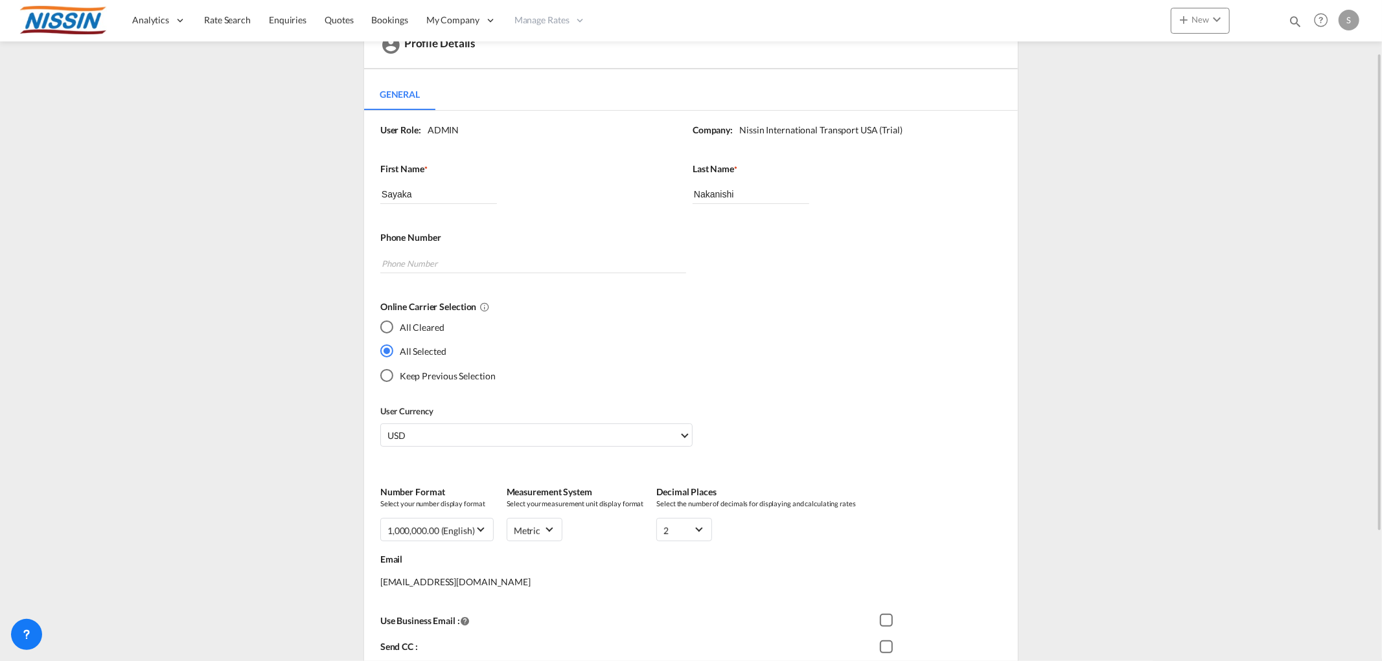
click at [607, 302] on label "Online Carrier Selection" at bounding box center [685, 307] width 611 height 13
click at [432, 382] on md-radio-group "All Cleared All Selected Keep Previous Selection" at bounding box center [437, 356] width 115 height 73
click at [432, 376] on md-radio-button "Keep Previous Selection" at bounding box center [437, 376] width 115 height 14
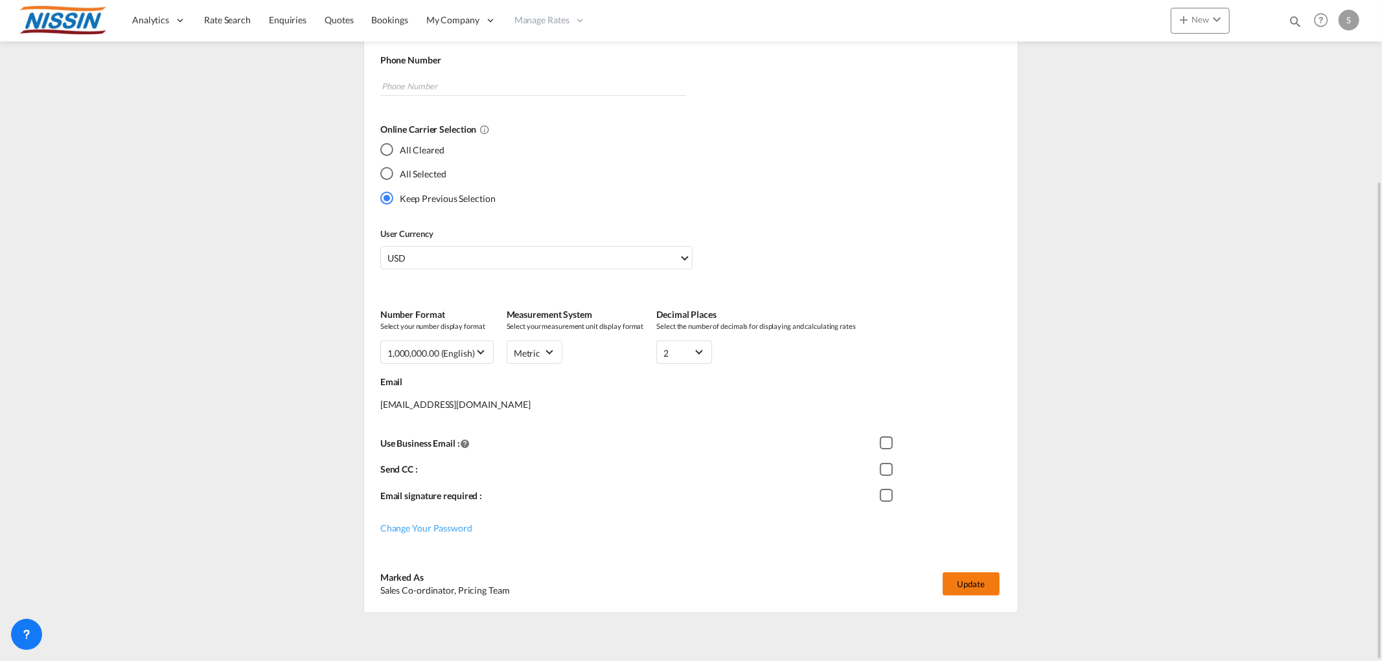
click at [969, 573] on button "Update" at bounding box center [970, 584] width 57 height 23
click at [960, 584] on button "Update" at bounding box center [970, 584] width 57 height 23
click at [225, 10] on link "Rate Search" at bounding box center [227, 20] width 65 height 42
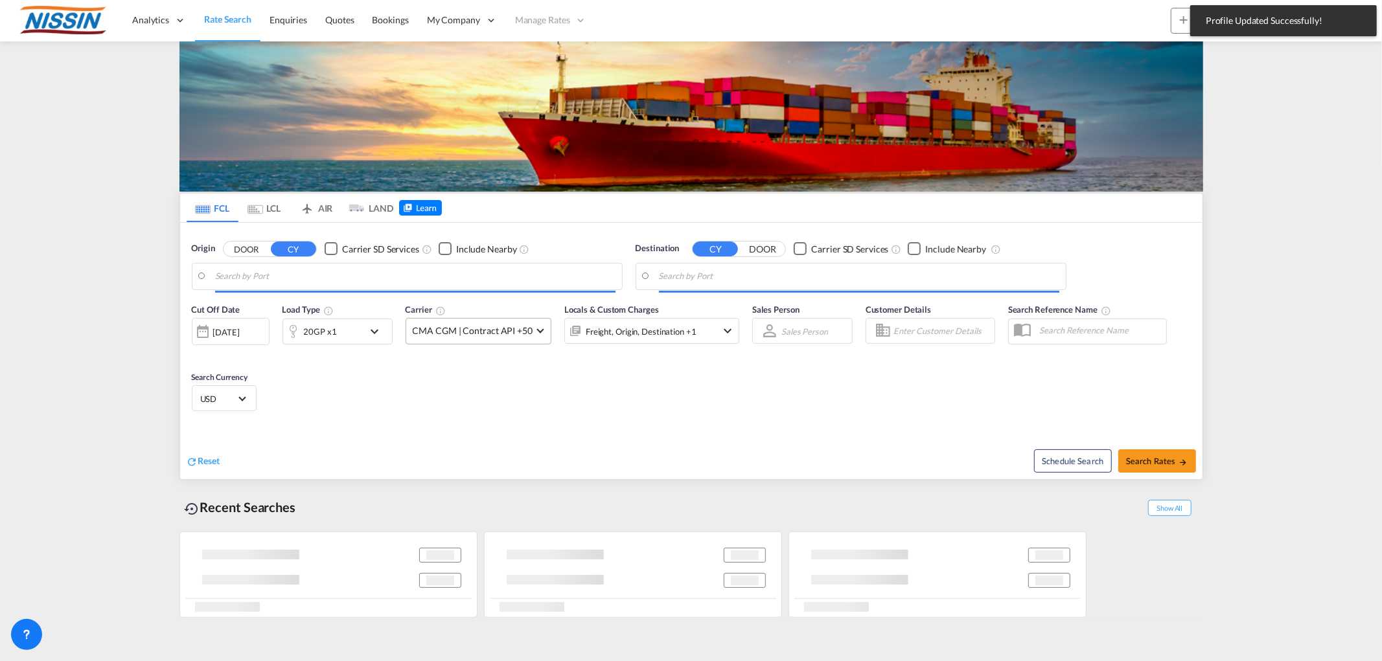
type input "Memphis, TN, USMEM"
type input "Yokohama, JPYOK"
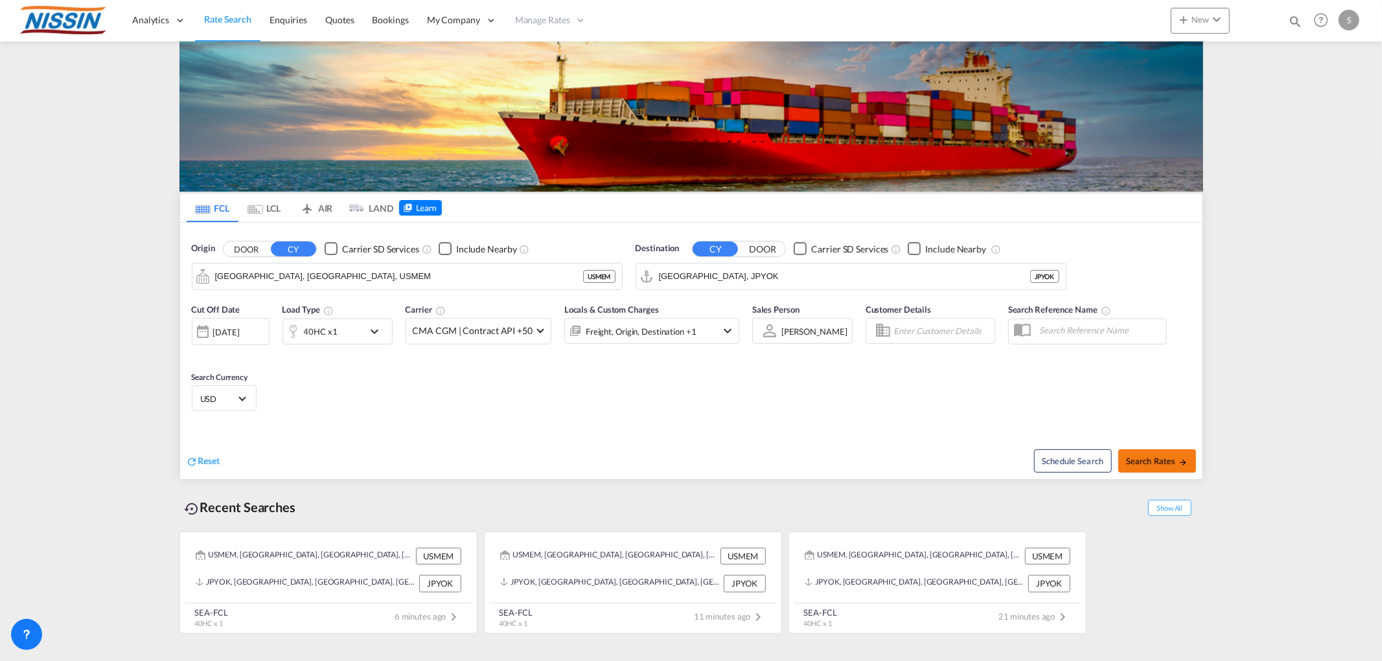
click at [1154, 455] on button "Search Rates" at bounding box center [1157, 461] width 78 height 23
type input "USMEM to JPYOK / 26 Sep 2025"
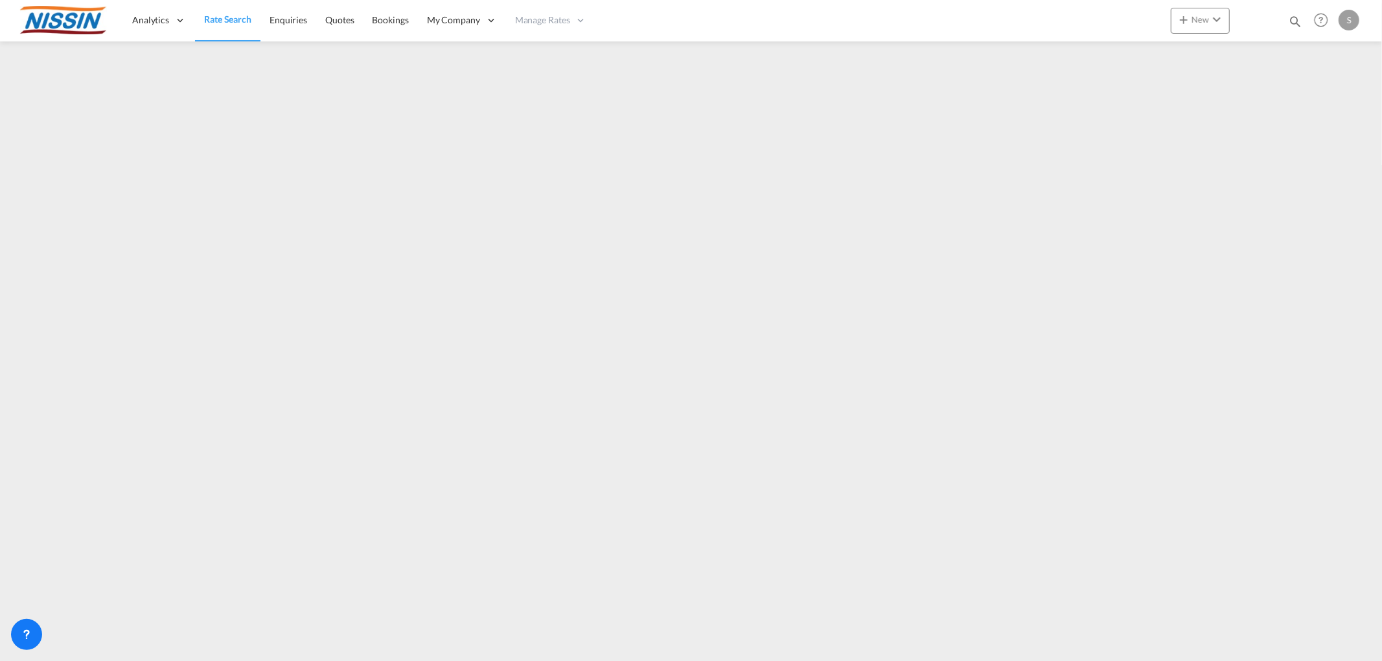
click at [244, 22] on span "Rate Search" at bounding box center [227, 19] width 47 height 11
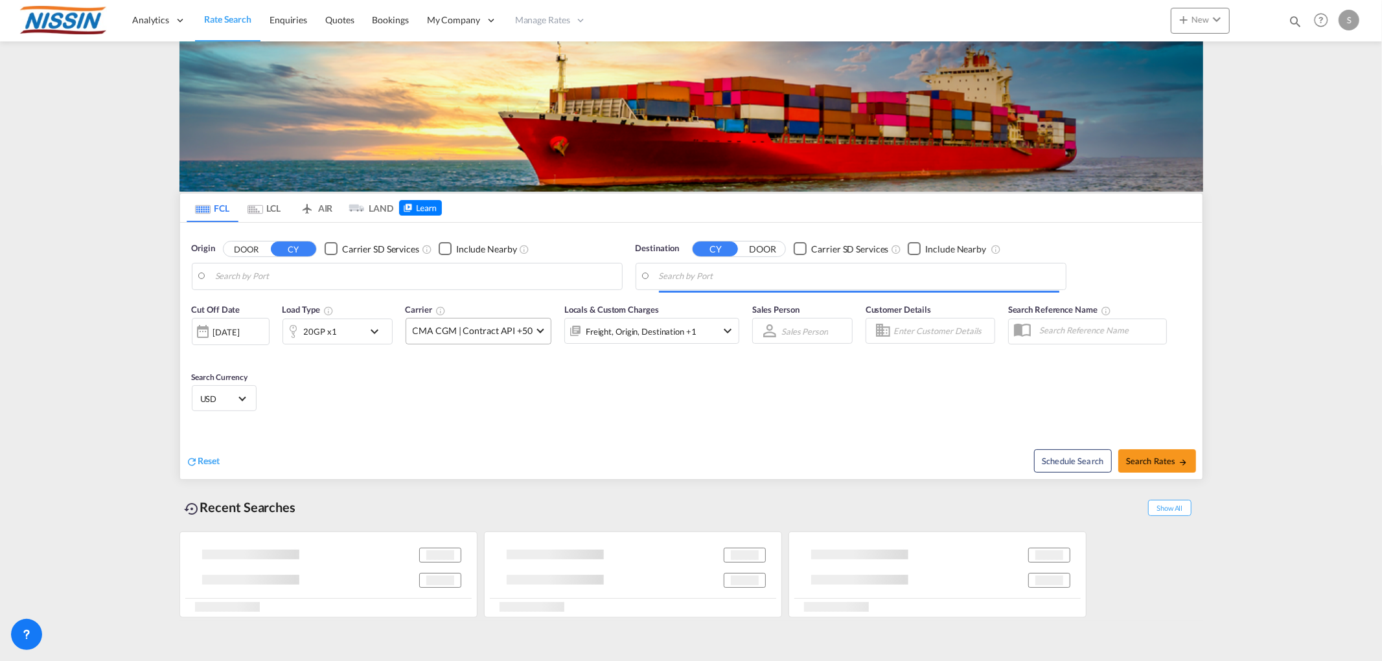
click at [533, 332] on md-select-value "CMA CGM | Contract API +50" at bounding box center [478, 331] width 144 height 25
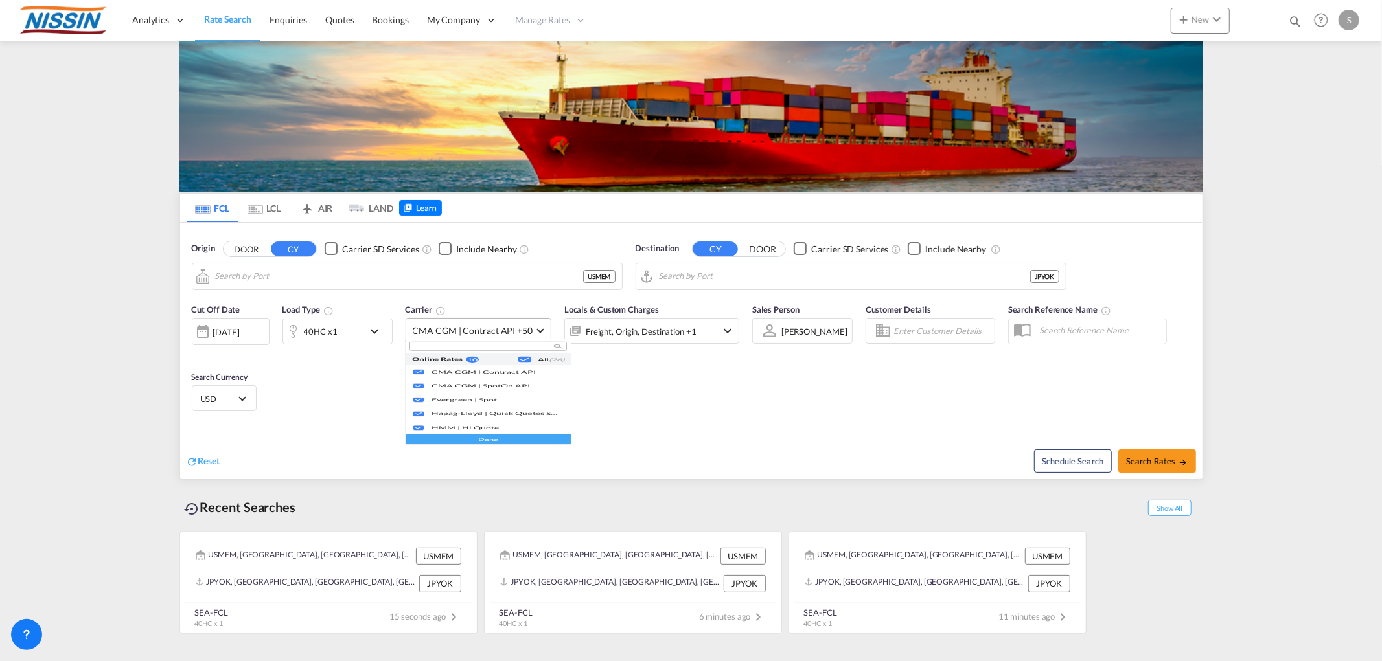
type input "Memphis, TN, USMEM"
type input "Yokohama, JPYOK"
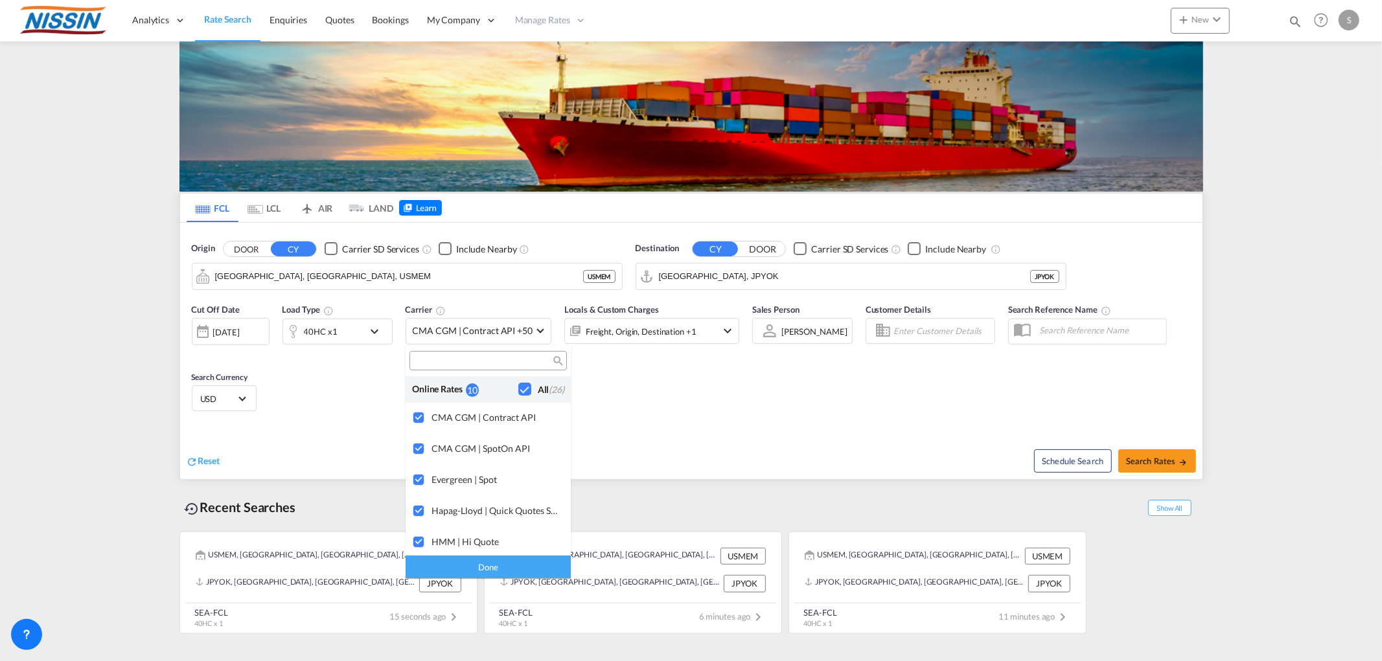
click at [518, 387] on div "Checkbox No Ink" at bounding box center [524, 389] width 13 height 13
click at [463, 573] on div "Done" at bounding box center [487, 567] width 165 height 23
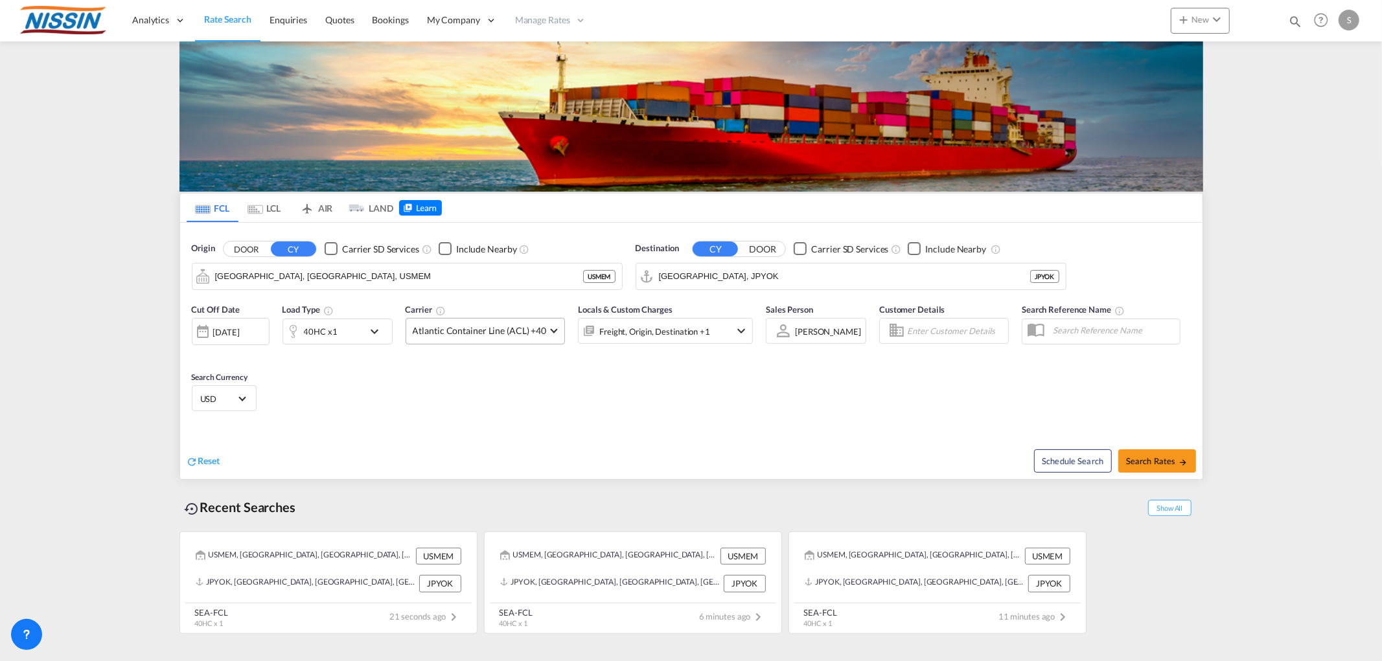
click at [544, 332] on md-select-value "Atlantic Container Line (ACL) +40" at bounding box center [485, 331] width 159 height 25
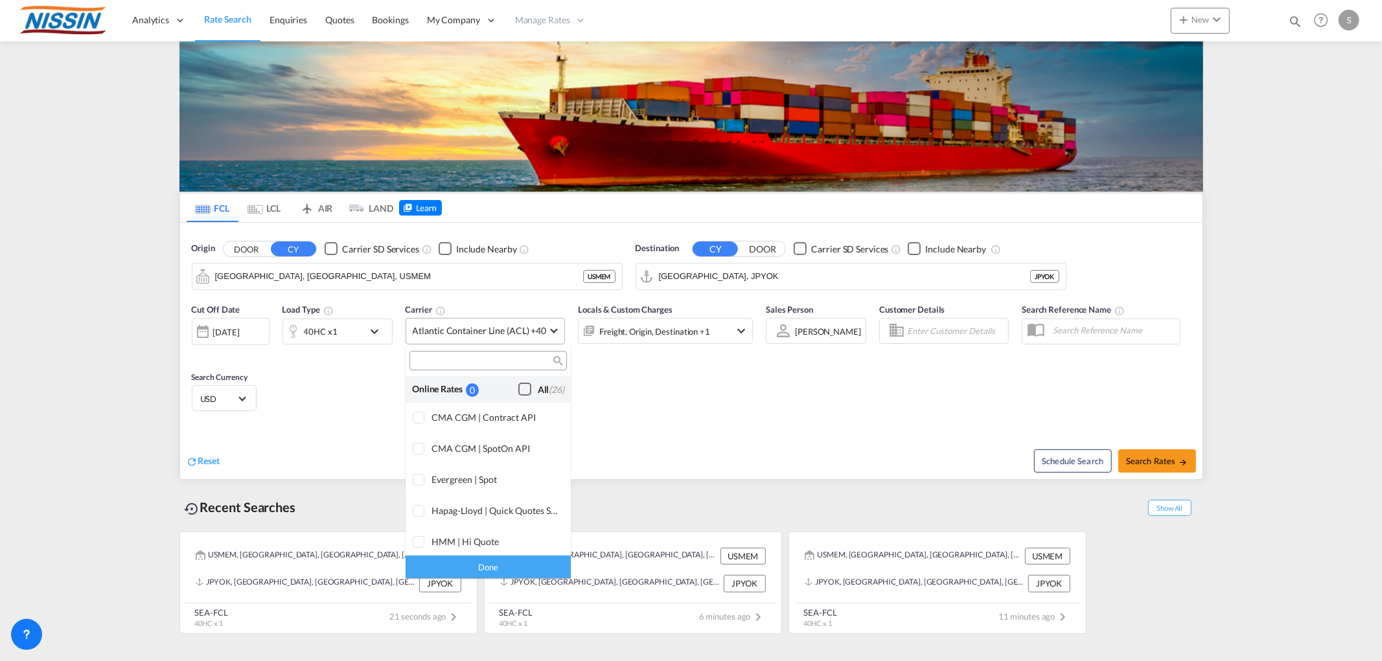
scroll to position [790, 0]
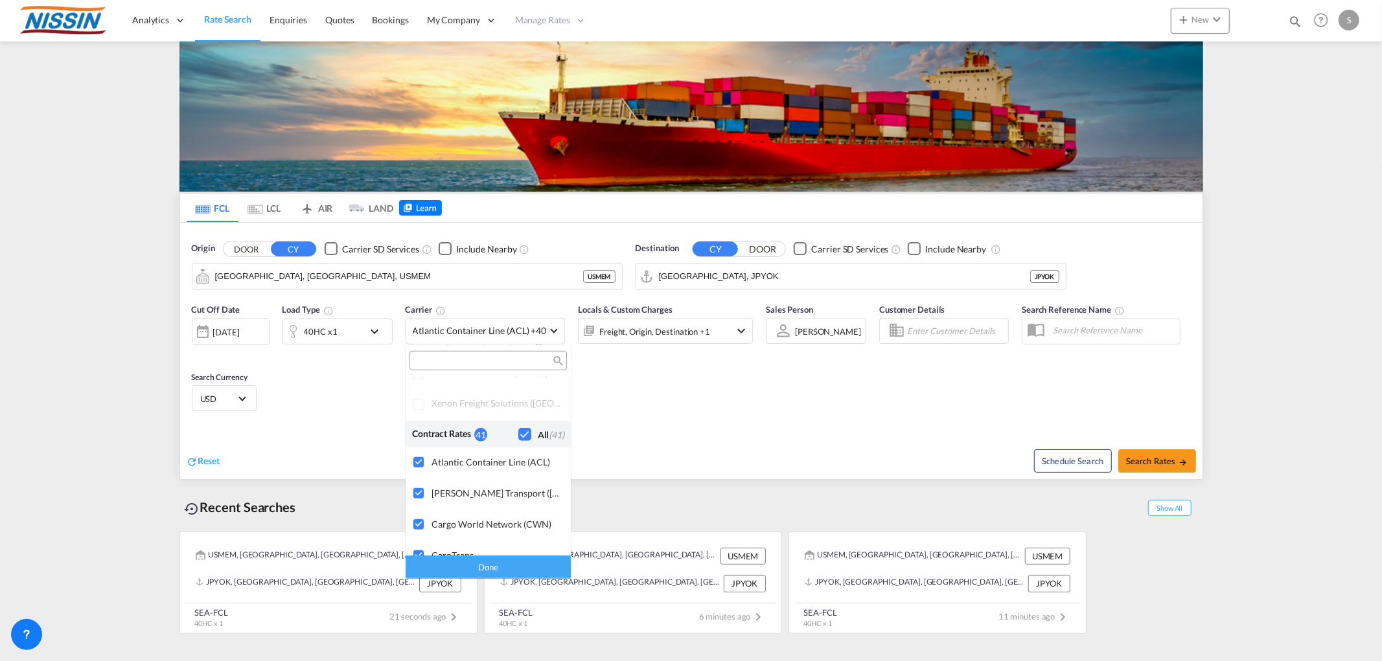
click at [353, 392] on md-backdrop at bounding box center [691, 330] width 1382 height 661
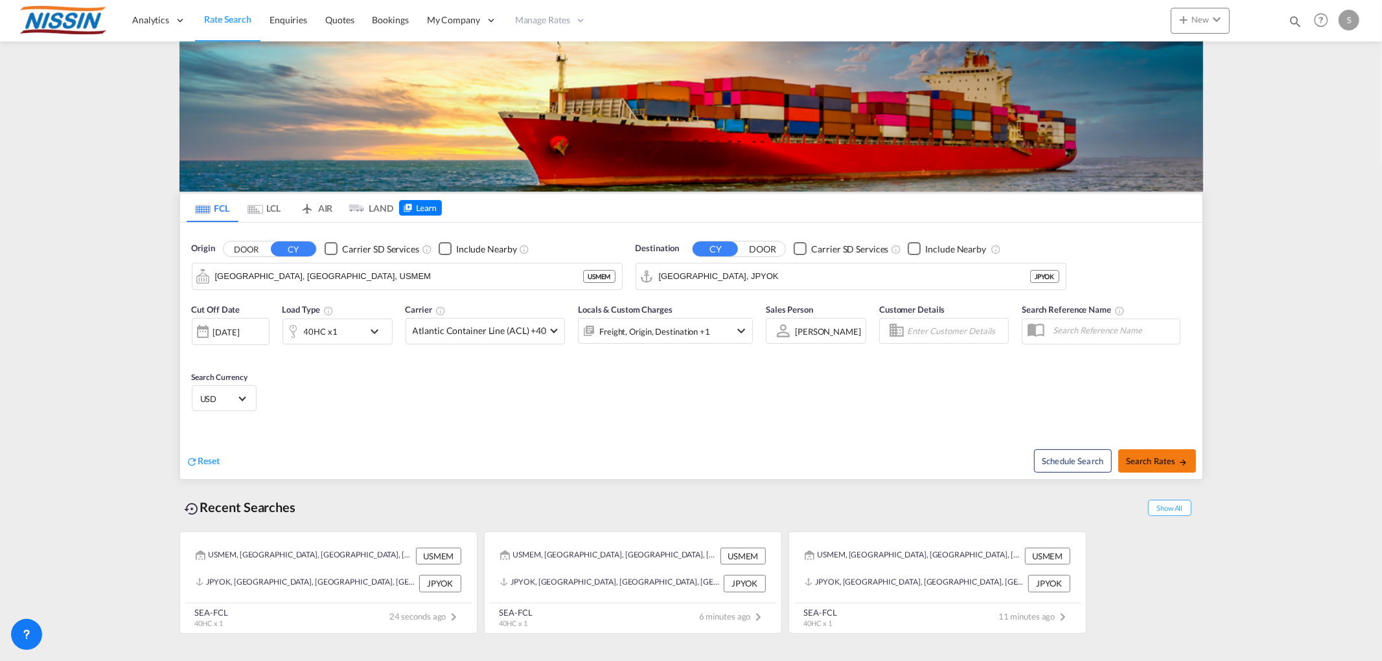
click at [1154, 463] on span "Search Rates" at bounding box center [1157, 461] width 62 height 10
type input "USMEM to JPYOK / 26 Sep 2025"
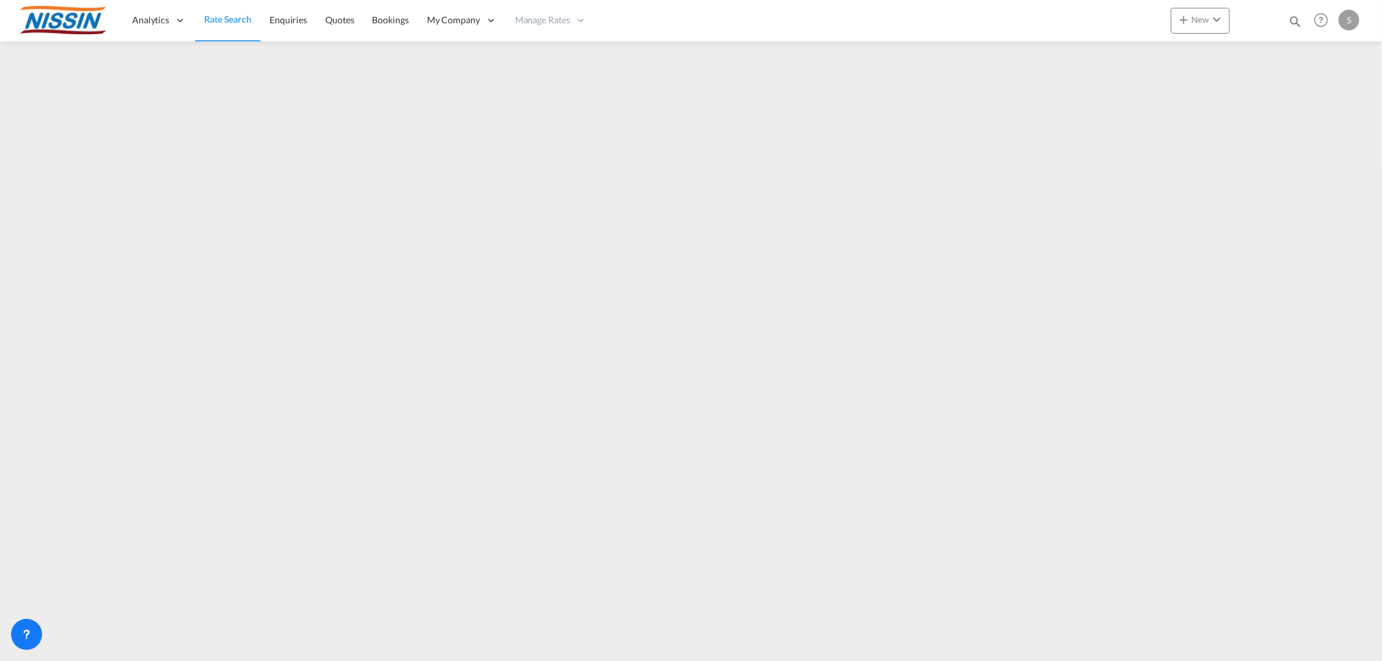
click at [244, 26] on link "Rate Search" at bounding box center [227, 20] width 65 height 42
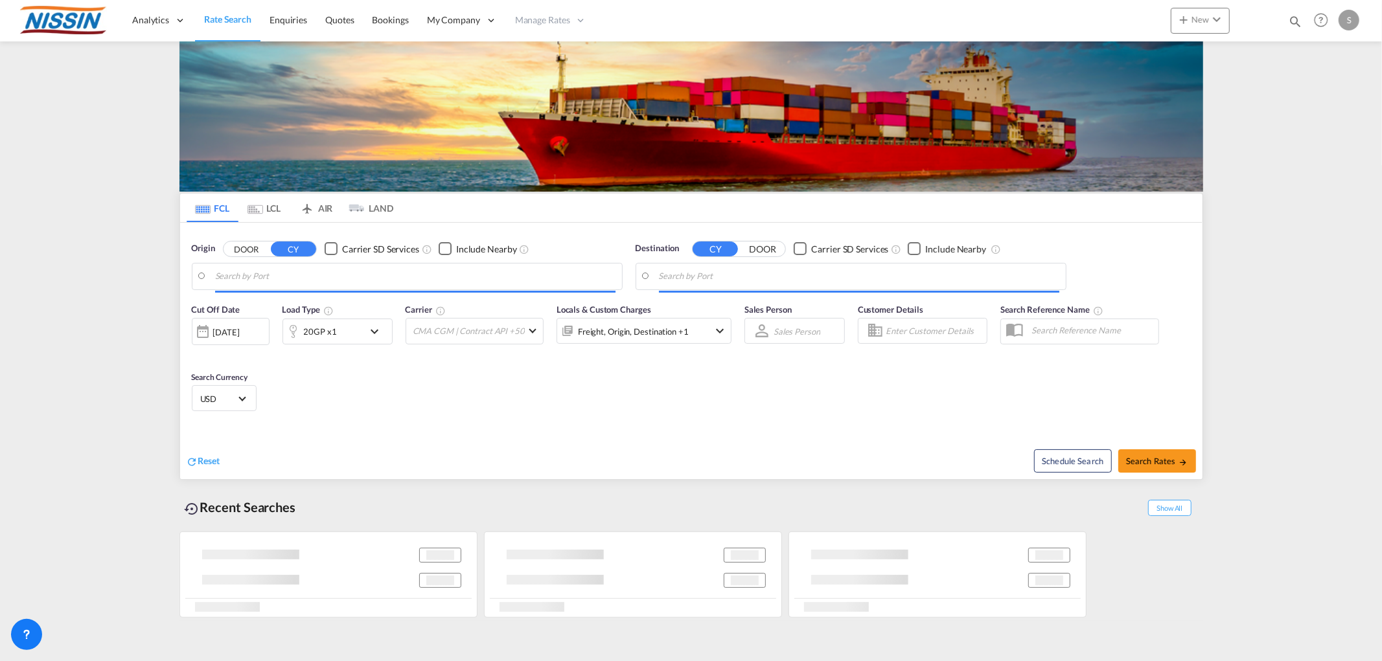
type input "Memphis, TN, USMEM"
type input "Yokohama, JPYOK"
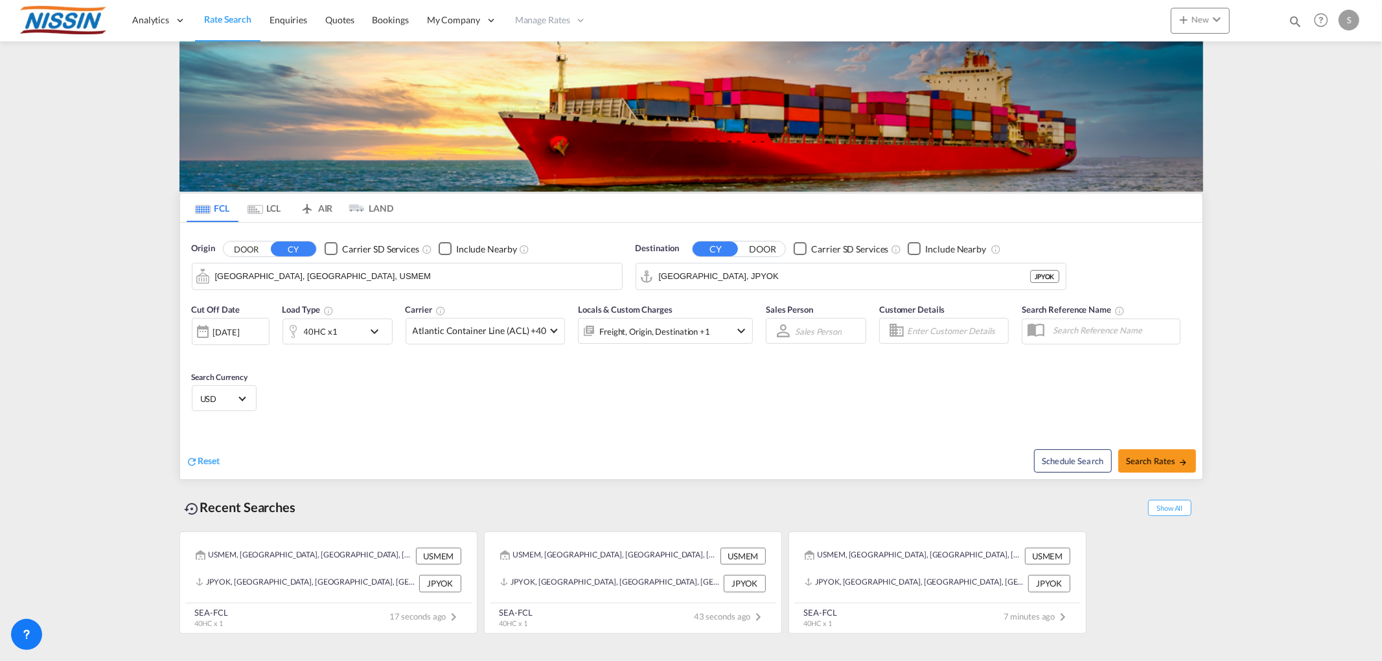
click at [415, 273] on input "Memphis, TN, USMEM" at bounding box center [415, 276] width 400 height 19
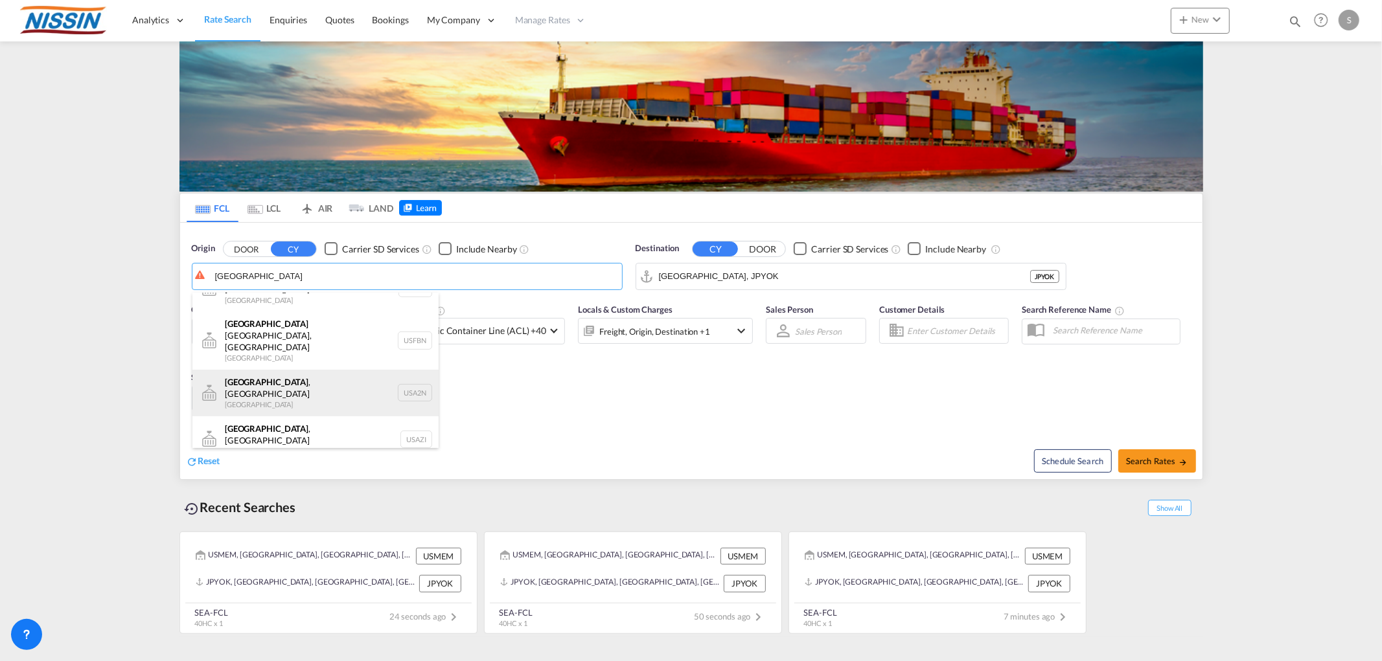
scroll to position [39, 0]
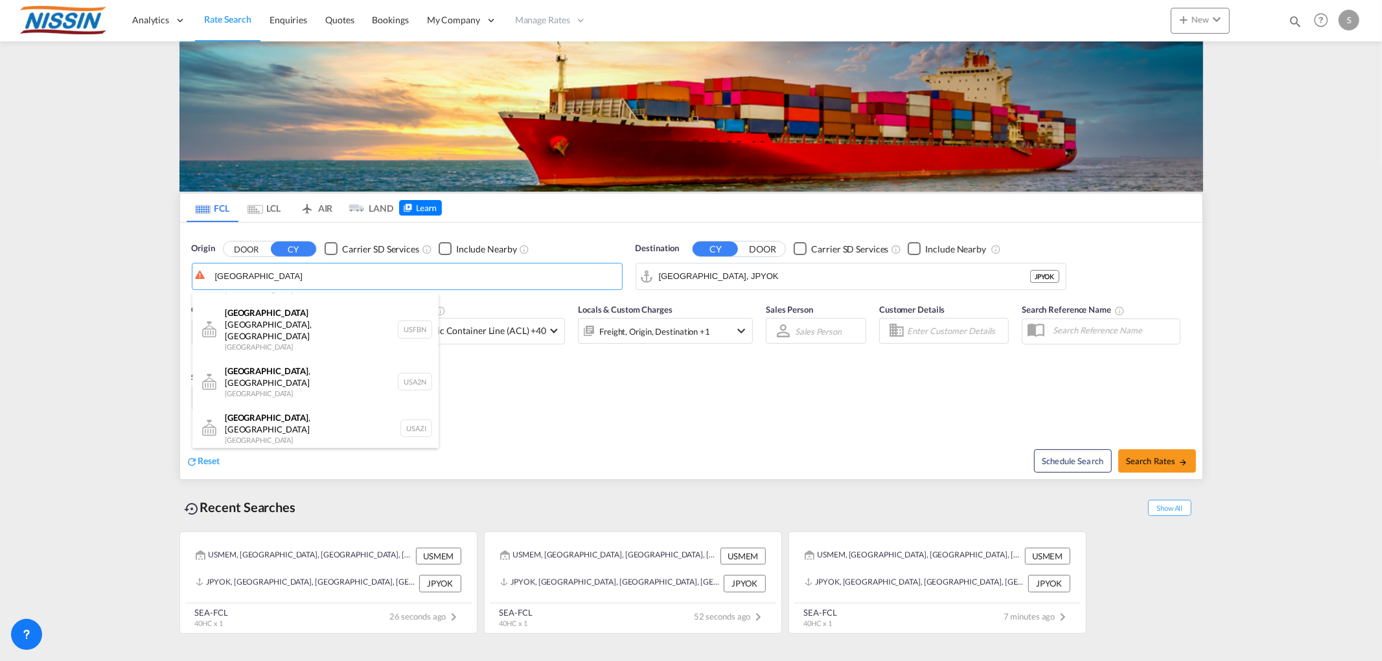
drag, startPoint x: 280, startPoint y: 435, endPoint x: 348, endPoint y: 426, distance: 68.6
click at [281, 451] on div "Atlanta , GA United States USATL" at bounding box center [315, 474] width 246 height 47
type input "[GEOGRAPHIC_DATA], [GEOGRAPHIC_DATA], [GEOGRAPHIC_DATA]"
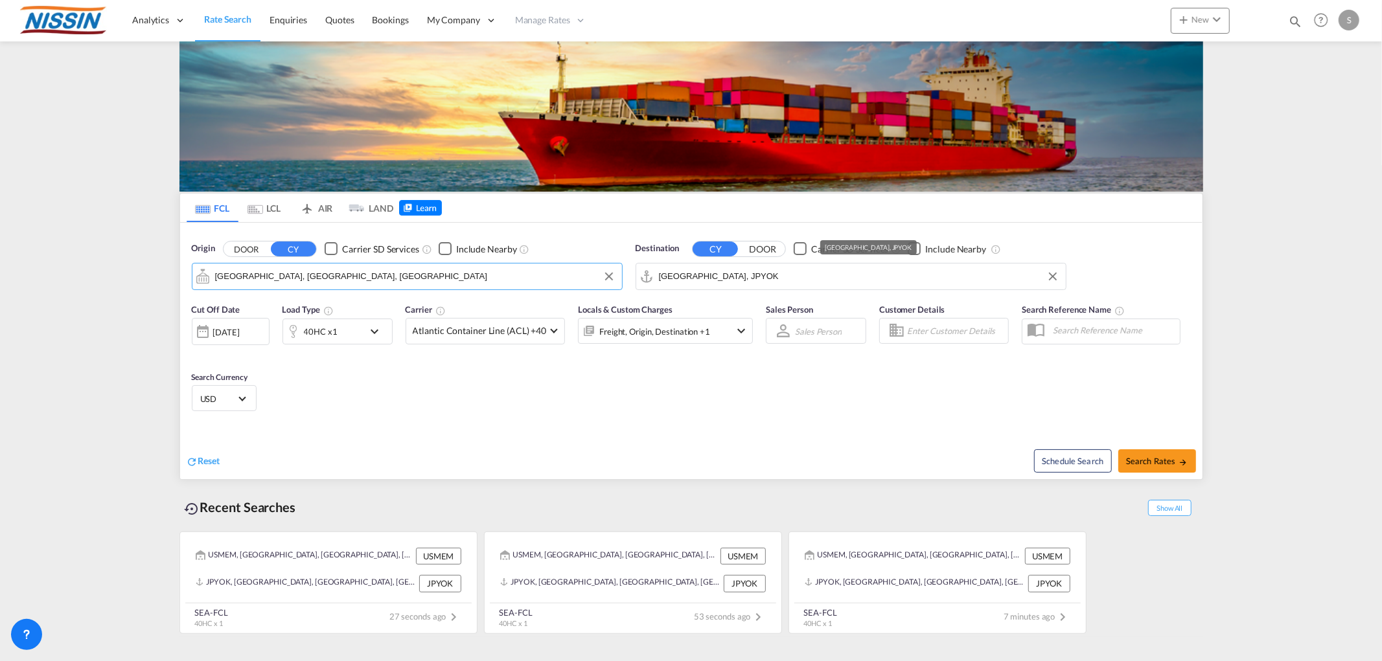
click at [746, 282] on input "Yokohama, JPYOK" at bounding box center [859, 276] width 400 height 19
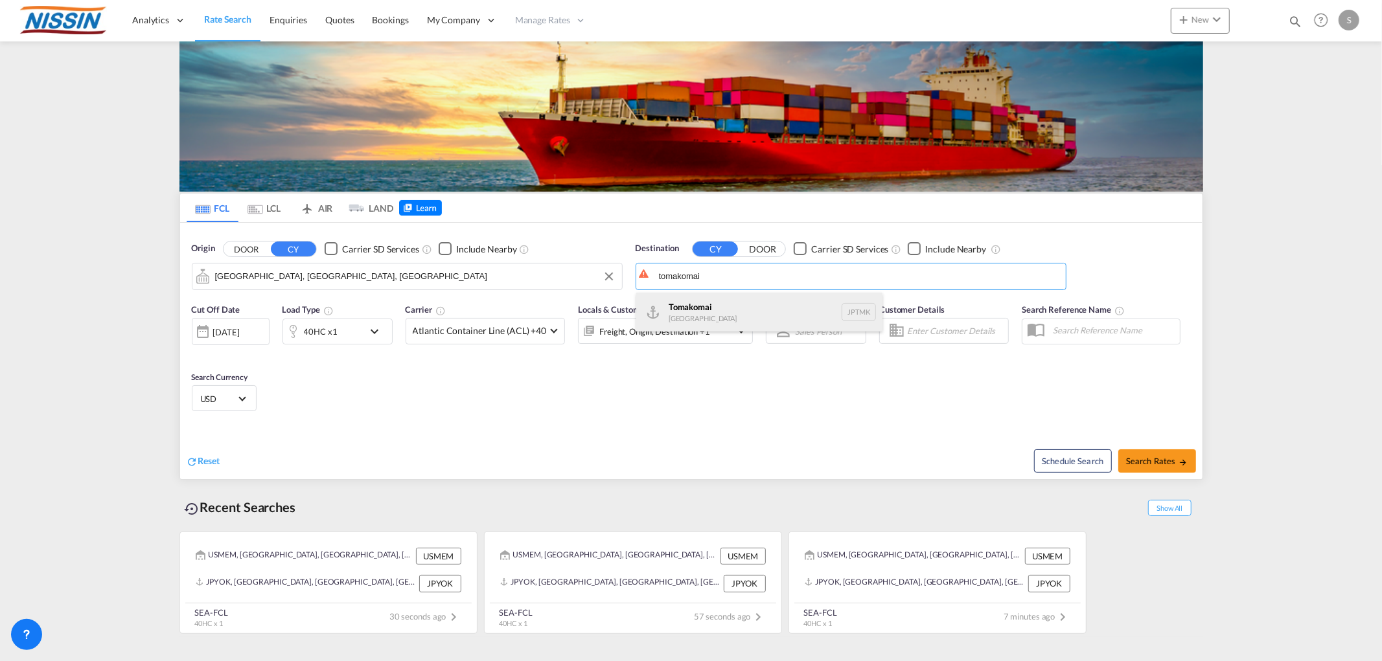
click at [733, 319] on div "Tomakomai Japan JPTMK" at bounding box center [759, 312] width 246 height 39
type input "Tomakomai, JPTMK"
click at [1148, 459] on span "Search Rates" at bounding box center [1157, 461] width 62 height 10
type input "USATL to JPTMK / 26 Sep 2025"
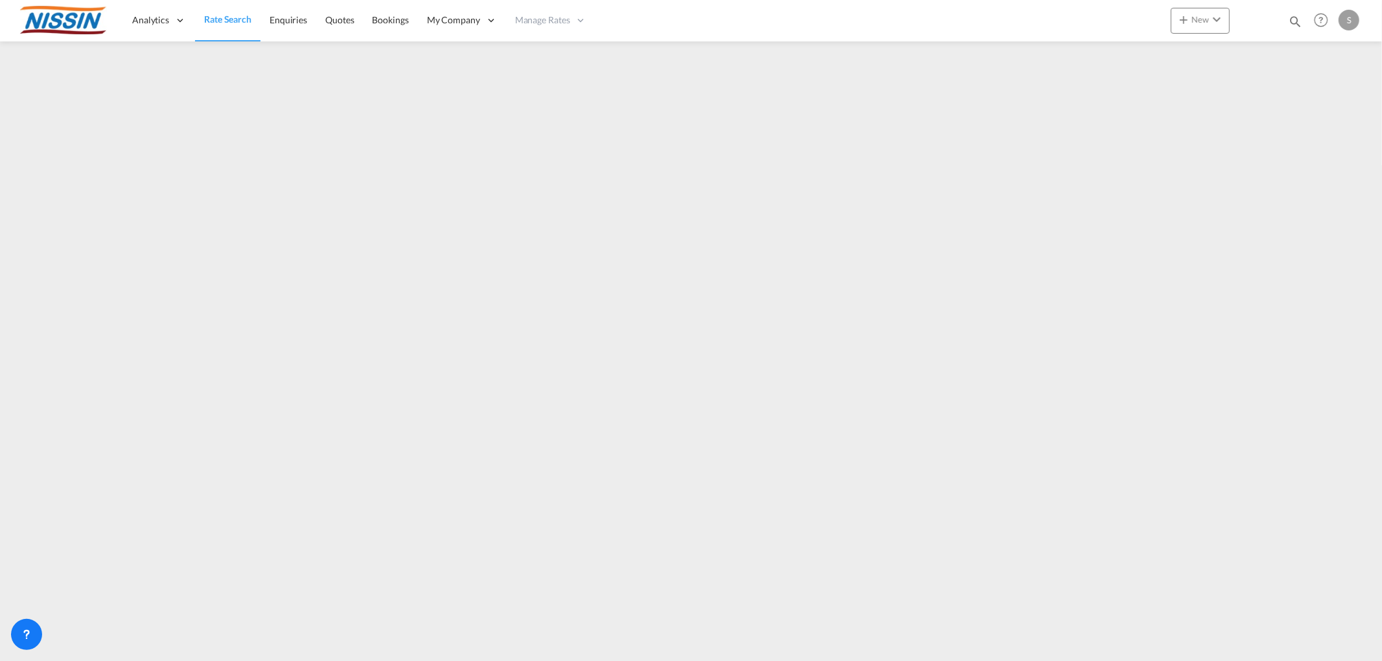
click at [224, 12] on link "Rate Search" at bounding box center [227, 20] width 65 height 42
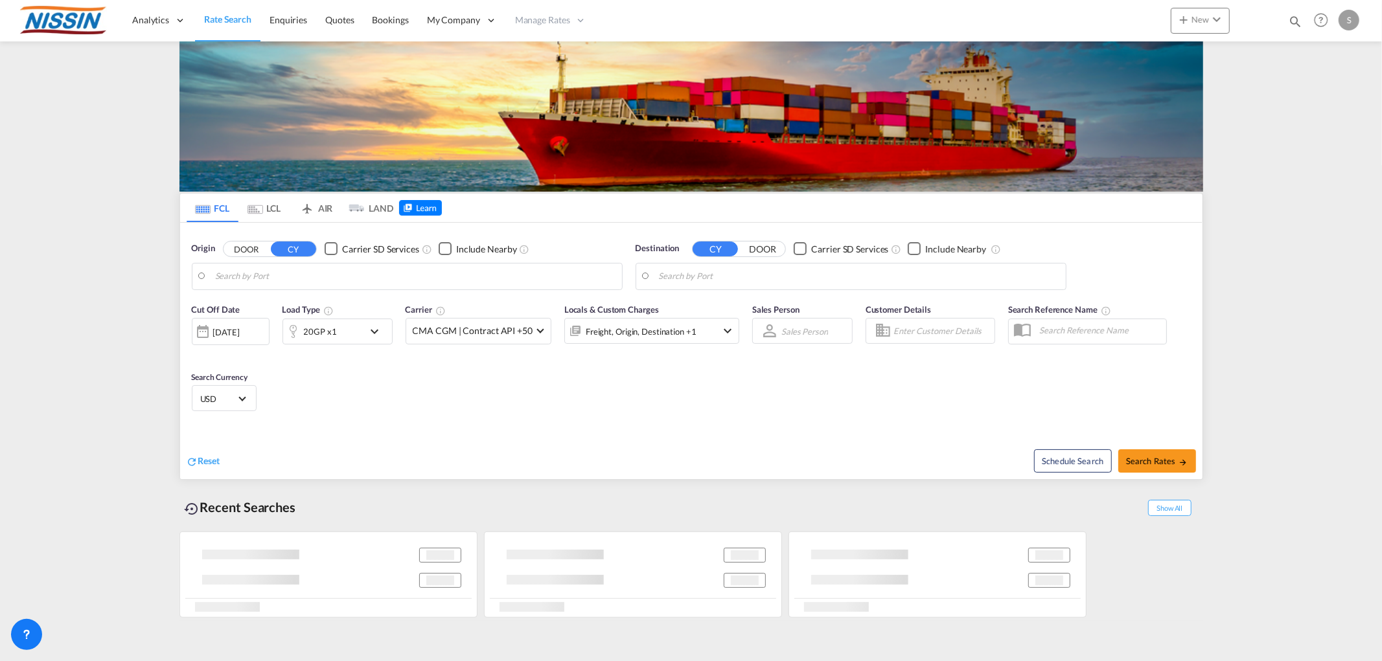
type input "[GEOGRAPHIC_DATA], [GEOGRAPHIC_DATA], [GEOGRAPHIC_DATA]"
type input "Tomakomai, JPTMK"
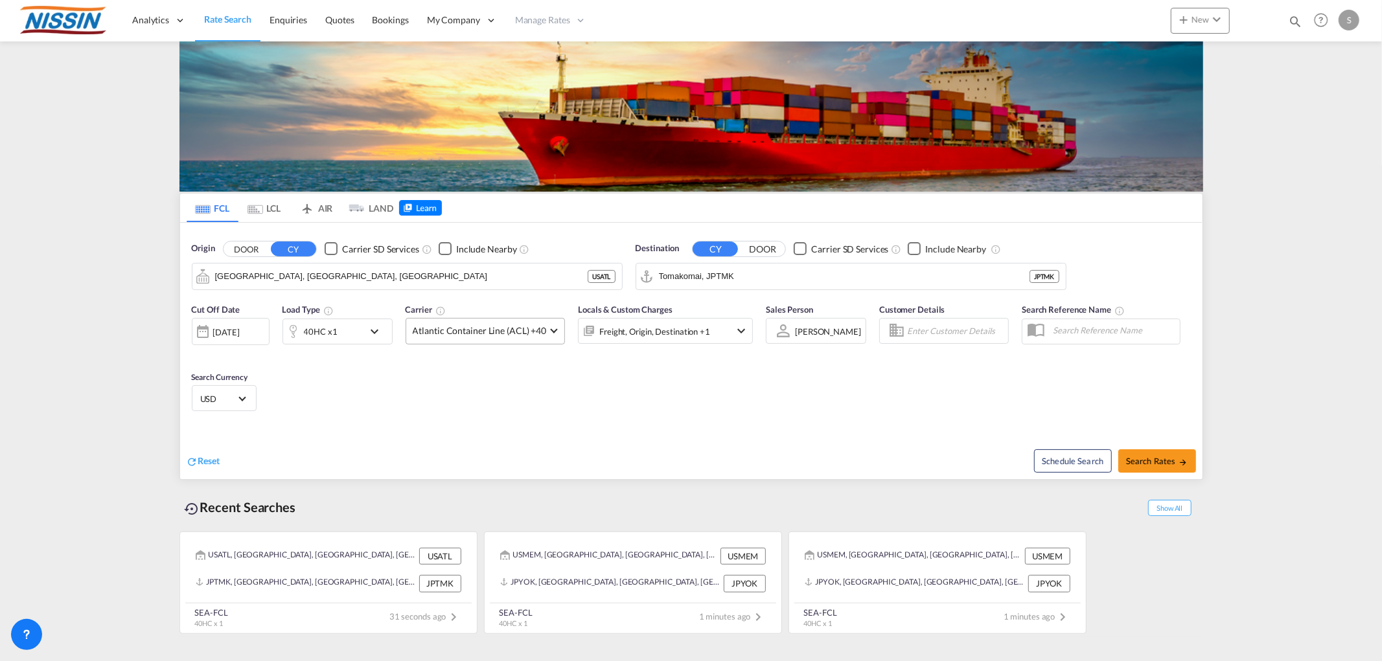
click at [554, 335] on md-select-value "Atlantic Container Line (ACL) +40" at bounding box center [485, 331] width 159 height 25
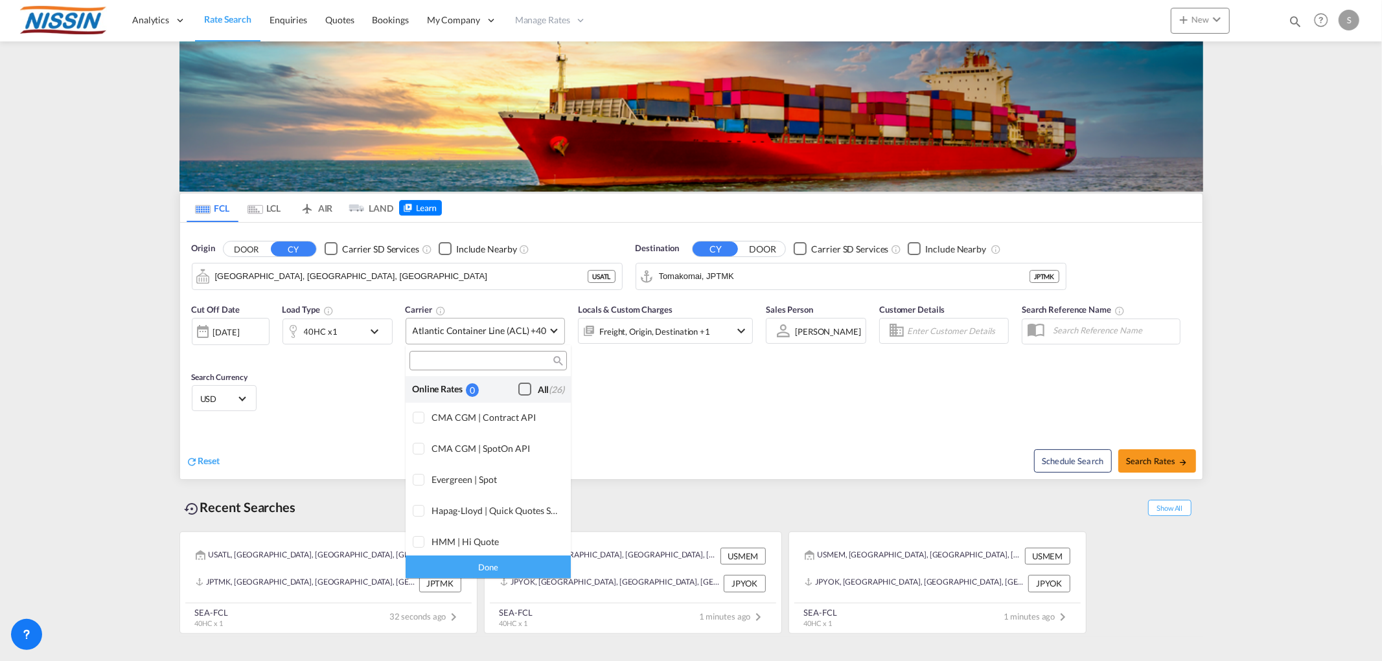
scroll to position [790, 0]
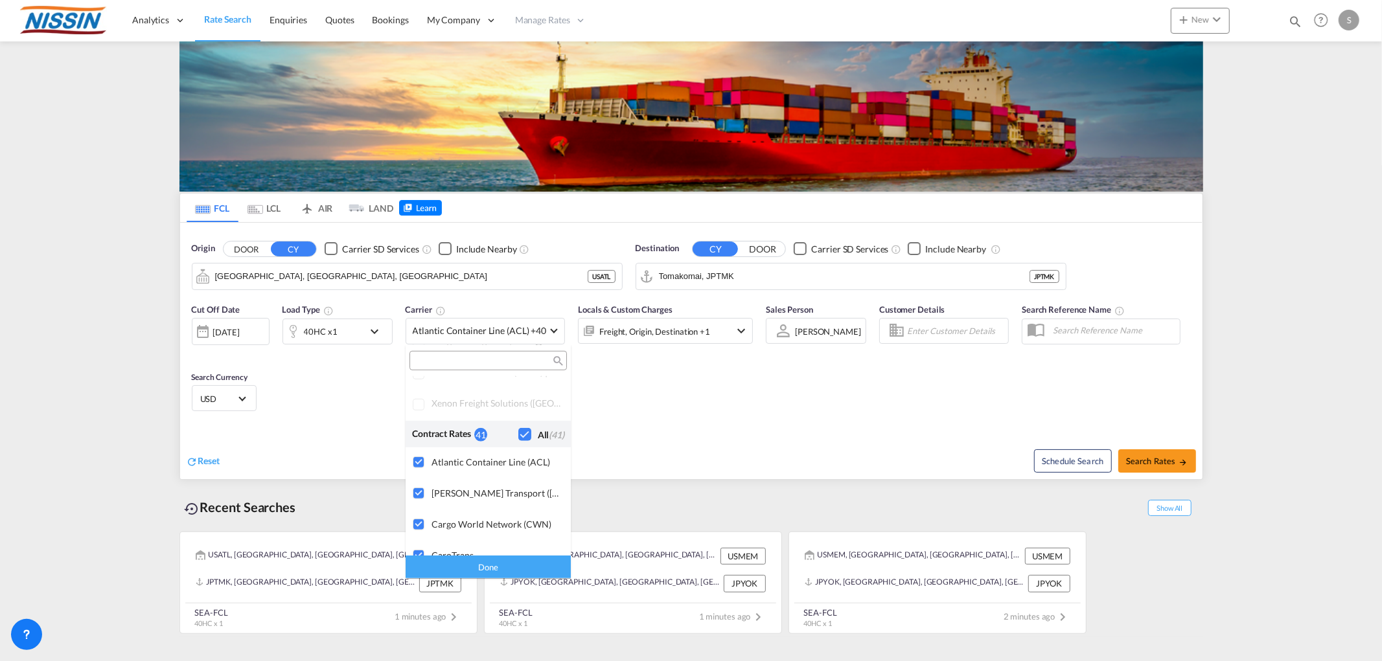
click at [477, 433] on div "41" at bounding box center [480, 435] width 13 height 14
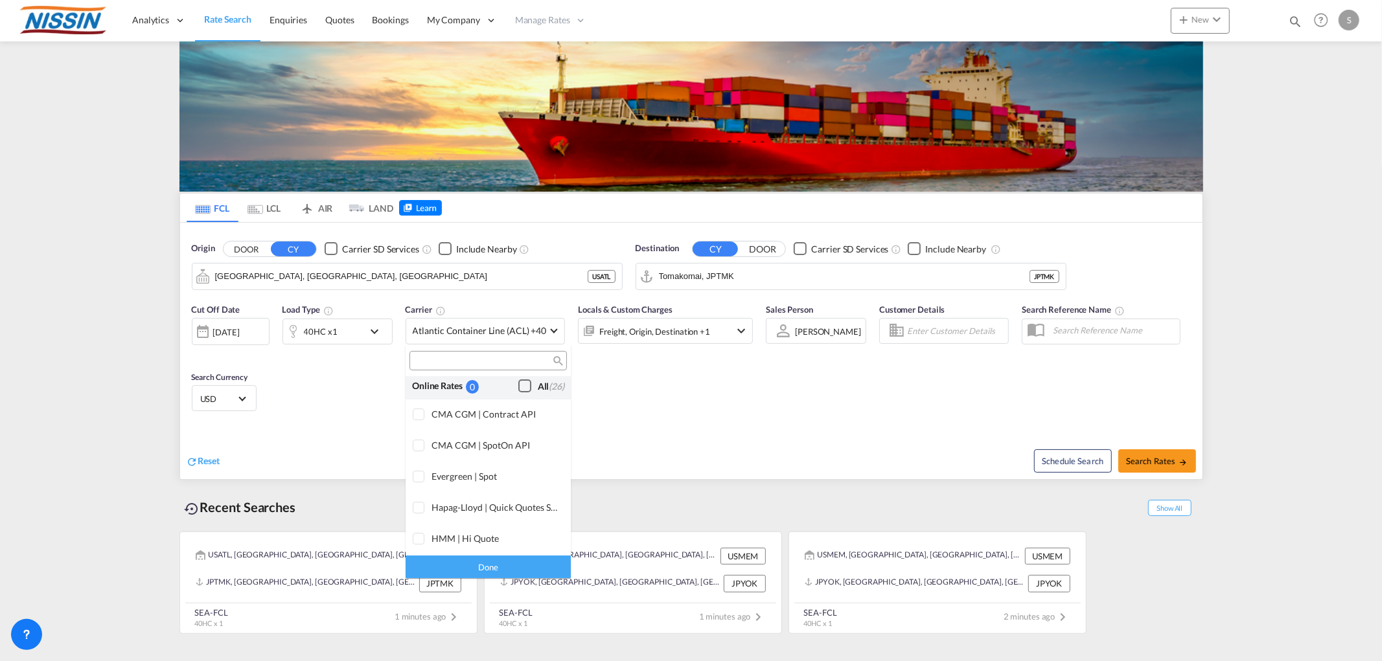
scroll to position [0, 0]
click at [652, 415] on md-backdrop at bounding box center [691, 330] width 1382 height 661
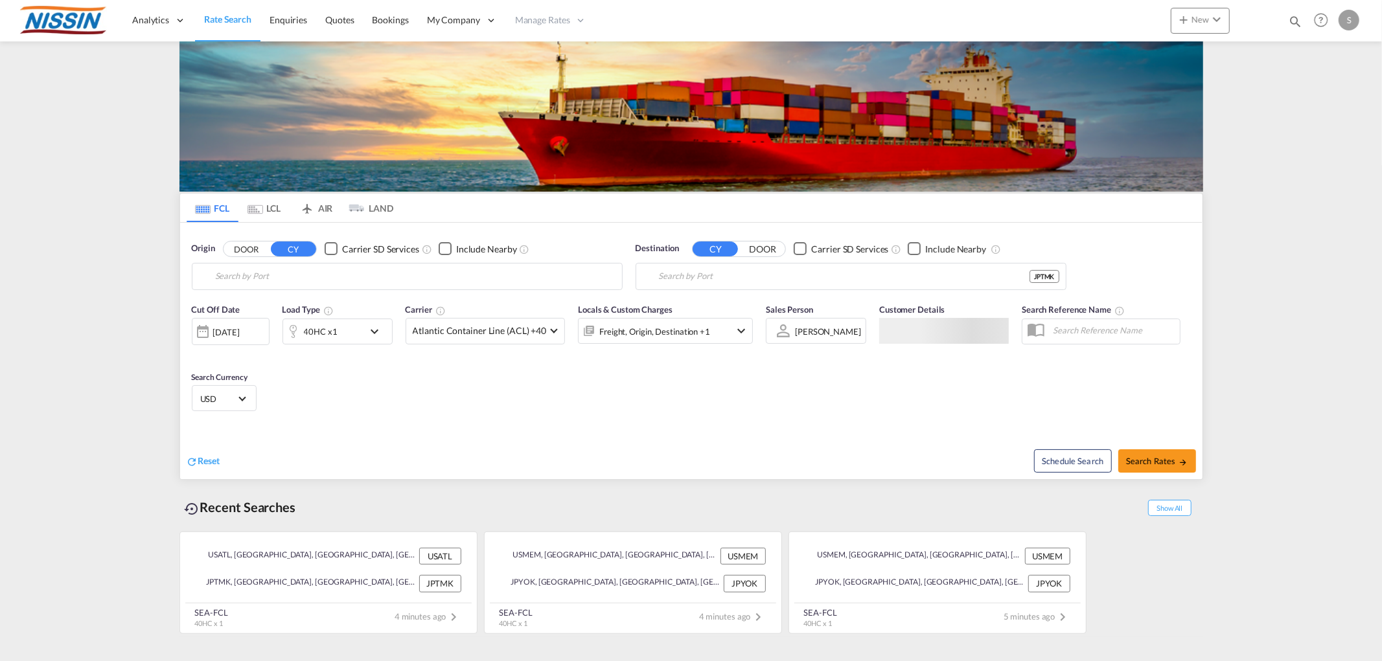
type input "[GEOGRAPHIC_DATA], [GEOGRAPHIC_DATA], [GEOGRAPHIC_DATA]"
type input "Tomakomai, JPTMK"
click at [1348, 27] on div "S" at bounding box center [1348, 20] width 21 height 21
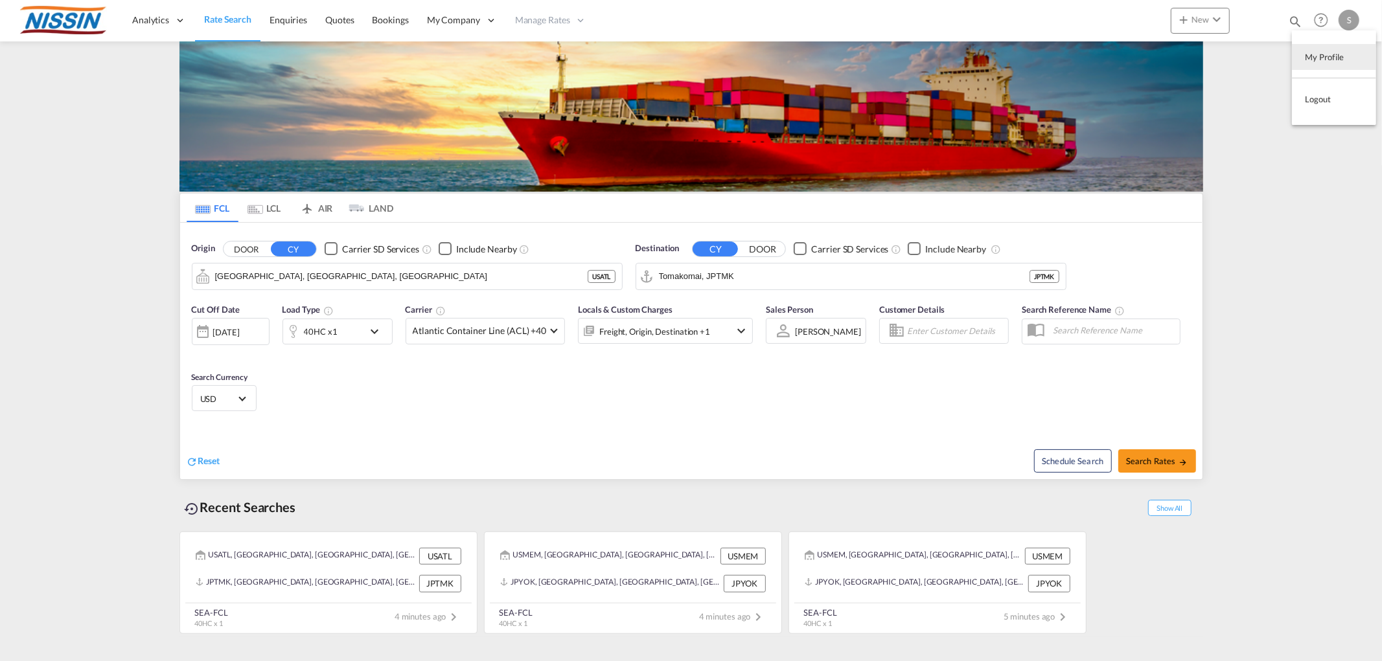
click at [319, 210] on md-backdrop at bounding box center [691, 330] width 1382 height 661
click at [329, 215] on md-tab-item "AIR" at bounding box center [316, 208] width 52 height 28
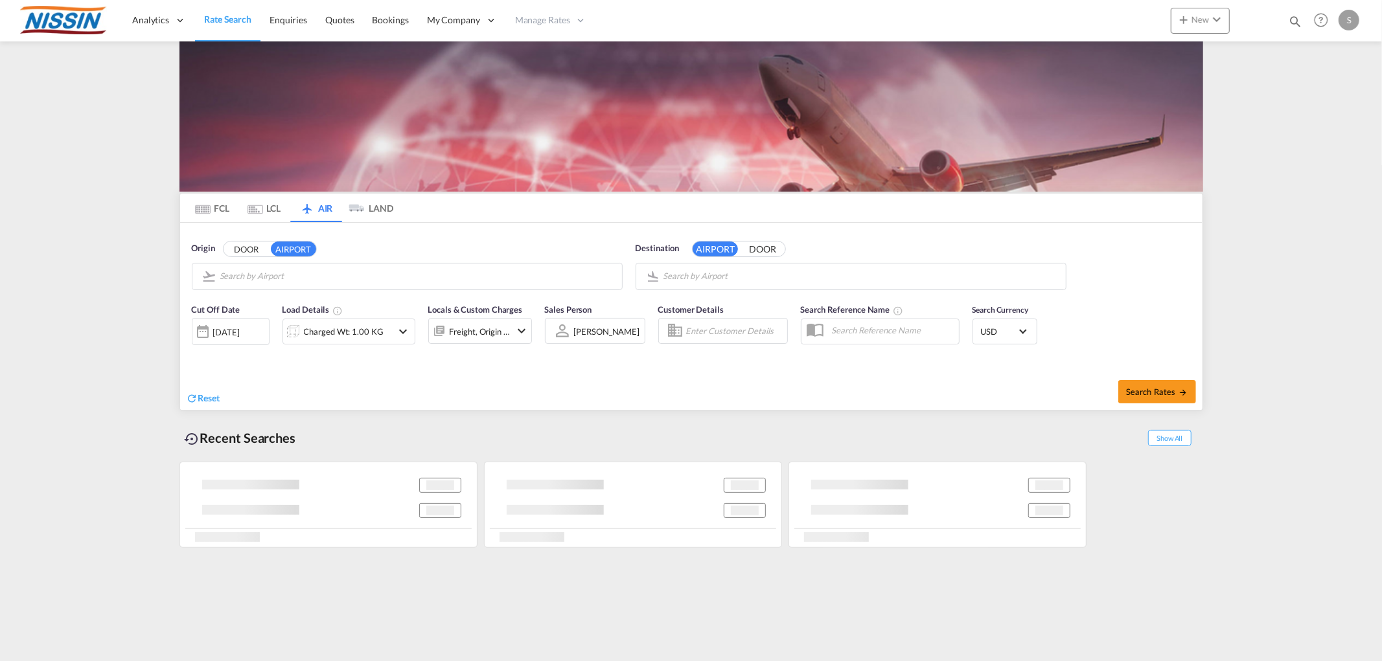
type input "Los Angeles International, [GEOGRAPHIC_DATA], [GEOGRAPHIC_DATA]"
type input "Kansai International, [GEOGRAPHIC_DATA], KIX"
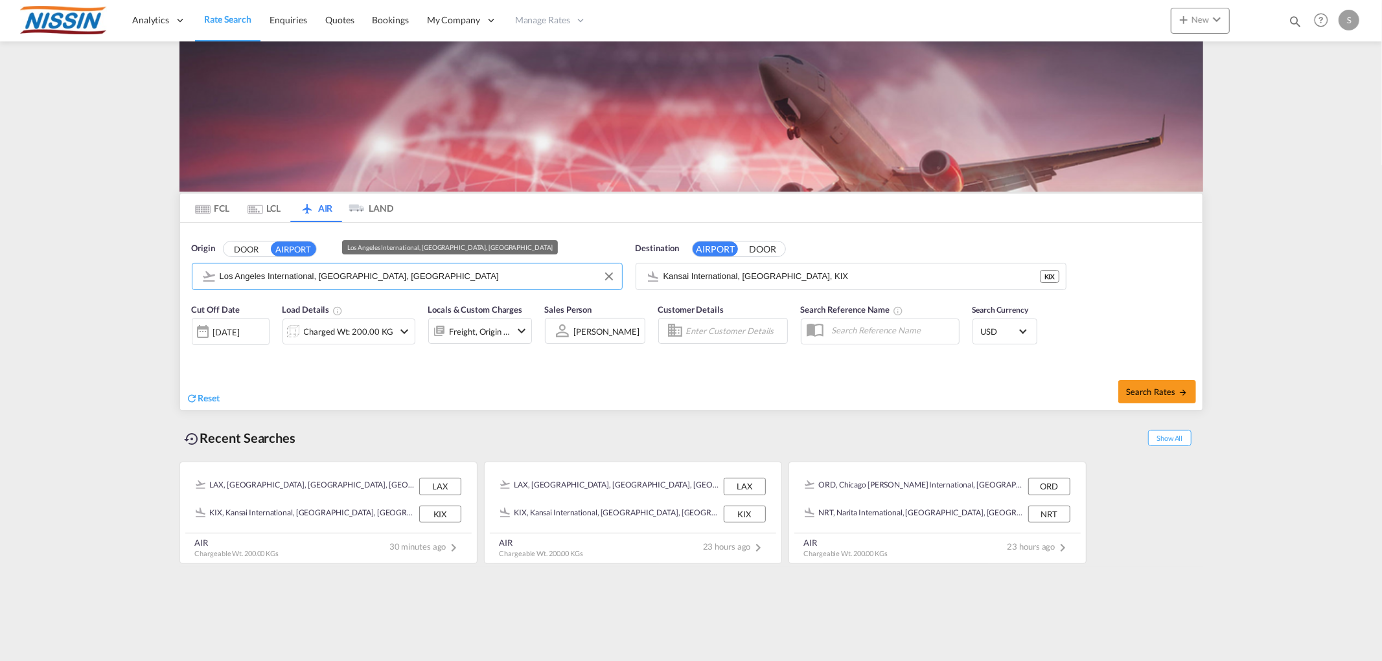
click at [488, 279] on input "Los Angeles International, [GEOGRAPHIC_DATA], [GEOGRAPHIC_DATA]" at bounding box center [418, 276] width 396 height 19
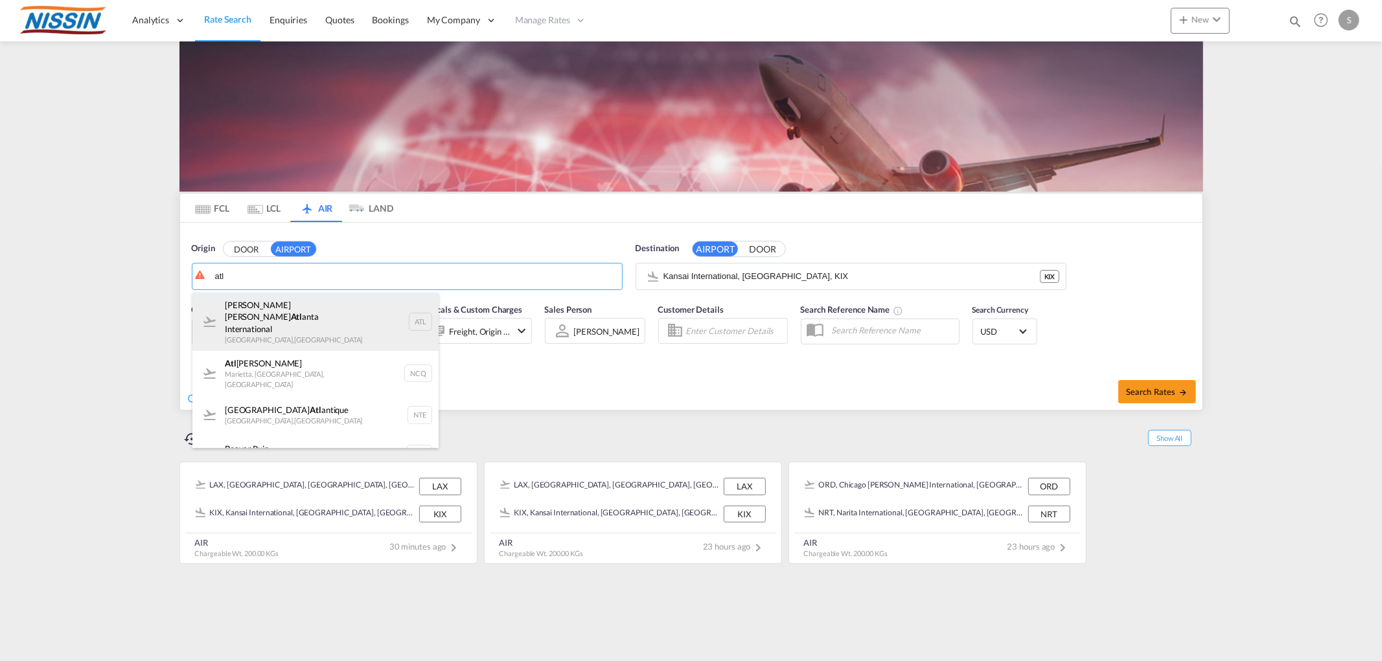
click at [326, 330] on div "[PERSON_NAME] [PERSON_NAME] Atl anta International [GEOGRAPHIC_DATA] , [GEOGRAP…" at bounding box center [315, 322] width 246 height 58
type input "[PERSON_NAME] [PERSON_NAME] Atlanta International, [GEOGRAPHIC_DATA], ATL"
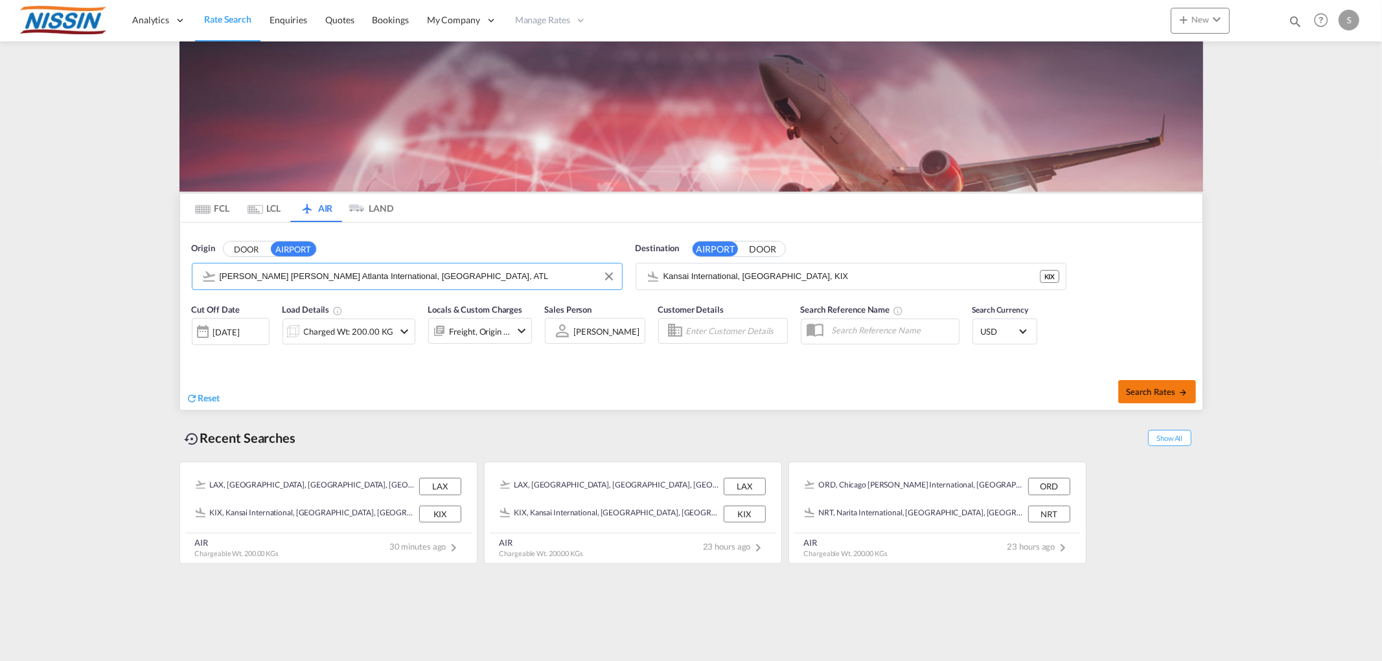
click at [1161, 392] on span "Search Rates" at bounding box center [1157, 392] width 62 height 10
type input "ATL to KIX / [DATE]"
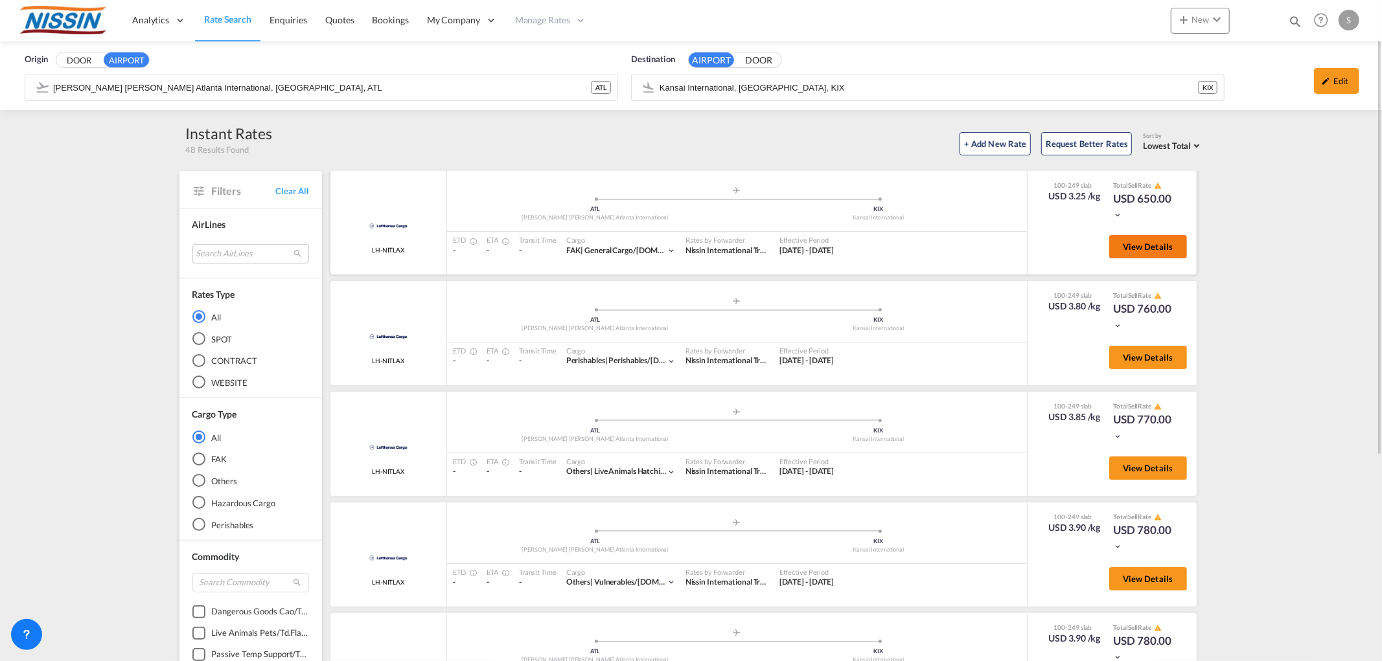
click at [1123, 243] on span "View Details" at bounding box center [1148, 247] width 51 height 10
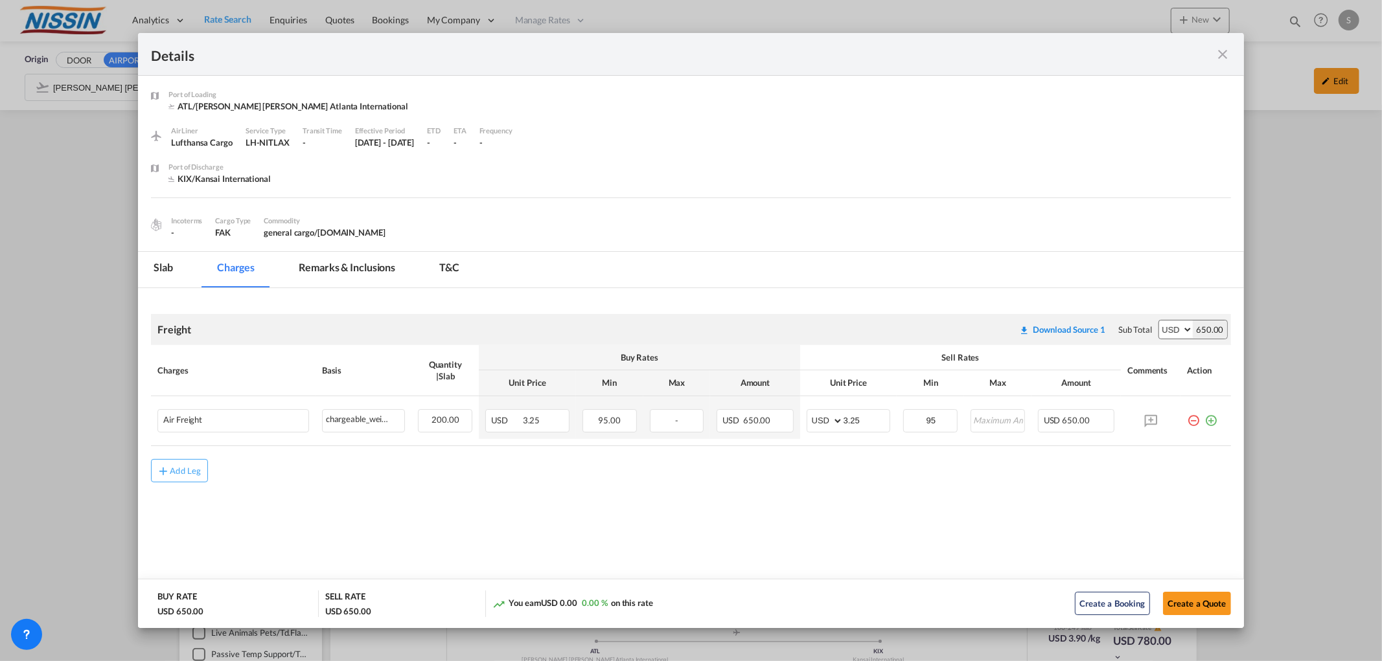
click at [1222, 51] on md-icon "icon-close fg-AAA8AD m-0 cursor" at bounding box center [1223, 55] width 16 height 16
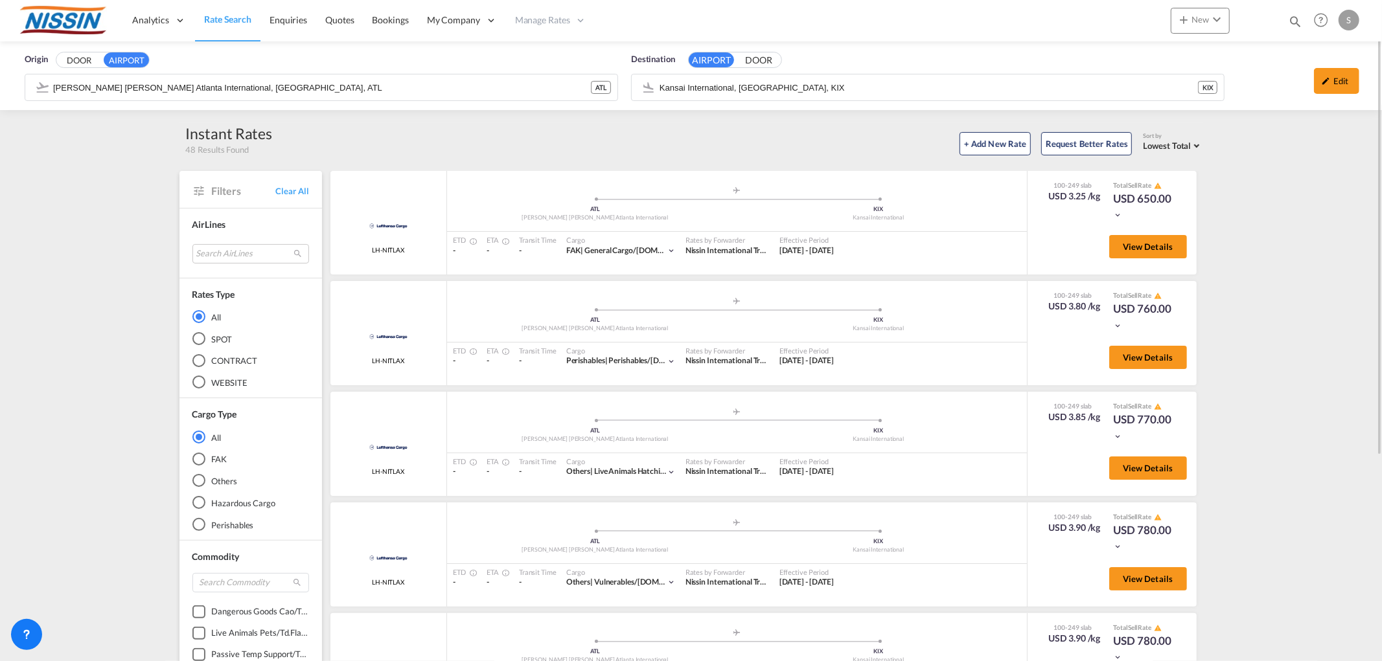
click at [209, 16] on span "Rate Search" at bounding box center [227, 19] width 47 height 11
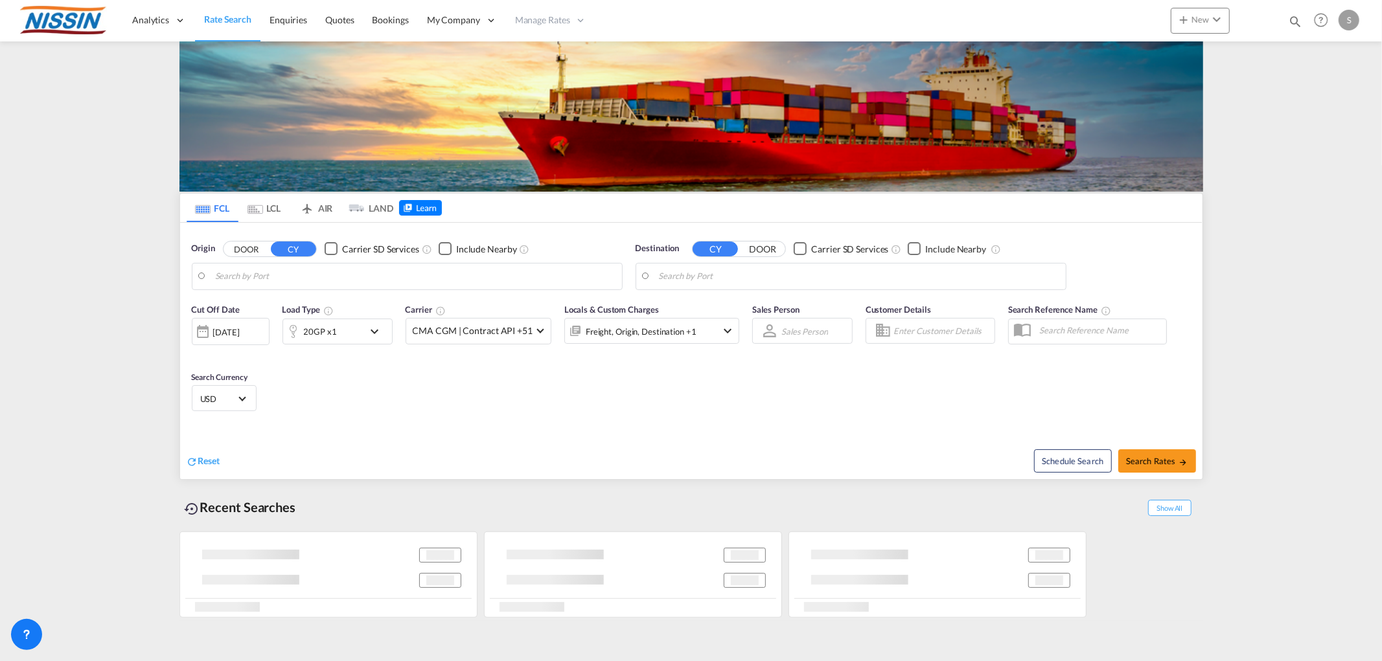
type input "[GEOGRAPHIC_DATA], [GEOGRAPHIC_DATA], [GEOGRAPHIC_DATA]"
type input "Tomakomai, JPTMK"
